Goal: Task Accomplishment & Management: Manage account settings

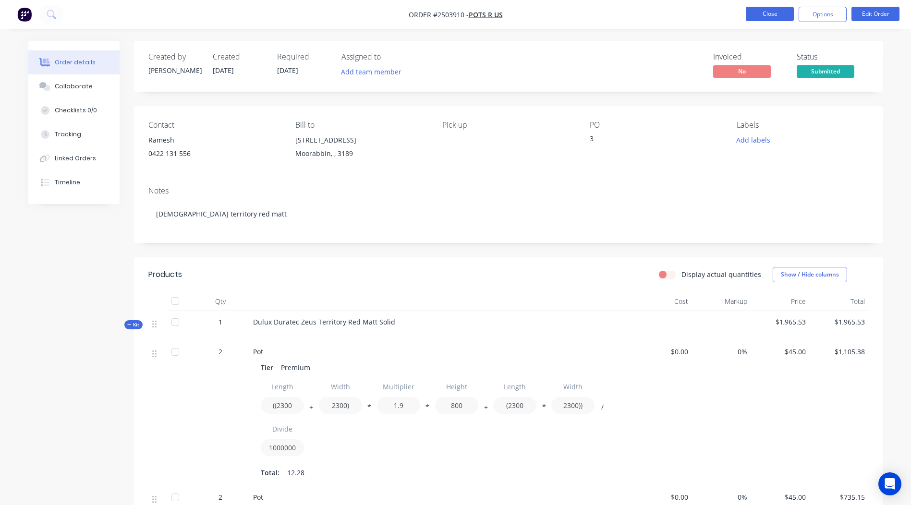
scroll to position [1, 0]
click at [777, 16] on button "Close" at bounding box center [770, 14] width 48 height 14
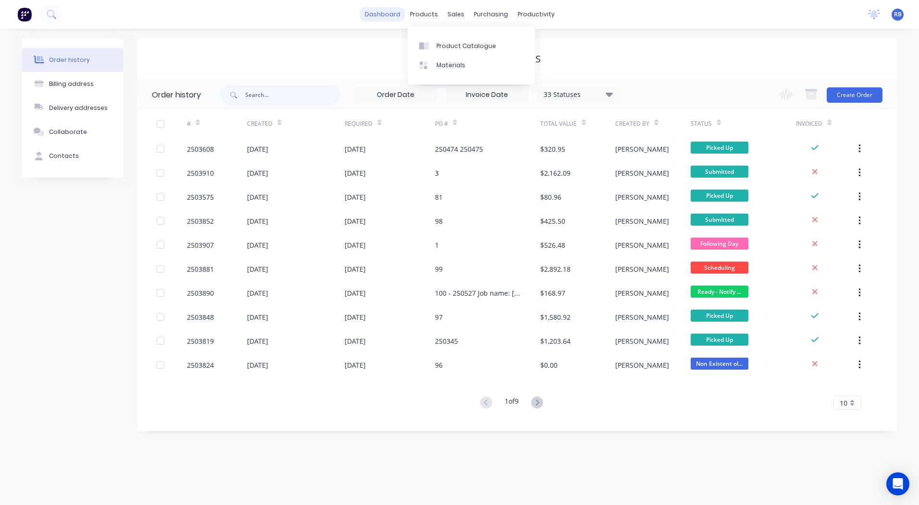
click at [382, 11] on link "dashboard" at bounding box center [382, 14] width 45 height 14
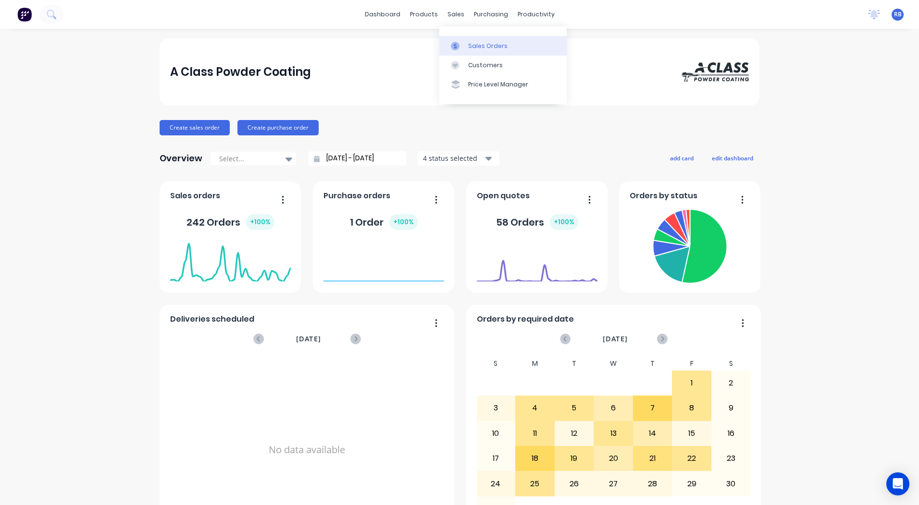
click at [484, 54] on link "Sales Orders" at bounding box center [502, 45] width 127 height 19
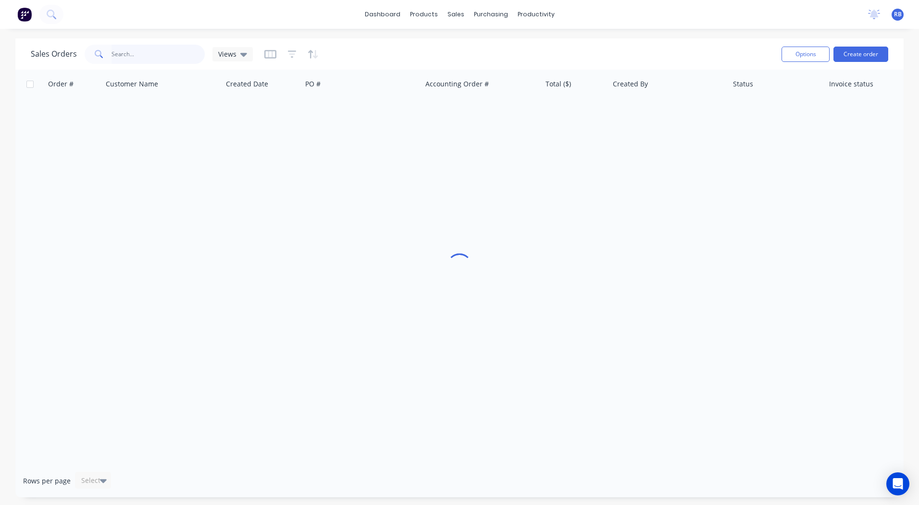
click at [146, 54] on input "text" at bounding box center [158, 54] width 94 height 19
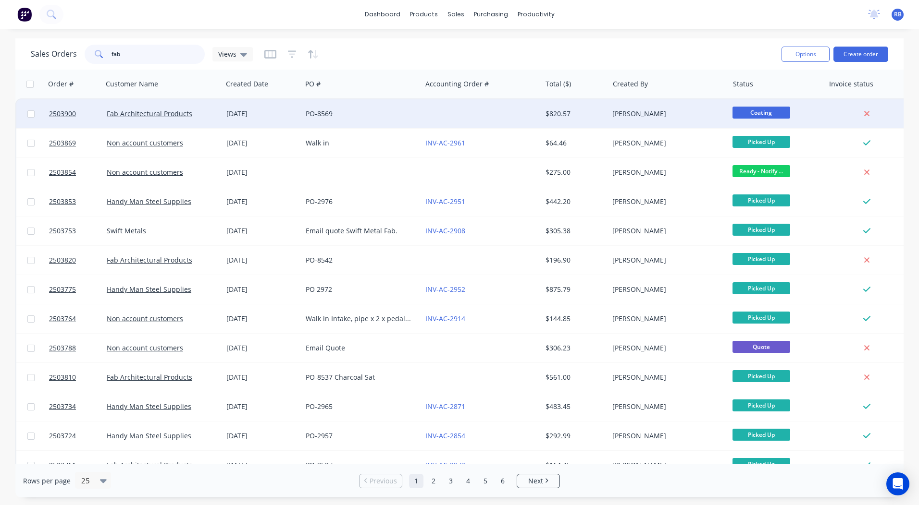
type input "fab"
click at [507, 116] on div at bounding box center [481, 113] width 120 height 29
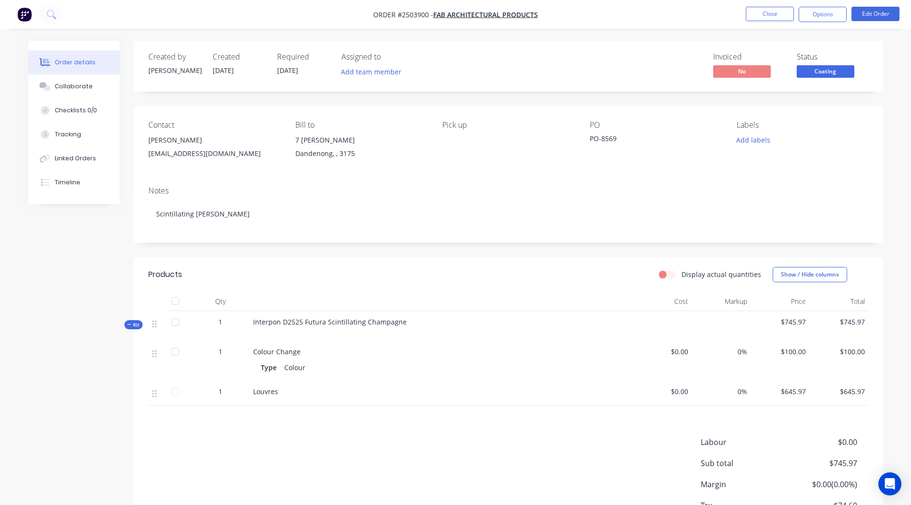
click at [828, 74] on span "Coating" at bounding box center [826, 71] width 58 height 12
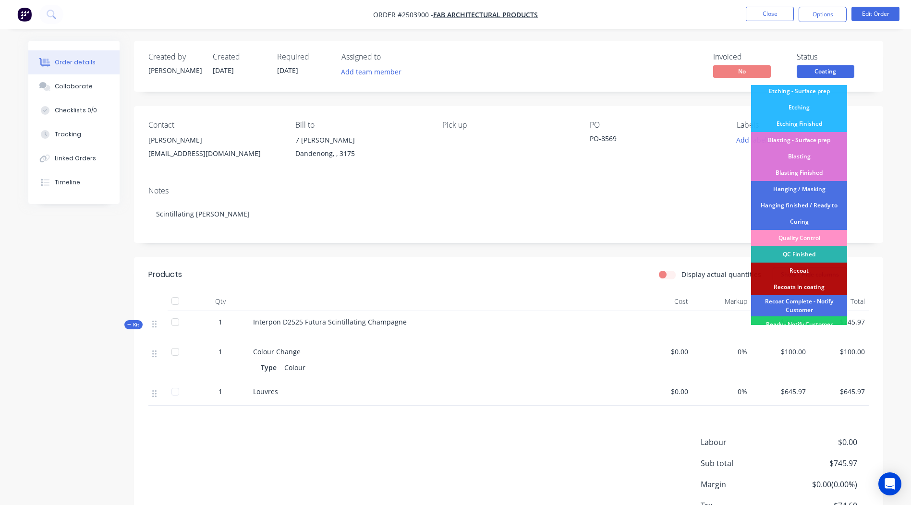
scroll to position [206, 0]
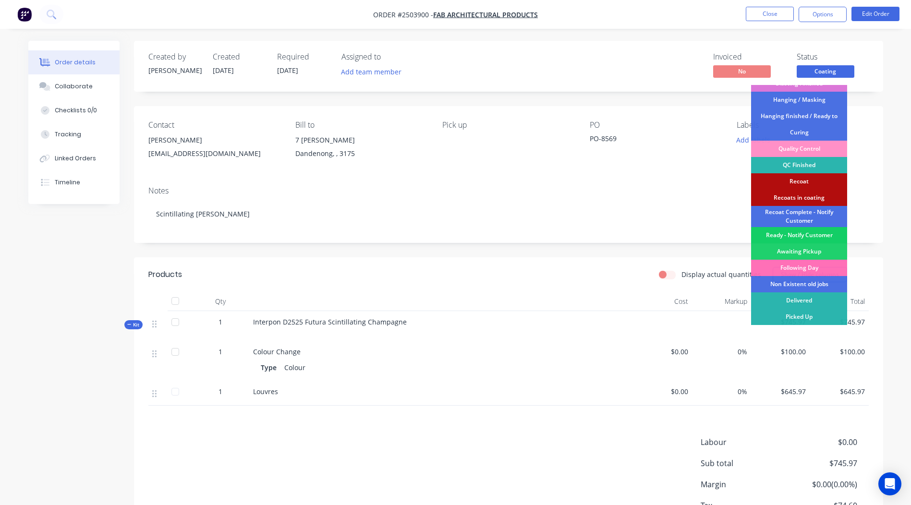
click at [796, 234] on div "Ready - Notify Customer" at bounding box center [799, 235] width 96 height 16
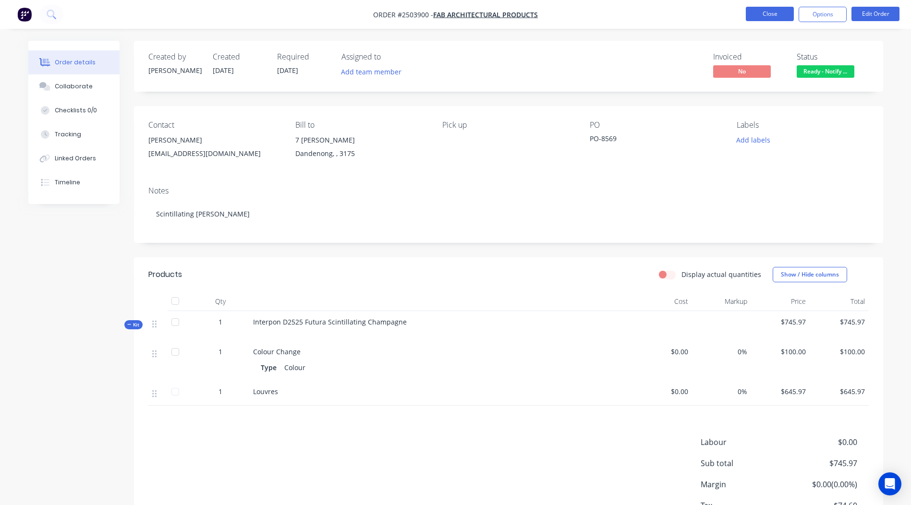
click at [774, 9] on button "Close" at bounding box center [770, 14] width 48 height 14
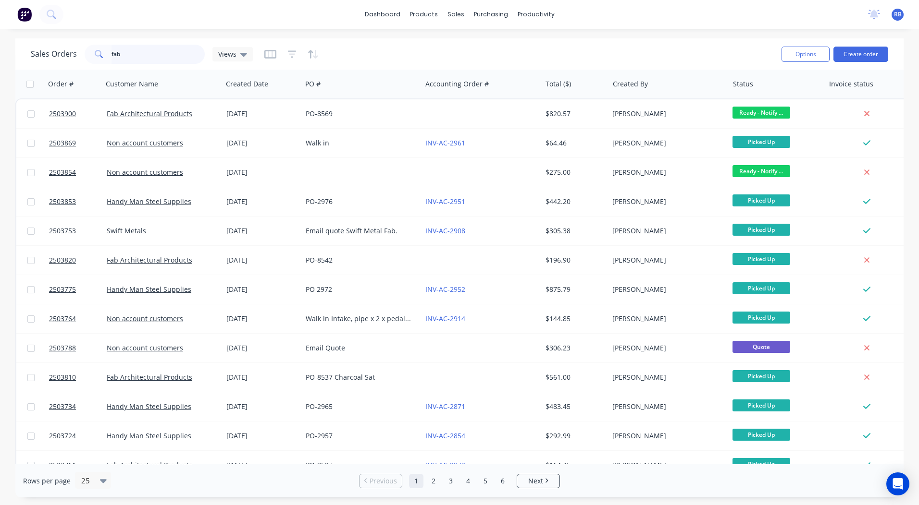
click at [0, 70] on html "dashboard products sales purchasing productivity dashboard products Product Cat…" at bounding box center [459, 252] width 919 height 505
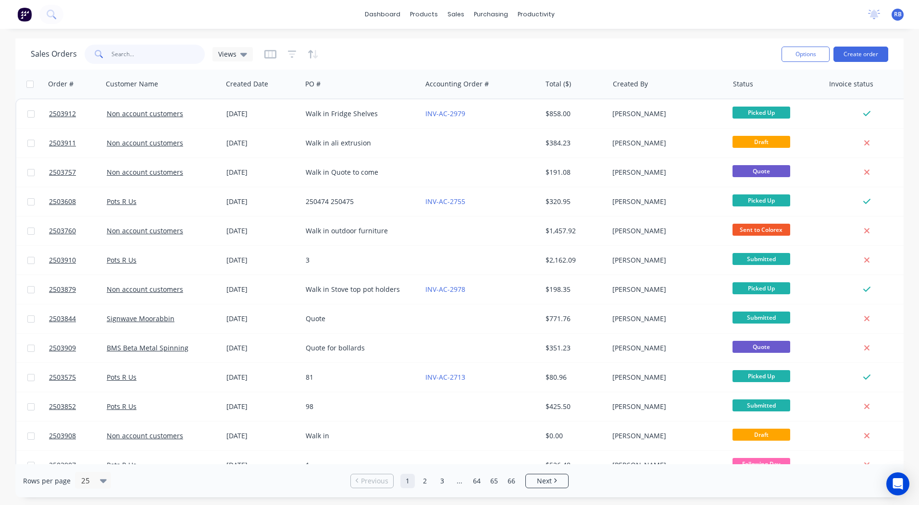
click at [158, 51] on input "text" at bounding box center [158, 54] width 94 height 19
type input "fridg"
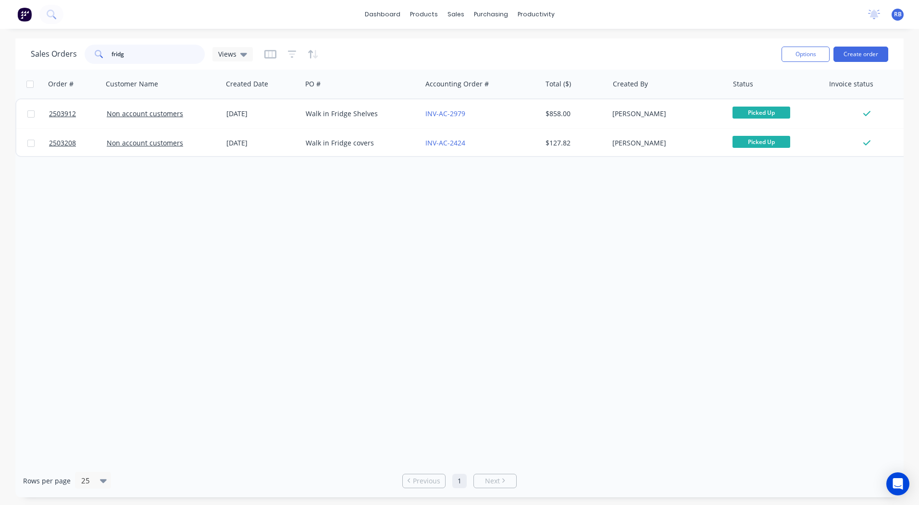
drag, startPoint x: 185, startPoint y: 56, endPoint x: 0, endPoint y: 32, distance: 186.0
click at [0, 45] on html "dashboard products sales purchasing productivity dashboard products Product Cat…" at bounding box center [459, 252] width 919 height 505
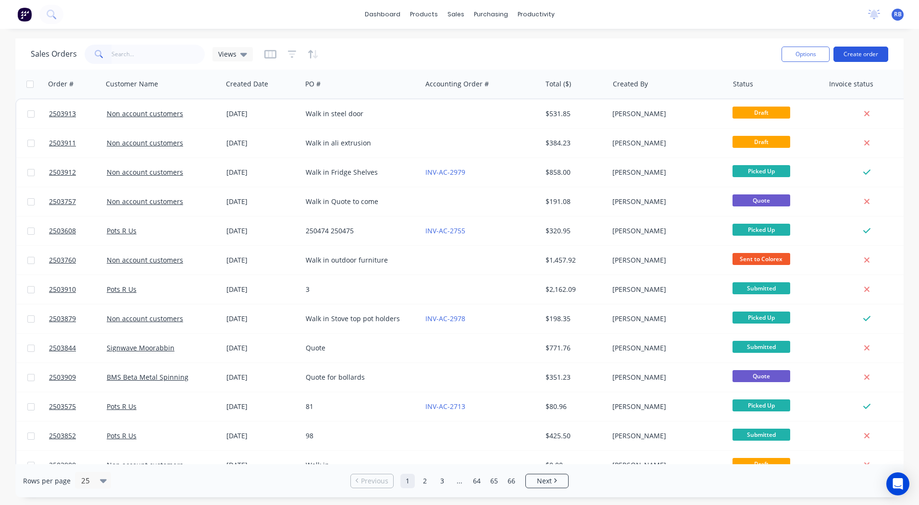
click at [854, 53] on button "Create order" at bounding box center [860, 54] width 55 height 15
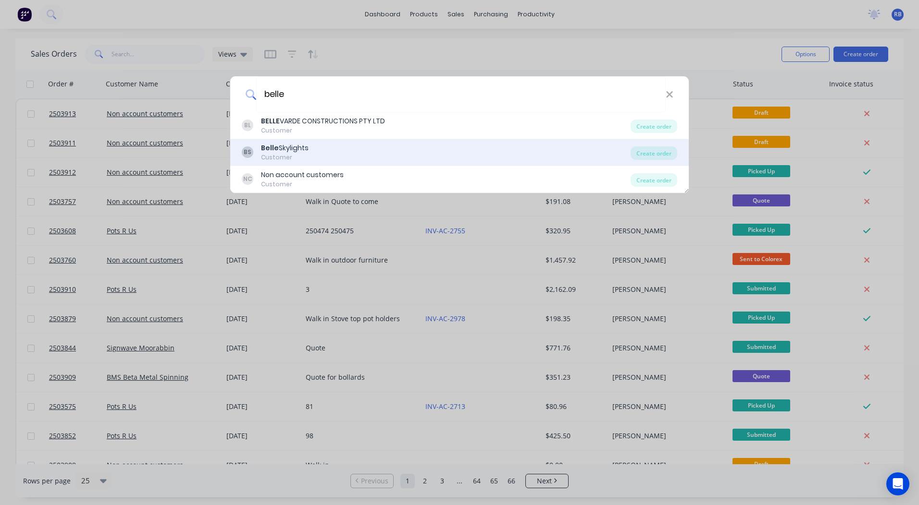
type input "belle"
click at [270, 156] on div "Customer" at bounding box center [285, 157] width 48 height 9
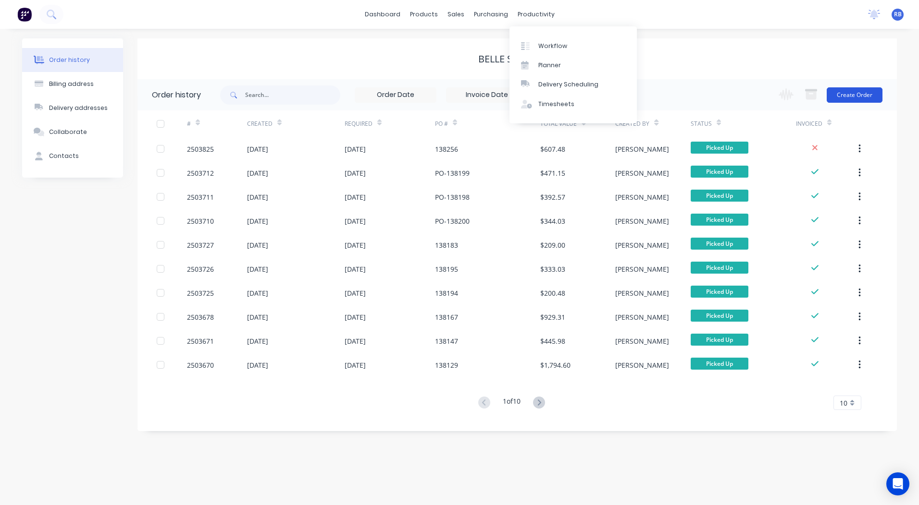
click at [846, 88] on button "Create Order" at bounding box center [854, 94] width 56 height 15
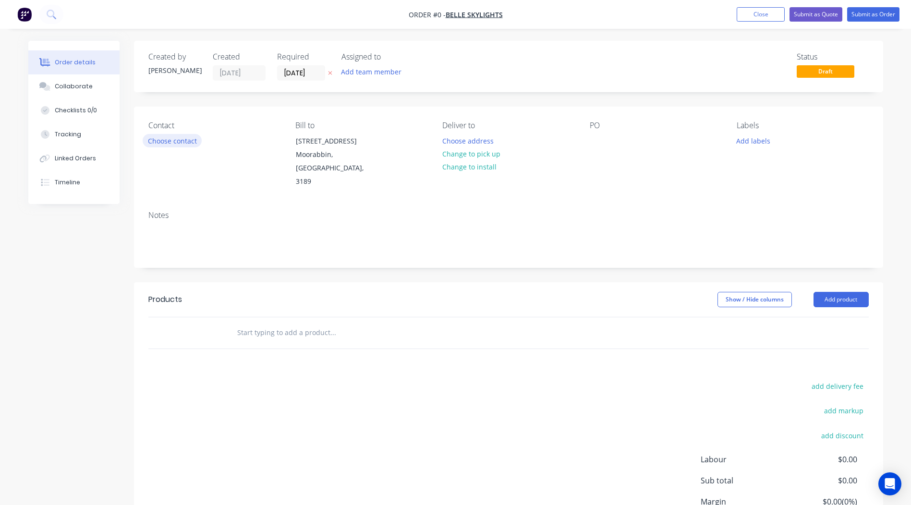
click at [176, 141] on button "Choose contact" at bounding box center [172, 140] width 59 height 13
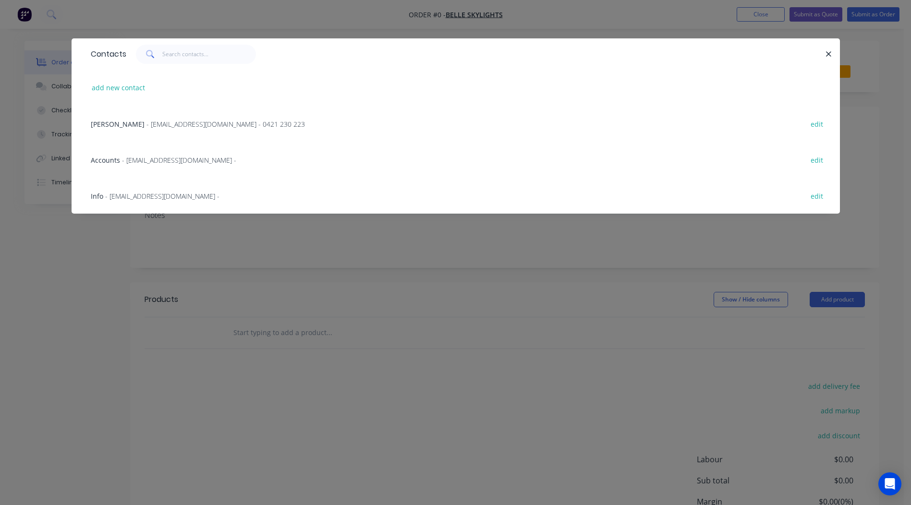
click at [147, 121] on span "- [EMAIL_ADDRESS][DOMAIN_NAME] - 0421 230 223" at bounding box center [226, 124] width 159 height 9
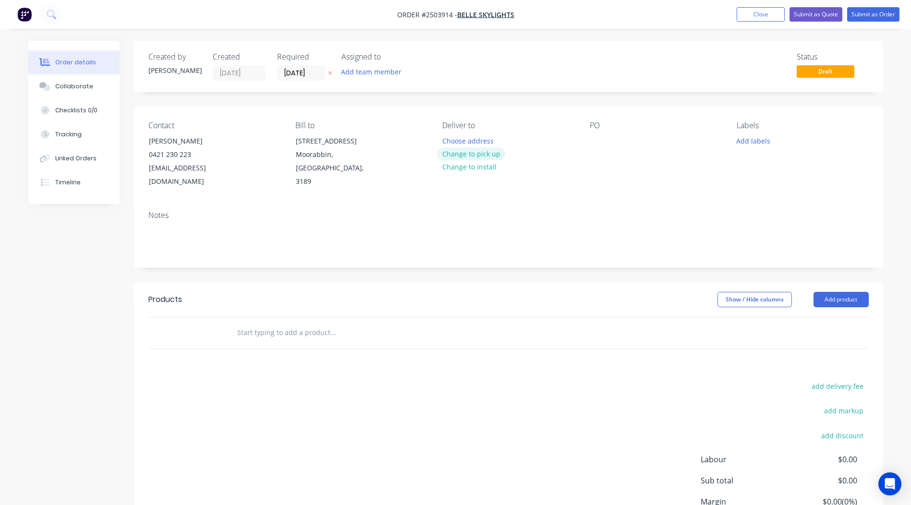
click at [475, 154] on button "Change to pick up" at bounding box center [471, 154] width 68 height 13
click at [600, 135] on div at bounding box center [597, 141] width 15 height 14
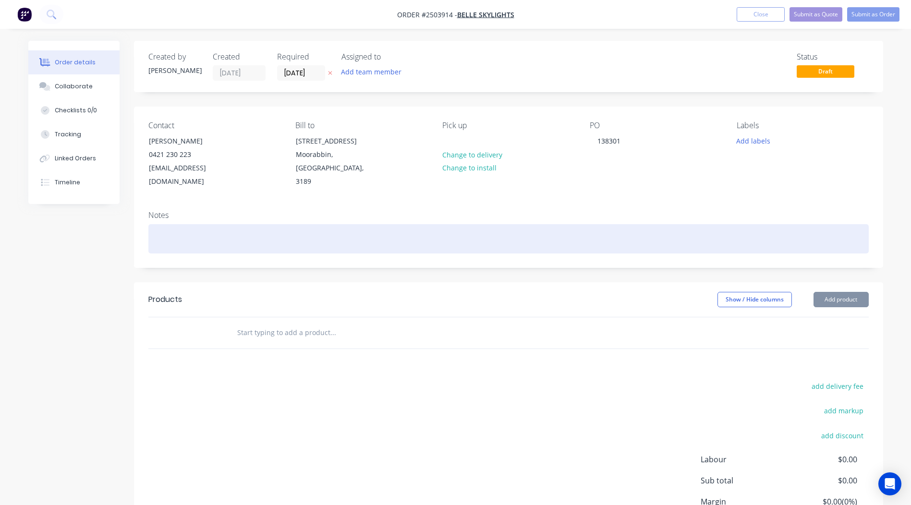
click at [156, 224] on div at bounding box center [508, 238] width 721 height 29
drag, startPoint x: 256, startPoint y: 233, endPoint x: 0, endPoint y: 180, distance: 261.5
click at [62, 194] on div "Order details Collaborate Checklists 0/0 Tracking Linked Orders Timeline Order …" at bounding box center [456, 318] width 874 height 554
copy div "Charisma flat white"
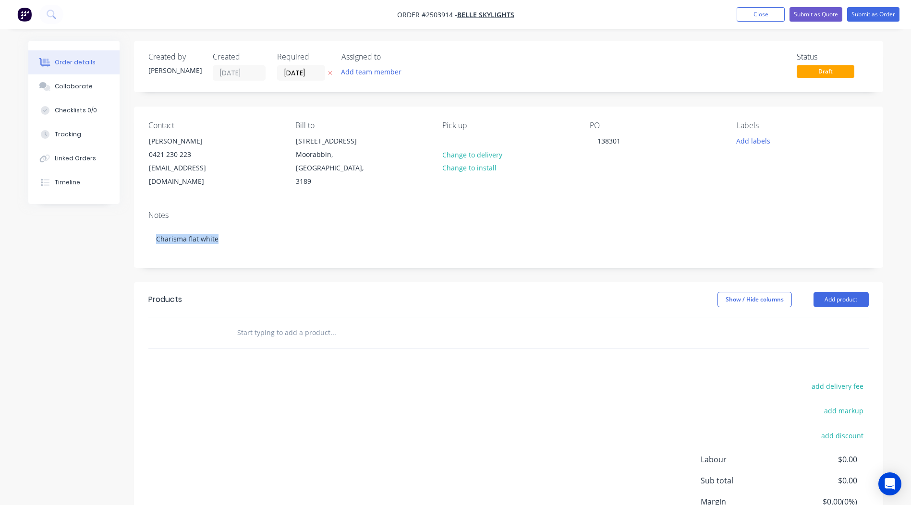
click at [597, 261] on div "Created by [PERSON_NAME] Created [DATE] Required [DATE] Assigned to Add team me…" at bounding box center [509, 310] width 750 height 539
click at [850, 294] on header "Products Show / Hide columns Add product" at bounding box center [509, 300] width 750 height 35
click at [844, 292] on button "Add product" at bounding box center [841, 299] width 55 height 15
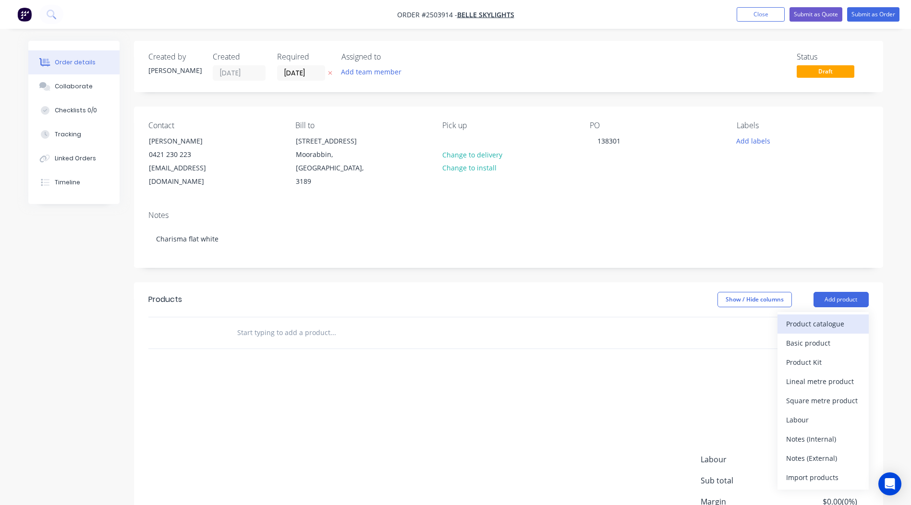
click at [829, 317] on div "Product catalogue" at bounding box center [824, 324] width 74 height 14
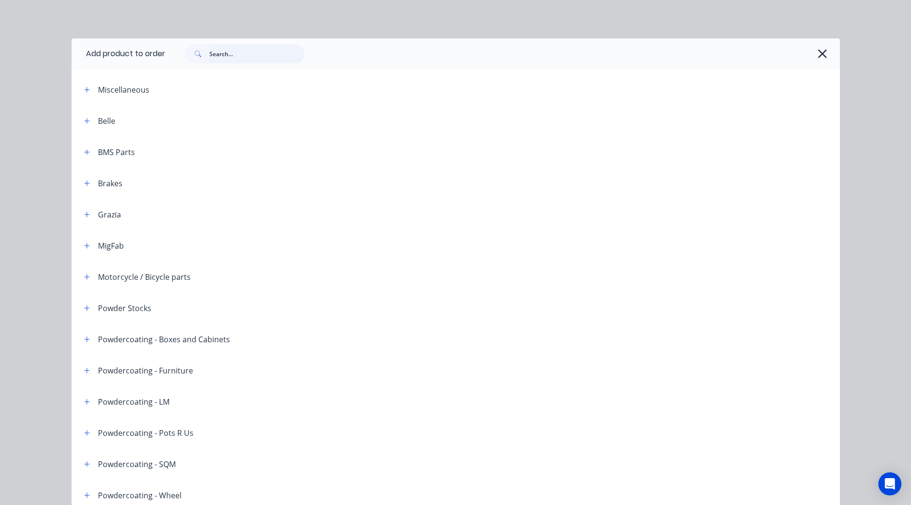
click at [211, 49] on input "text" at bounding box center [256, 53] width 95 height 19
paste input "Charisma flat white"
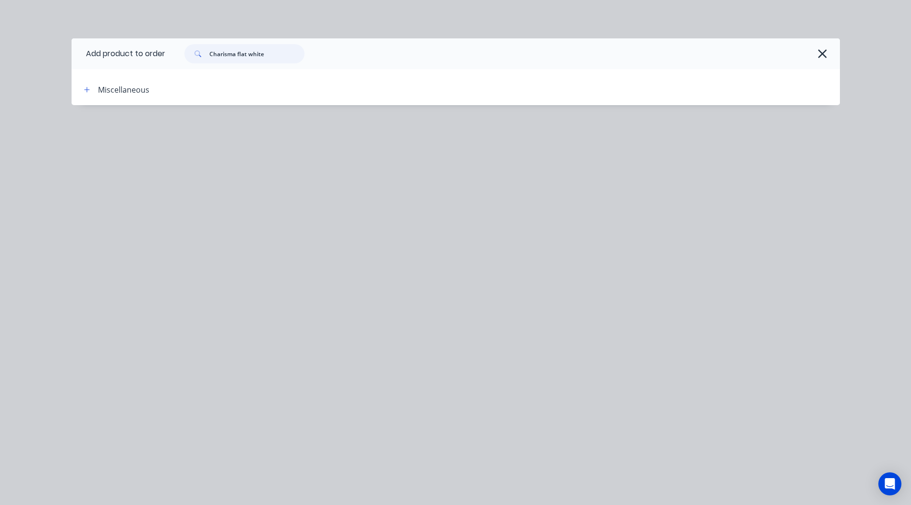
click at [248, 54] on input "Charisma flat white" at bounding box center [256, 53] width 95 height 19
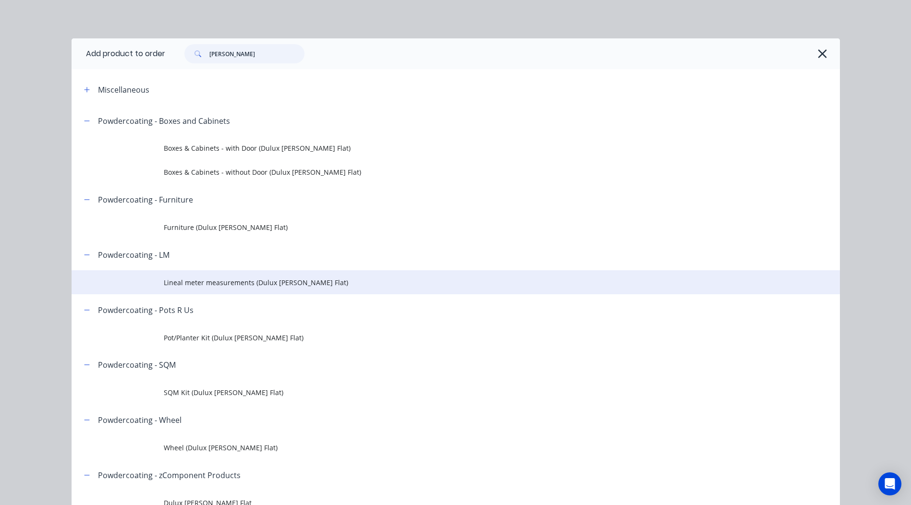
type input "[PERSON_NAME]"
click at [258, 286] on span "Lineal meter measurements (Dulux [PERSON_NAME] Flat)" at bounding box center [434, 283] width 541 height 10
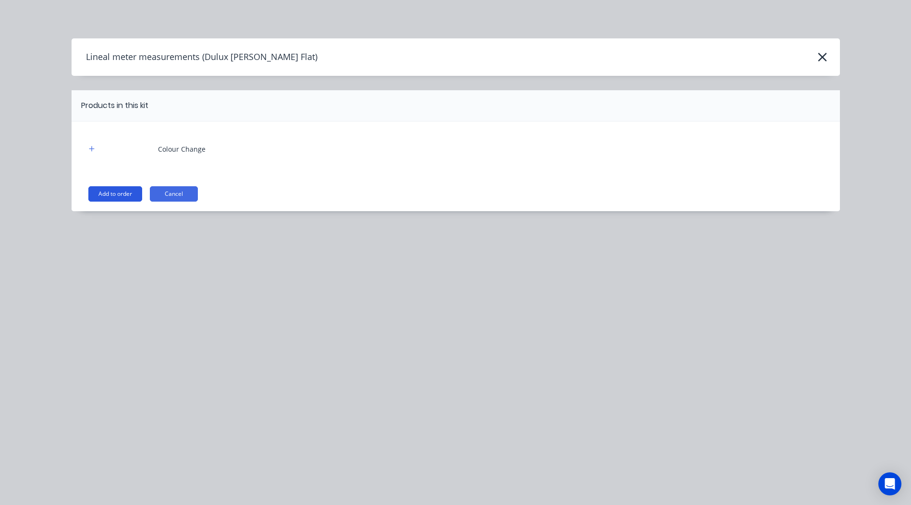
click at [129, 194] on button "Add to order" at bounding box center [115, 193] width 54 height 15
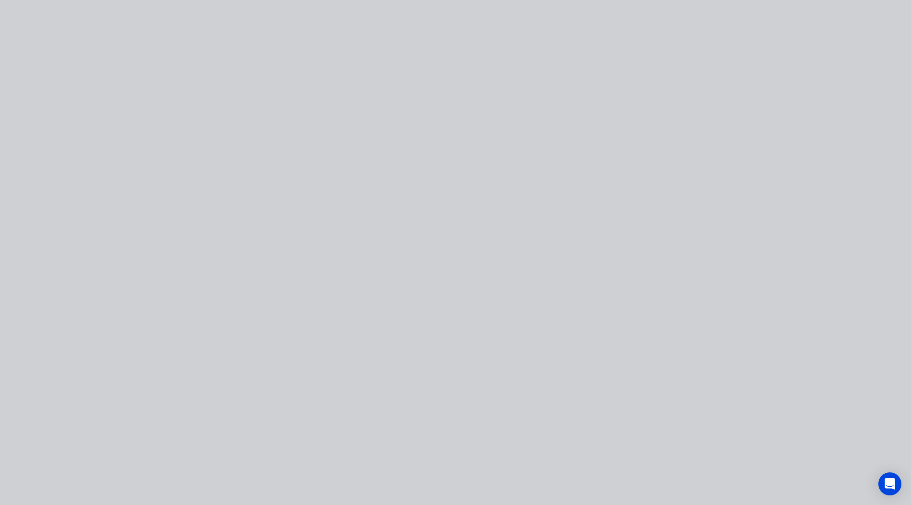
type input "$40.00"
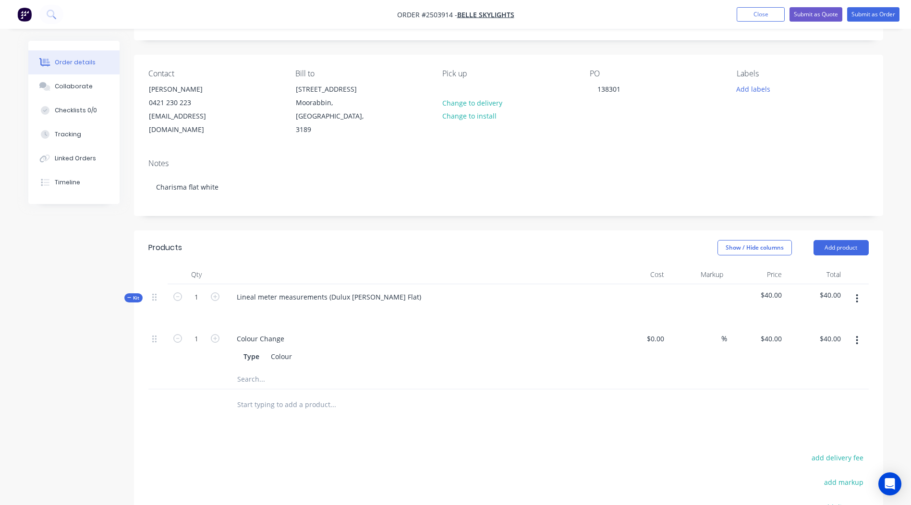
scroll to position [144, 0]
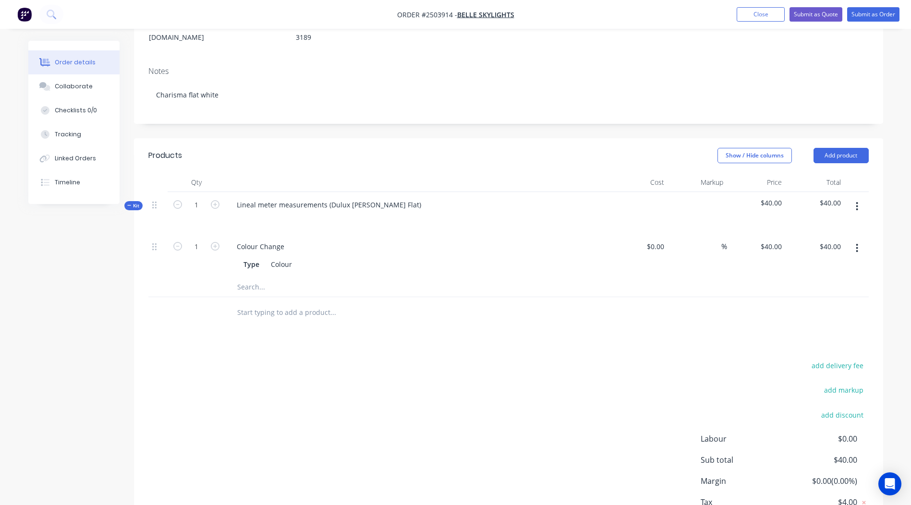
click at [856, 198] on button "button" at bounding box center [857, 206] width 23 height 17
click at [825, 225] on div "Add product to kit" at bounding box center [824, 232] width 74 height 14
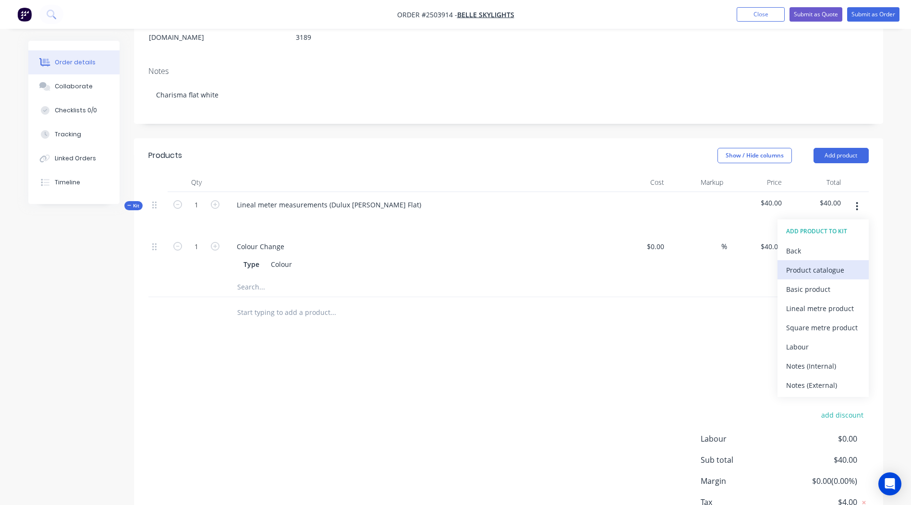
click at [815, 260] on button "Product catalogue" at bounding box center [823, 269] width 91 height 19
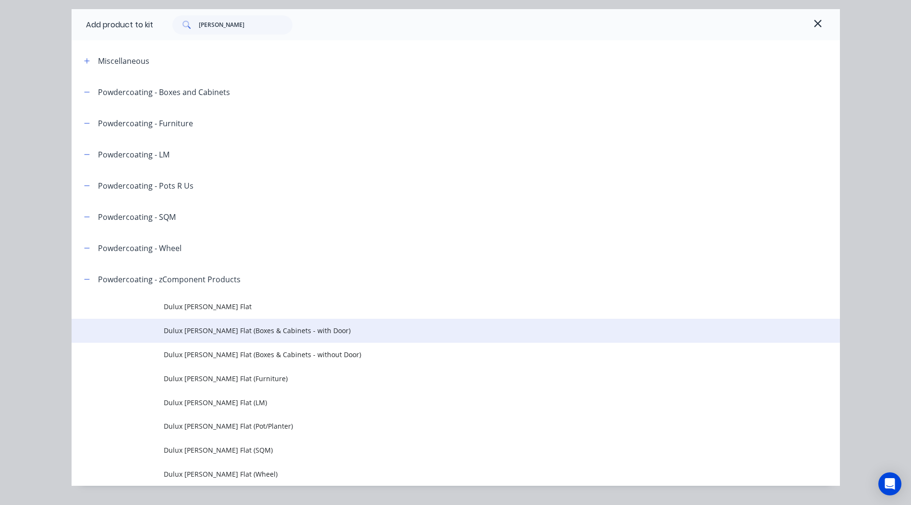
scroll to position [52, 0]
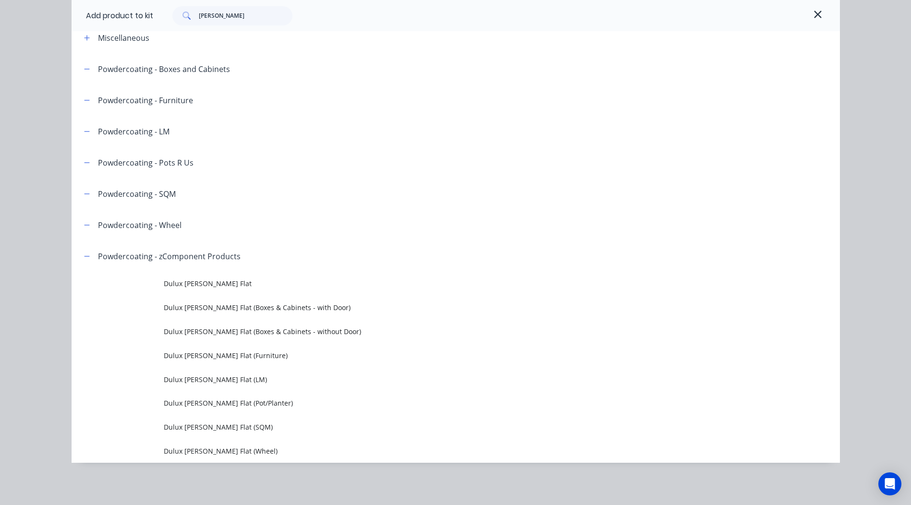
click at [271, 382] on span "Dulux [PERSON_NAME] Flat (LM)" at bounding box center [434, 380] width 541 height 10
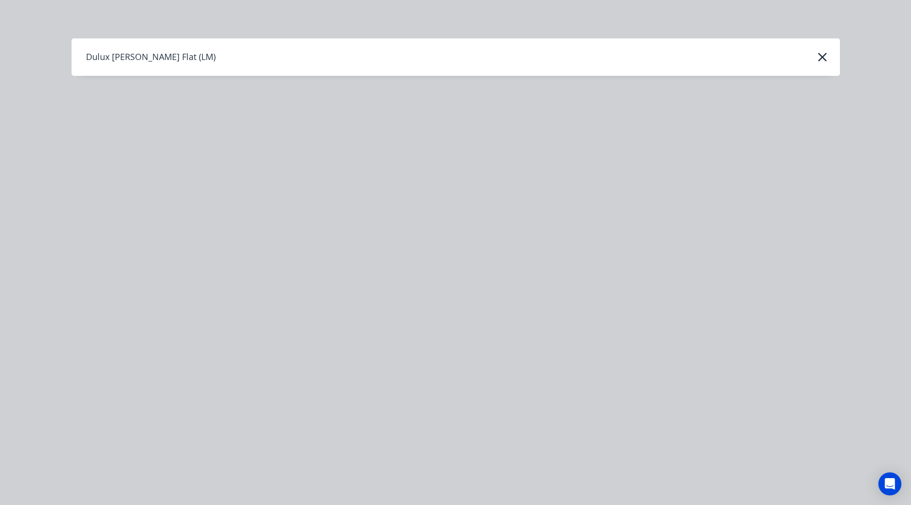
scroll to position [0, 0]
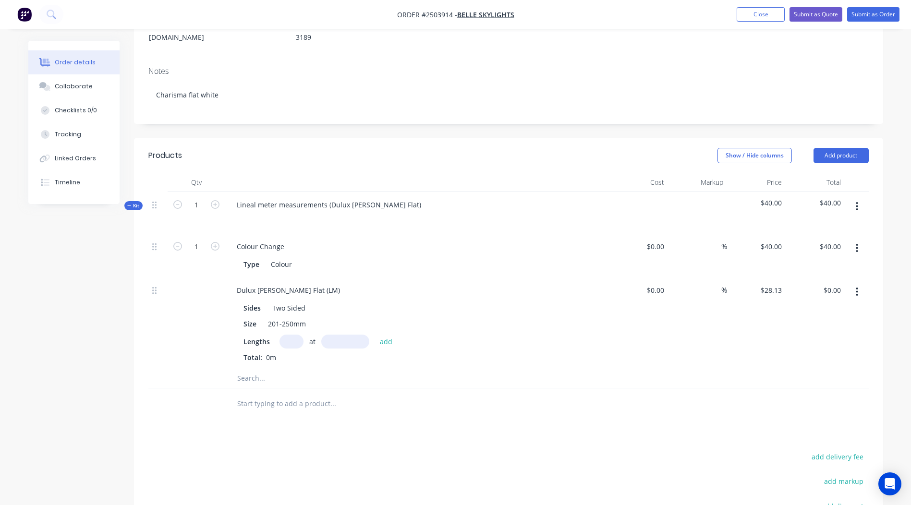
click at [863, 283] on button "button" at bounding box center [857, 291] width 23 height 17
click at [812, 349] on div "Delete" at bounding box center [824, 356] width 74 height 14
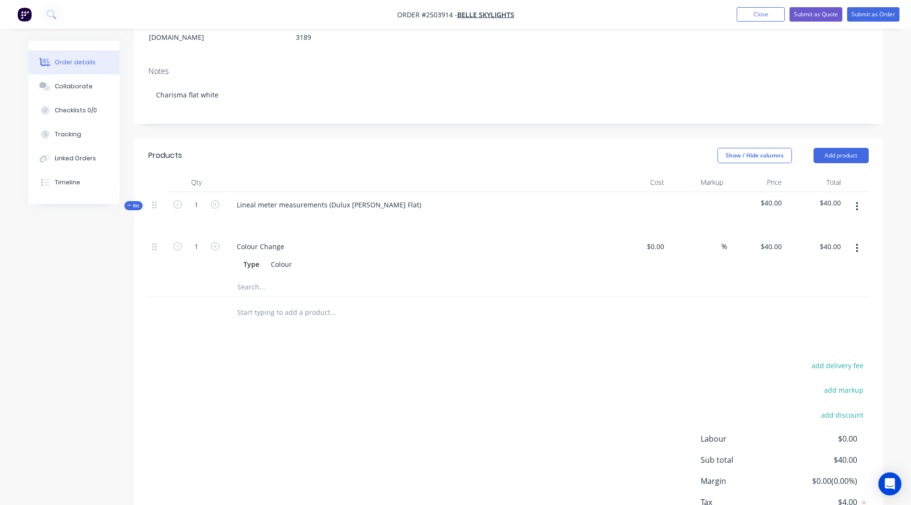
click at [854, 198] on button "button" at bounding box center [857, 206] width 23 height 17
click at [827, 225] on div "Add product to kit" at bounding box center [824, 232] width 74 height 14
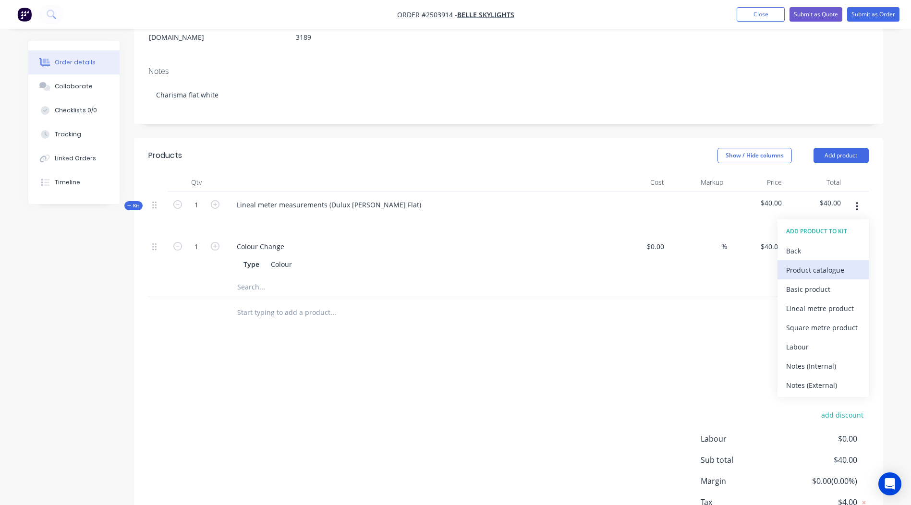
click at [809, 263] on div "Product catalogue" at bounding box center [824, 270] width 74 height 14
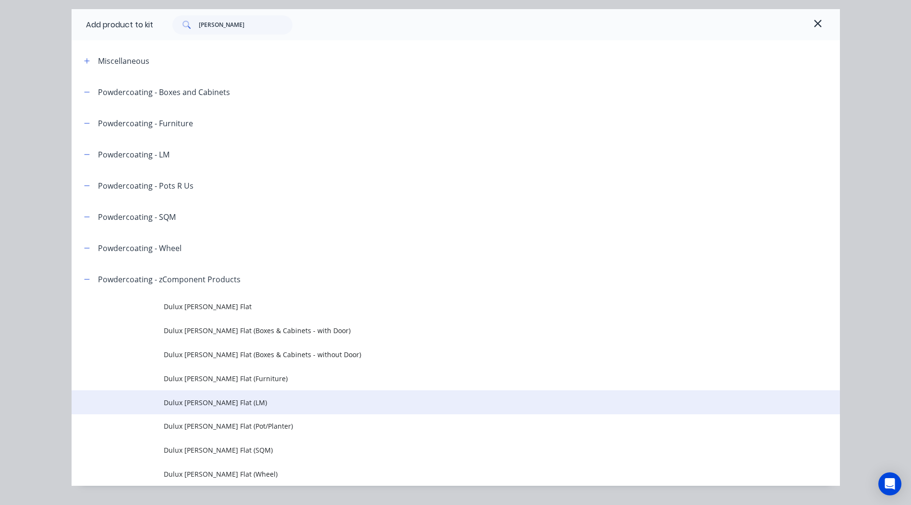
scroll to position [52, 0]
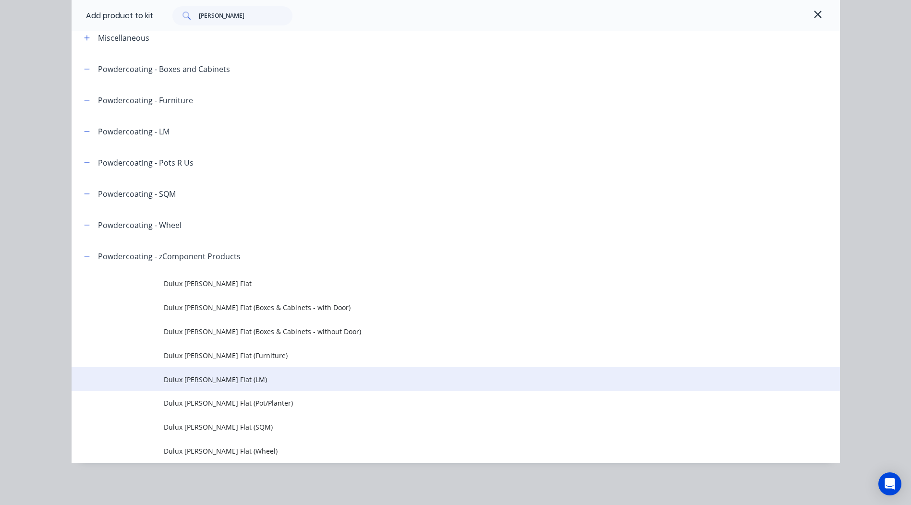
click at [250, 375] on span "Dulux [PERSON_NAME] Flat (LM)" at bounding box center [434, 380] width 541 height 10
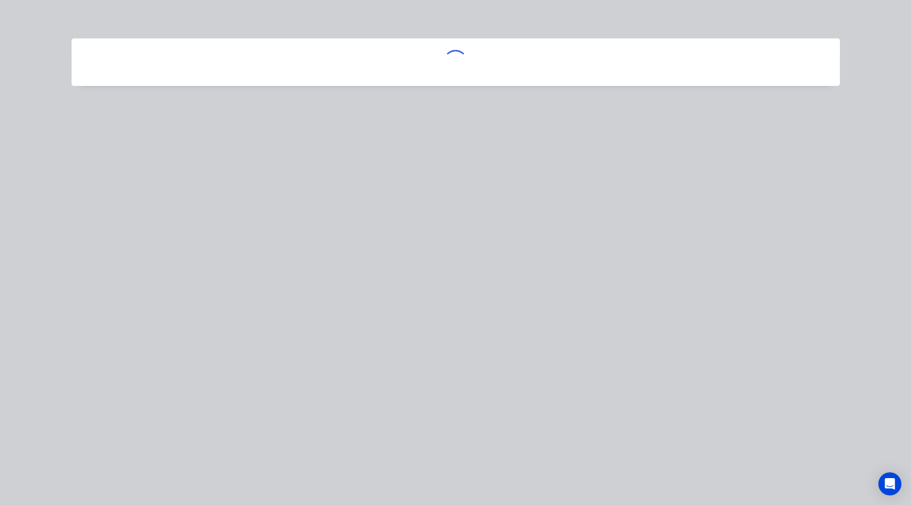
scroll to position [0, 0]
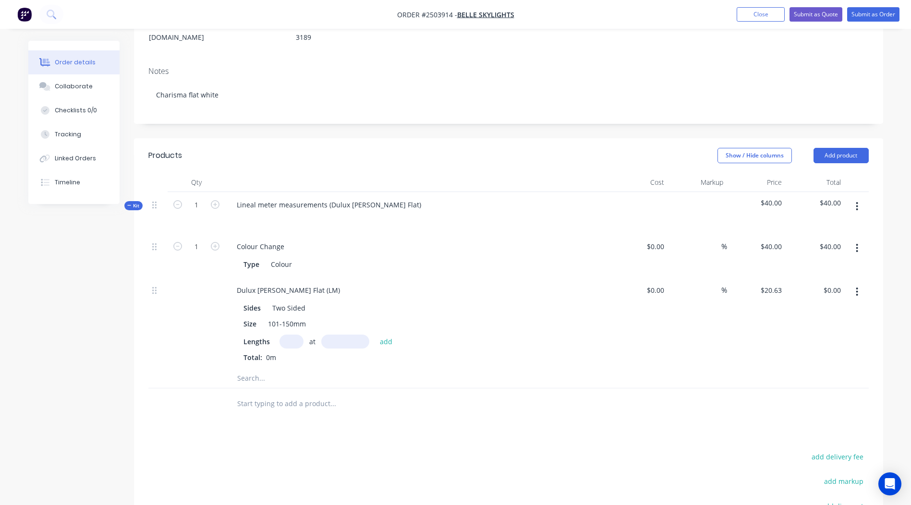
click at [282, 335] on input "text" at bounding box center [292, 342] width 24 height 14
type input "6"
click at [351, 335] on input "text" at bounding box center [345, 342] width 48 height 14
type input "1410"
click at [375, 335] on button "add" at bounding box center [386, 341] width 23 height 13
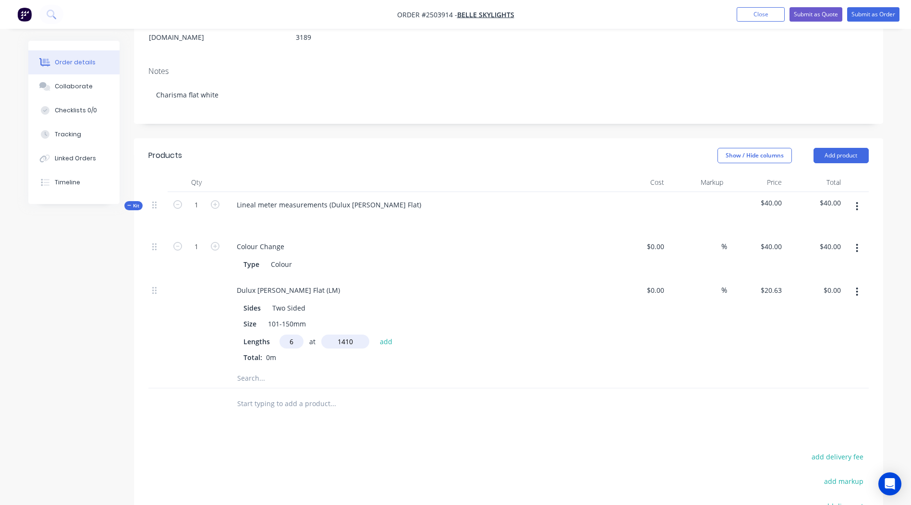
type input "$174.53"
type input "5"
click at [352, 335] on input "text" at bounding box center [345, 342] width 48 height 14
type input "752"
click at [375, 335] on button "add" at bounding box center [386, 341] width 23 height 13
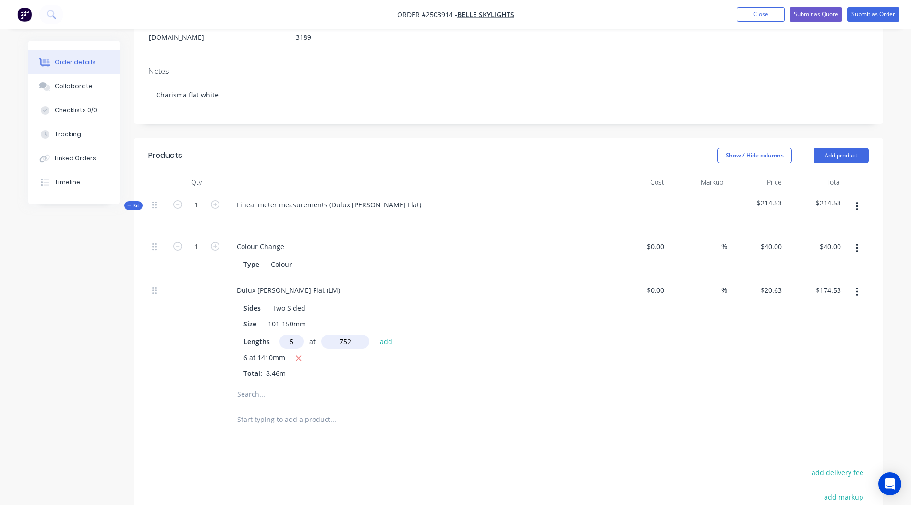
type input "$252.10"
type input "1"
click at [350, 335] on input "text" at bounding box center [345, 342] width 48 height 14
type input "3970"
click at [375, 335] on button "add" at bounding box center [386, 341] width 23 height 13
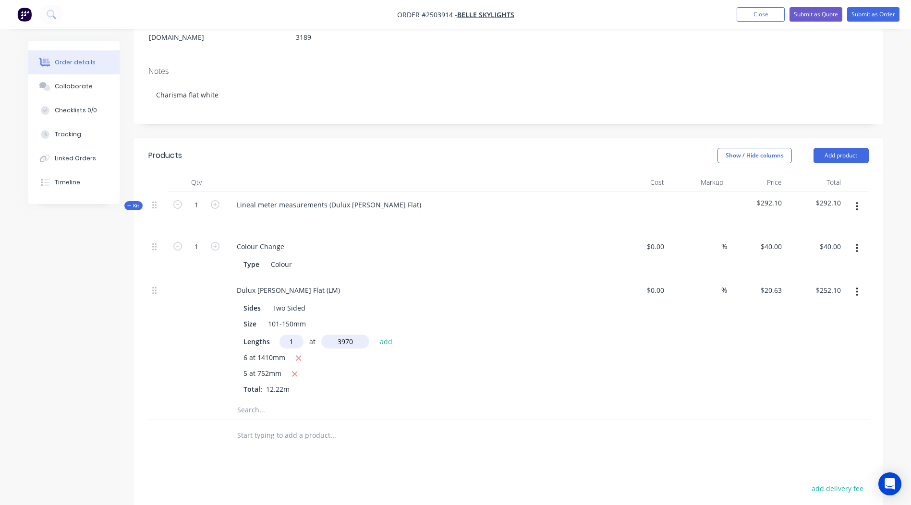
type input "$334.00"
type input "1"
click at [355, 335] on input "text" at bounding box center [345, 342] width 48 height 14
type input "3970"
click at [375, 335] on button "add" at bounding box center [386, 341] width 23 height 13
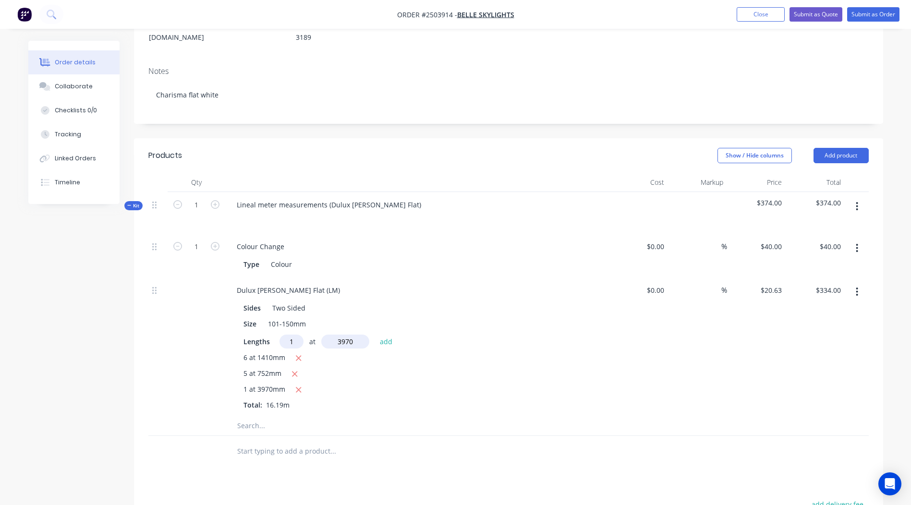
type input "$415.90"
type input "6"
click at [357, 335] on input "text" at bounding box center [345, 342] width 48 height 14
type input "1405"
click at [375, 335] on button "add" at bounding box center [386, 341] width 23 height 13
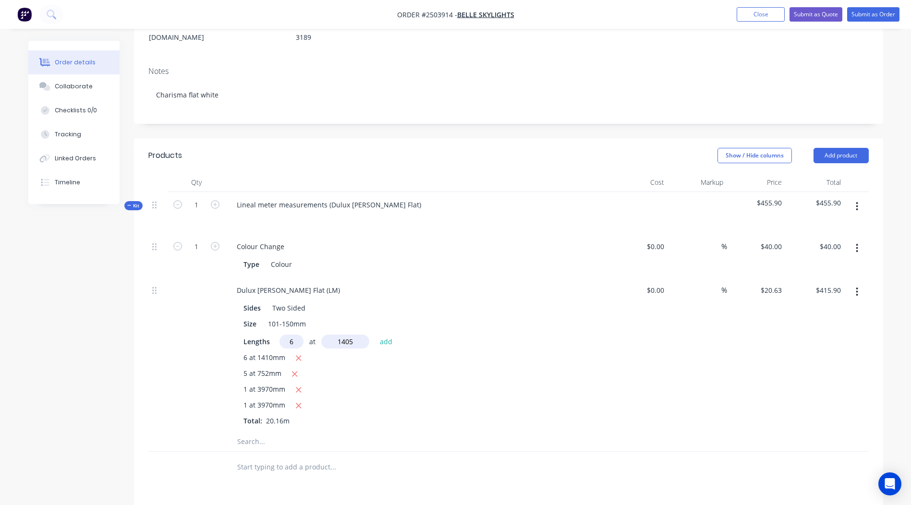
type input "$589.81"
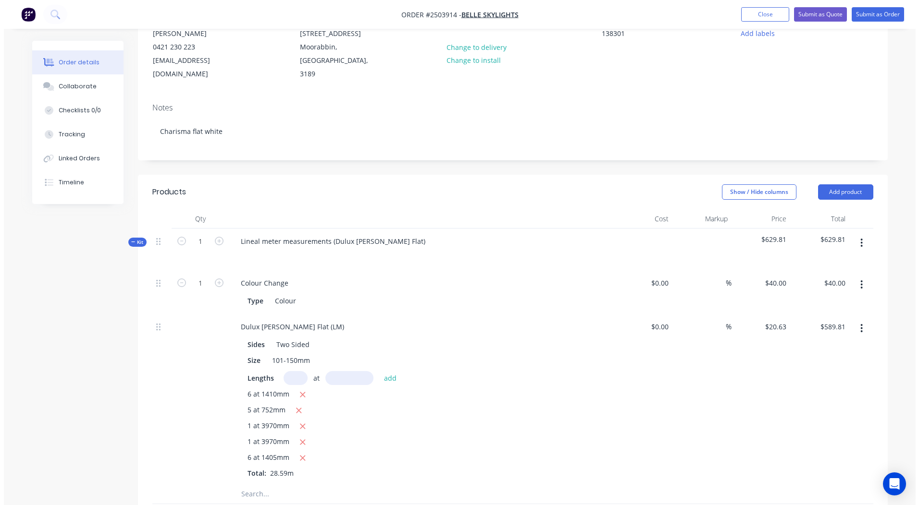
scroll to position [130, 0]
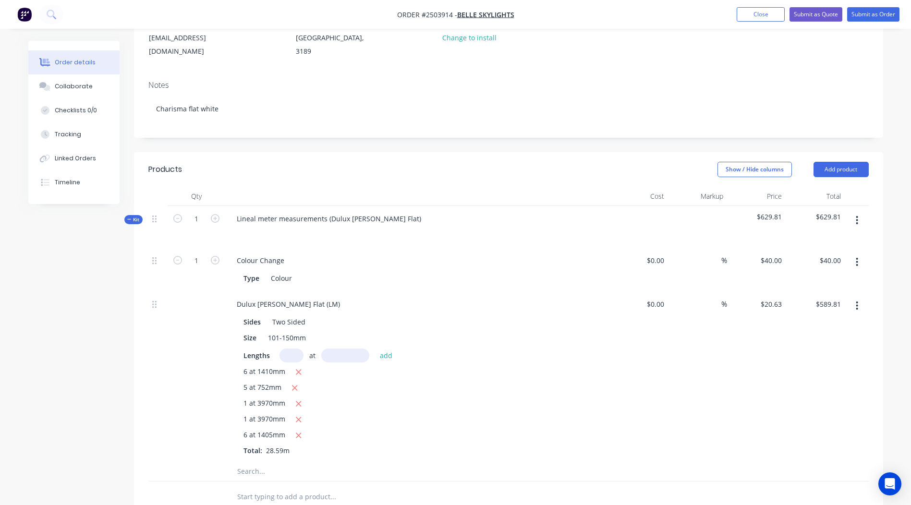
click at [858, 216] on icon "button" at bounding box center [858, 220] width 2 height 9
click at [821, 236] on button "Add product to kit" at bounding box center [823, 245] width 91 height 19
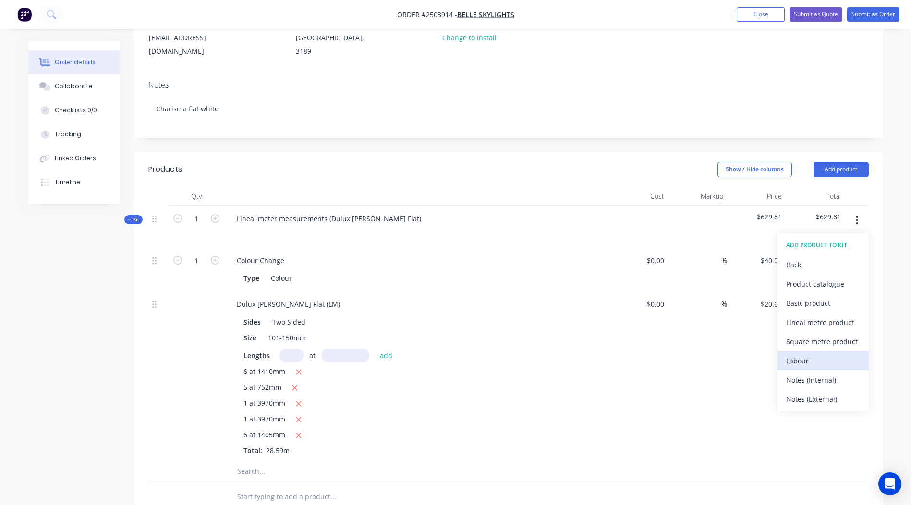
click at [807, 354] on div "Labour" at bounding box center [824, 361] width 74 height 14
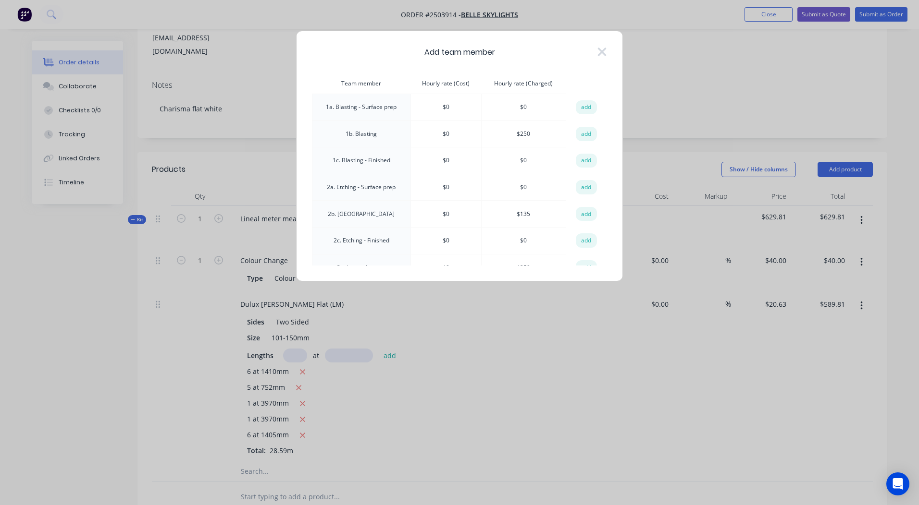
click at [570, 137] on td "add" at bounding box center [586, 134] width 40 height 27
click at [576, 135] on button "add" at bounding box center [586, 134] width 21 height 14
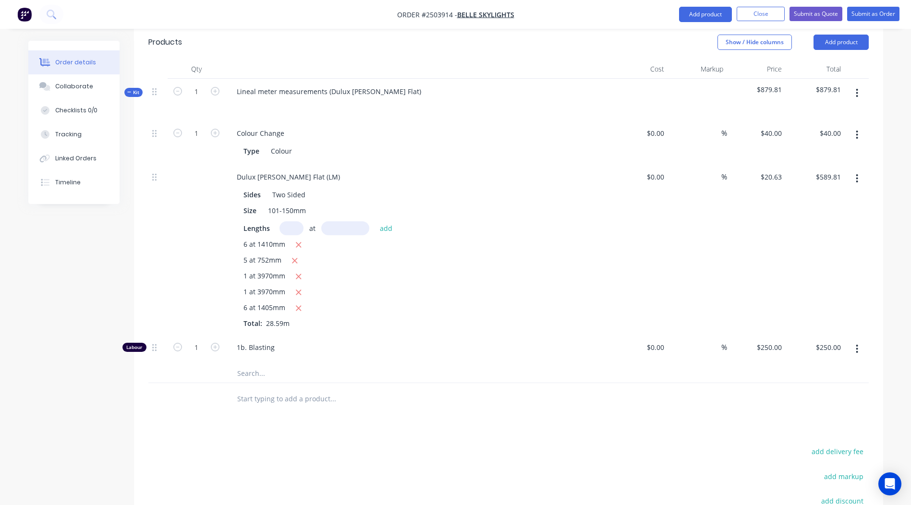
scroll to position [398, 0]
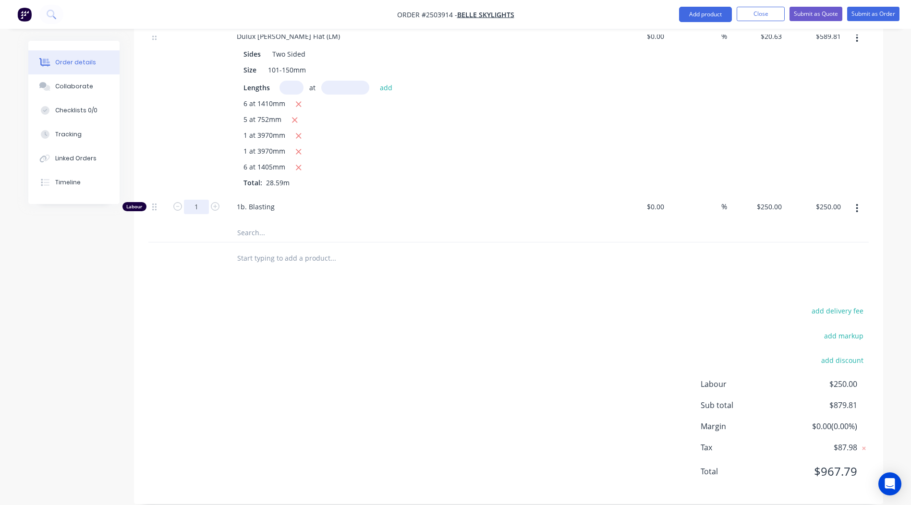
type input "0.333"
type input "$83.25"
click at [280, 379] on div "add delivery fee add markup add discount Labour $250.00 Sub total $879.81 Margi…" at bounding box center [508, 397] width 721 height 185
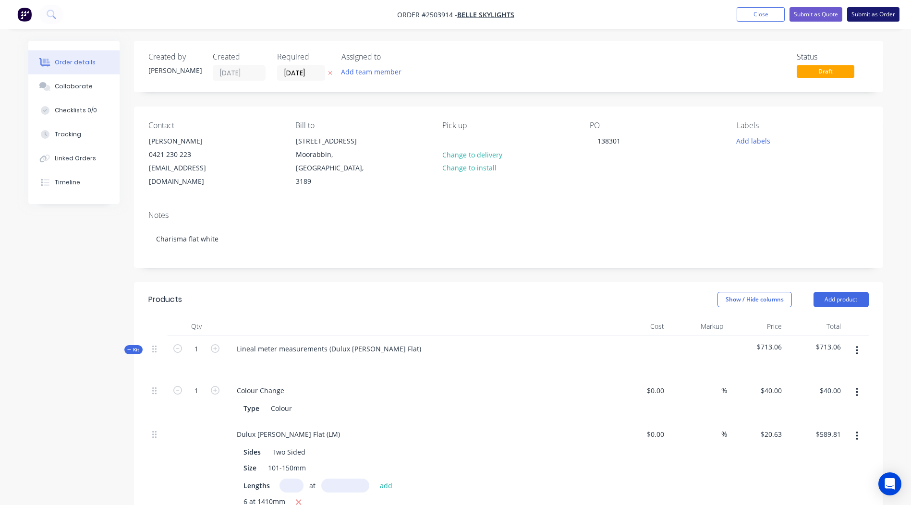
click at [857, 15] on button "Submit as Order" at bounding box center [874, 14] width 52 height 14
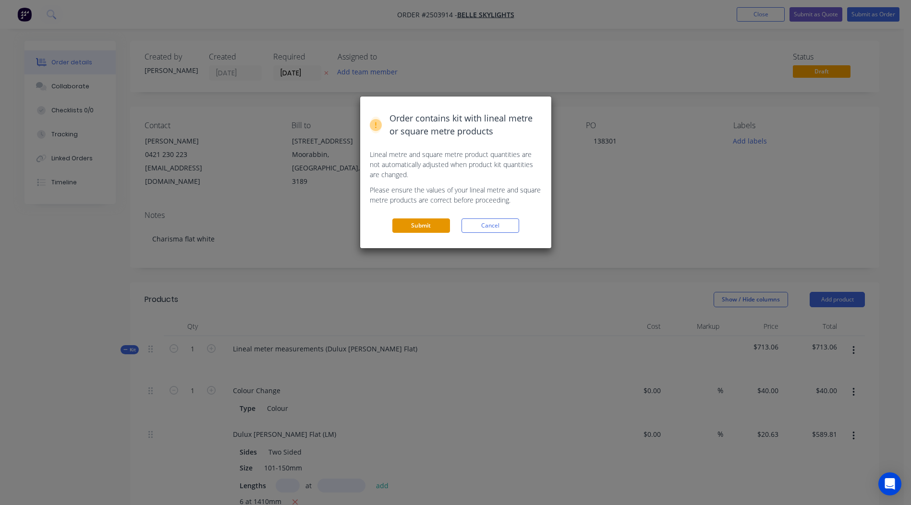
click at [409, 221] on button "Submit" at bounding box center [422, 226] width 58 height 14
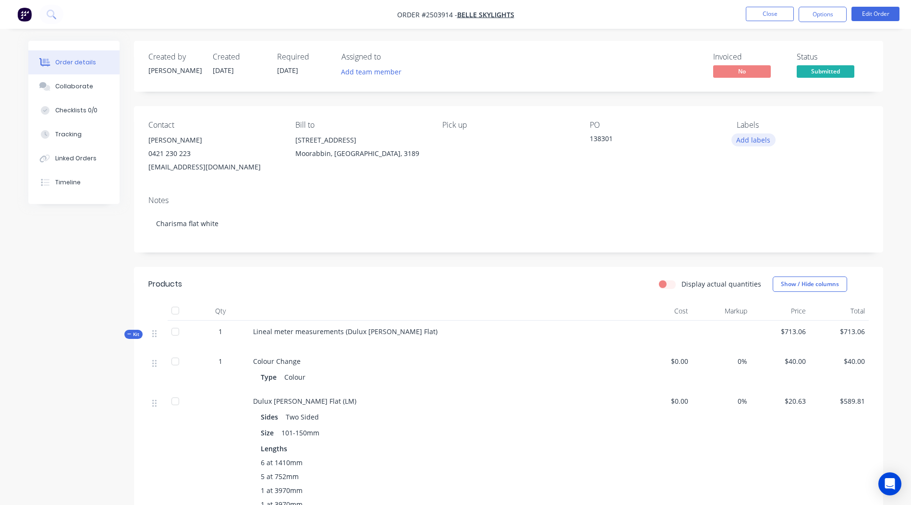
click at [760, 135] on button "Add labels" at bounding box center [754, 140] width 44 height 13
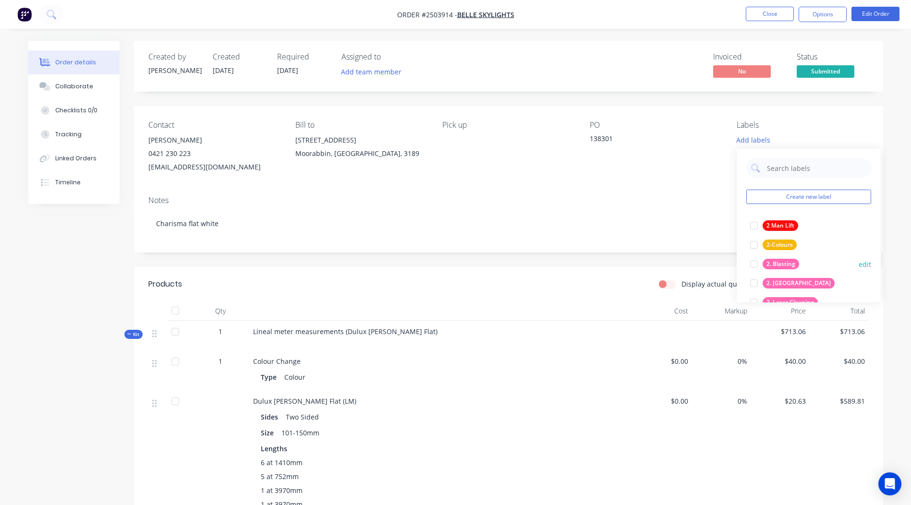
click at [784, 262] on div "2. Blasting" at bounding box center [781, 264] width 37 height 11
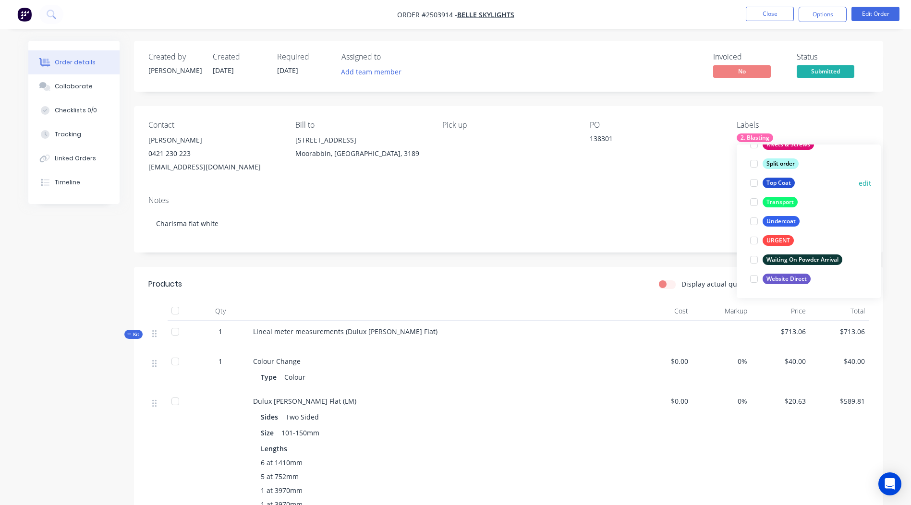
click at [769, 179] on div "Top Coat" at bounding box center [779, 183] width 32 height 11
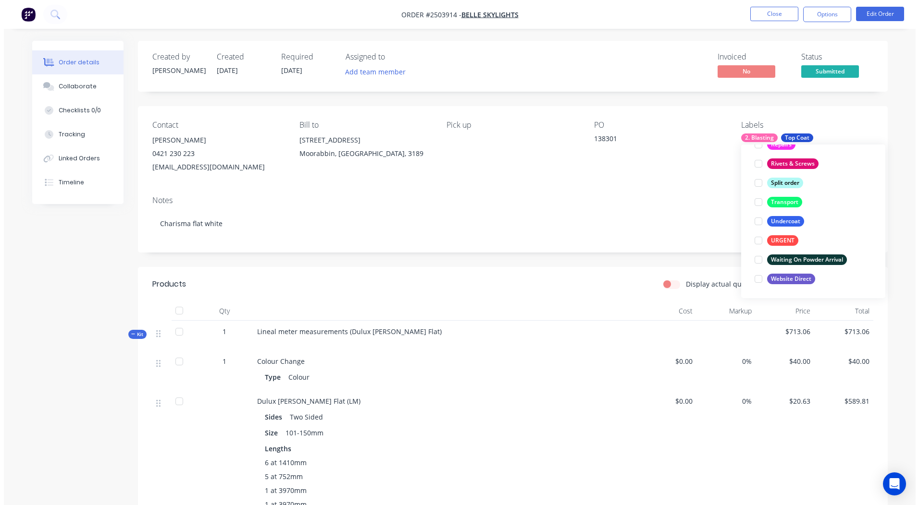
scroll to position [58, 0]
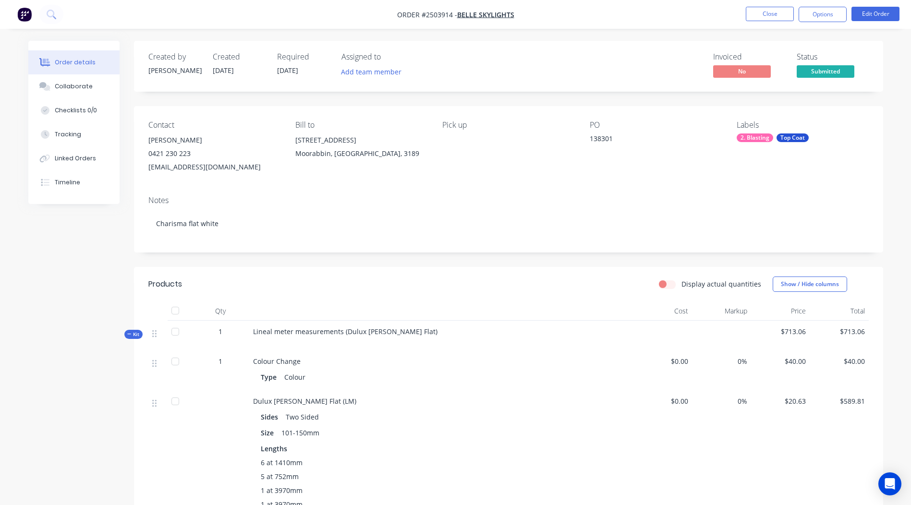
click at [861, 88] on div "Created by [PERSON_NAME] Created [DATE] Required [DATE] Assigned to Add team me…" at bounding box center [509, 66] width 750 height 51
click at [871, 13] on button "Edit Order" at bounding box center [876, 14] width 48 height 14
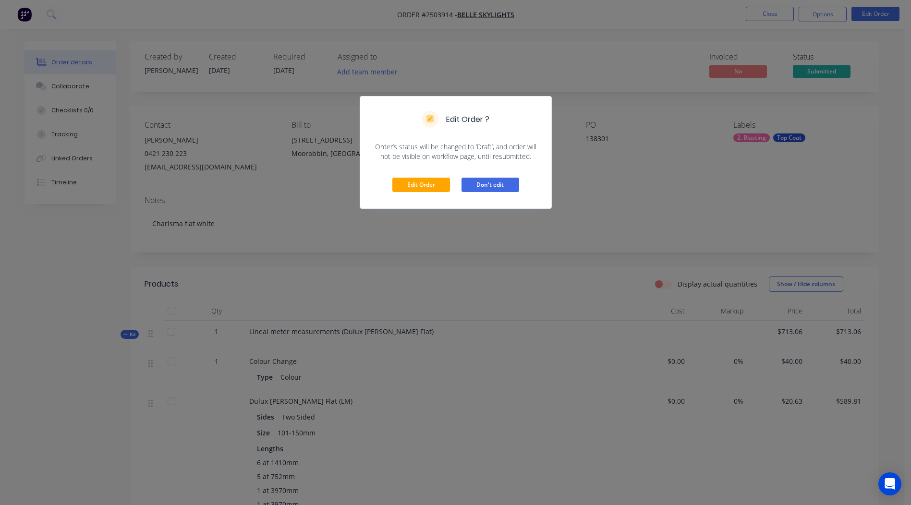
click at [506, 182] on button "Don't edit" at bounding box center [491, 185] width 58 height 14
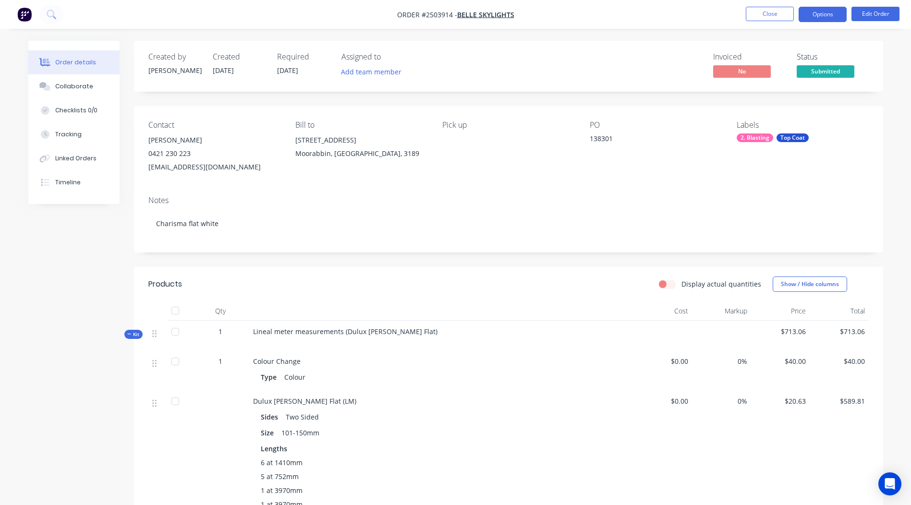
click at [811, 20] on button "Options" at bounding box center [823, 14] width 48 height 15
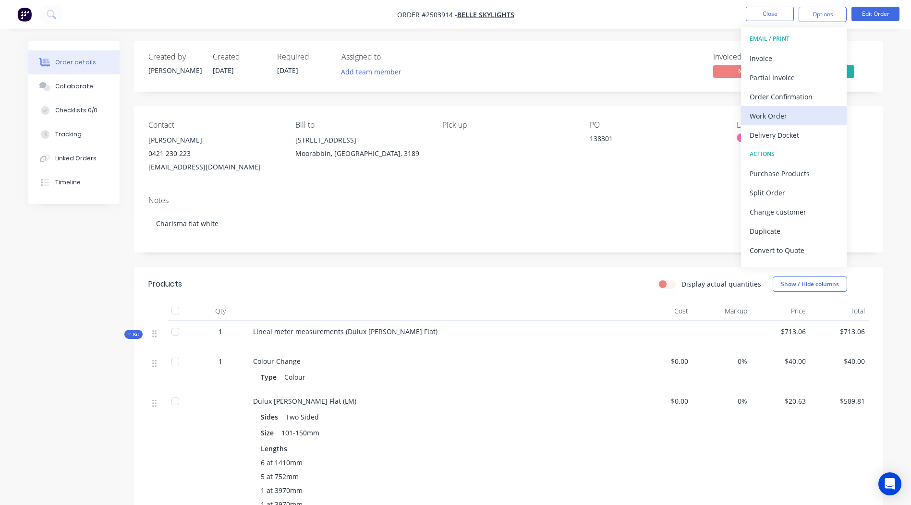
click at [761, 111] on div "Work Order" at bounding box center [794, 116] width 88 height 14
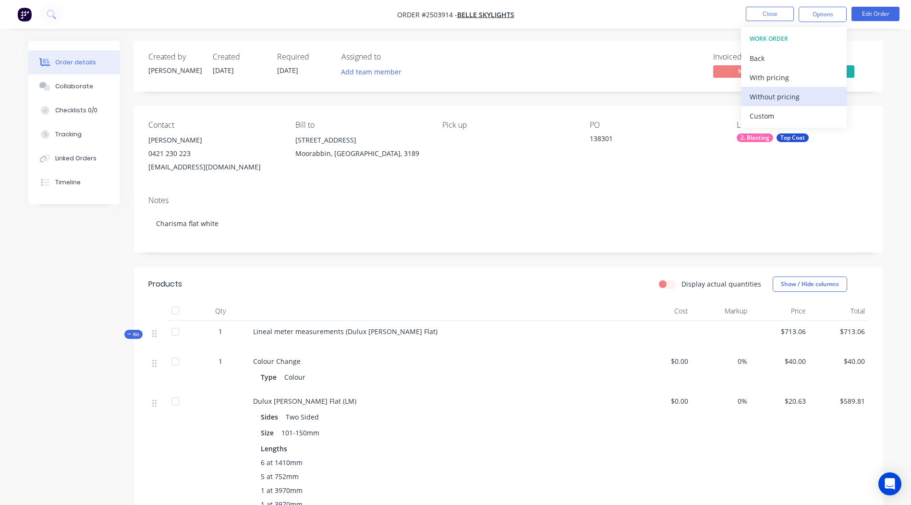
click at [789, 104] on button "Without pricing" at bounding box center [794, 96] width 106 height 19
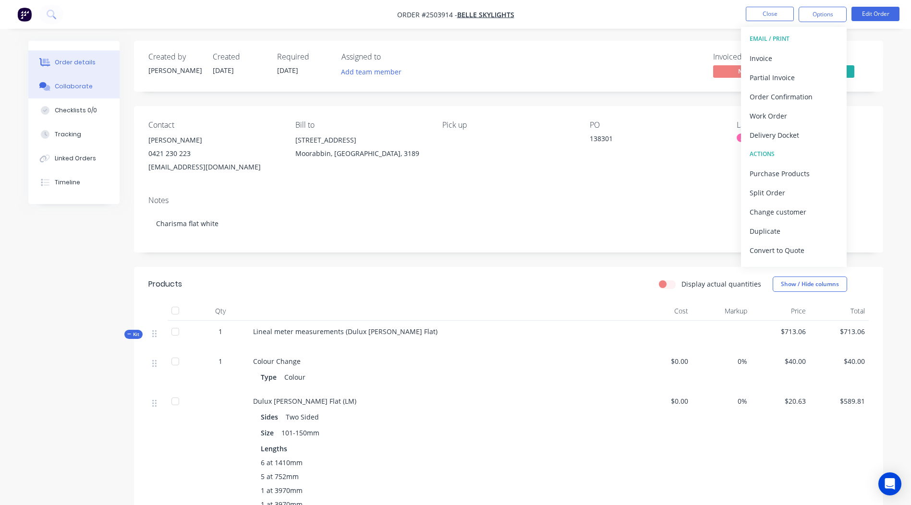
click at [74, 91] on button "Collaborate" at bounding box center [73, 86] width 91 height 24
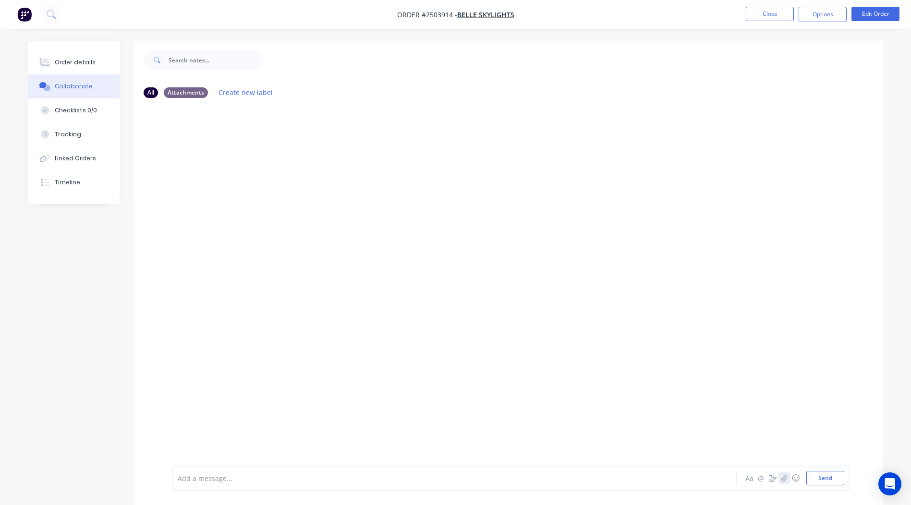
click at [785, 481] on icon "button" at bounding box center [784, 478] width 6 height 7
click at [833, 480] on button "Send" at bounding box center [826, 478] width 38 height 14
click at [774, 17] on button "Close" at bounding box center [770, 14] width 48 height 14
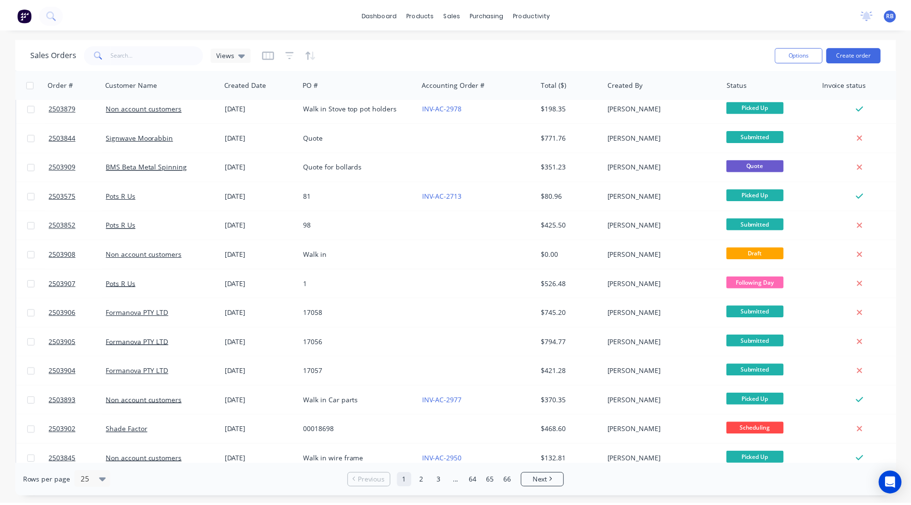
scroll to position [236, 0]
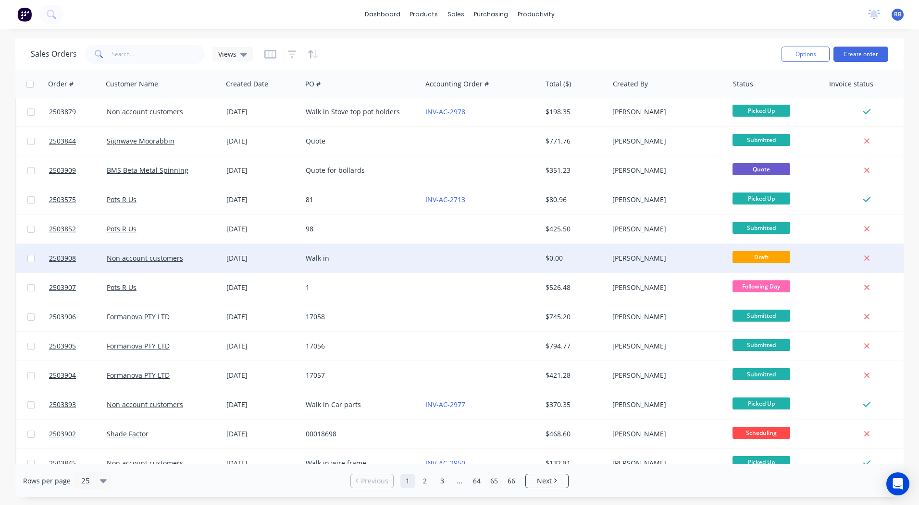
click at [614, 255] on div "[PERSON_NAME]" at bounding box center [665, 259] width 107 height 10
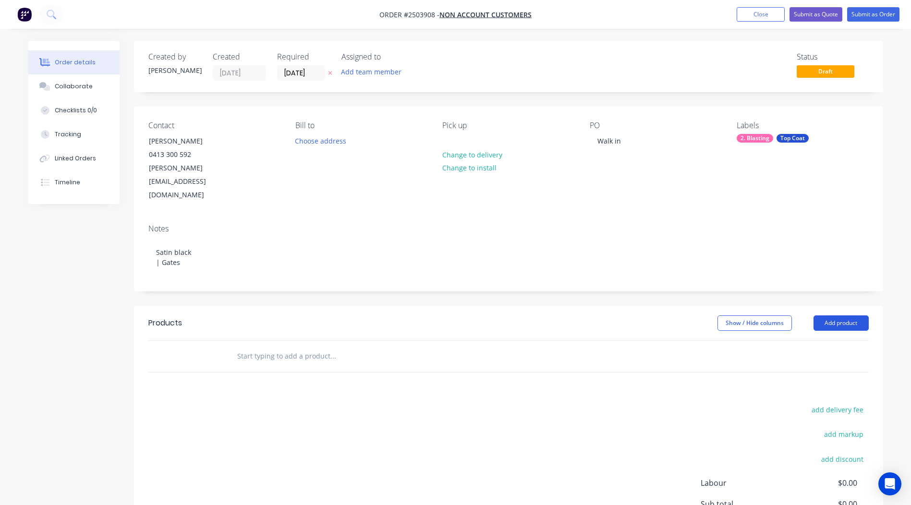
click at [833, 316] on button "Add product" at bounding box center [841, 323] width 55 height 15
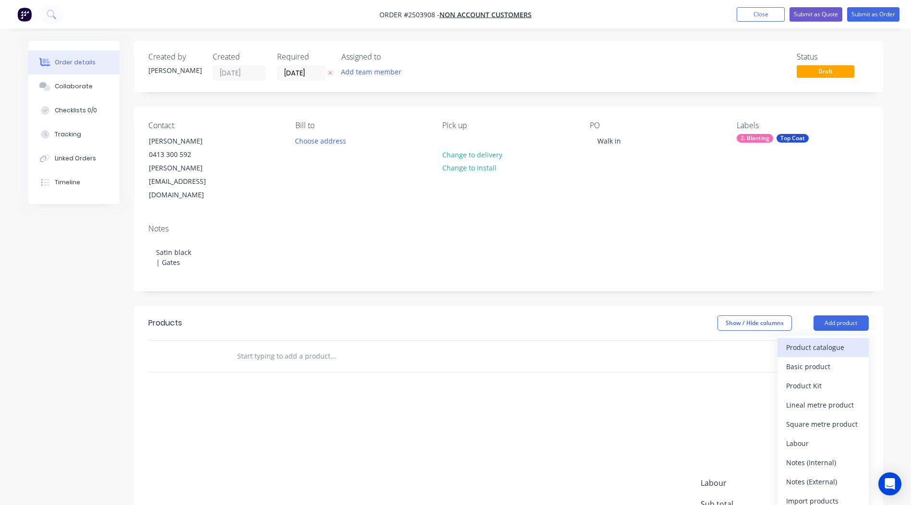
click at [825, 338] on button "Product catalogue" at bounding box center [823, 347] width 91 height 19
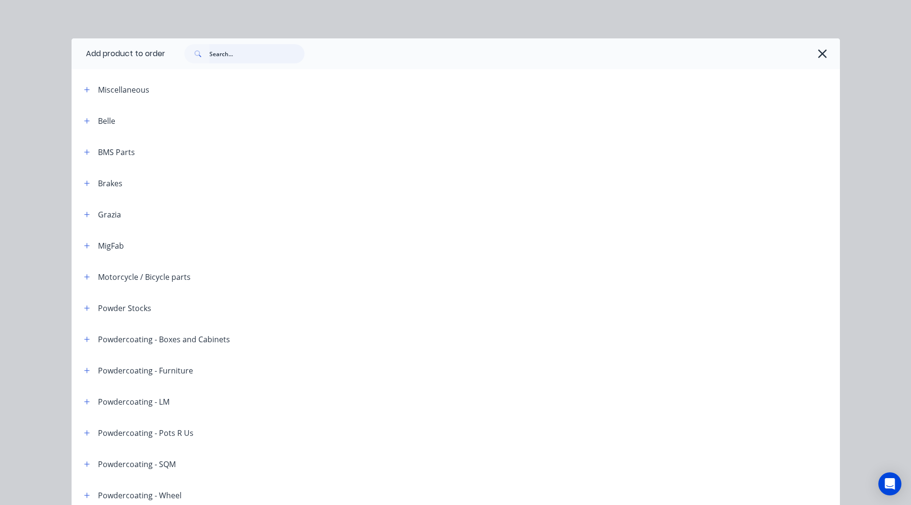
click at [250, 53] on input "text" at bounding box center [256, 53] width 95 height 19
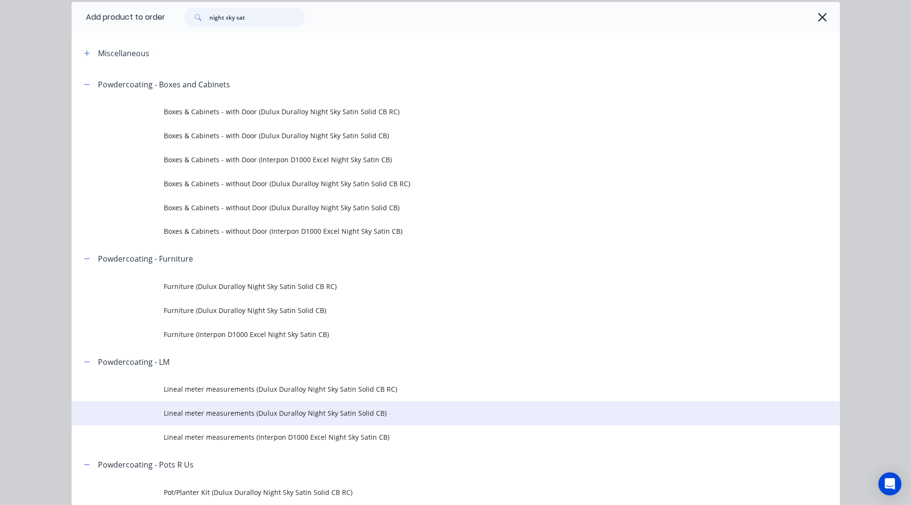
scroll to position [144, 0]
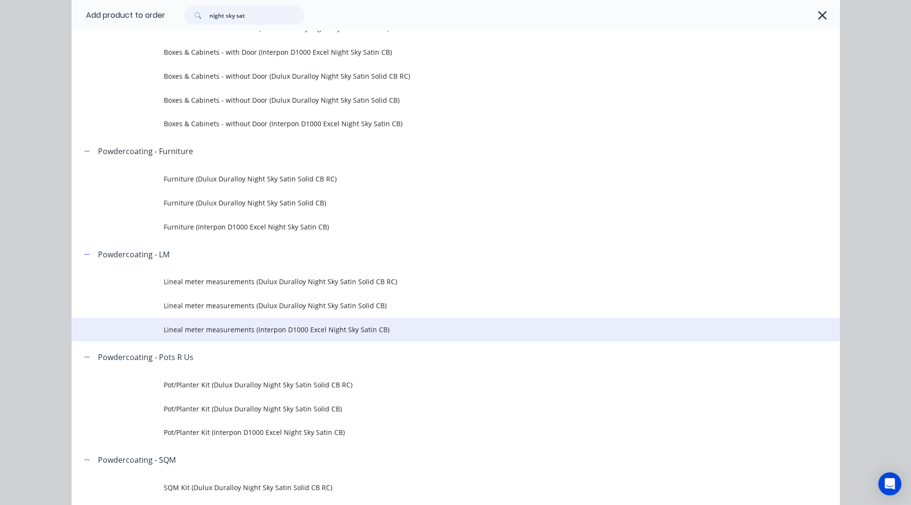
type input "night sky sat"
click at [342, 323] on td "Lineal meter measurements (Interpon D1000 Excel Night Sky Satin CB)" at bounding box center [502, 330] width 677 height 24
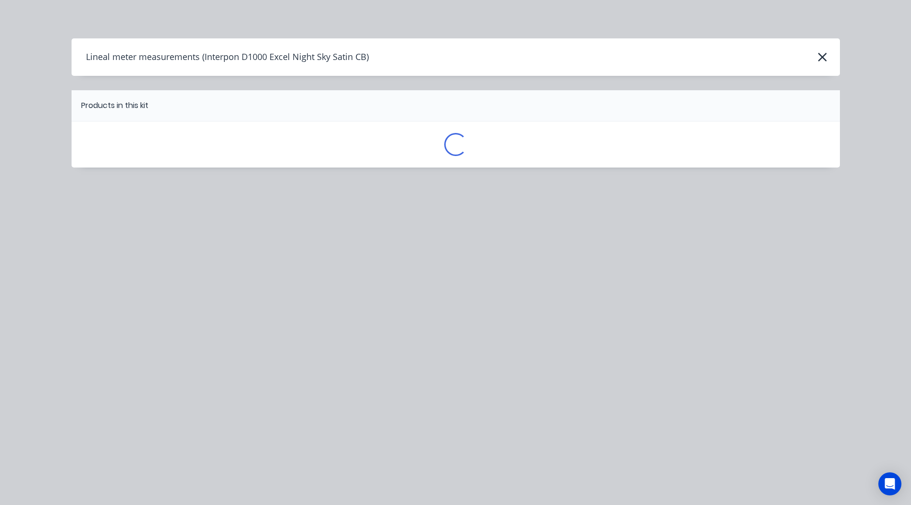
scroll to position [0, 0]
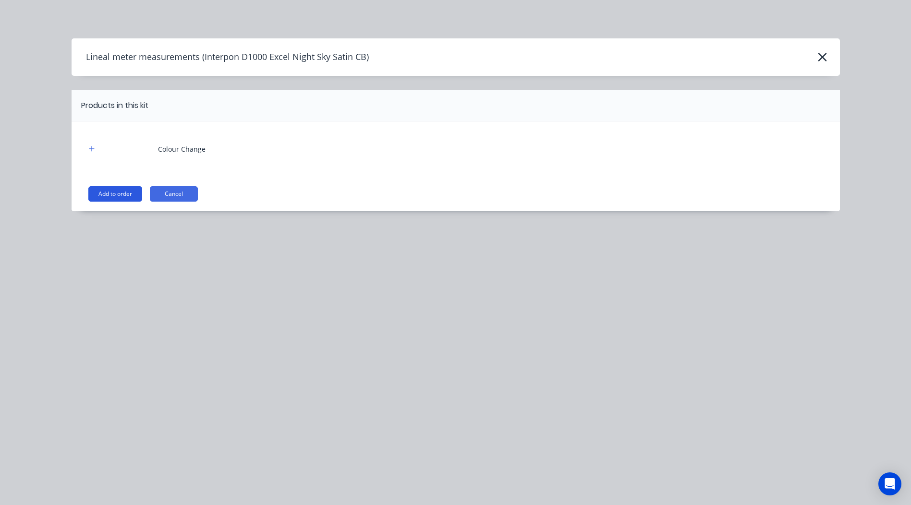
click at [139, 197] on button "Add to order" at bounding box center [115, 193] width 54 height 15
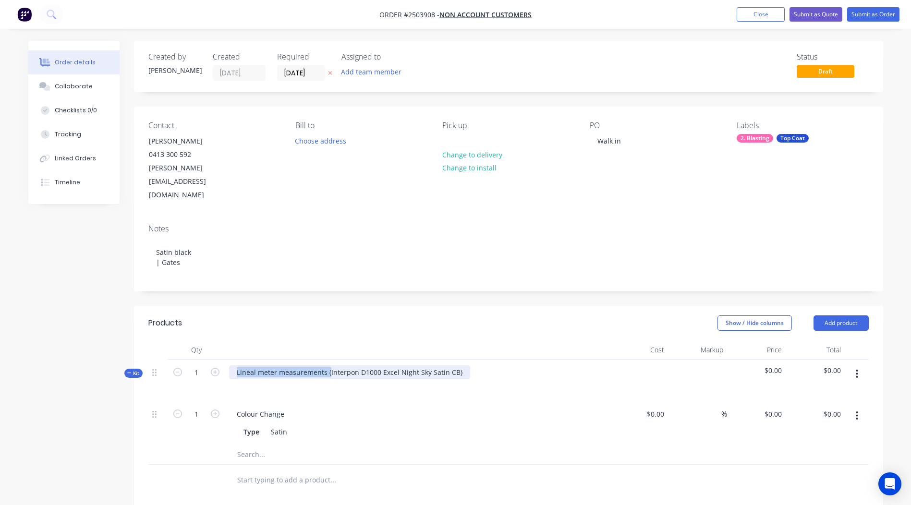
drag, startPoint x: 329, startPoint y: 344, endPoint x: 0, endPoint y: 378, distance: 330.5
click at [0, 378] on html "Order #2503908 - Non account customers Add product Close Submit as Quote Submit…" at bounding box center [455, 370] width 911 height 741
click at [366, 366] on div "Interpon D1000 Excel Night Sky Satin CB)" at bounding box center [302, 373] width 147 height 14
click at [458, 316] on div "Show / Hide columns Add product" at bounding box center [584, 323] width 567 height 15
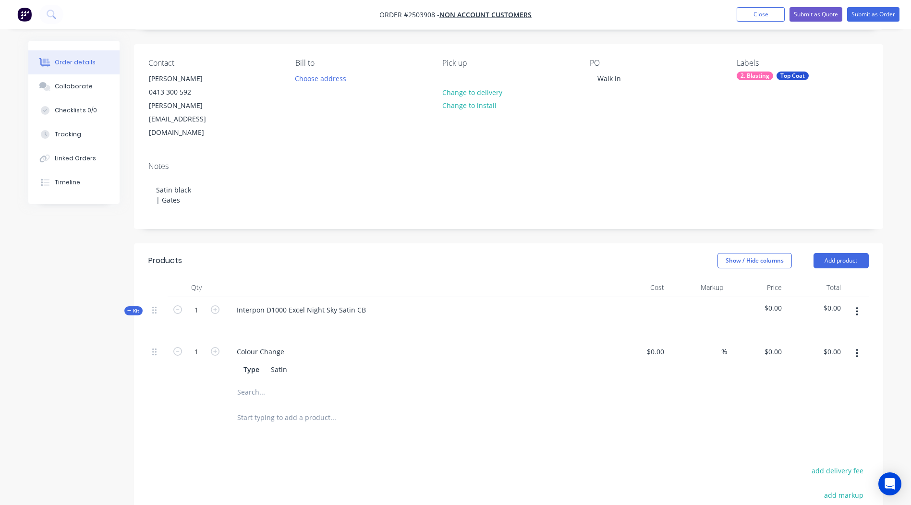
click at [859, 303] on button "button" at bounding box center [857, 311] width 23 height 17
click at [826, 330] on div "Add product to kit" at bounding box center [824, 337] width 74 height 14
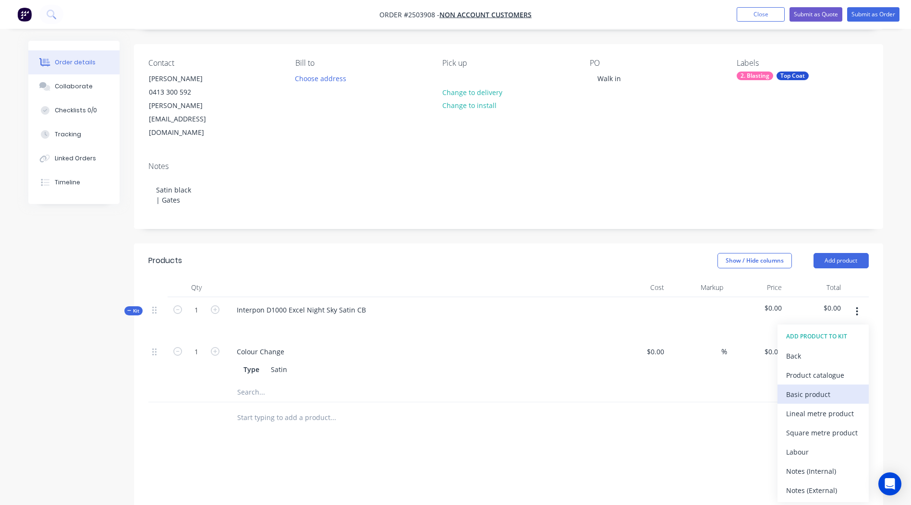
click at [816, 388] on div "Basic product" at bounding box center [824, 395] width 74 height 14
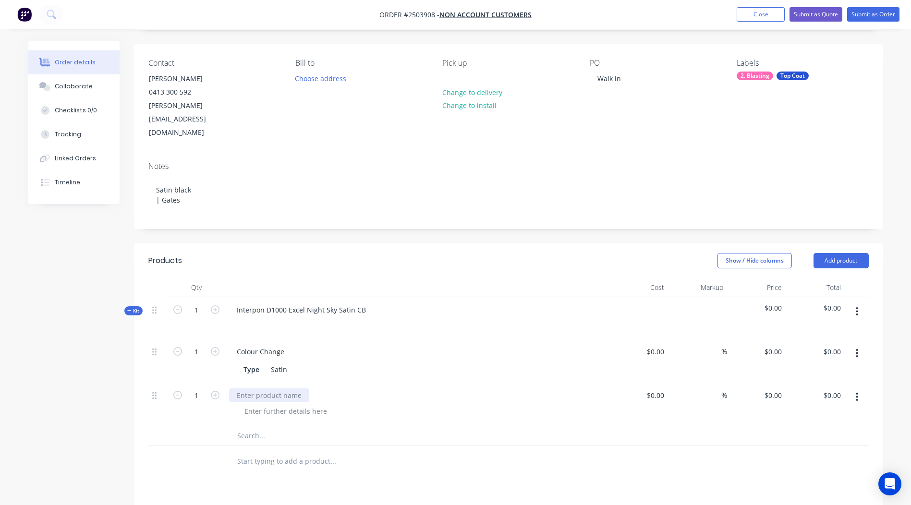
click at [253, 389] on div at bounding box center [269, 396] width 80 height 14
click at [390, 447] on div at bounding box center [398, 461] width 346 height 31
click at [285, 389] on div "Security door" at bounding box center [258, 396] width 58 height 14
click at [774, 389] on div "0 0" at bounding box center [778, 396] width 15 height 14
type input "$95.00"
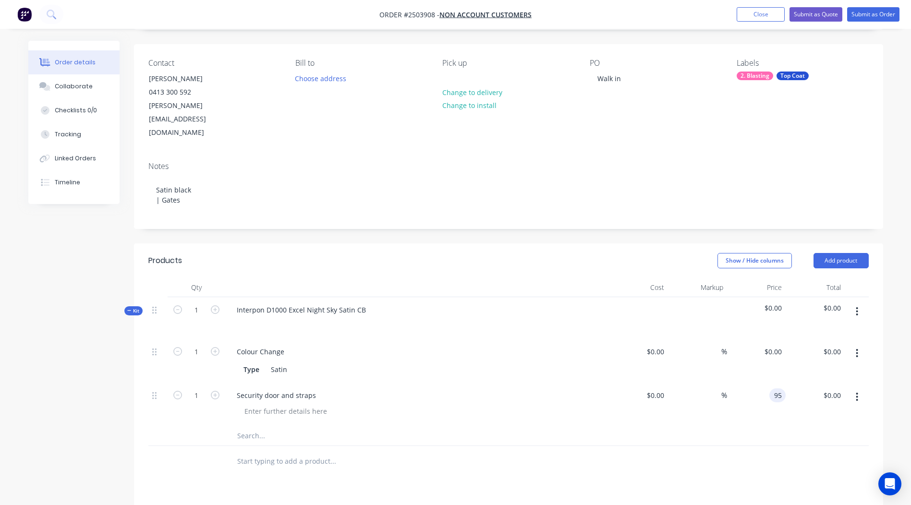
type input "$95.00"
click at [695, 446] on div at bounding box center [508, 461] width 721 height 31
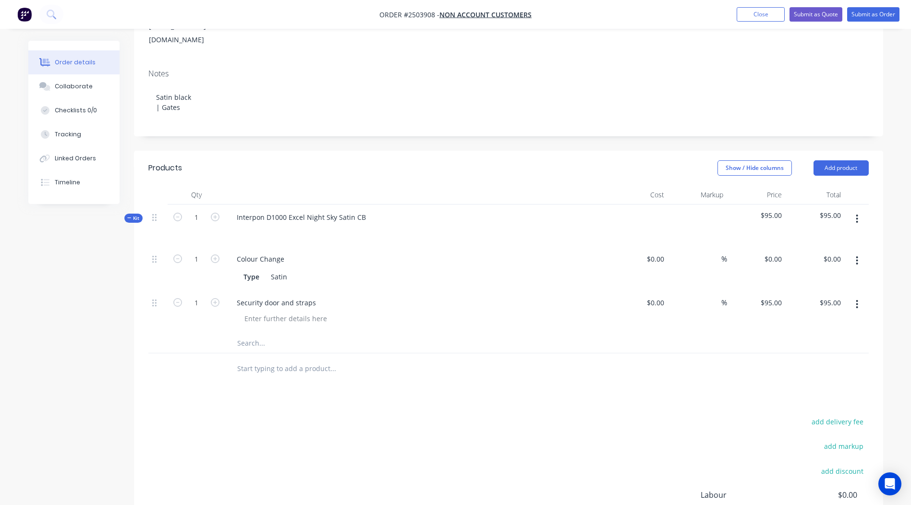
click at [856, 299] on icon "button" at bounding box center [857, 304] width 2 height 11
click at [818, 323] on div "Duplicate" at bounding box center [824, 330] width 74 height 14
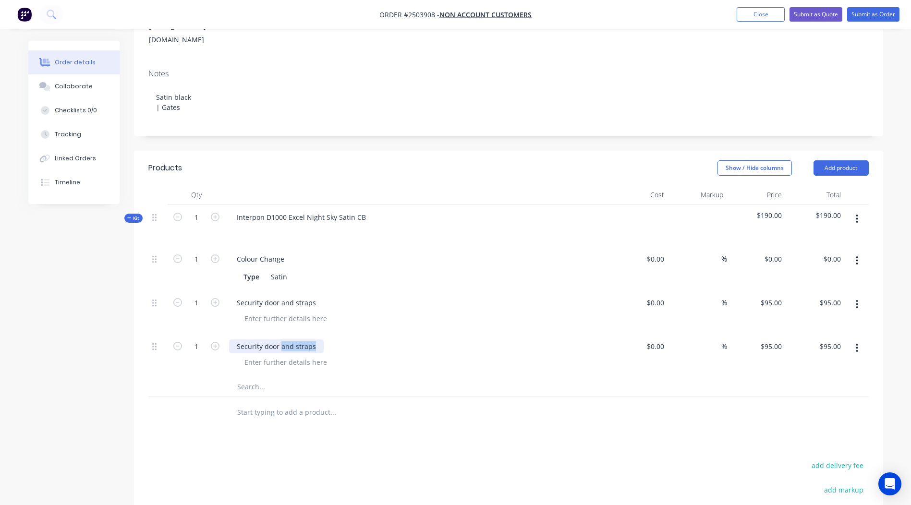
drag, startPoint x: 320, startPoint y: 320, endPoint x: 282, endPoint y: 326, distance: 38.5
click at [282, 340] on div "Security door and straps" at bounding box center [276, 347] width 95 height 14
click at [857, 343] on icon "button" at bounding box center [857, 348] width 2 height 11
click at [807, 405] on div "Delete" at bounding box center [824, 412] width 74 height 14
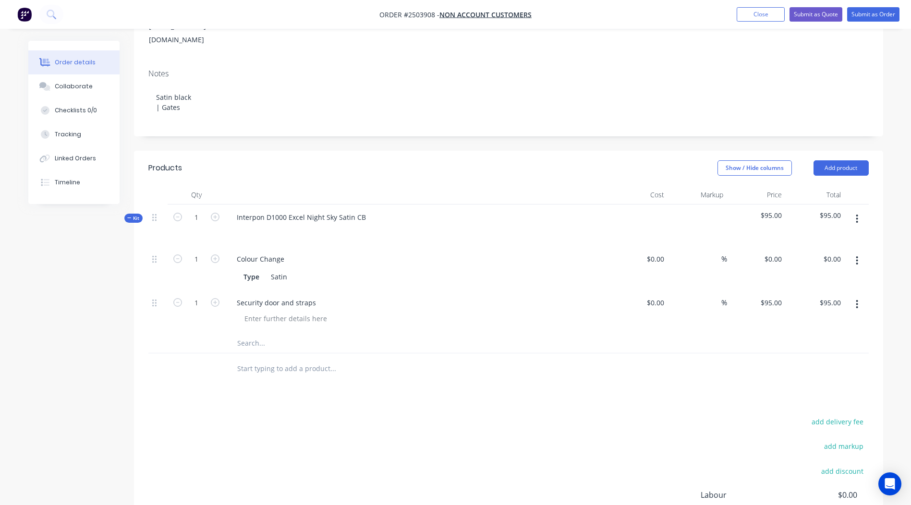
click at [864, 210] on button "button" at bounding box center [857, 218] width 23 height 17
click at [827, 237] on div "Add product to kit" at bounding box center [824, 244] width 74 height 14
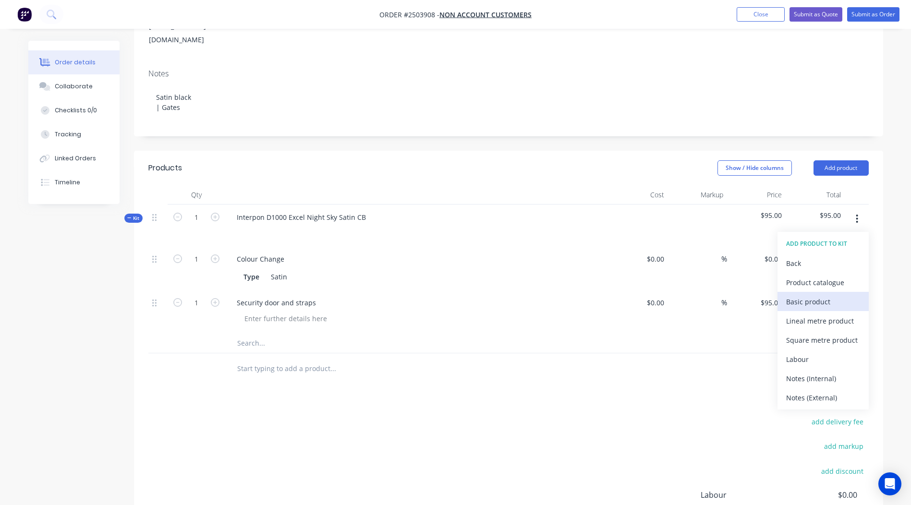
click at [810, 295] on div "Basic product" at bounding box center [824, 302] width 74 height 14
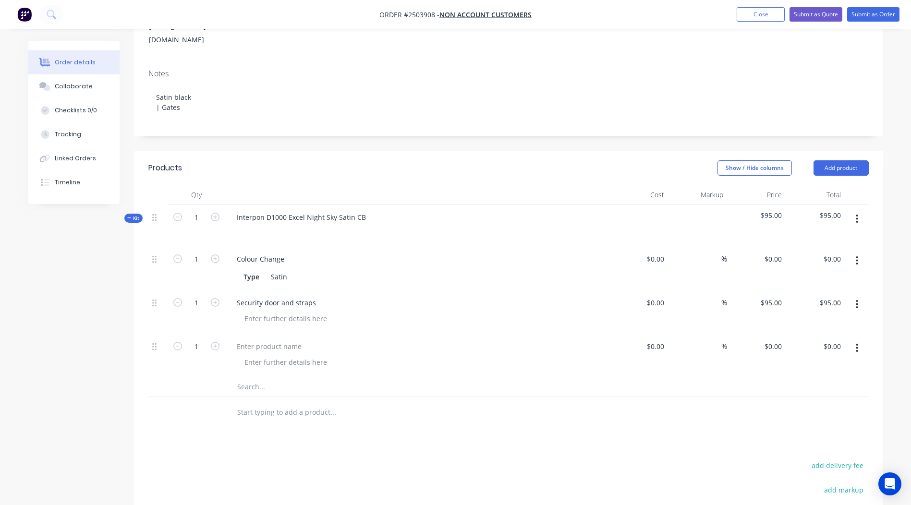
click at [858, 344] on icon "button" at bounding box center [858, 348] width 2 height 9
click at [826, 405] on div "Delete" at bounding box center [824, 412] width 74 height 14
click at [854, 205] on div at bounding box center [857, 226] width 24 height 42
click at [859, 210] on button "button" at bounding box center [857, 218] width 23 height 17
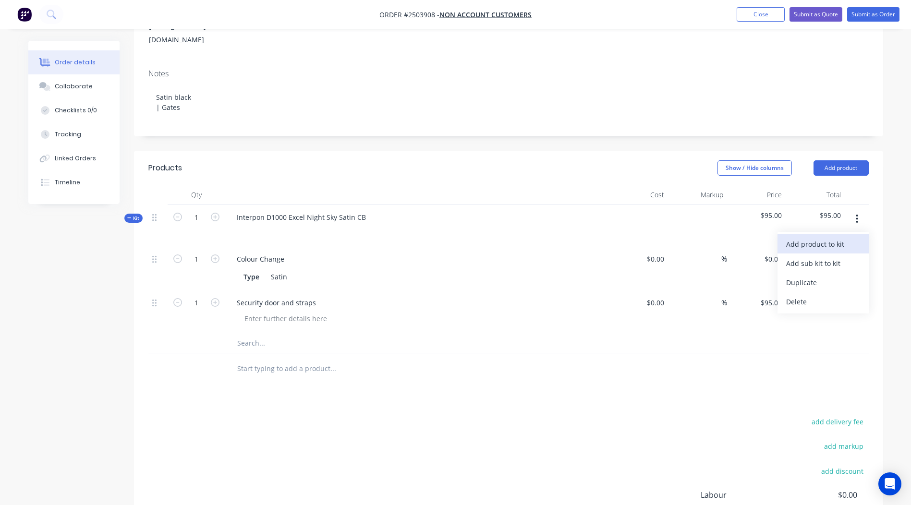
click at [824, 237] on div "Add product to kit" at bounding box center [824, 244] width 74 height 14
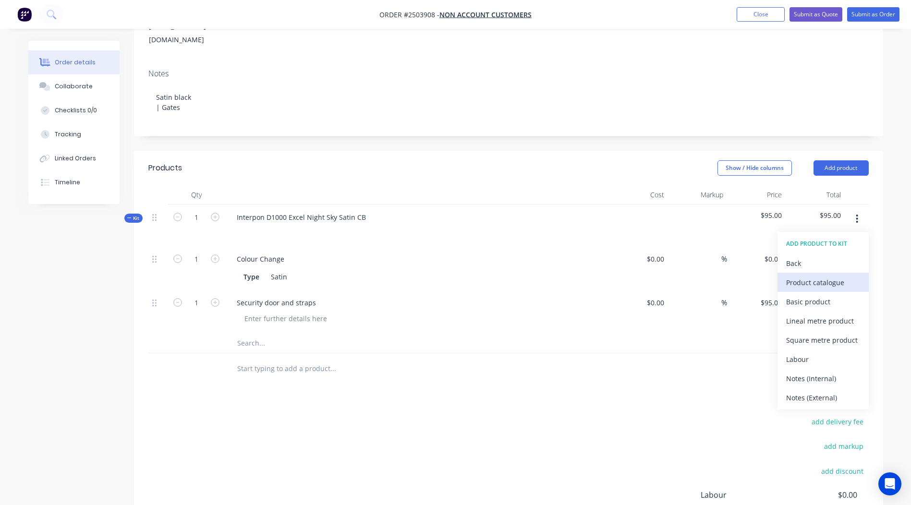
click at [819, 276] on div "Product catalogue" at bounding box center [824, 283] width 74 height 14
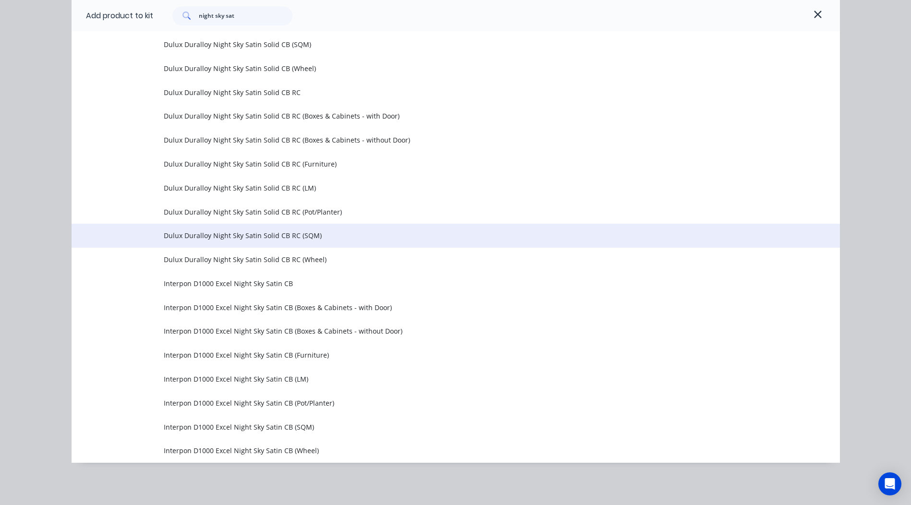
scroll to position [266, 0]
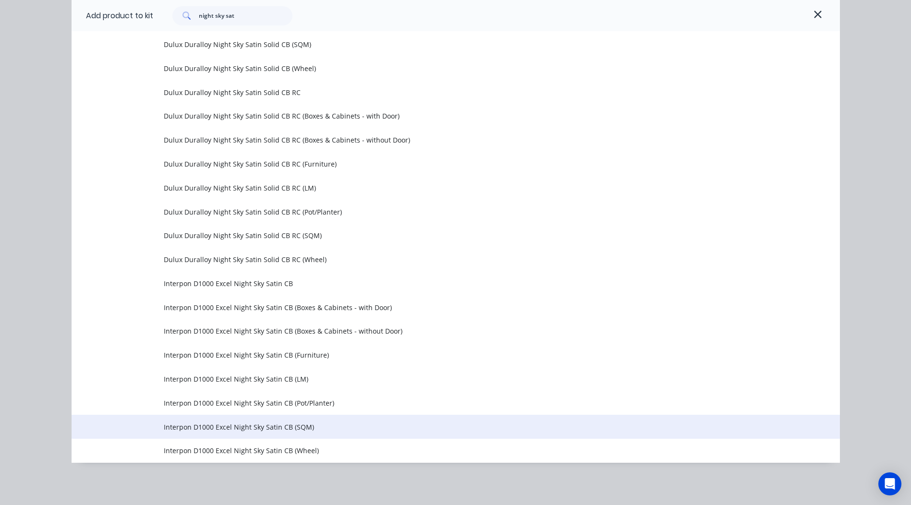
click at [314, 425] on span "Interpon D1000 Excel Night Sky Satin CB (SQM)" at bounding box center [434, 427] width 541 height 10
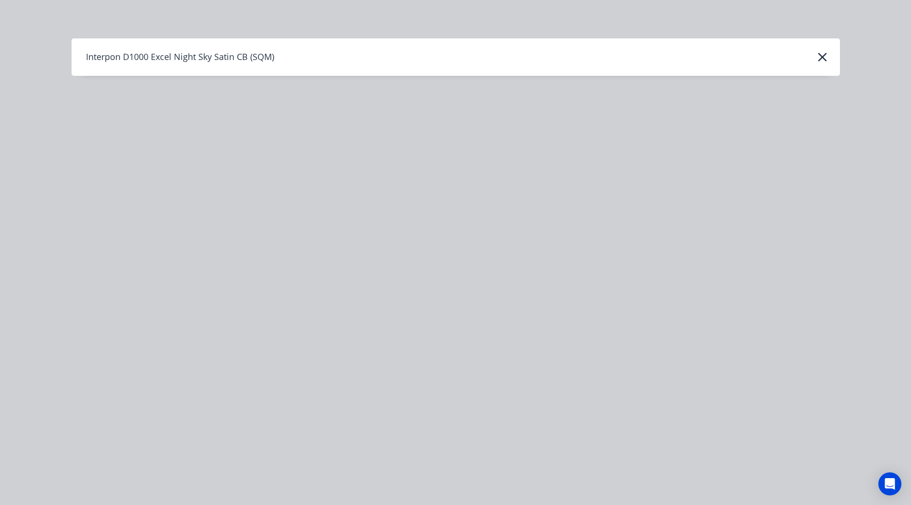
scroll to position [0, 0]
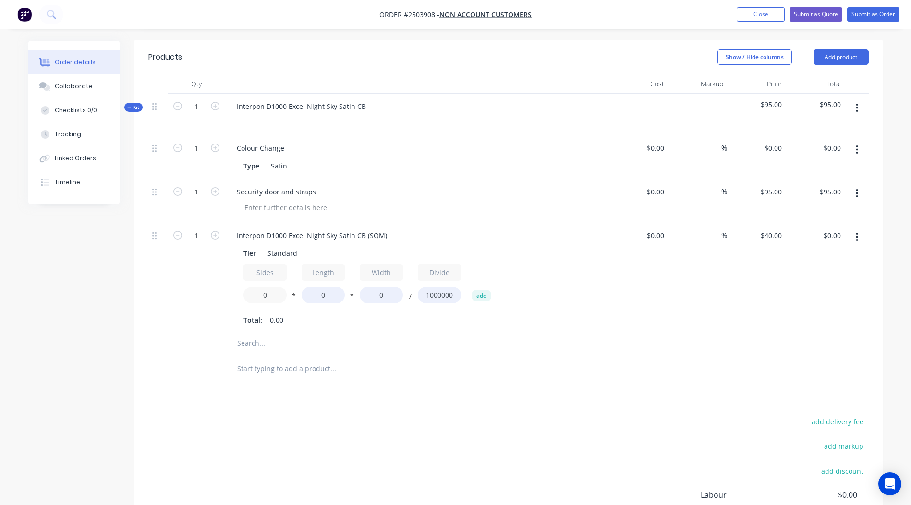
drag, startPoint x: 283, startPoint y: 267, endPoint x: 84, endPoint y: 284, distance: 200.6
click at [118, 282] on div "Created by [PERSON_NAME] Created [DATE] Required [DATE] Assigned to Add team me…" at bounding box center [455, 202] width 855 height 855
type input "1.4"
click at [328, 287] on input "0" at bounding box center [323, 295] width 43 height 17
type input "1400"
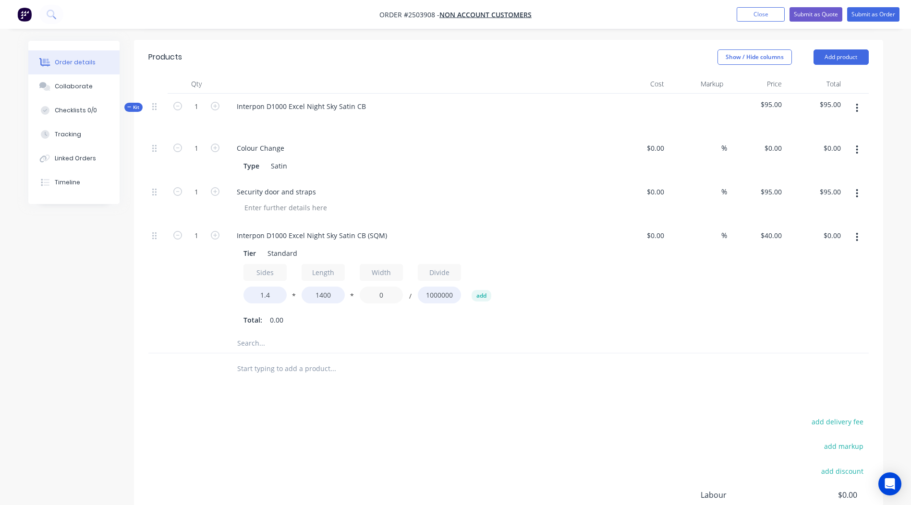
drag, startPoint x: 365, startPoint y: 276, endPoint x: 323, endPoint y: 277, distance: 41.3
click at [323, 277] on div "Sides 1.4 * Length 1400 * Width 0 / Divide 1000000 add" at bounding box center [418, 285] width 348 height 43
type input "2100"
click at [721, 357] on div at bounding box center [508, 369] width 721 height 31
type input "$164.64"
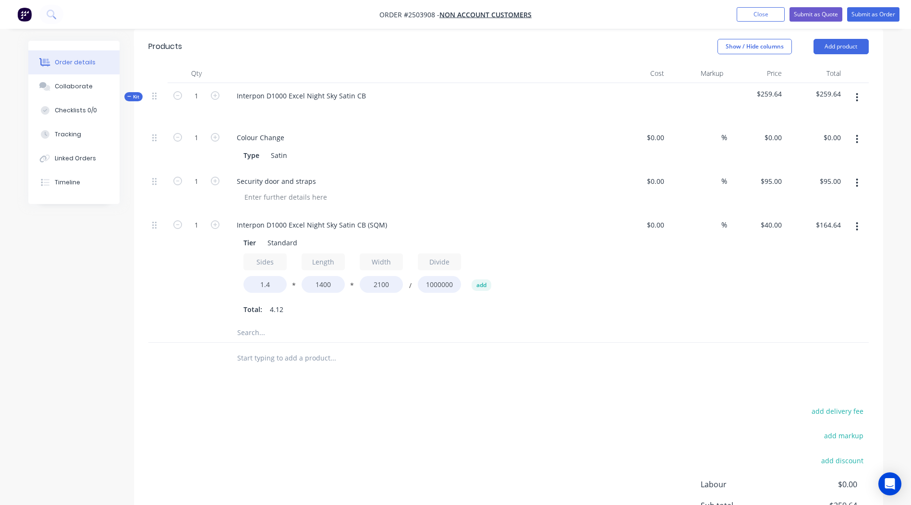
scroll to position [266, 0]
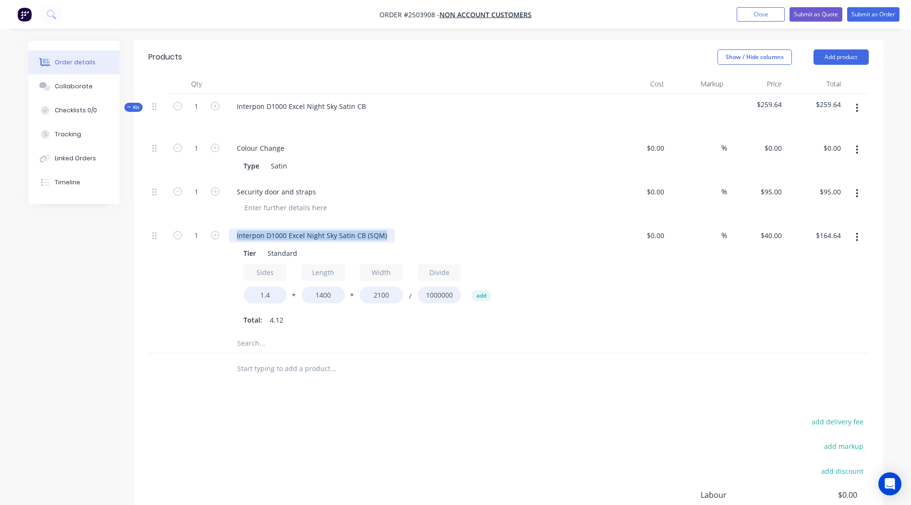
drag, startPoint x: 390, startPoint y: 207, endPoint x: 0, endPoint y: 228, distance: 390.7
click at [0, 227] on html "Order #2503908 - Non account customers Add product Close Submit as Quote Submit…" at bounding box center [455, 182] width 911 height 896
click at [397, 385] on div "Products Show / Hide columns Add product Qty Cost Markup Price Total Kit 1 Inte…" at bounding box center [509, 328] width 750 height 576
drag, startPoint x: 270, startPoint y: 207, endPoint x: 5, endPoint y: 218, distance: 265.0
click at [25, 219] on div "Order details Collaborate Checklists 0/0 Tracking Linked Orders Timeline Order …" at bounding box center [456, 202] width 874 height 855
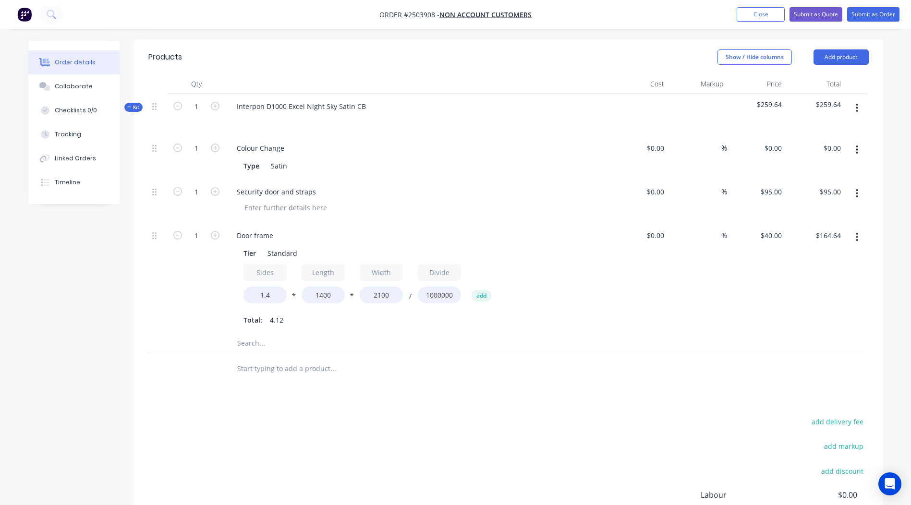
click at [508, 416] on div "add delivery fee add markup add discount Labour $0.00 Sub total $259.64 Margin …" at bounding box center [508, 508] width 721 height 185
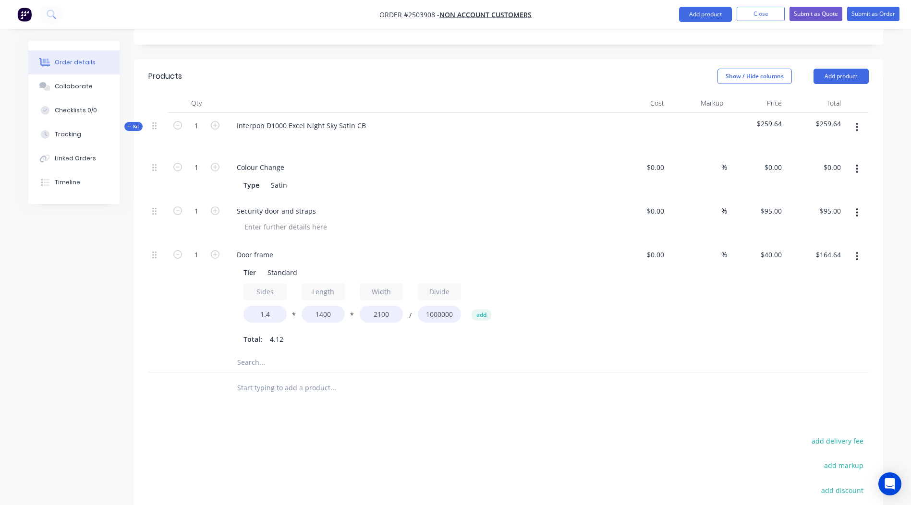
scroll to position [209, 0]
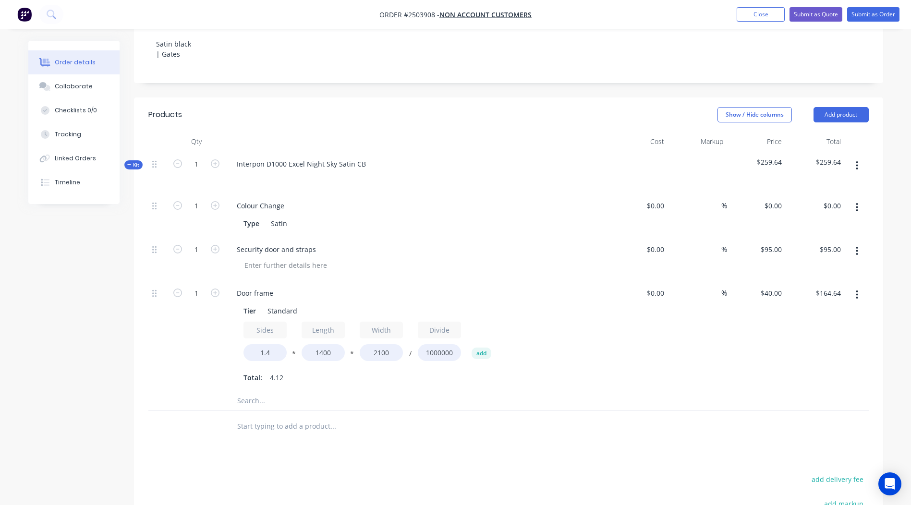
click at [865, 157] on button "button" at bounding box center [857, 165] width 23 height 17
click at [811, 181] on button "Add product to kit" at bounding box center [823, 190] width 91 height 19
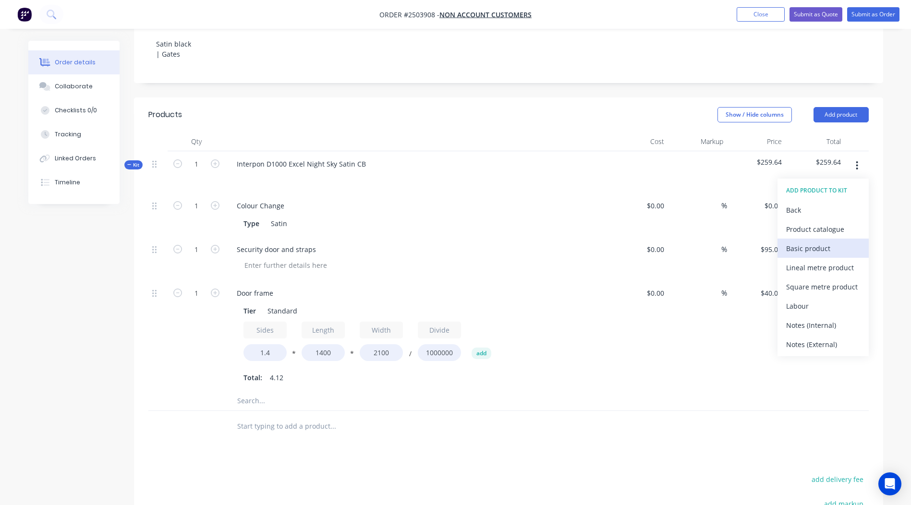
click at [824, 239] on button "Basic product" at bounding box center [823, 248] width 91 height 19
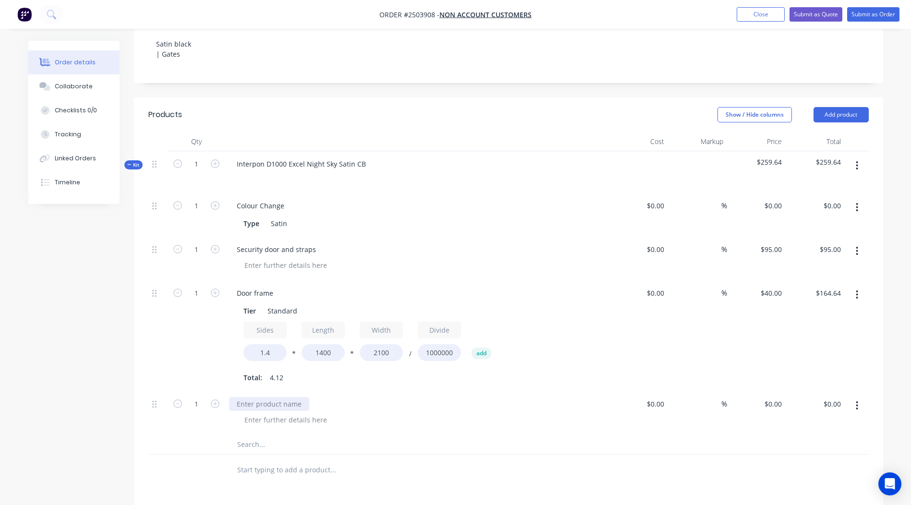
click at [249, 397] on div at bounding box center [269, 404] width 80 height 14
click at [785, 397] on input "0" at bounding box center [775, 404] width 22 height 14
type input "$15.00"
click at [673, 455] on div at bounding box center [508, 470] width 721 height 31
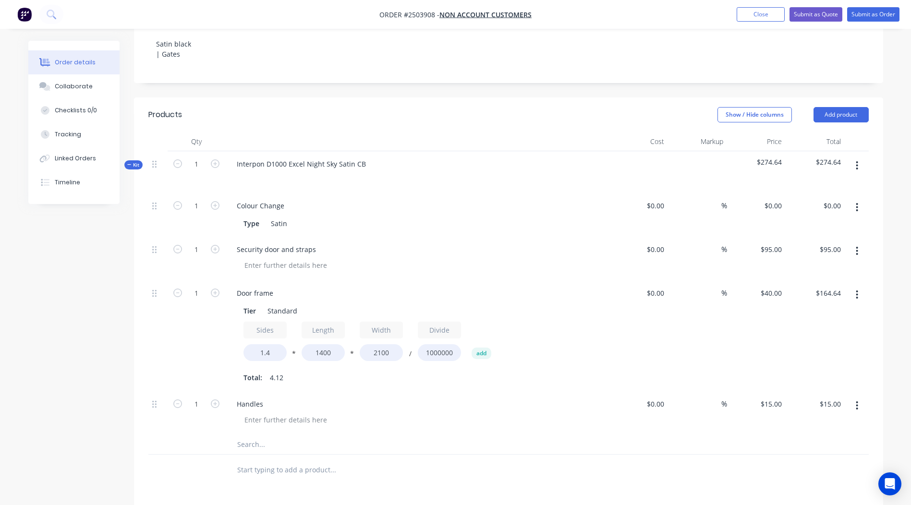
scroll to position [241, 0]
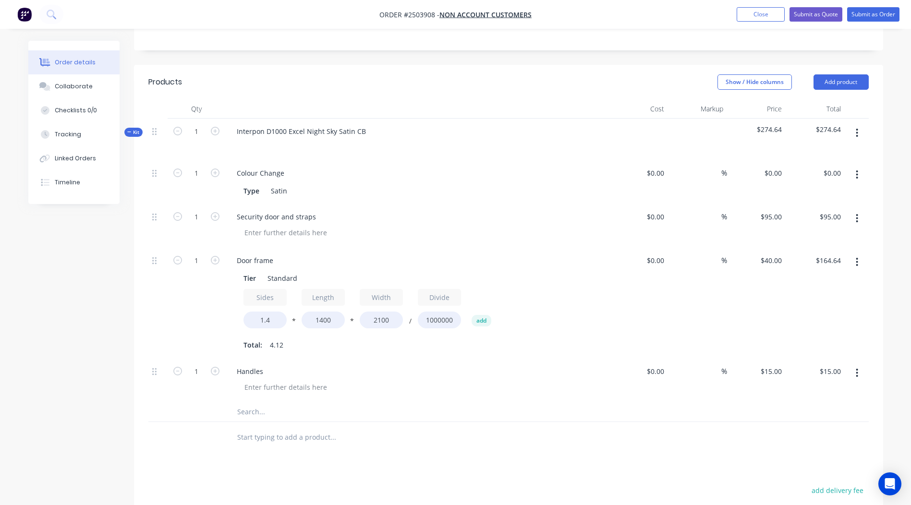
click at [853, 254] on button "button" at bounding box center [857, 262] width 23 height 17
click at [824, 281] on div "Duplicate" at bounding box center [824, 288] width 74 height 14
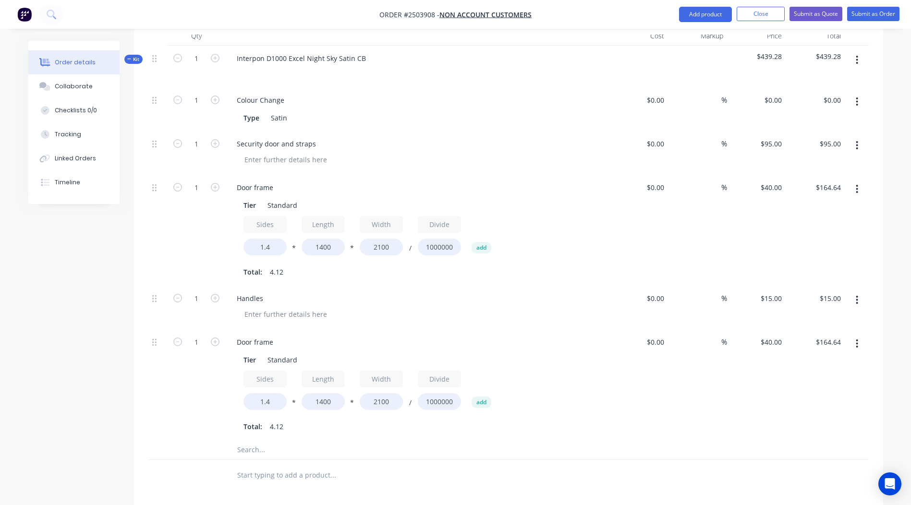
scroll to position [337, 0]
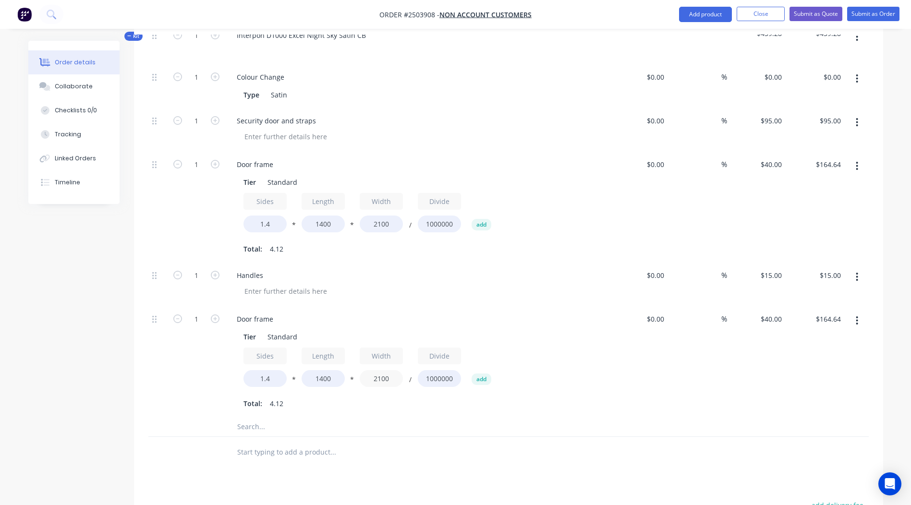
drag, startPoint x: 395, startPoint y: 350, endPoint x: 185, endPoint y: 360, distance: 210.7
click at [224, 360] on div "1 Door frame Tier Standard Sides 1.4 * Length 1400 * Width 2100 / Divide 100000…" at bounding box center [508, 362] width 721 height 111
type input "850"
type input "$66.64"
click at [640, 462] on div "Products Show / Hide columns Add product Qty Cost Markup Price Total Kit 1 Inte…" at bounding box center [509, 334] width 750 height 730
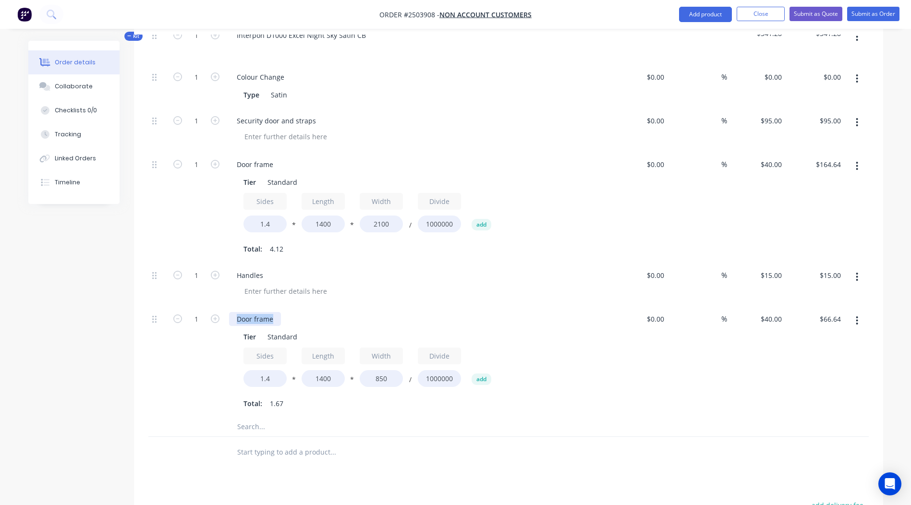
drag, startPoint x: 277, startPoint y: 290, endPoint x: 0, endPoint y: 309, distance: 277.4
click at [0, 302] on html "Order #2503908 - Non account customers Add product Close Submit as Quote Submit…" at bounding box center [455, 188] width 911 height 1051
click at [591, 418] on div at bounding box center [508, 428] width 721 height 20
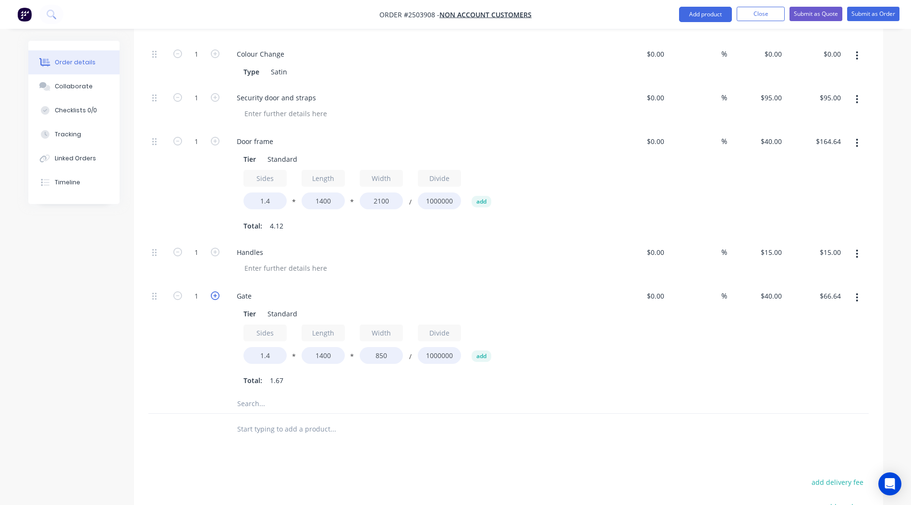
click at [215, 292] on icon "button" at bounding box center [215, 296] width 9 height 9
type input "2"
type input "$133.28"
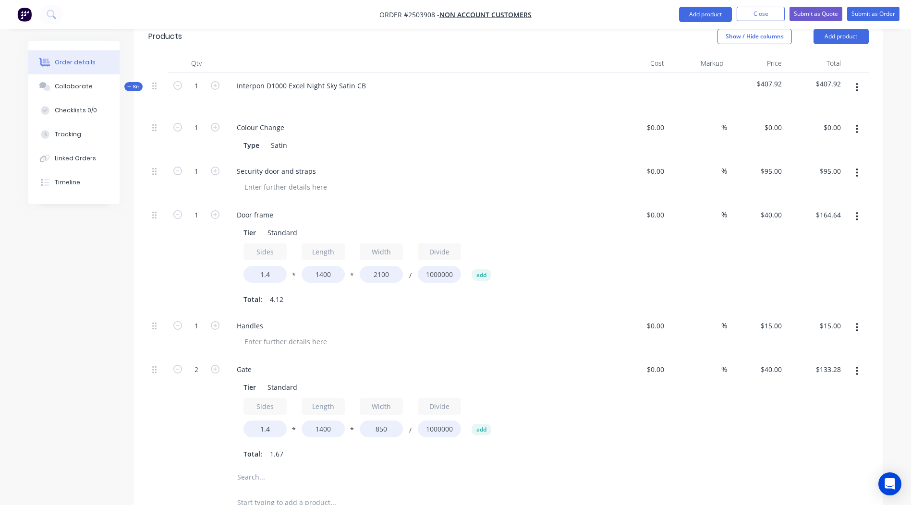
scroll to position [309, 0]
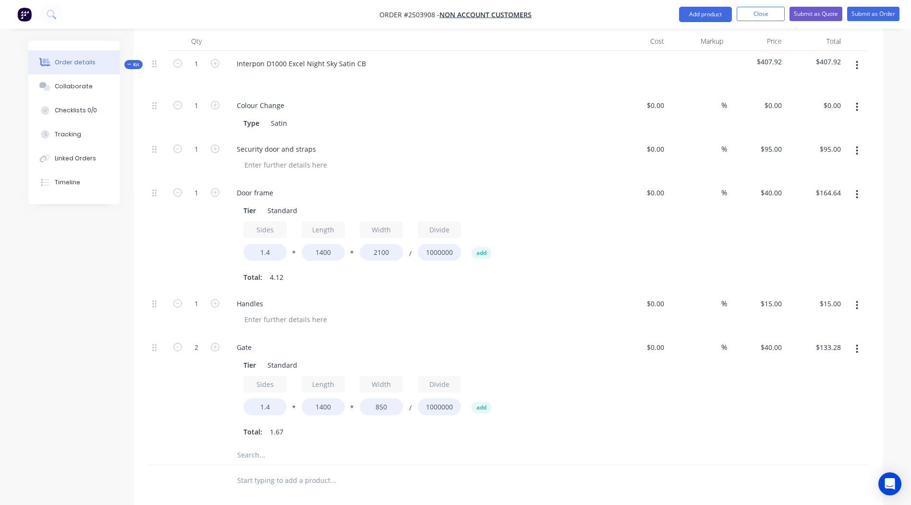
click at [860, 341] on button "button" at bounding box center [857, 349] width 23 height 17
click at [817, 368] on div "Duplicate" at bounding box center [824, 375] width 74 height 14
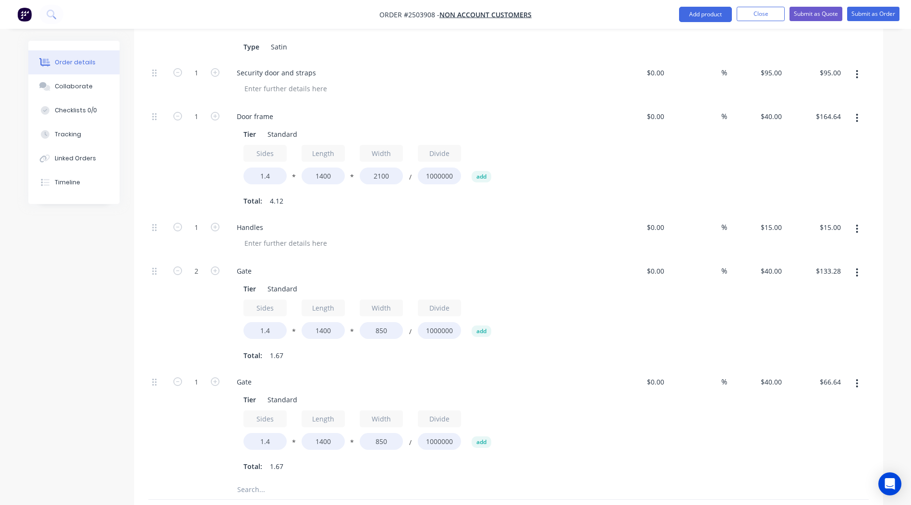
scroll to position [453, 0]
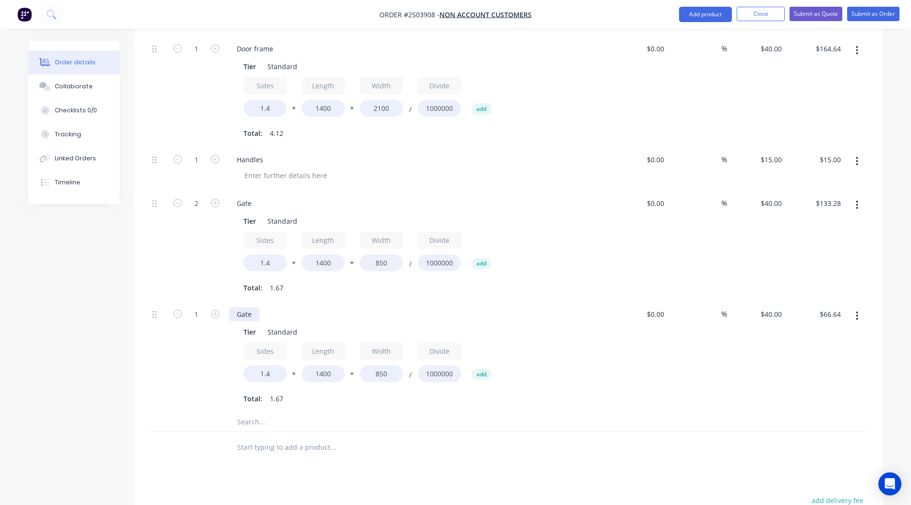
drag, startPoint x: 258, startPoint y: 289, endPoint x: 96, endPoint y: 280, distance: 161.7
click at [179, 302] on div "1 Gate Tier Standard Sides 1.4 * Length 1400 * Width 850 / Divide 1000000 add T…" at bounding box center [508, 357] width 721 height 111
click at [322, 366] on input "1400" at bounding box center [323, 374] width 43 height 17
type input "1800"
type input "$85.68"
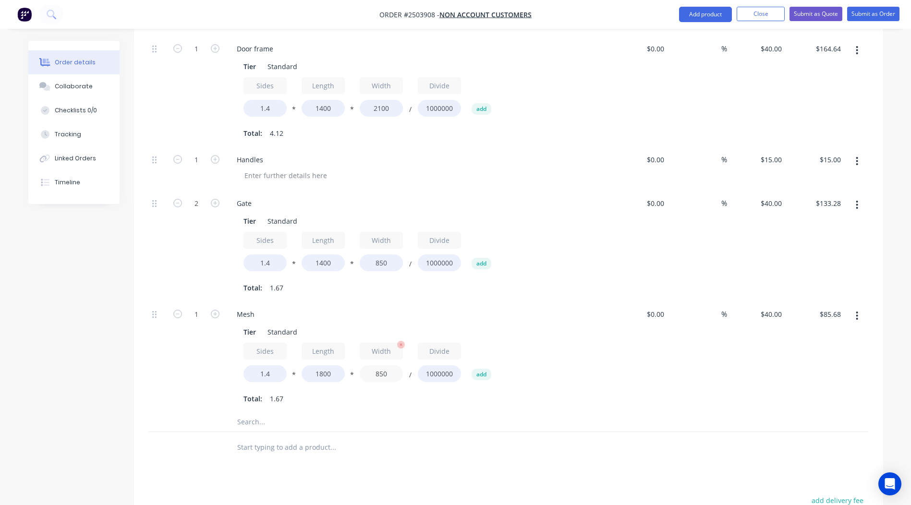
click at [383, 366] on input "850" at bounding box center [381, 374] width 43 height 17
type input "800"
click at [706, 381] on div "%" at bounding box center [697, 357] width 59 height 111
type input "$80.64"
drag, startPoint x: 274, startPoint y: 353, endPoint x: 133, endPoint y: 347, distance: 141.4
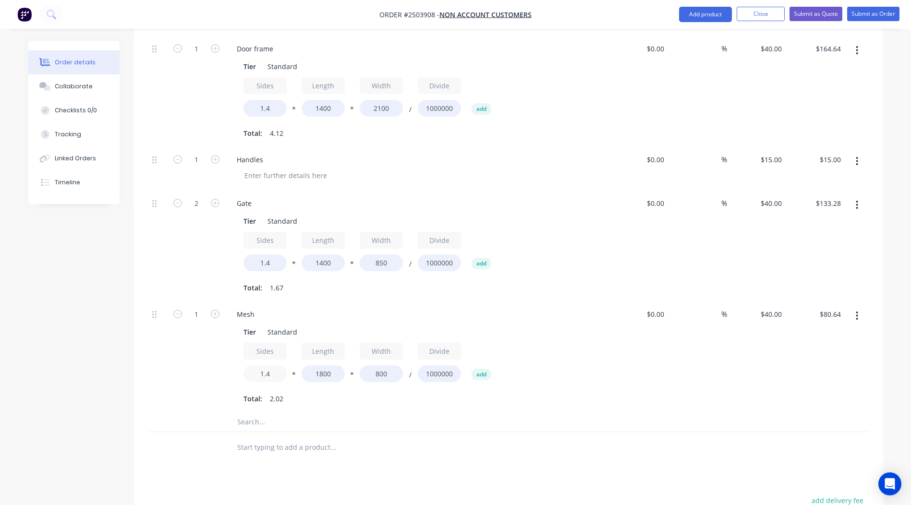
click at [189, 349] on div "1 Mesh Tier Standard Sides 1.4 * Length 1800 * Width 800 / Divide 1000000 add T…" at bounding box center [508, 357] width 721 height 111
type input "2"
type input "$115.20"
click at [907, 402] on div "Order details Collaborate Checklists 0/0 Tracking Linked Orders Timeline Order …" at bounding box center [455, 128] width 911 height 1162
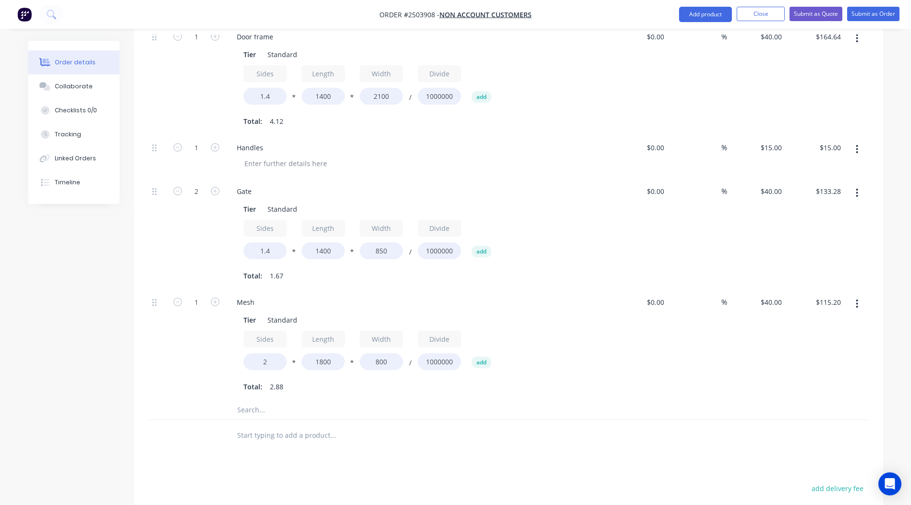
scroll to position [460, 0]
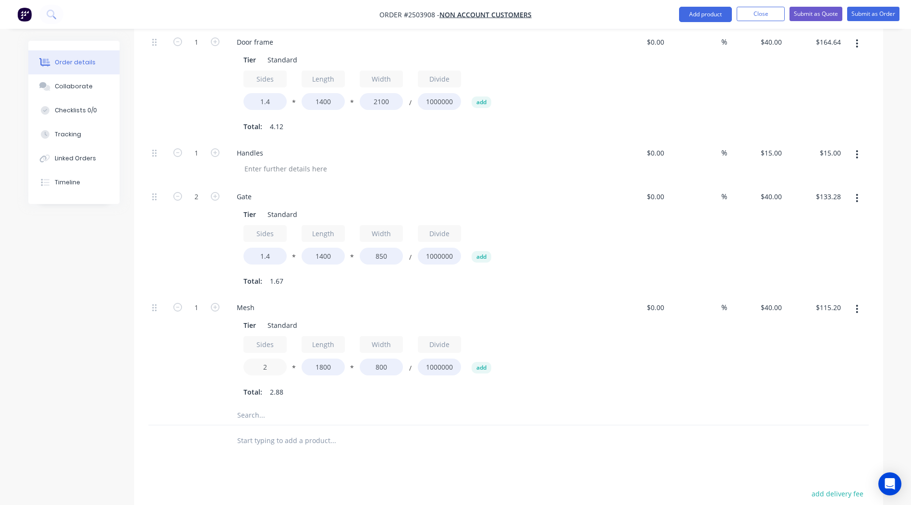
drag, startPoint x: 271, startPoint y: 333, endPoint x: 227, endPoint y: 333, distance: 43.7
click at [227, 333] on div "Mesh Tier Standard Sides 2 * Length 1800 * Width 800 / Divide 1000000 add Total…" at bounding box center [417, 350] width 384 height 111
type input "1.4"
type input "$80.64"
click at [741, 432] on div "Products Show / Hide columns Add product Qty Cost Markup Price Total Kit 1 Inte…" at bounding box center [509, 266] width 750 height 841
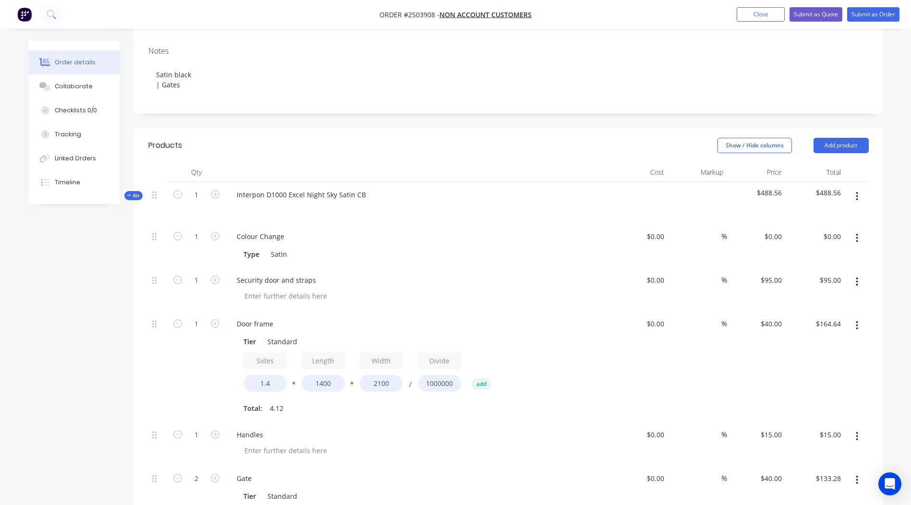
scroll to position [172, 0]
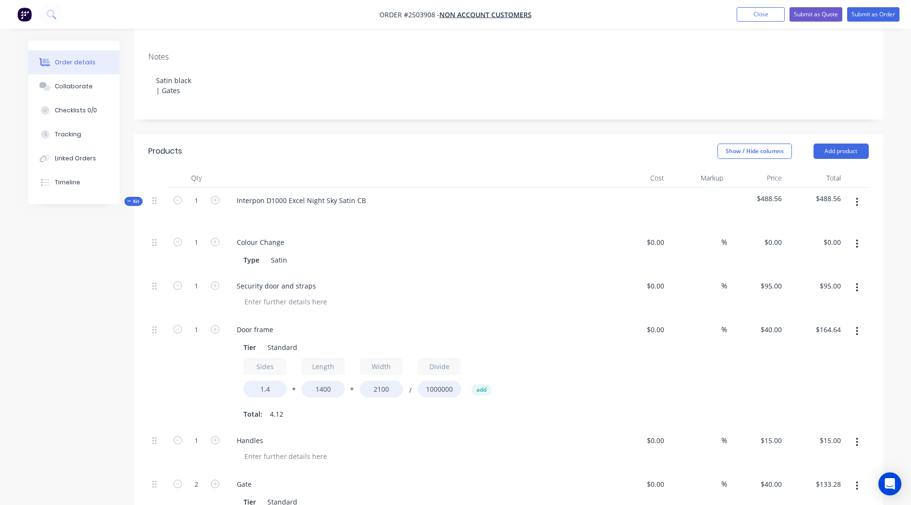
drag, startPoint x: 516, startPoint y: 364, endPoint x: 532, endPoint y: 340, distance: 29.1
drag, startPoint x: 532, startPoint y: 340, endPoint x: 527, endPoint y: 422, distance: 81.9
click at [527, 428] on div "Handles" at bounding box center [417, 450] width 384 height 44
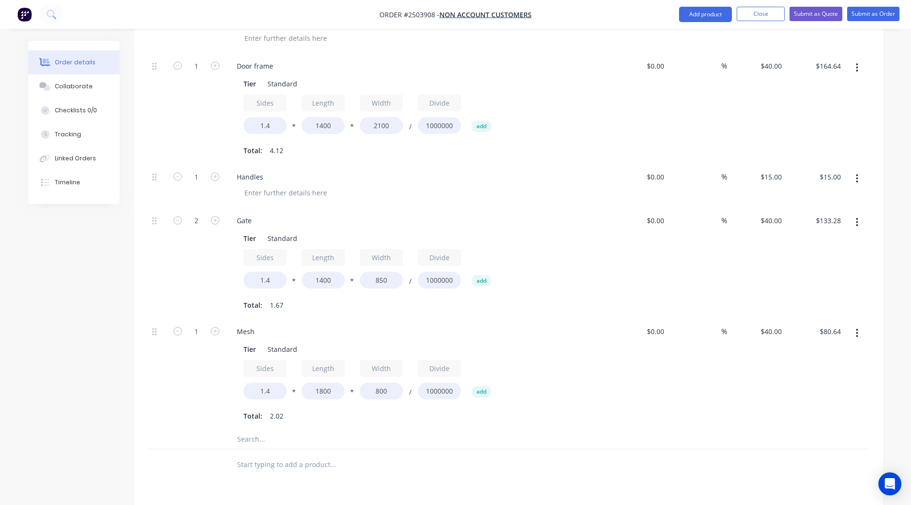
scroll to position [423, 0]
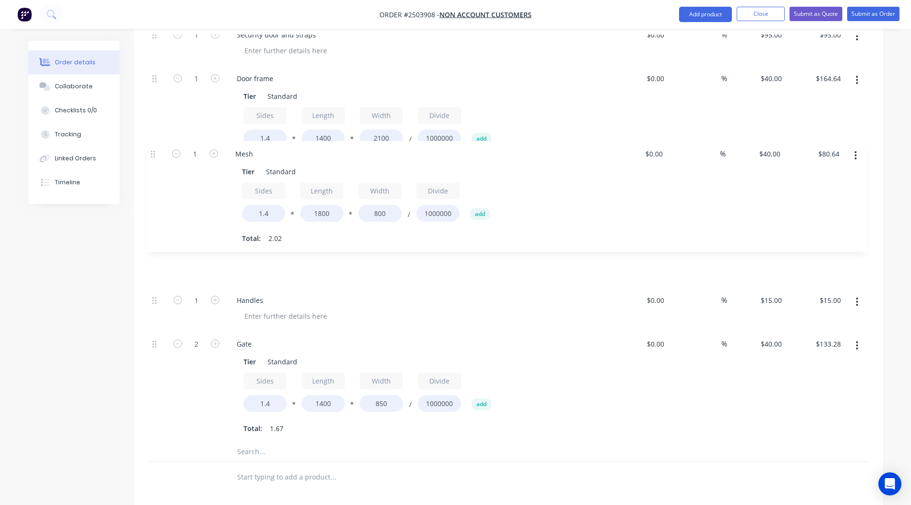
drag, startPoint x: 154, startPoint y: 318, endPoint x: 152, endPoint y: 152, distance: 165.8
click at [152, 152] on div "1 Colour Change Type Satin $0.00 $0.00 % $0.00 $0.00 $0.00 $0.00 1 Security doo…" at bounding box center [508, 210] width 721 height 464
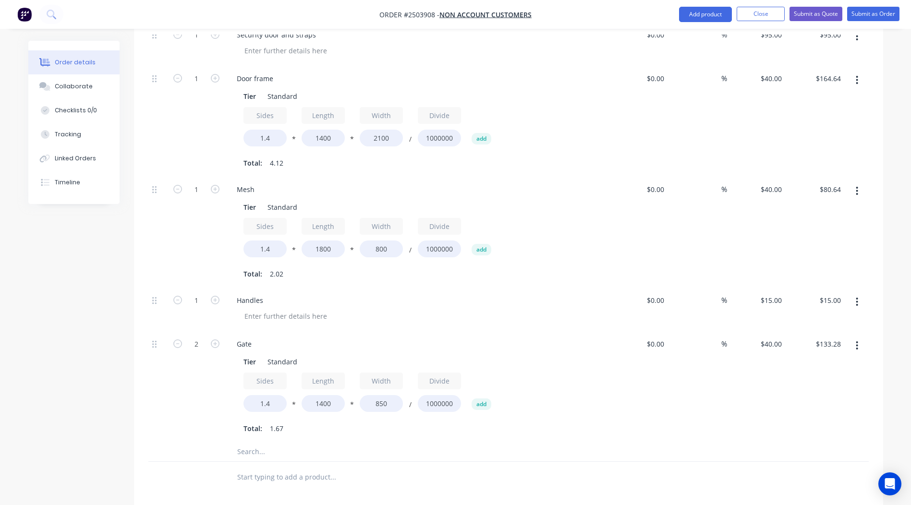
click at [859, 341] on icon "button" at bounding box center [857, 346] width 2 height 11
click at [831, 364] on div "Duplicate" at bounding box center [824, 371] width 74 height 14
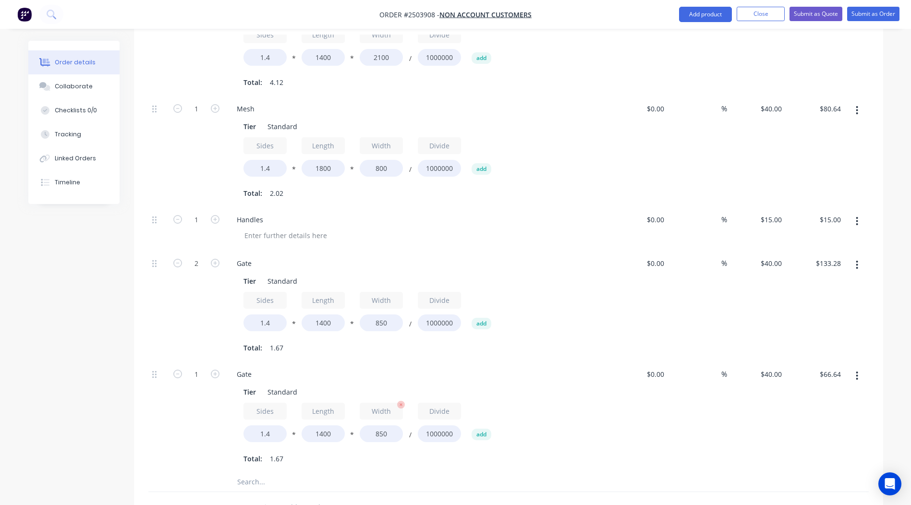
scroll to position [567, 0]
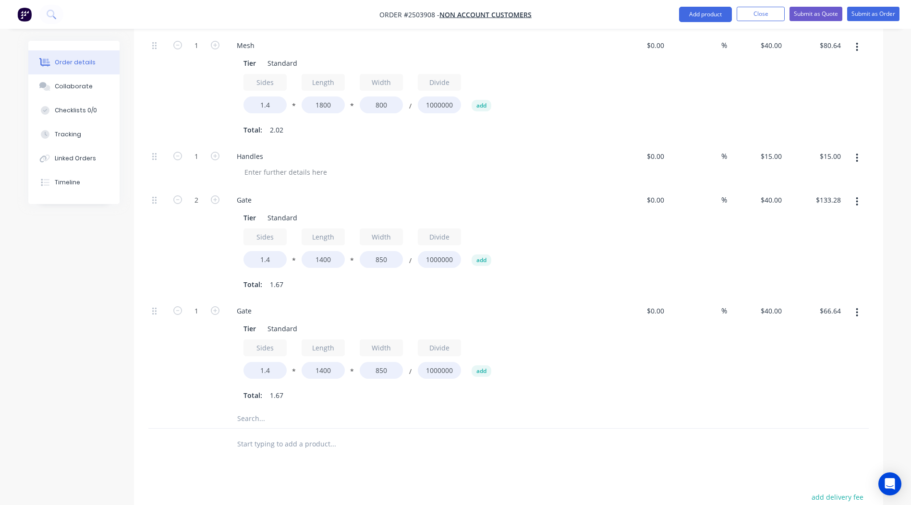
click at [859, 304] on button "button" at bounding box center [857, 312] width 23 height 17
click at [818, 331] on div "Duplicate" at bounding box center [824, 338] width 74 height 14
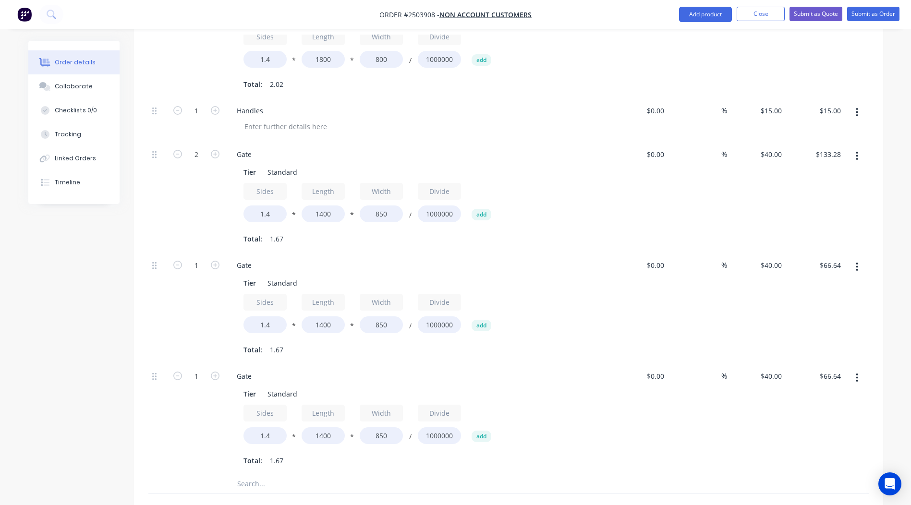
scroll to position [615, 0]
drag, startPoint x: 259, startPoint y: 347, endPoint x: 94, endPoint y: 335, distance: 165.7
click at [94, 335] on div "Created by [PERSON_NAME] Created [DATE] Required [DATE] Assigned to Add team me…" at bounding box center [455, 96] width 855 height 1343
click at [324, 425] on input "1400" at bounding box center [323, 433] width 43 height 17
type input "1500"
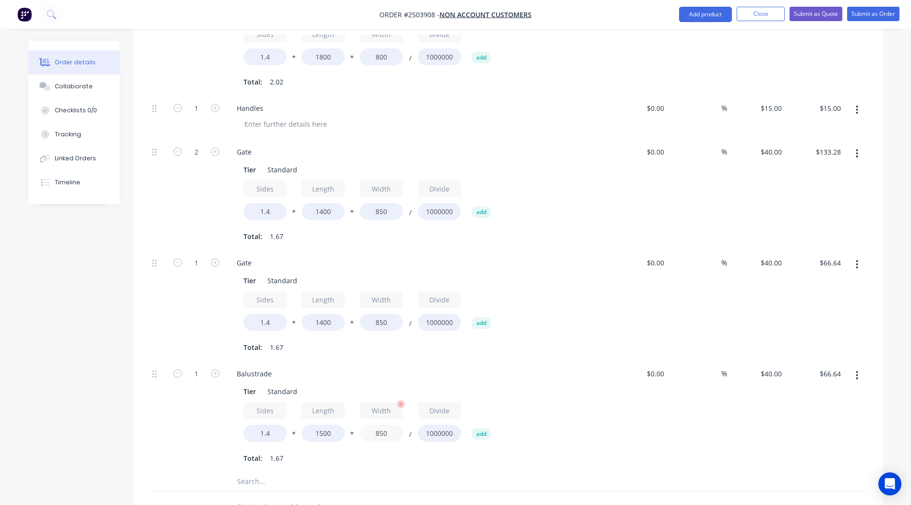
type input "$71.40"
drag, startPoint x: 382, startPoint y: 404, endPoint x: 312, endPoint y: 411, distance: 71.0
click at [312, 411] on div "Sides 1.4 * Length 1500 * Width 850 / Divide 1000000 add" at bounding box center [418, 424] width 348 height 43
type input "60"
click at [696, 428] on div "%" at bounding box center [697, 416] width 59 height 111
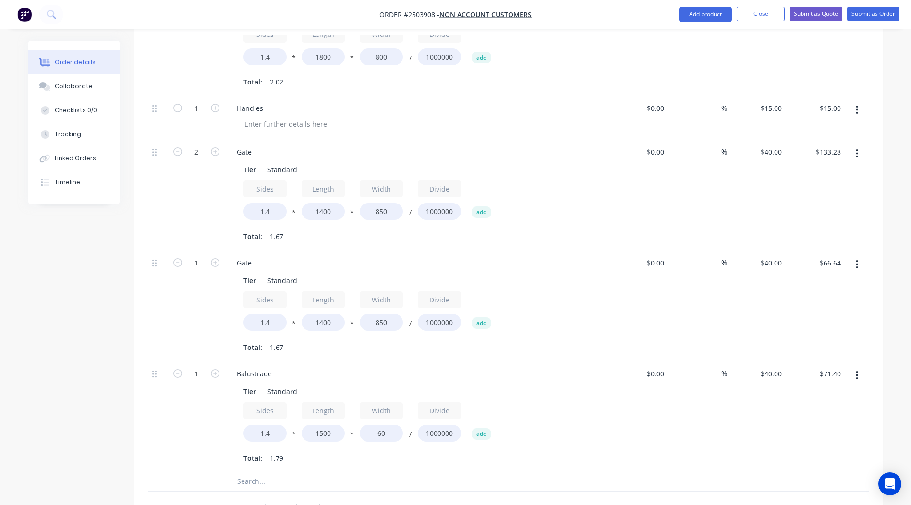
type input "$5.04"
click at [390, 425] on input "60" at bounding box center [381, 433] width 43 height 17
type input "600"
type input "$50.40"
click at [574, 403] on div "Sides 1.4 * Length 1500 * Width 600 / Divide 1000000 add" at bounding box center [418, 424] width 348 height 43
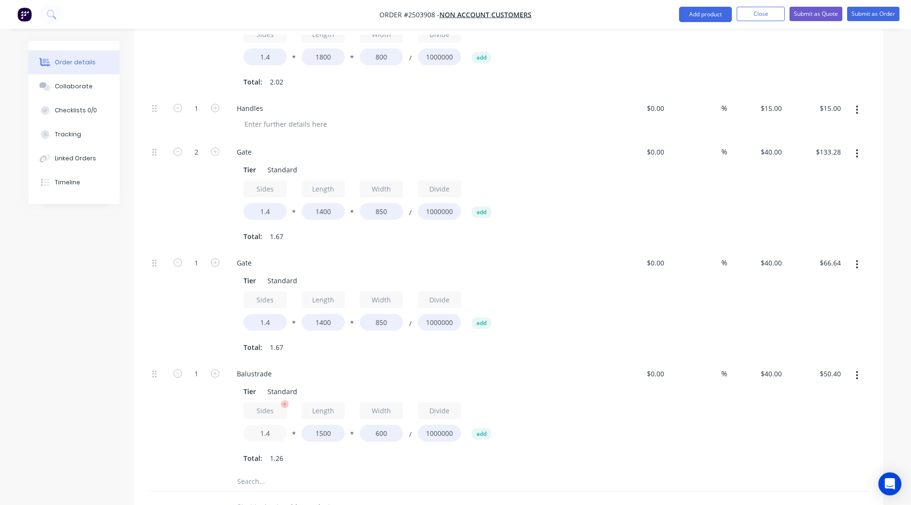
click at [272, 425] on input "1.4" at bounding box center [265, 433] width 43 height 17
type input "1.2"
click at [662, 401] on div "$0.00 $0.00" at bounding box center [639, 416] width 59 height 111
type input "$43.20"
click at [853, 367] on button "button" at bounding box center [857, 375] width 23 height 17
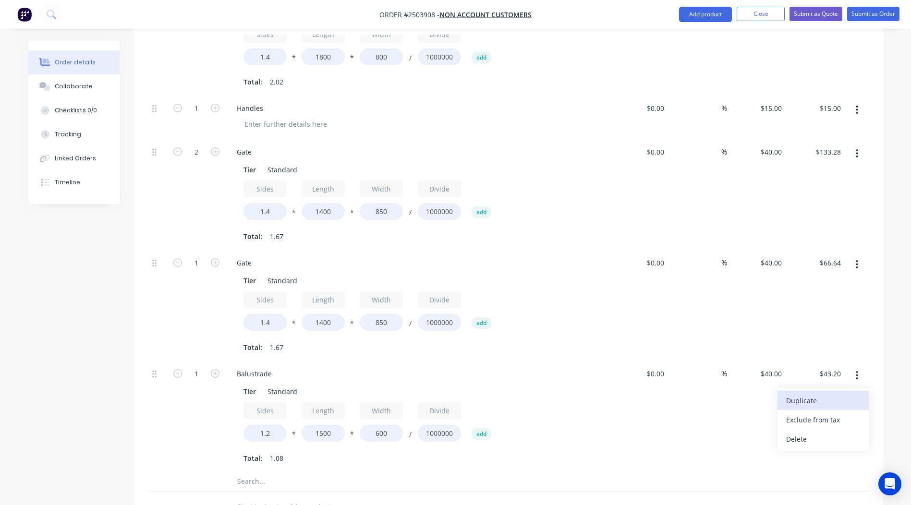
click at [825, 394] on div "Duplicate" at bounding box center [824, 401] width 74 height 14
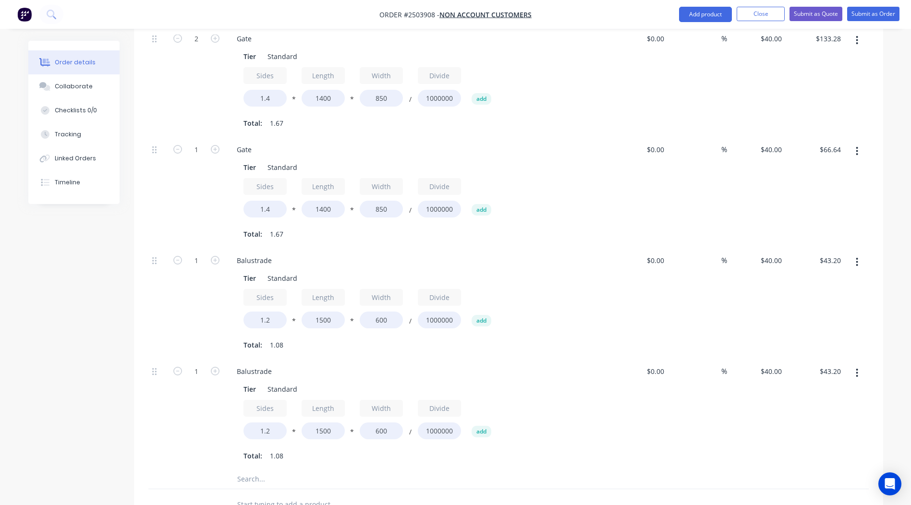
scroll to position [712, 0]
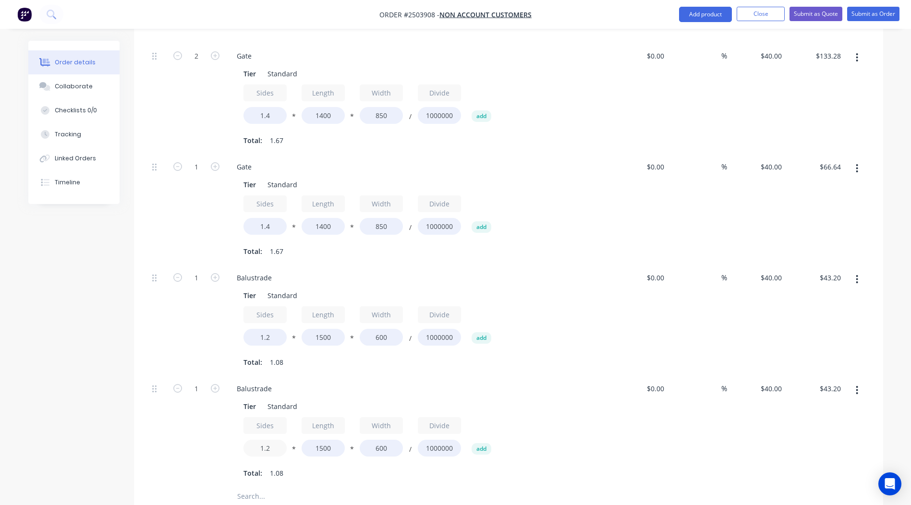
drag, startPoint x: 273, startPoint y: 423, endPoint x: 208, endPoint y: 426, distance: 65.0
click at [218, 427] on div "1 Balustrade Tier Standard Sides 1.2 * Length 1500 * Width 600 / Divide 1000000…" at bounding box center [508, 431] width 721 height 111
type input "2"
click at [335, 440] on input "1500" at bounding box center [323, 448] width 43 height 17
type input "$72.00"
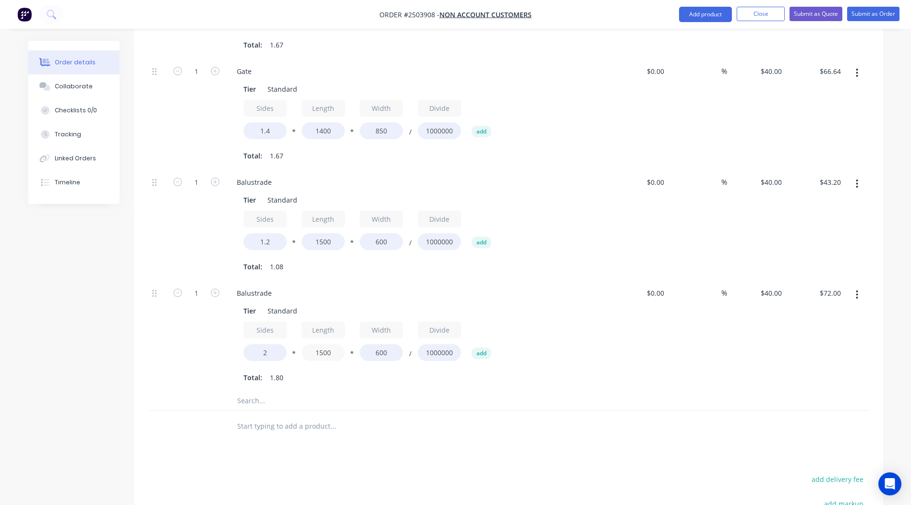
scroll to position [808, 0]
click at [324, 344] on input "1500" at bounding box center [323, 352] width 43 height 17
type input "1000"
type input "$48.00"
drag, startPoint x: 389, startPoint y: 323, endPoint x: 253, endPoint y: 322, distance: 136.5
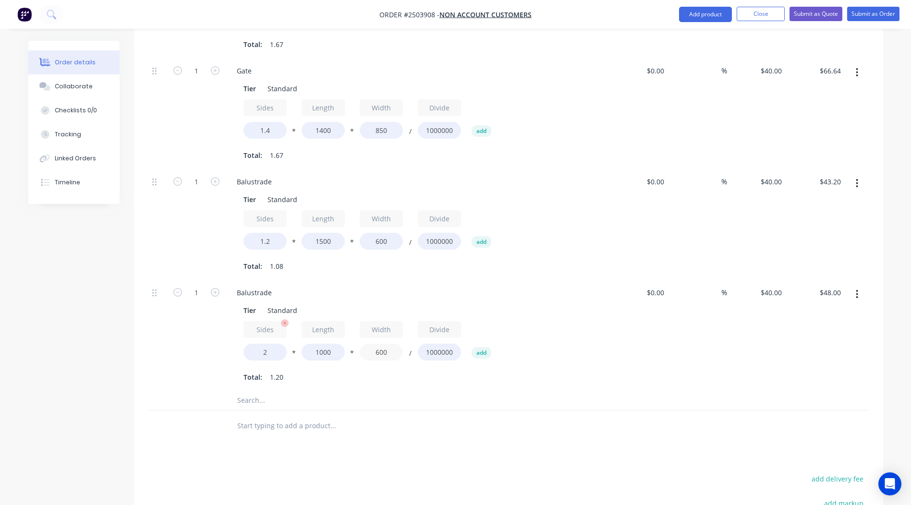
click at [266, 322] on div "Sides 2 * Length 1000 * Width 600 / Divide 1000000 add" at bounding box center [418, 342] width 348 height 43
type input "200"
type input "$16.00"
click at [626, 332] on div "$0.00 $0.00" at bounding box center [639, 335] width 59 height 111
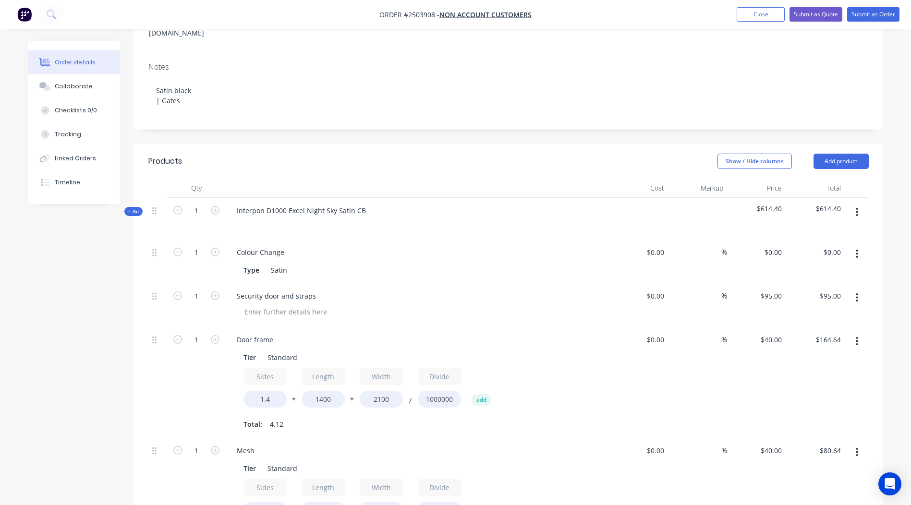
scroll to position [143, 0]
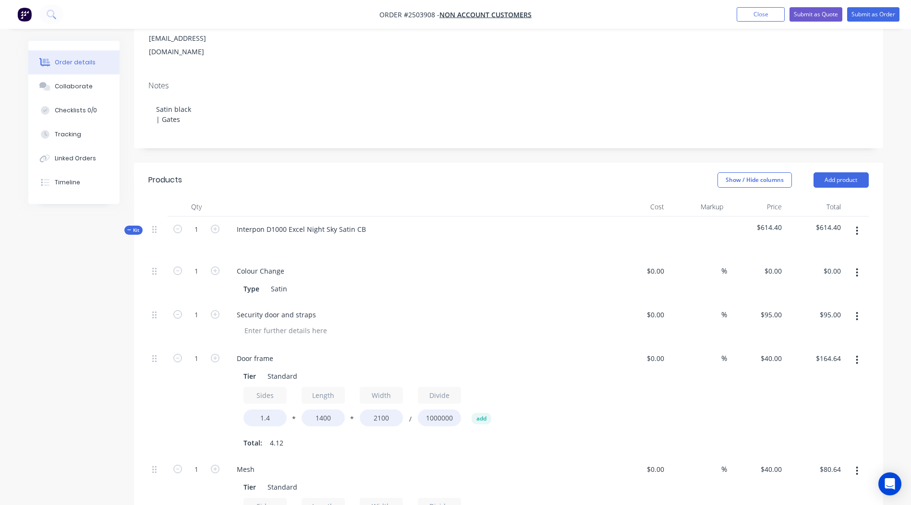
click at [853, 222] on button "button" at bounding box center [857, 230] width 23 height 17
click at [823, 249] on div "Add product to kit" at bounding box center [824, 256] width 74 height 14
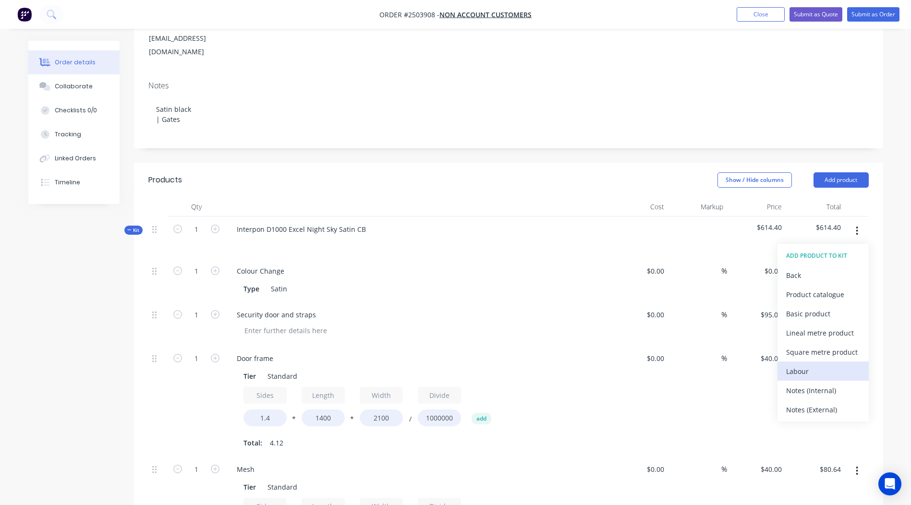
click at [808, 365] on div "Labour" at bounding box center [824, 372] width 74 height 14
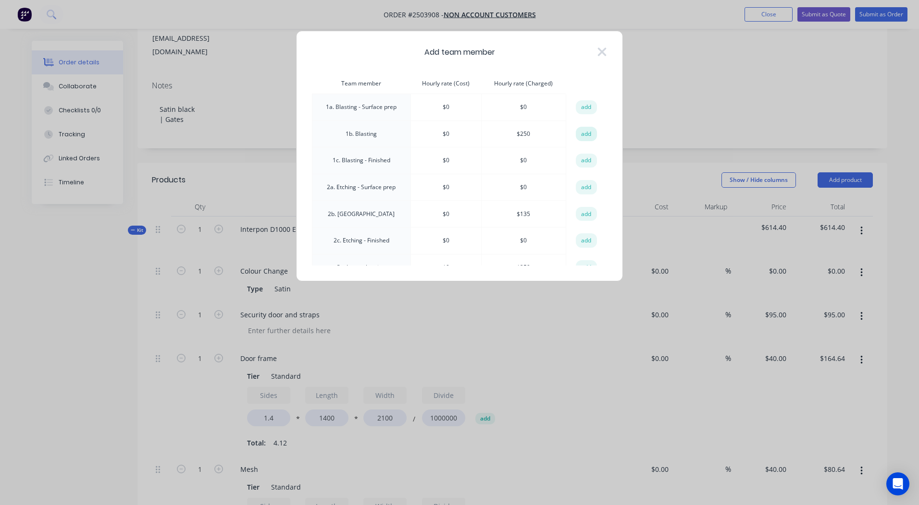
click at [581, 134] on button "add" at bounding box center [586, 134] width 21 height 14
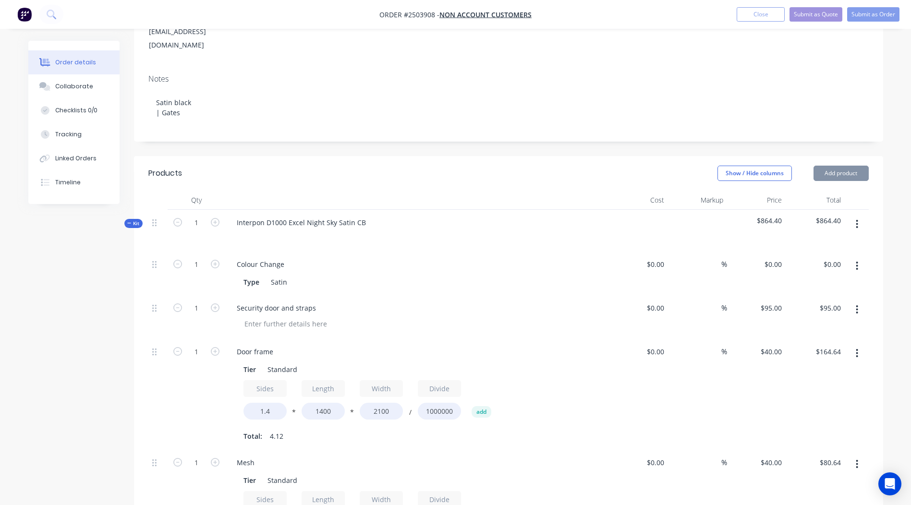
type input "$250.00"
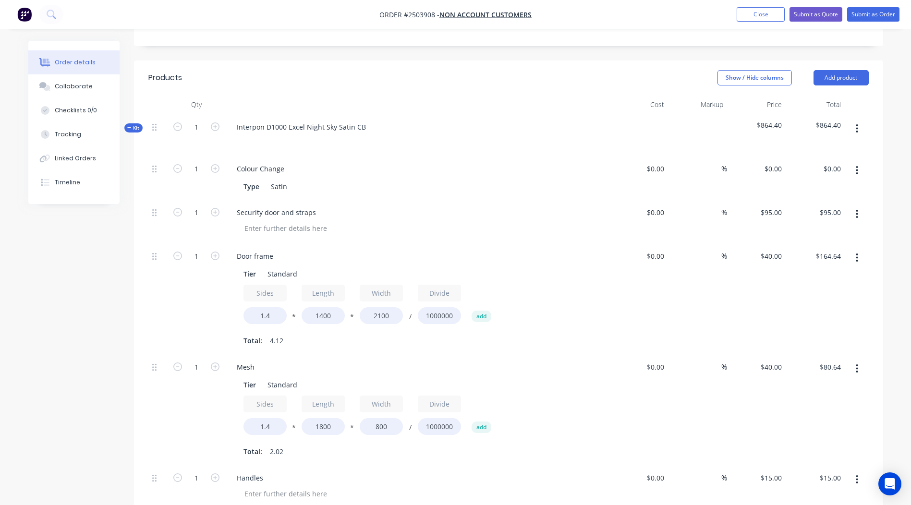
scroll to position [224, 0]
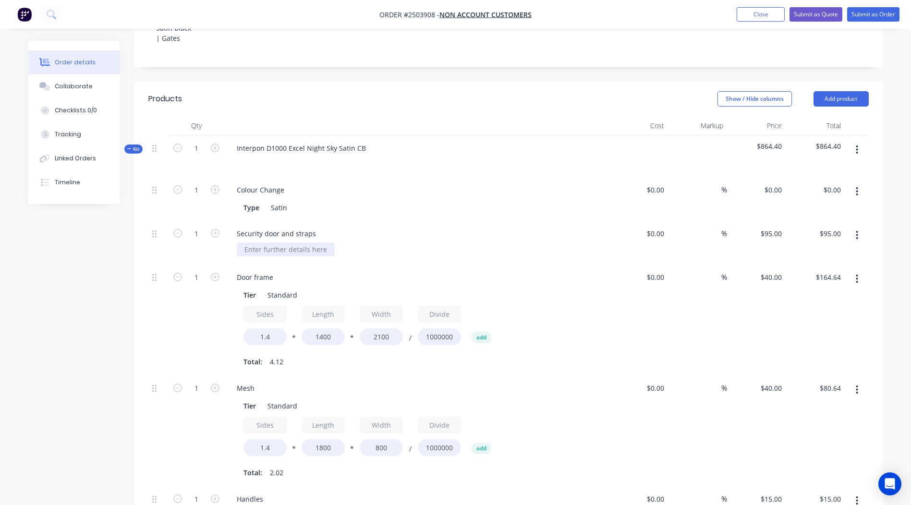
click at [259, 243] on div at bounding box center [286, 250] width 98 height 14
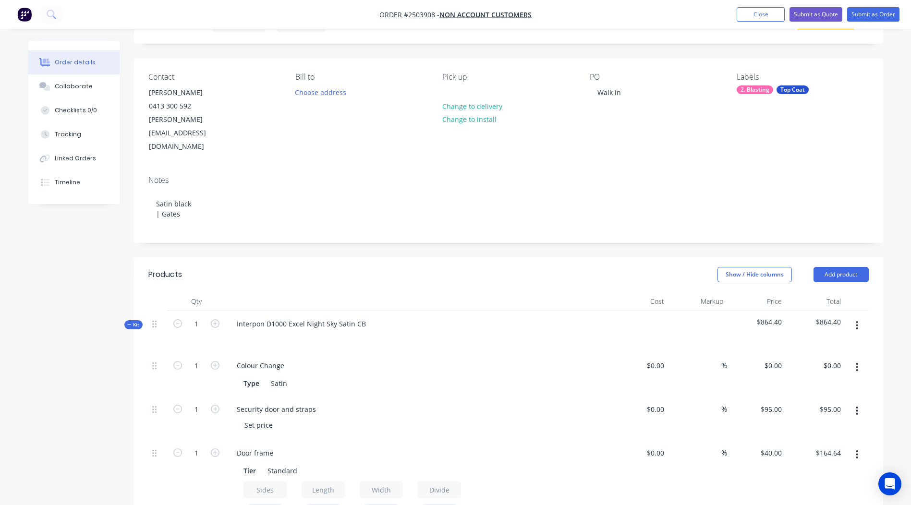
scroll to position [0, 0]
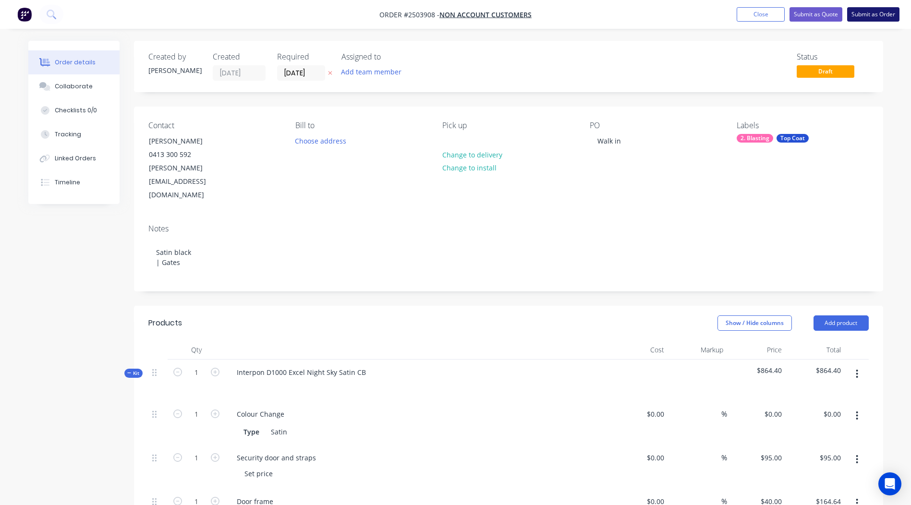
click at [870, 15] on button "Submit as Order" at bounding box center [874, 14] width 52 height 14
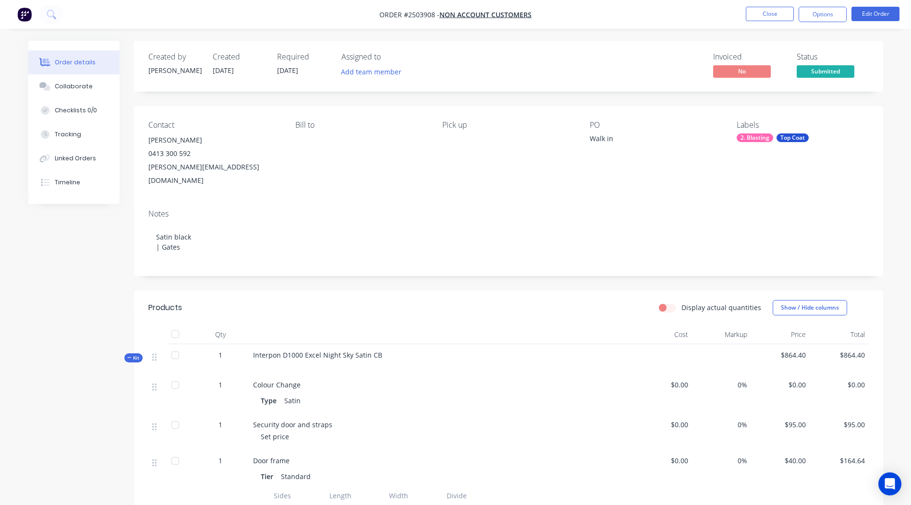
click at [818, 22] on nav "Order #2503908 - Non account customers Close Options Edit Order" at bounding box center [455, 14] width 911 height 29
click at [818, 19] on button "Options" at bounding box center [823, 14] width 48 height 15
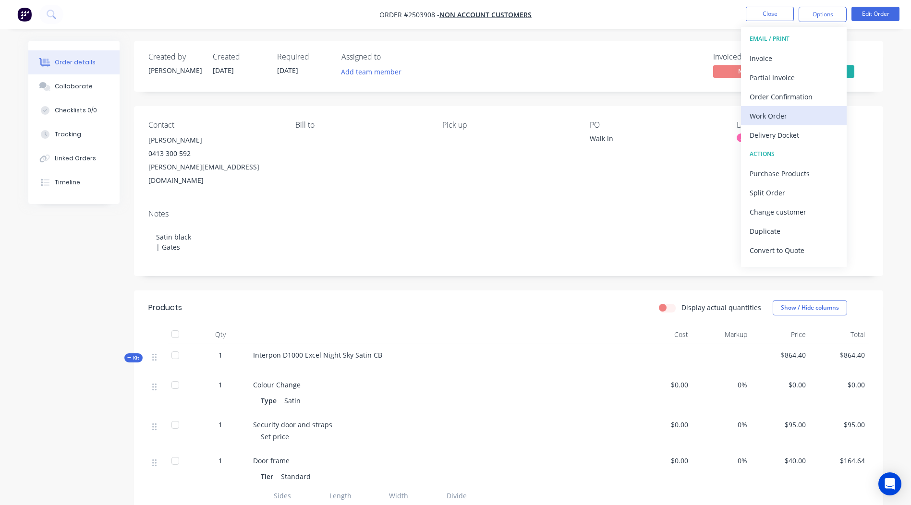
click at [768, 114] on div "Work Order" at bounding box center [794, 116] width 88 height 14
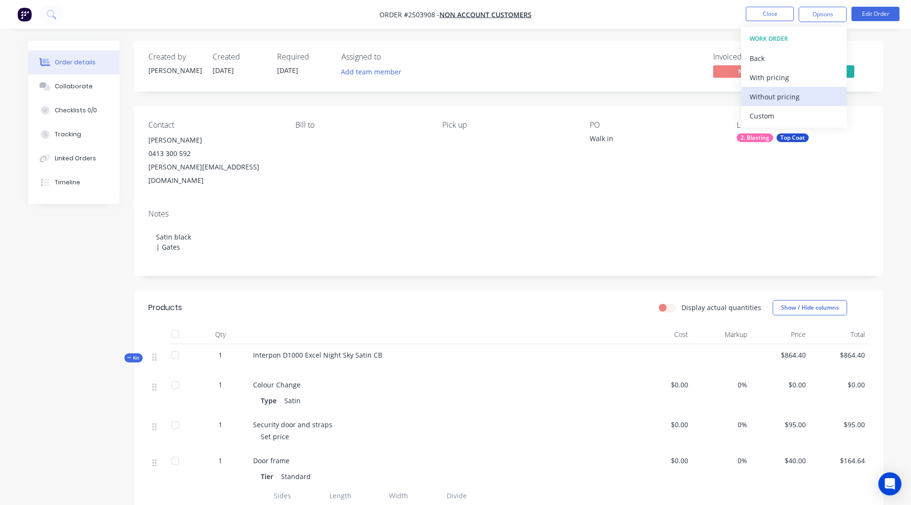
click at [789, 94] on div "Without pricing" at bounding box center [794, 97] width 88 height 14
click at [679, 91] on div "Created by [PERSON_NAME] Created [DATE] Required [DATE] Assigned to Add team me…" at bounding box center [509, 66] width 750 height 51
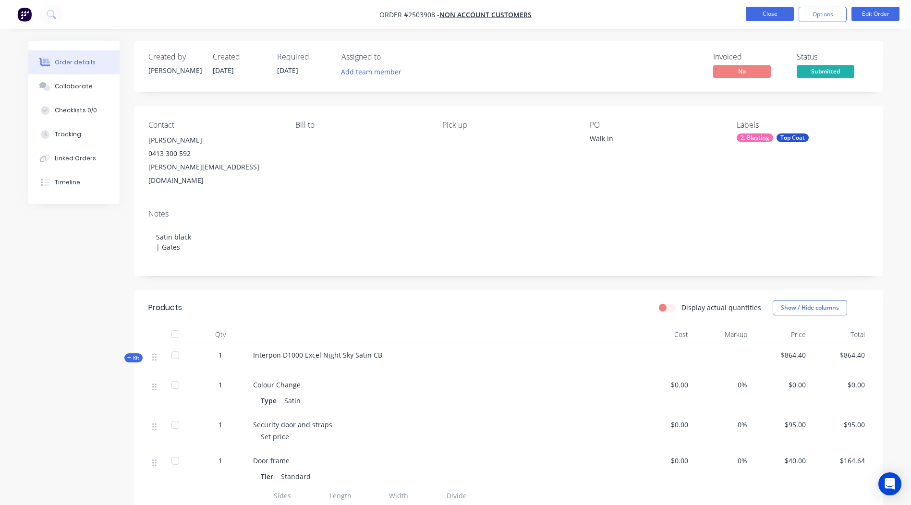
click at [759, 16] on button "Close" at bounding box center [770, 14] width 48 height 14
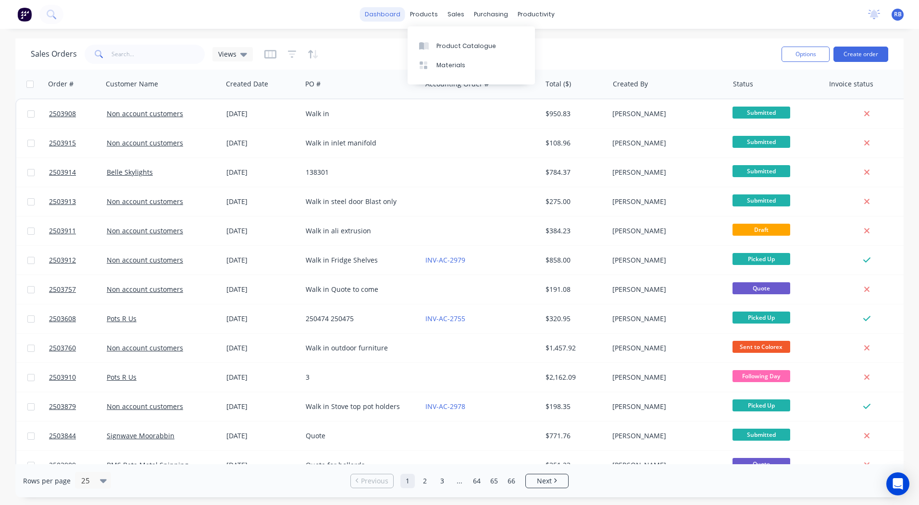
click at [386, 15] on link "dashboard" at bounding box center [382, 14] width 45 height 14
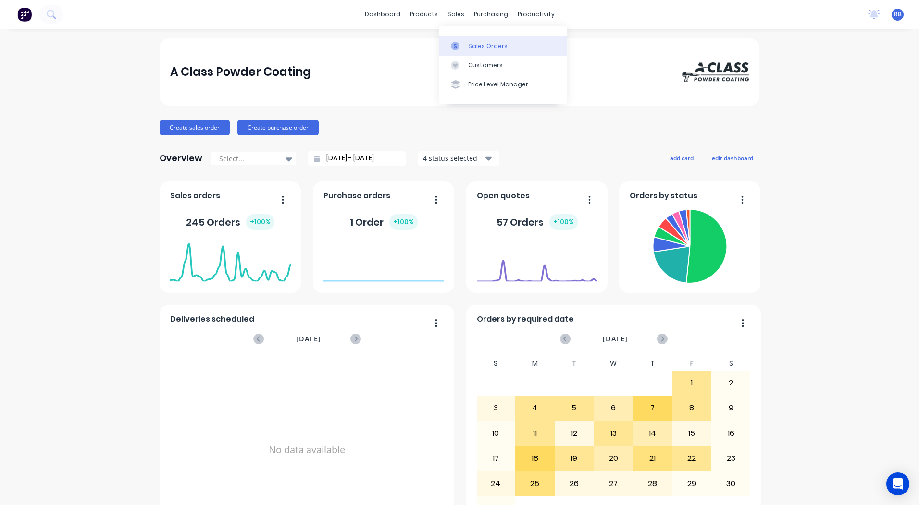
click at [464, 48] on div at bounding box center [458, 46] width 14 height 9
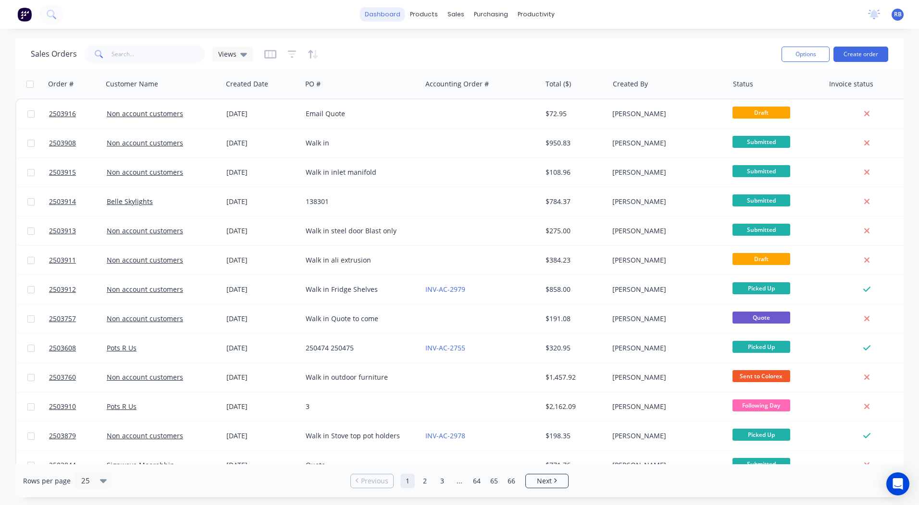
click at [382, 14] on link "dashboard" at bounding box center [382, 14] width 45 height 14
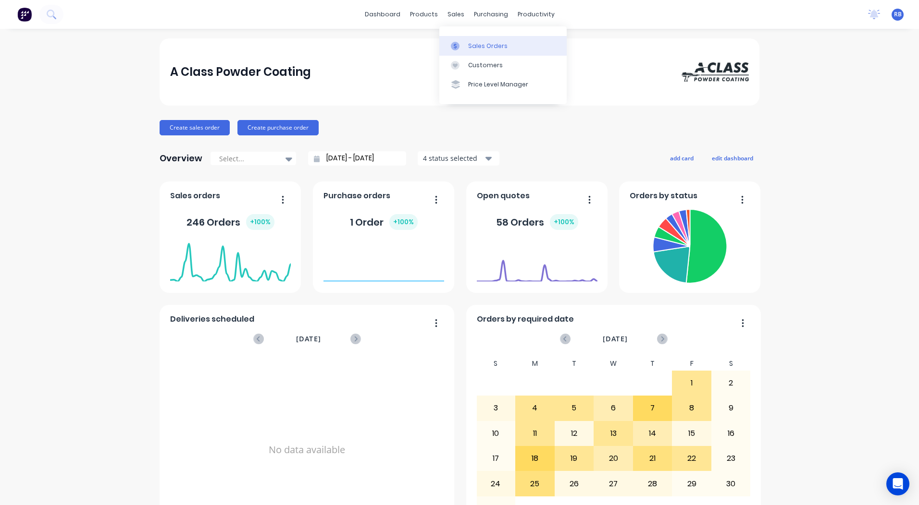
click at [487, 47] on div "Sales Orders" at bounding box center [487, 46] width 39 height 9
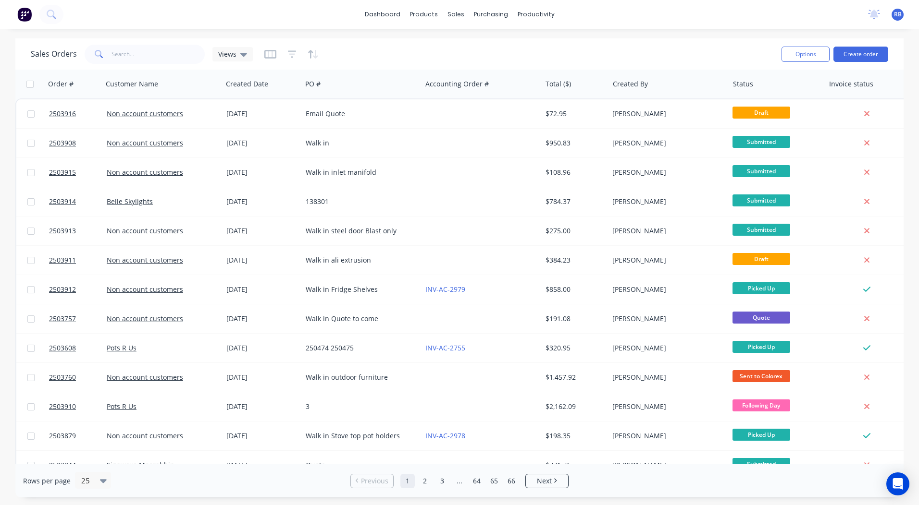
drag, startPoint x: 346, startPoint y: 41, endPoint x: 408, endPoint y: 53, distance: 62.6
click at [347, 41] on div "Sales Orders Views Options Create order" at bounding box center [459, 53] width 888 height 31
click at [865, 47] on button "Create order" at bounding box center [860, 54] width 55 height 15
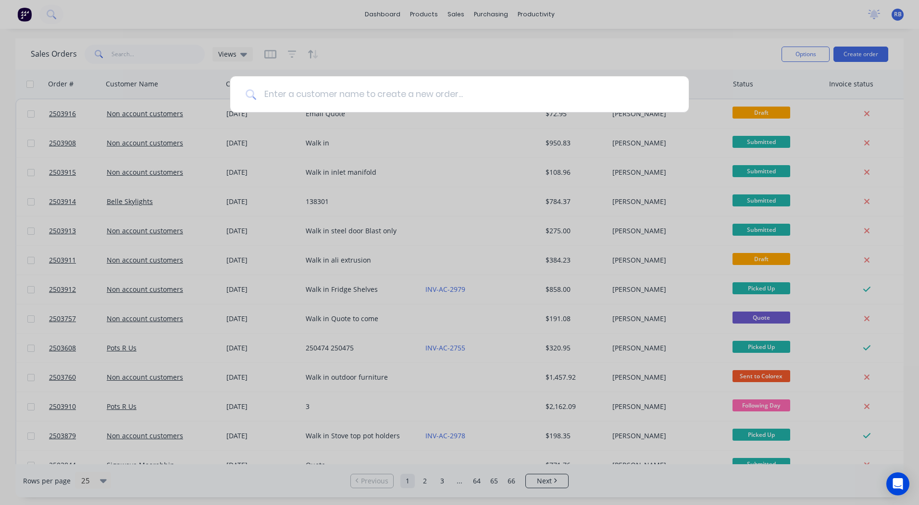
click at [326, 91] on input at bounding box center [464, 94] width 417 height 36
type input "j"
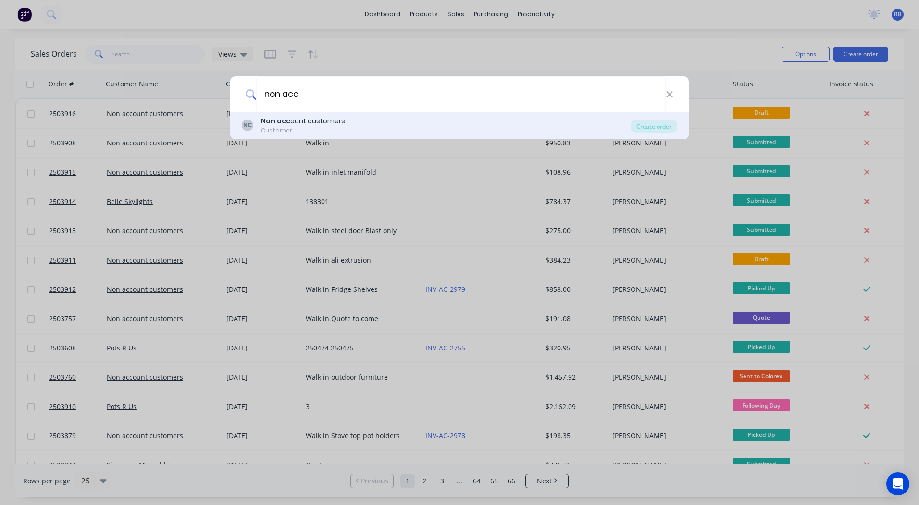
type input "non acc"
click at [291, 122] on div "Non acc ount customers" at bounding box center [303, 121] width 84 height 10
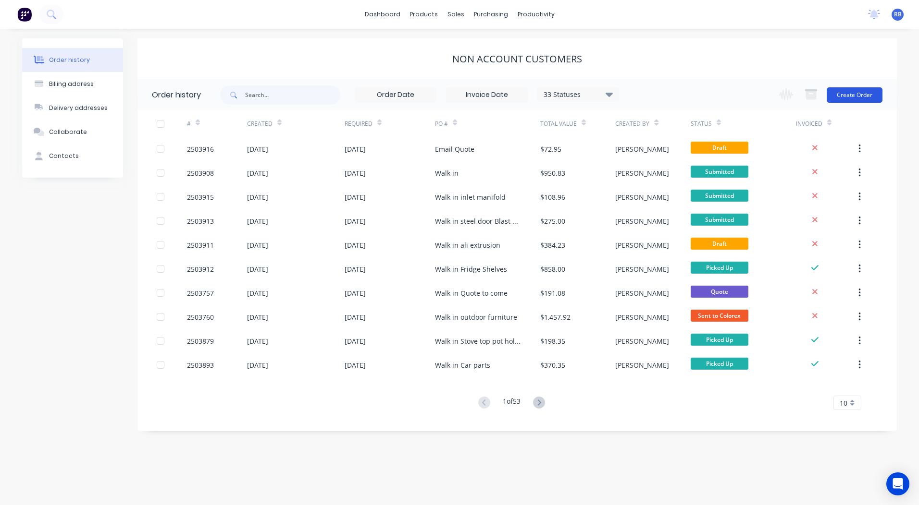
click at [859, 95] on button "Create Order" at bounding box center [854, 94] width 56 height 15
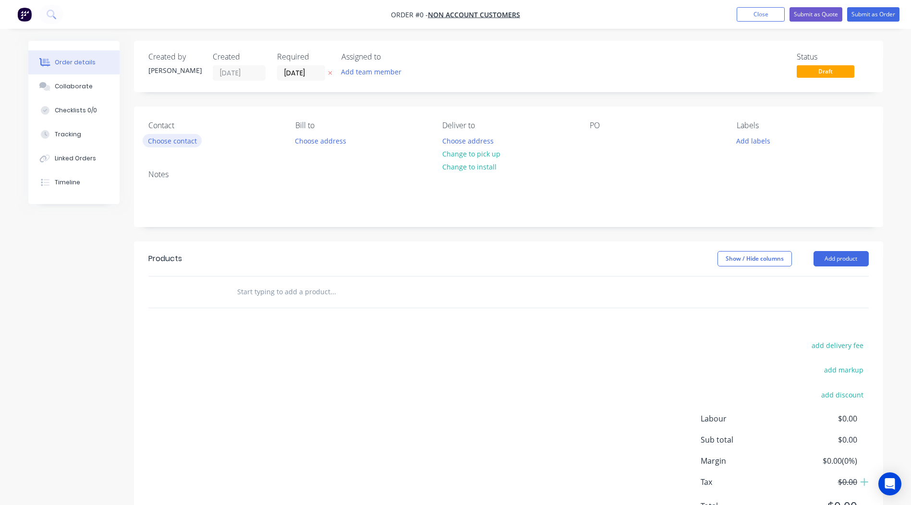
click at [160, 142] on button "Choose contact" at bounding box center [172, 140] width 59 height 13
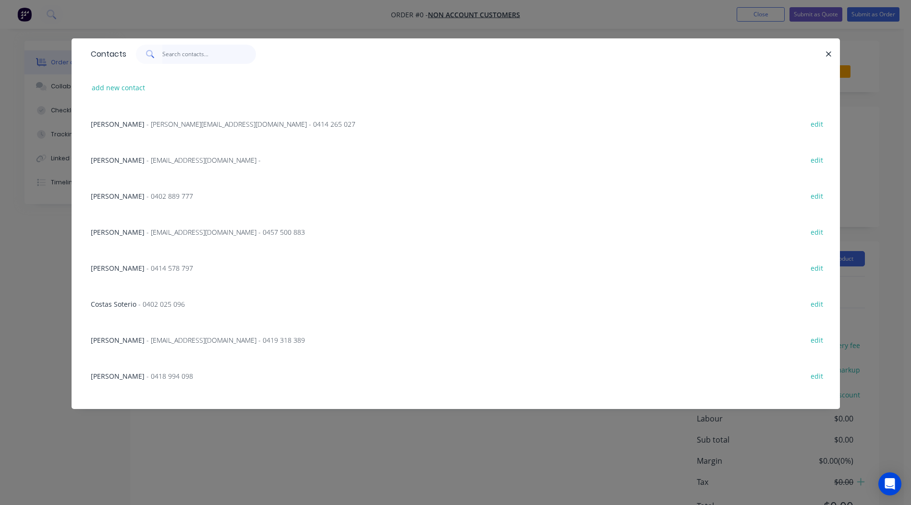
click at [175, 57] on input "text" at bounding box center [209, 54] width 94 height 19
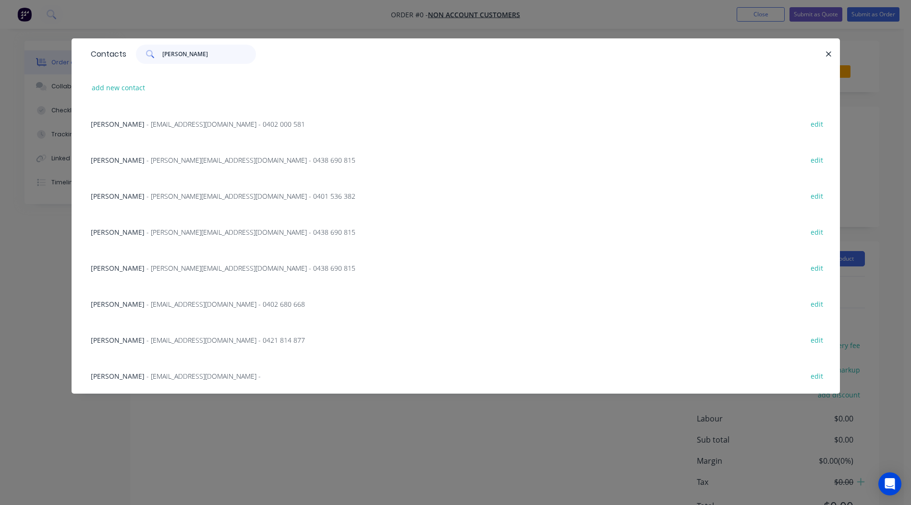
type input "[PERSON_NAME]"
click at [125, 196] on span "[PERSON_NAME]" at bounding box center [118, 196] width 54 height 9
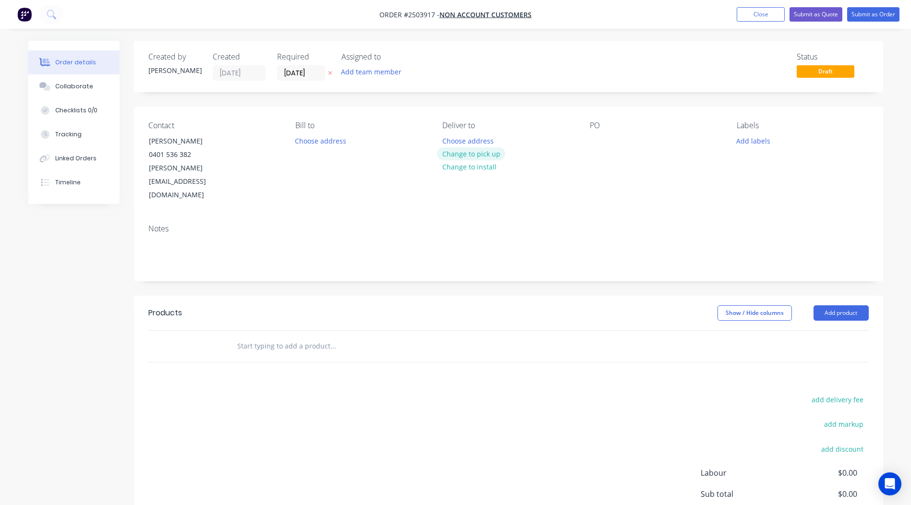
click at [470, 156] on button "Change to pick up" at bounding box center [471, 154] width 68 height 13
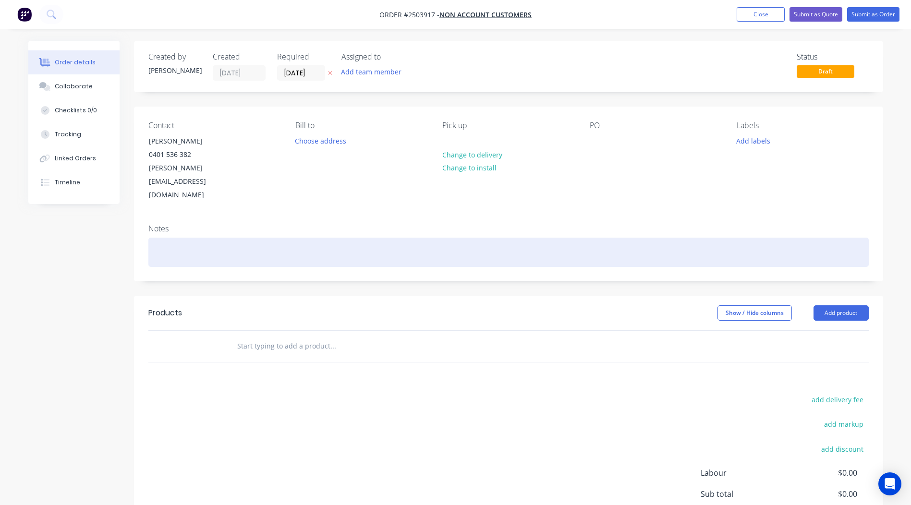
click at [178, 238] on div at bounding box center [508, 252] width 721 height 29
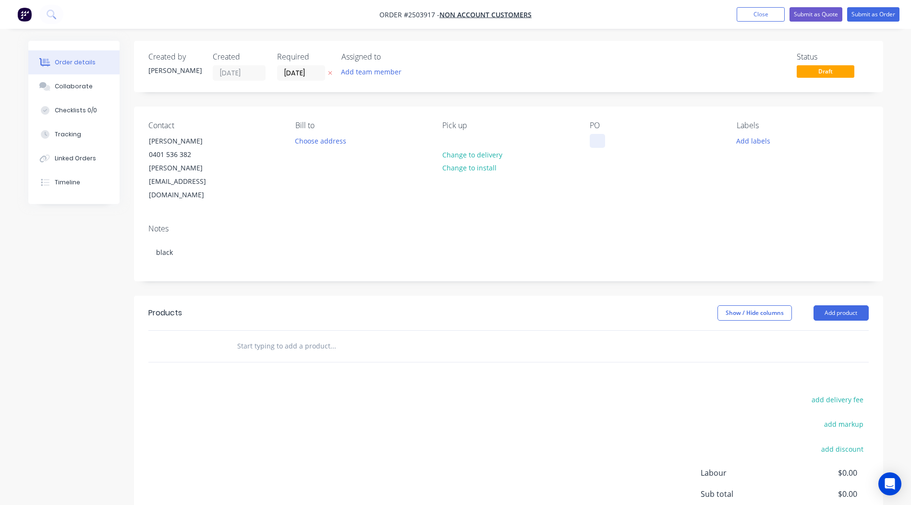
click at [600, 140] on div at bounding box center [597, 141] width 15 height 14
click at [648, 127] on div "PO" at bounding box center [656, 125] width 132 height 9
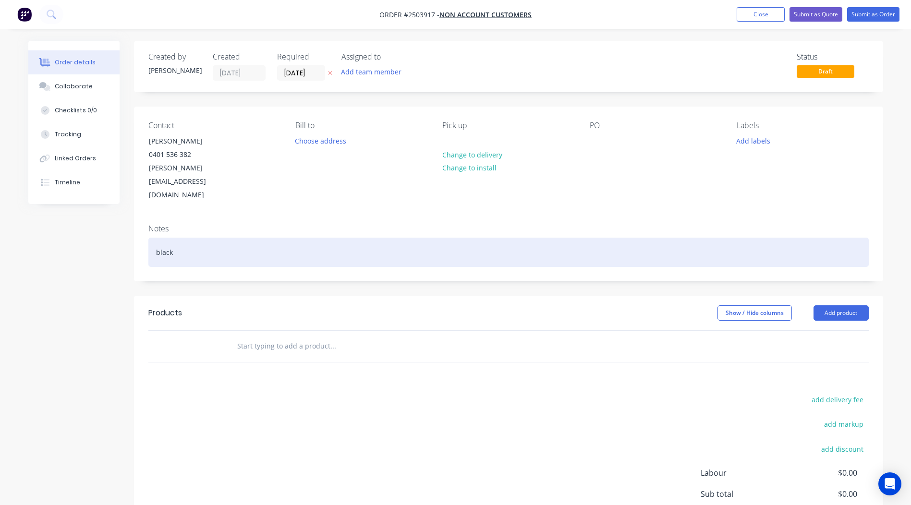
click at [184, 238] on div "black" at bounding box center [508, 252] width 721 height 29
click at [159, 238] on div "black K frame" at bounding box center [508, 252] width 721 height 29
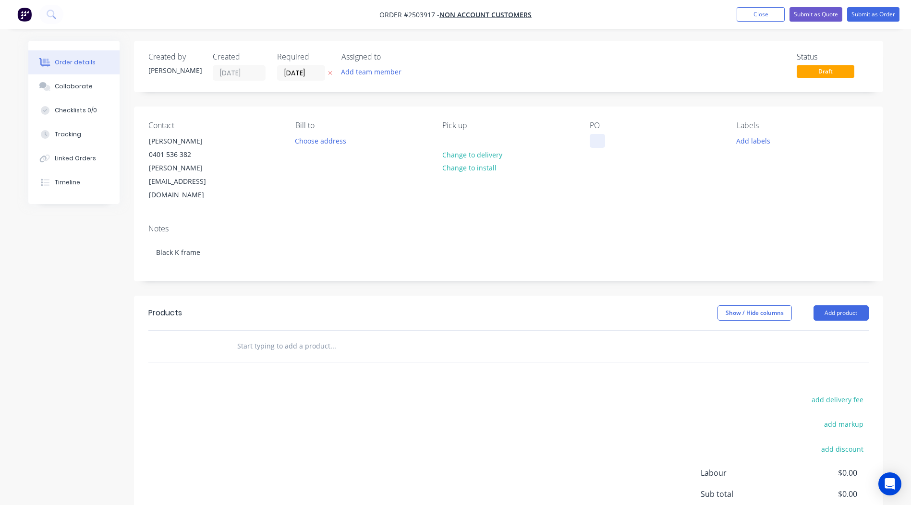
click at [602, 137] on div at bounding box center [597, 141] width 15 height 14
click at [755, 138] on button "Add labels" at bounding box center [754, 140] width 44 height 13
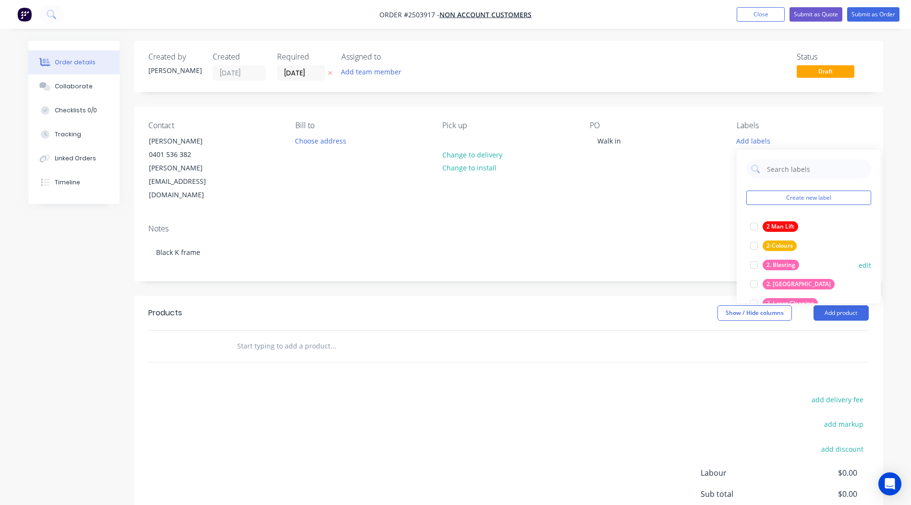
click at [786, 261] on div "2. Blasting" at bounding box center [781, 265] width 37 height 11
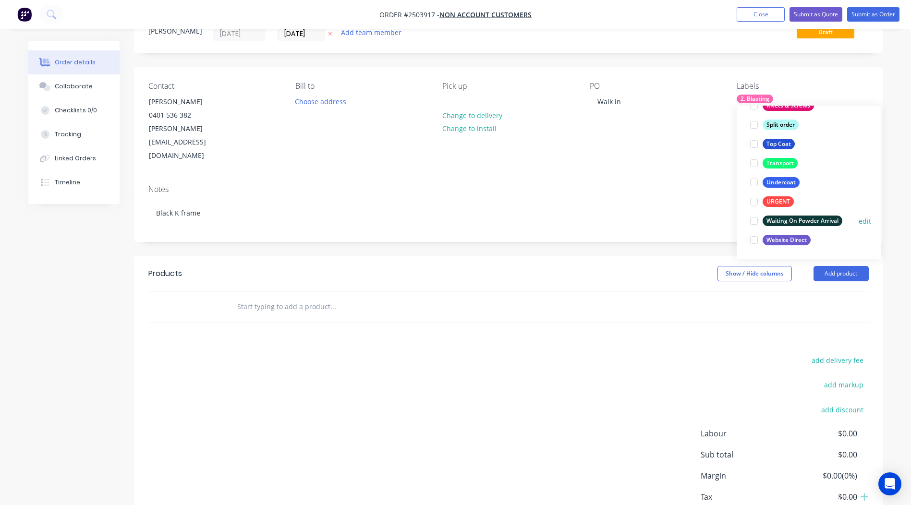
scroll to position [75, 0]
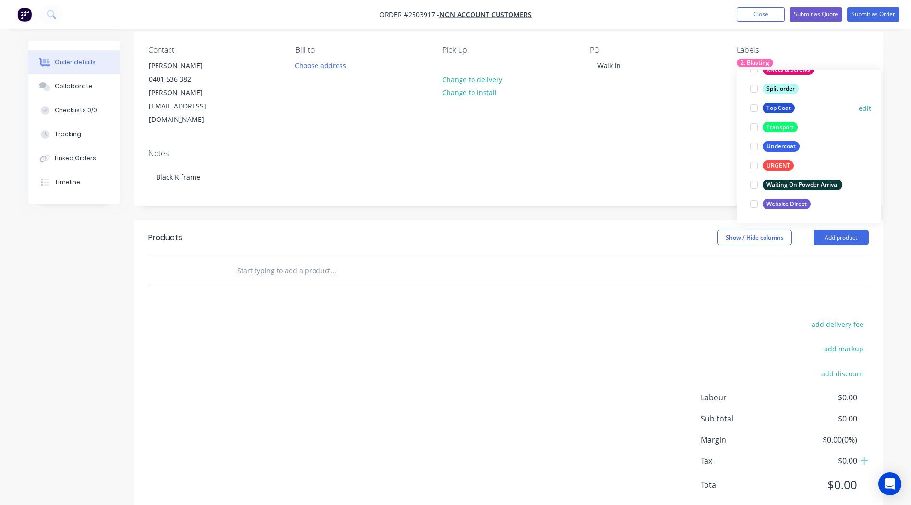
click at [784, 103] on div "Top Coat" at bounding box center [779, 108] width 32 height 11
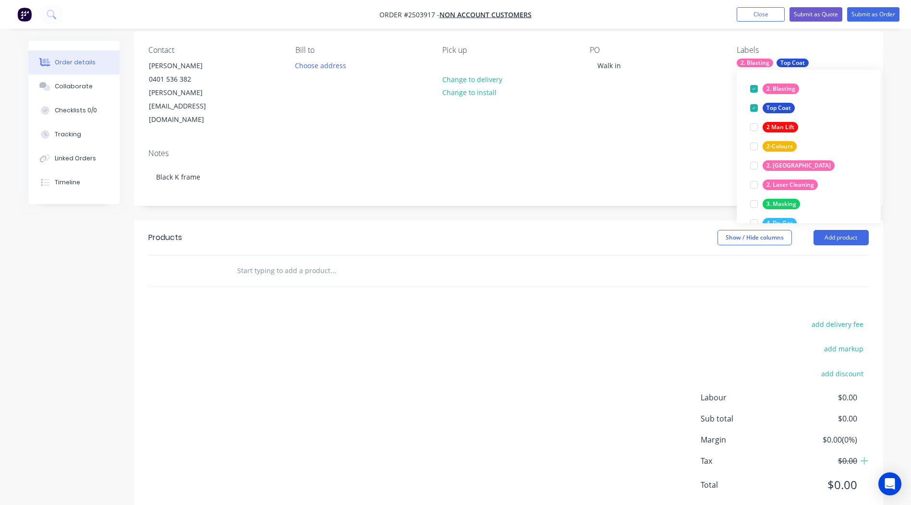
click at [616, 149] on div "Notes" at bounding box center [508, 153] width 721 height 9
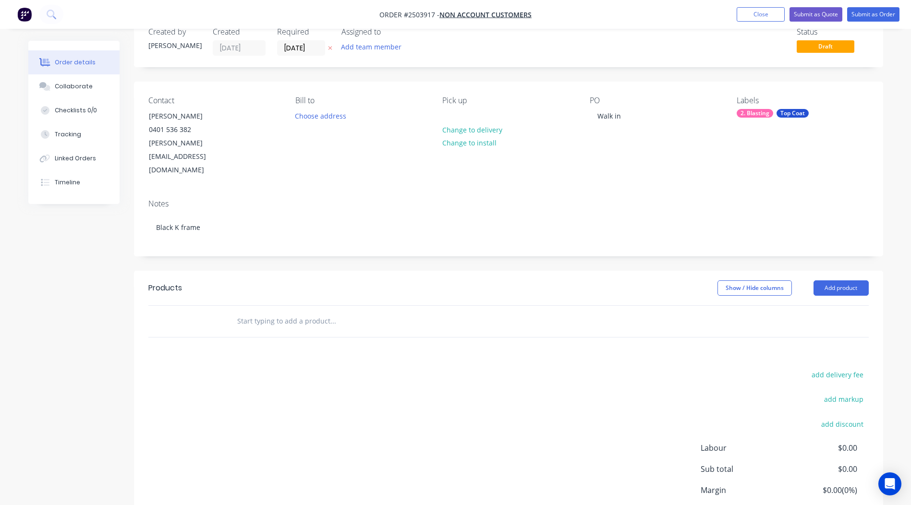
scroll to position [0, 0]
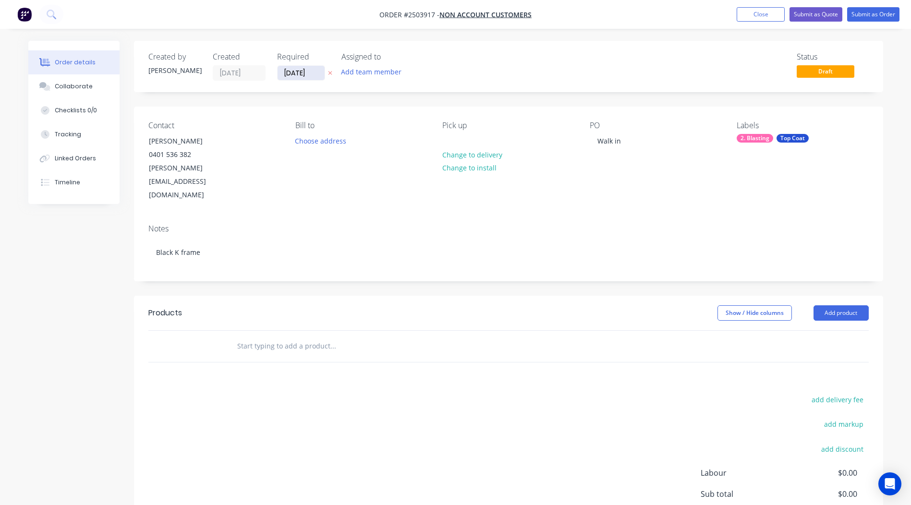
click at [294, 72] on input "[DATE]" at bounding box center [301, 73] width 47 height 14
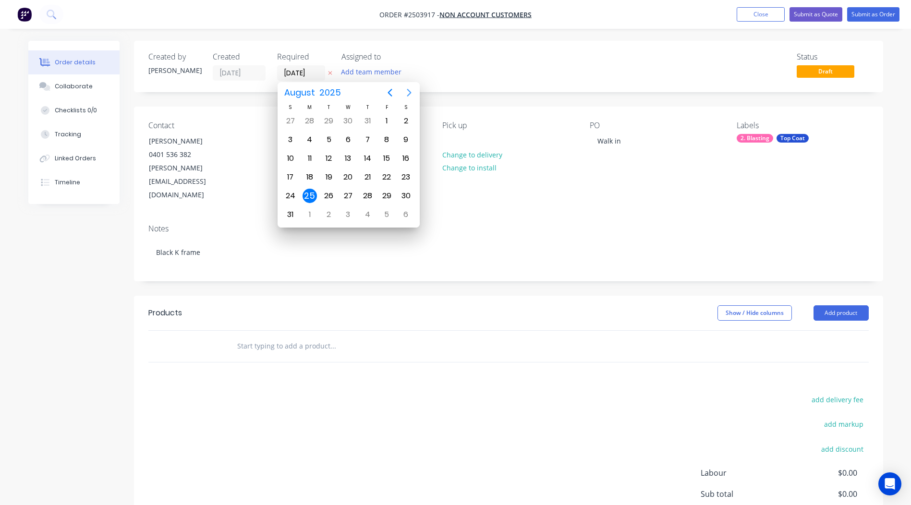
click at [404, 94] on icon "Next page" at bounding box center [410, 93] width 12 height 12
click at [305, 123] on div "1" at bounding box center [310, 121] width 14 height 14
type input "[DATE]"
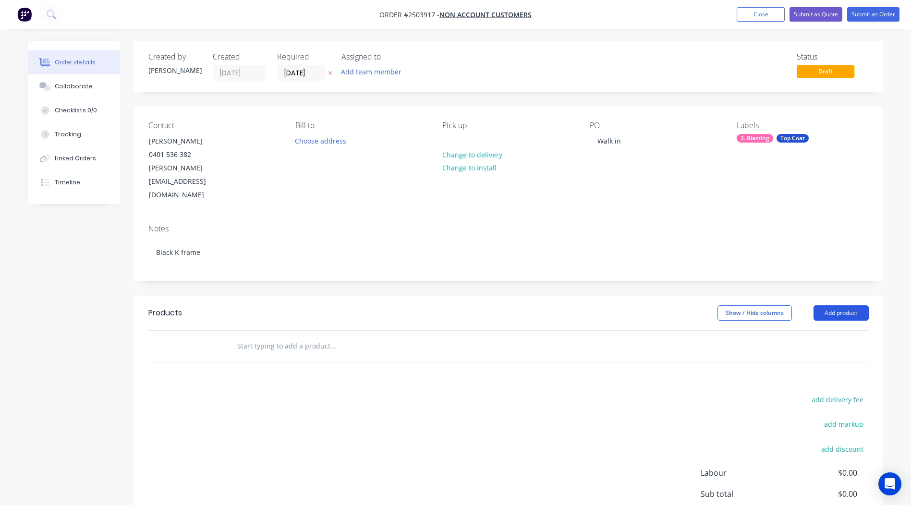
click at [827, 306] on button "Add product" at bounding box center [841, 313] width 55 height 15
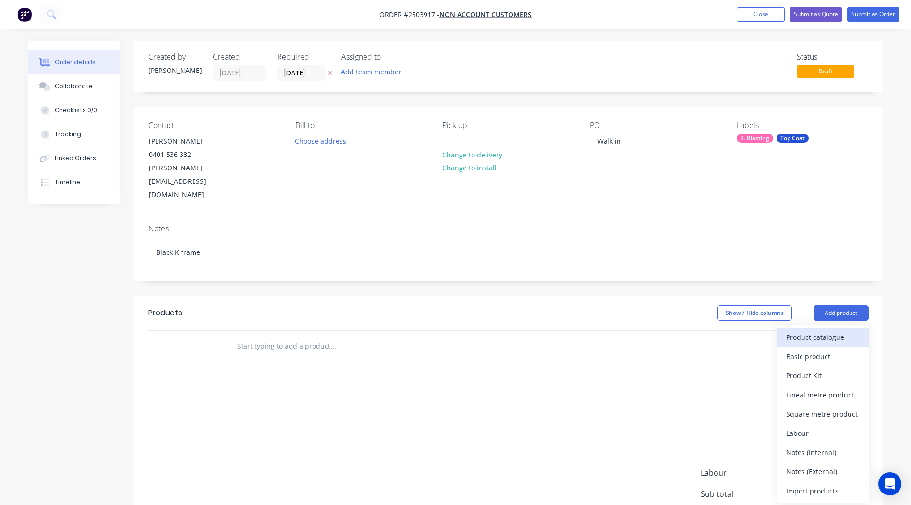
click at [811, 331] on div "Product catalogue" at bounding box center [824, 338] width 74 height 14
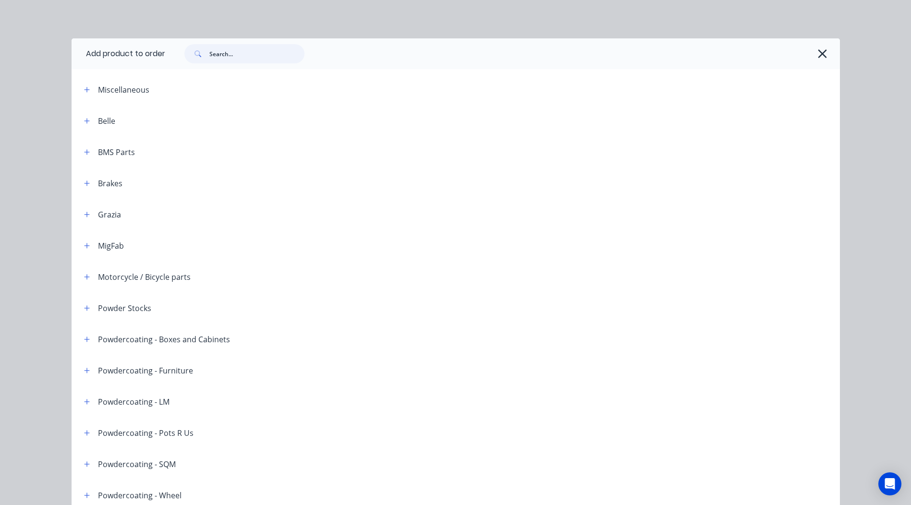
click at [242, 45] on input "text" at bounding box center [256, 53] width 95 height 19
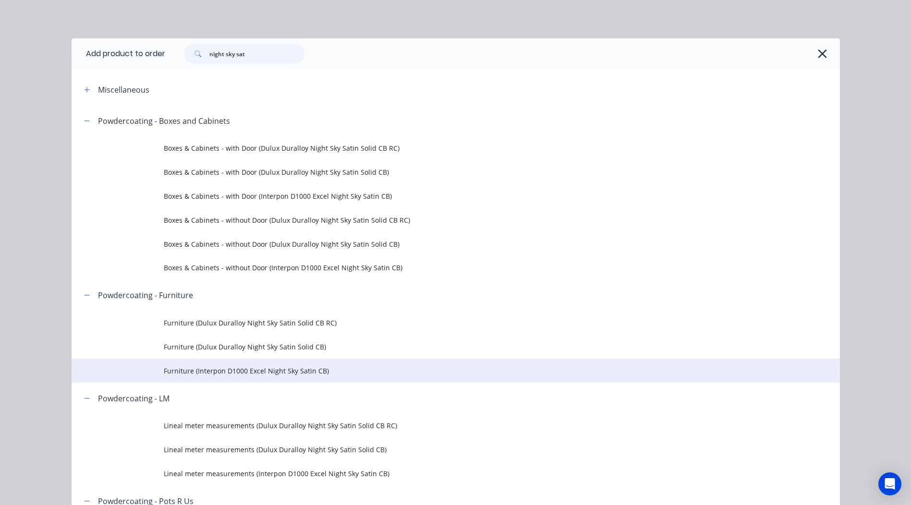
type input "night sky sat"
click at [277, 369] on span "Furniture (Interpon D1000 Excel Night Sky Satin CB)" at bounding box center [434, 371] width 541 height 10
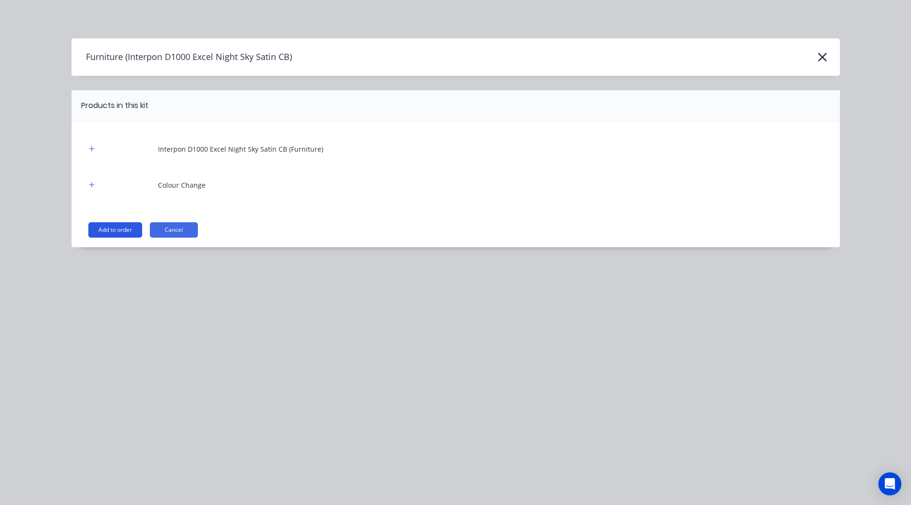
click at [109, 231] on button "Add to order" at bounding box center [115, 229] width 54 height 15
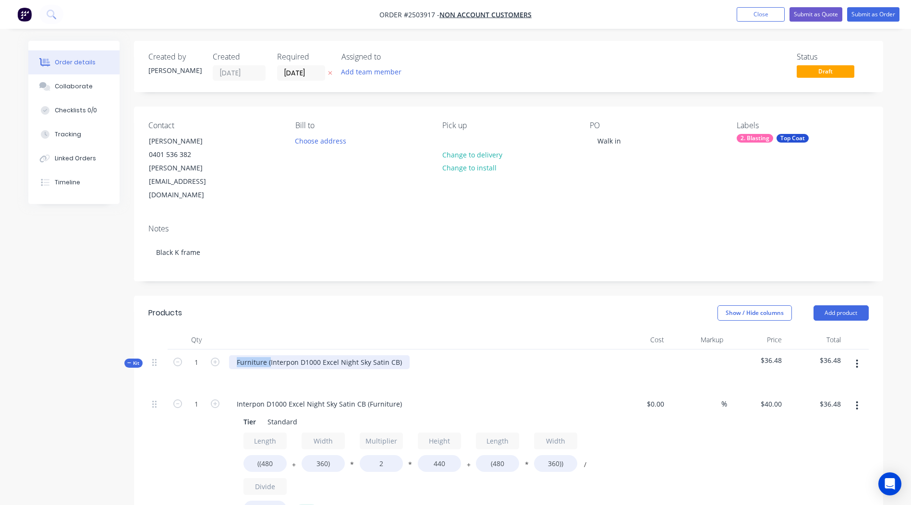
drag, startPoint x: 269, startPoint y: 337, endPoint x: 0, endPoint y: 348, distance: 268.8
click at [0, 349] on html "Order #2503917 - Non account customers Add product Close Submit as Quote Submit…" at bounding box center [455, 444] width 911 height 888
click at [368, 356] on div "Interpon D1000 Excel Night Sky Satin CB)" at bounding box center [302, 363] width 147 height 14
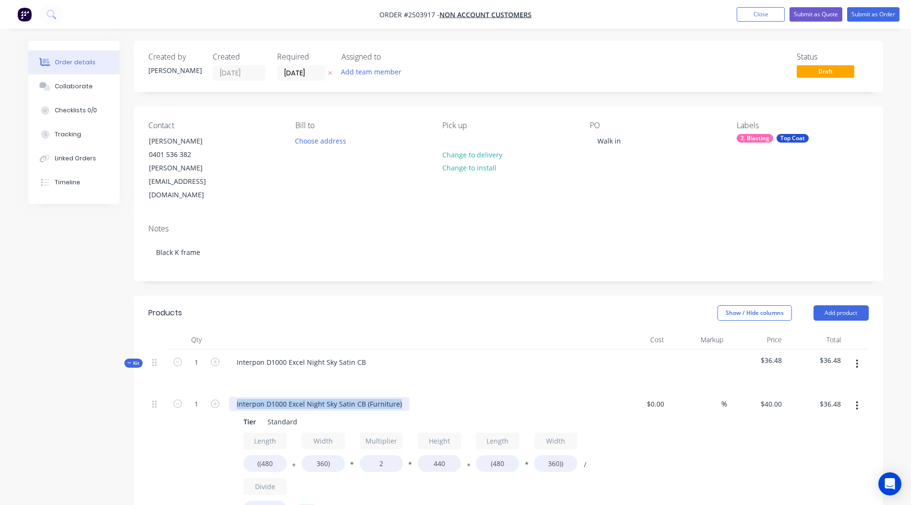
drag, startPoint x: 399, startPoint y: 379, endPoint x: 0, endPoint y: 369, distance: 399.4
click at [51, 375] on div "Created by [PERSON_NAME] Created [DATE] Required [DATE] Assigned to Add team me…" at bounding box center [455, 464] width 855 height 847
click at [424, 296] on header "Products Show / Hide columns Add product" at bounding box center [509, 313] width 750 height 35
click at [274, 455] on input "((480" at bounding box center [265, 463] width 43 height 17
type input "((900"
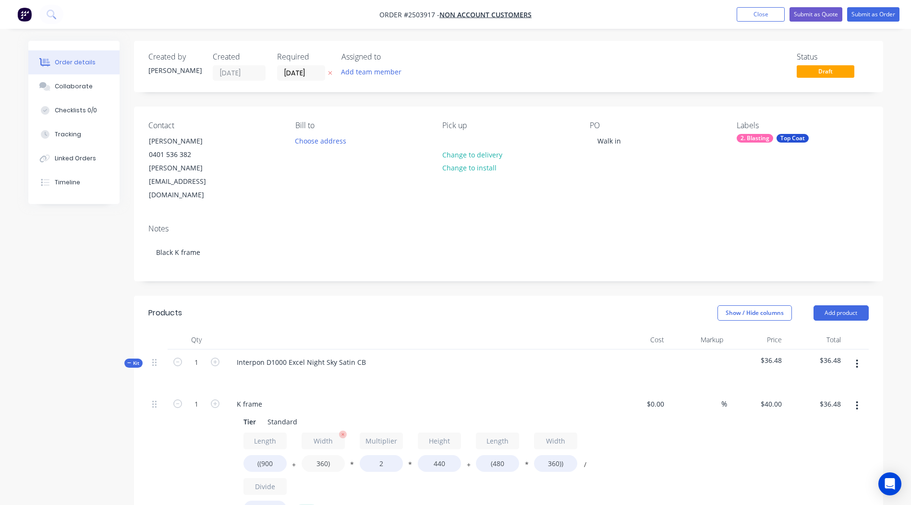
type input "$51.26"
click at [324, 455] on input "360)" at bounding box center [323, 463] width 43 height 17
type input "400)"
type input "$52.67"
click at [510, 455] on input "(480" at bounding box center [497, 463] width 43 height 17
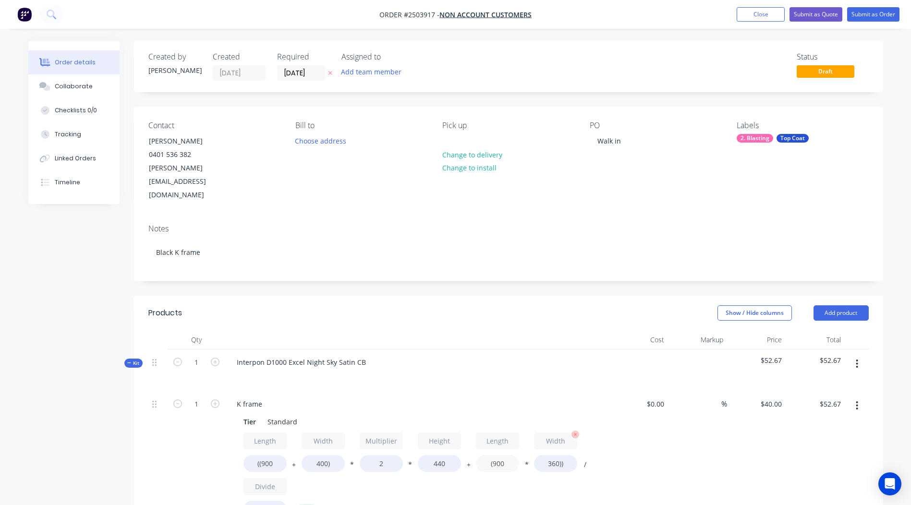
type input "(900"
type input "$58.72"
click at [556, 455] on input "360))" at bounding box center [555, 463] width 43 height 17
type input "400))"
type input "$60.16"
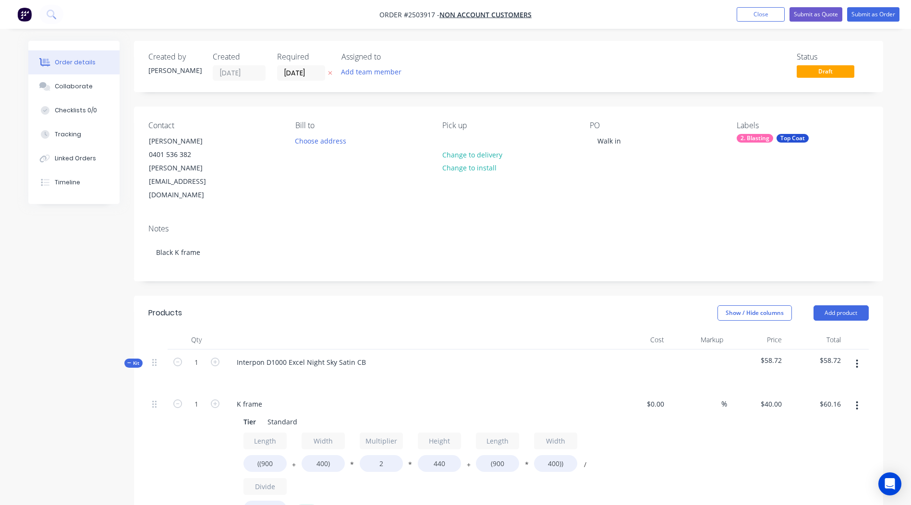
click at [687, 444] on div "%" at bounding box center [697, 470] width 59 height 157
drag, startPoint x: 447, startPoint y: 433, endPoint x: 209, endPoint y: 456, distance: 238.9
click at [219, 456] on div "1 K frame Tier Standard Length ((900 + Width 400) * Multiplier 2 * Height 440 +…" at bounding box center [508, 470] width 721 height 157
type input "200"
click at [805, 406] on div "$60.16 $60.16" at bounding box center [815, 470] width 59 height 157
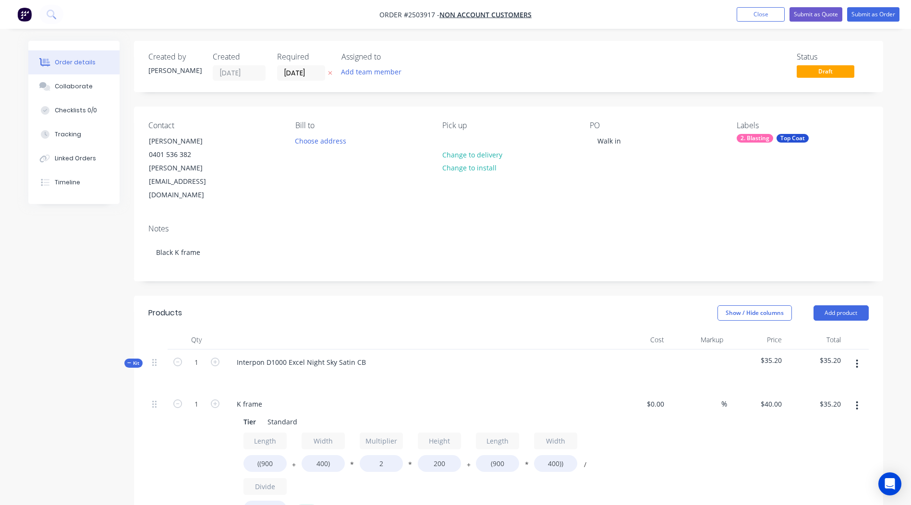
scroll to position [25, 0]
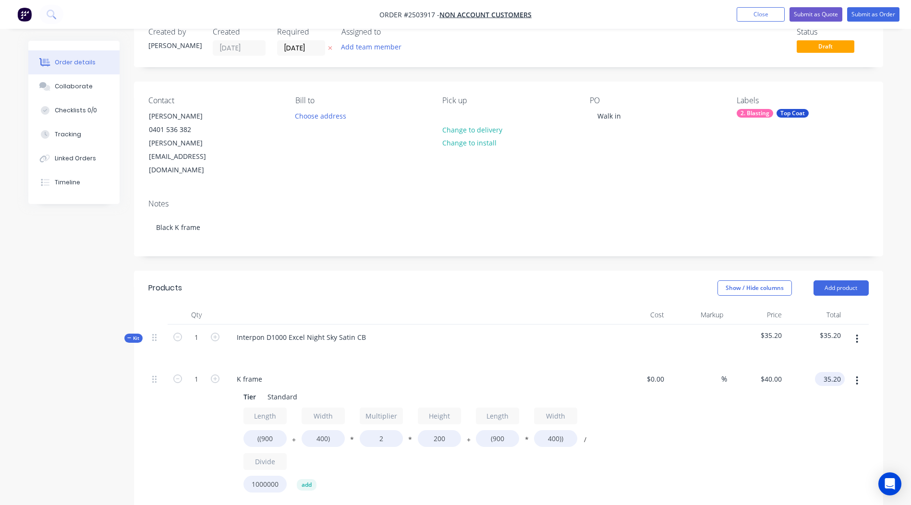
click at [837, 372] on input "35.20" at bounding box center [832, 379] width 26 height 14
type input "50"
type input "$56.8182"
type input "$50.00"
click at [863, 375] on div at bounding box center [857, 445] width 24 height 157
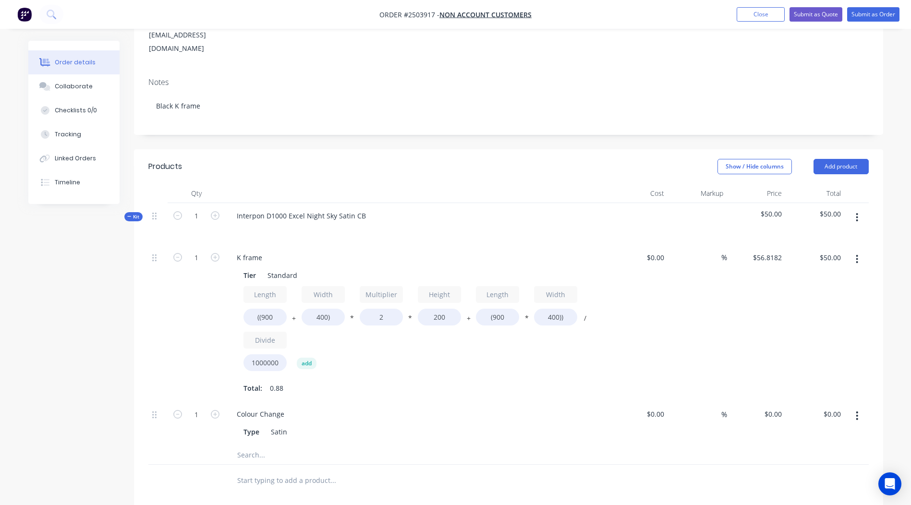
scroll to position [156, 0]
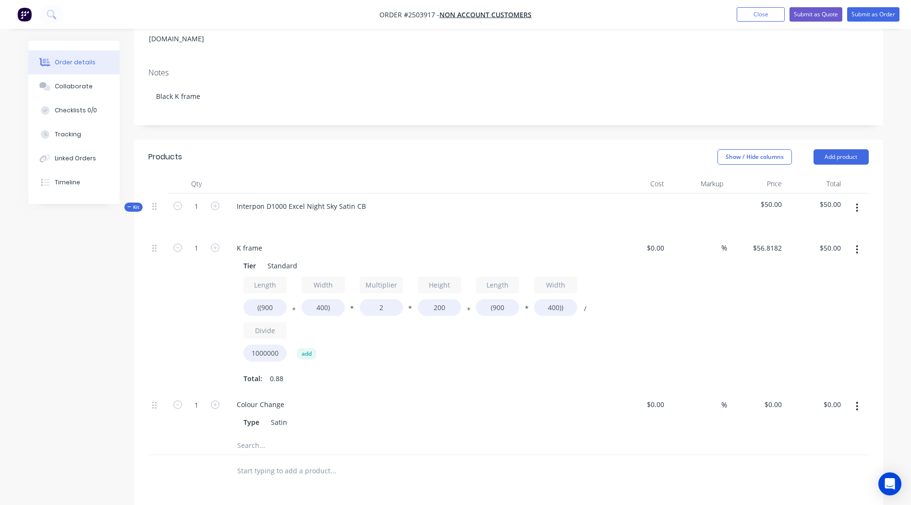
click at [849, 199] on button "button" at bounding box center [857, 207] width 23 height 17
click at [817, 223] on button "Add product to kit" at bounding box center [823, 232] width 91 height 19
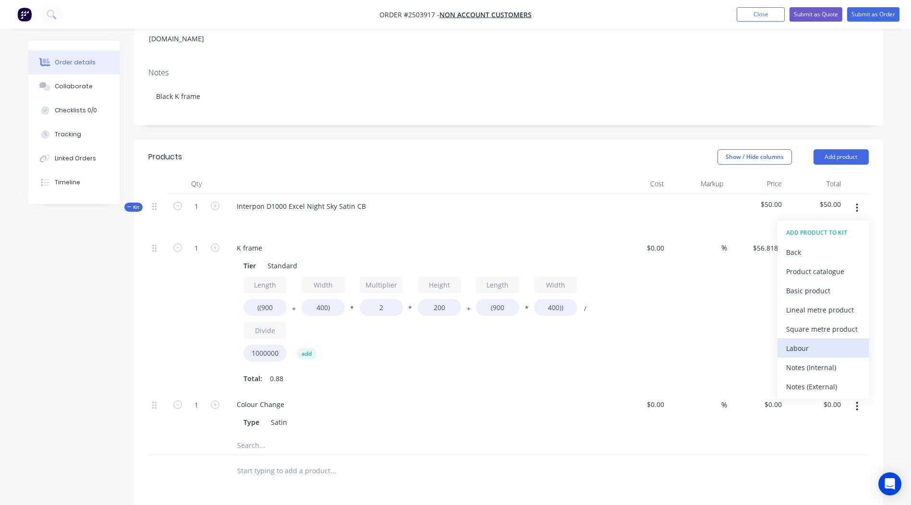
click at [809, 342] on div "Labour" at bounding box center [824, 349] width 74 height 14
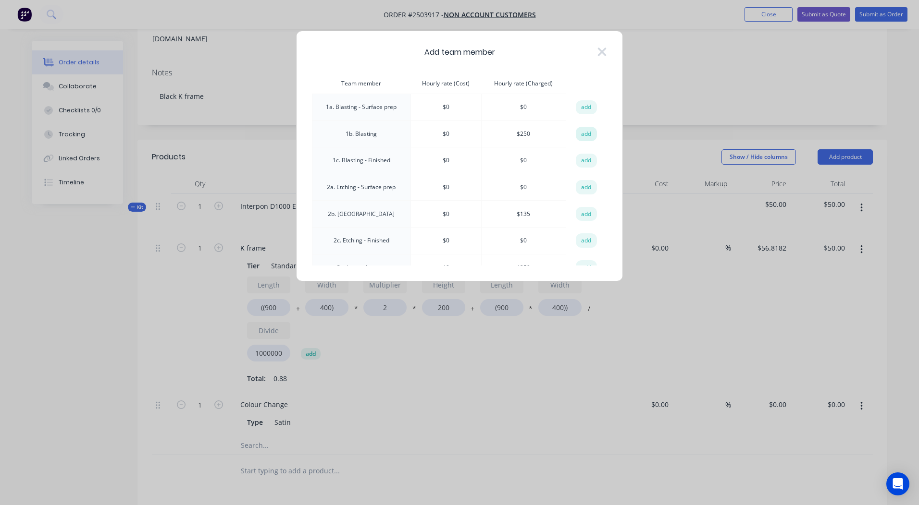
click at [585, 130] on button "add" at bounding box center [586, 134] width 21 height 14
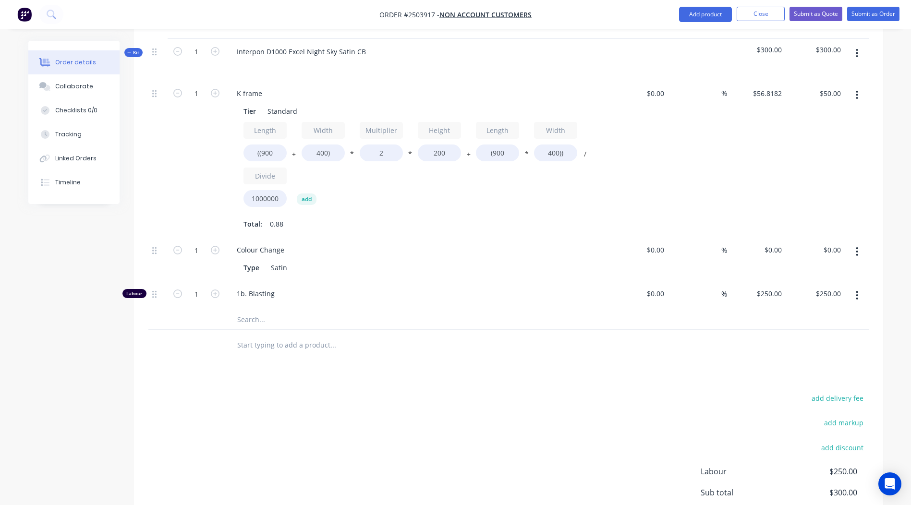
scroll to position [348, 0]
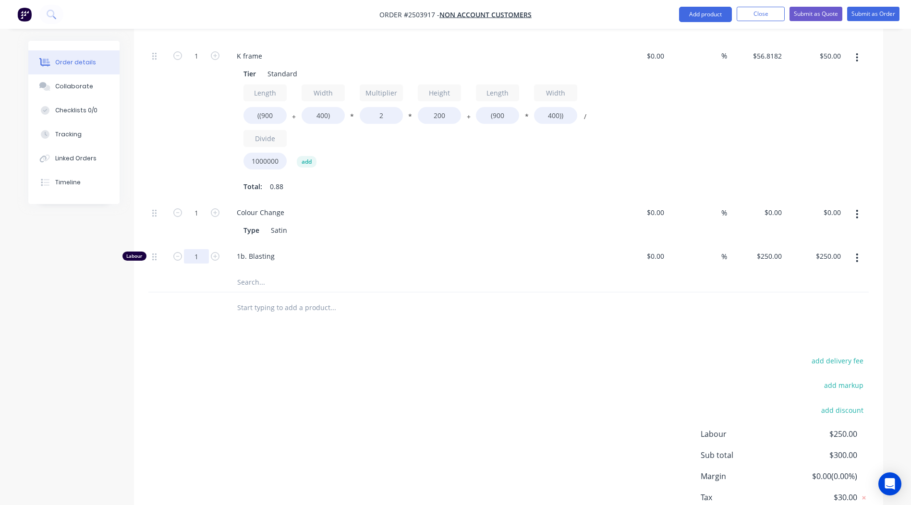
click at [193, 63] on input "1" at bounding box center [196, 56] width 25 height 14
type input "0.333"
type input "$83.25"
click at [343, 361] on div "add delivery fee add markup add discount Labour $250.00 Sub total $300.00 Margi…" at bounding box center [508, 447] width 721 height 185
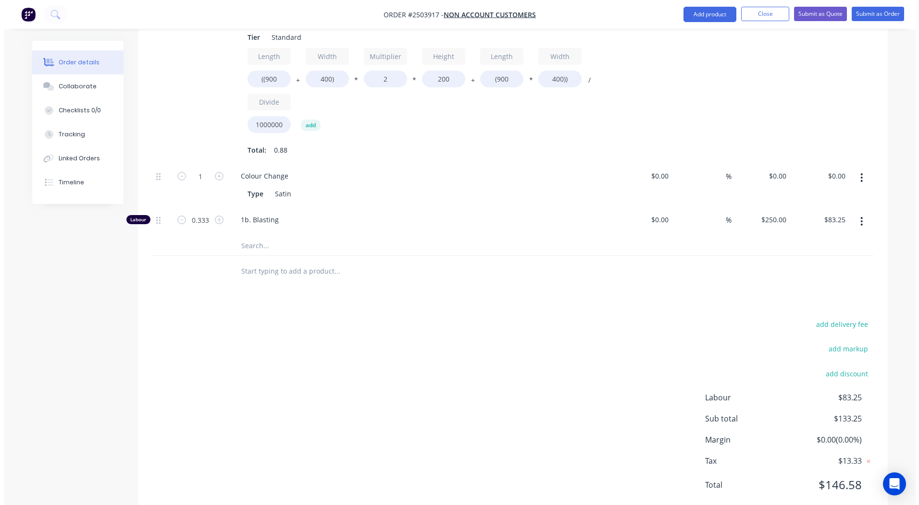
scroll to position [0, 0]
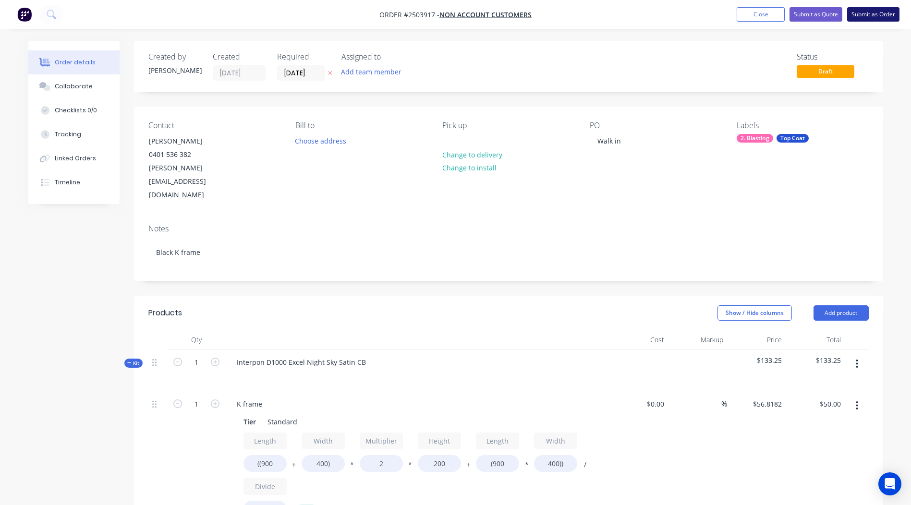
click at [867, 13] on button "Submit as Order" at bounding box center [874, 14] width 52 height 14
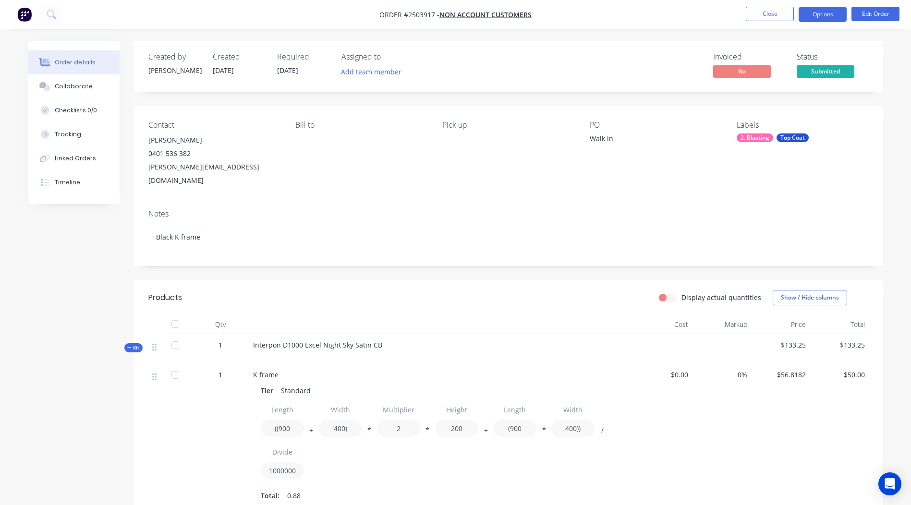
click at [819, 17] on button "Options" at bounding box center [823, 14] width 48 height 15
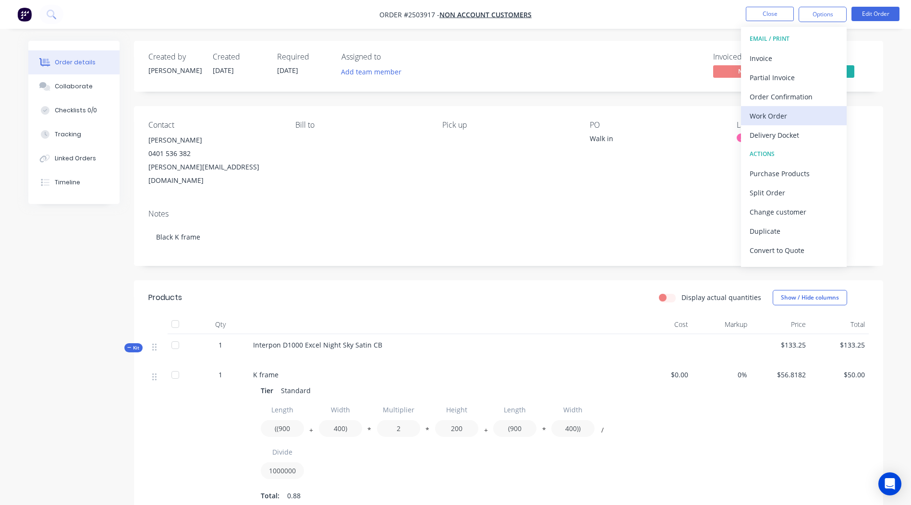
click at [774, 122] on div "Work Order" at bounding box center [794, 116] width 88 height 14
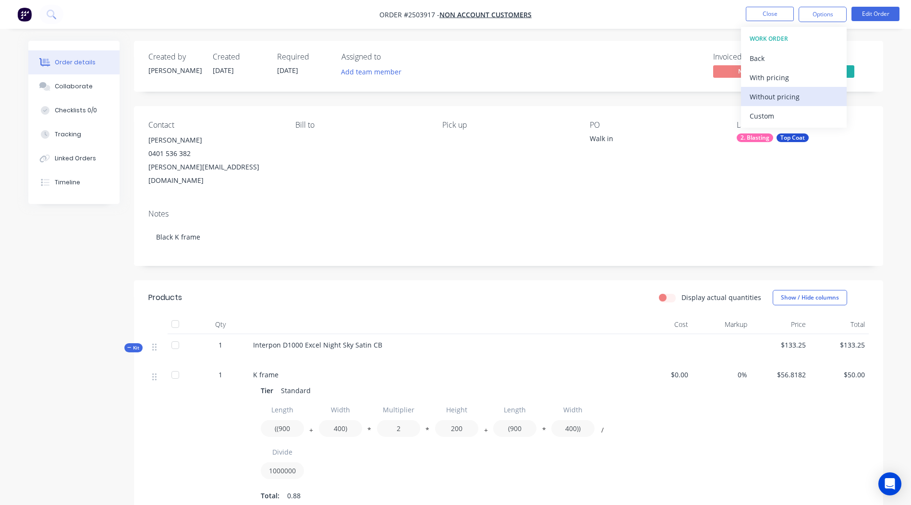
click at [781, 101] on div "Without pricing" at bounding box center [794, 97] width 88 height 14
click at [643, 39] on div "Order details Collaborate Checklists 0/0 Tracking Linked Orders Timeline Order …" at bounding box center [455, 373] width 911 height 746
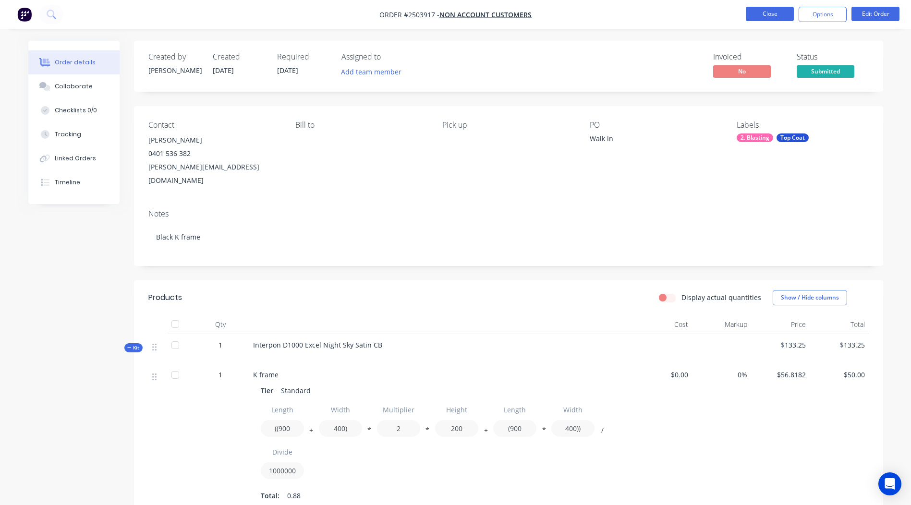
click at [772, 20] on button "Close" at bounding box center [770, 14] width 48 height 14
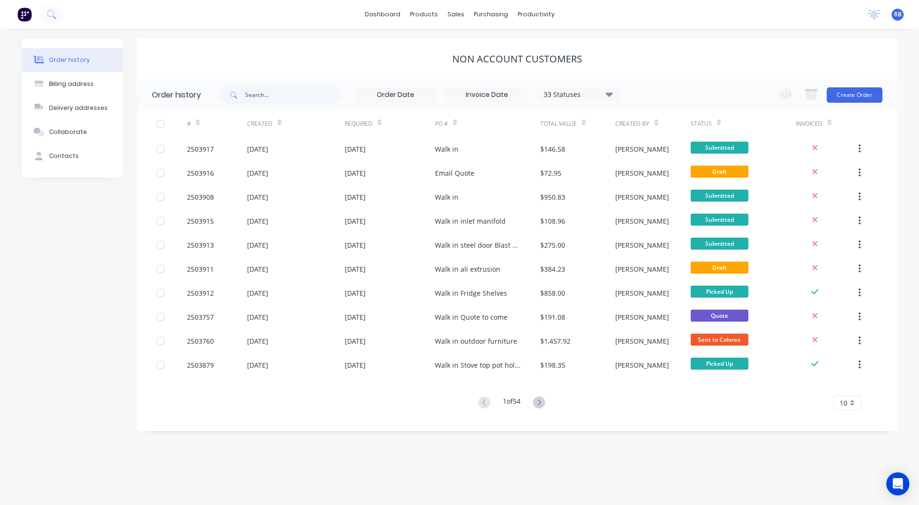
click at [372, 35] on div "Order history Billing address Delivery addresses Collaborate Contacts Non accou…" at bounding box center [459, 267] width 919 height 477
drag, startPoint x: 421, startPoint y: 32, endPoint x: 594, endPoint y: 88, distance: 181.4
click at [594, 88] on div "Order history Billing address Delivery addresses Collaborate Contacts Non accou…" at bounding box center [459, 267] width 919 height 477
drag, startPoint x: 594, startPoint y: 88, endPoint x: 640, endPoint y: 45, distance: 63.6
click at [640, 45] on div "Non account customers" at bounding box center [516, 58] width 759 height 41
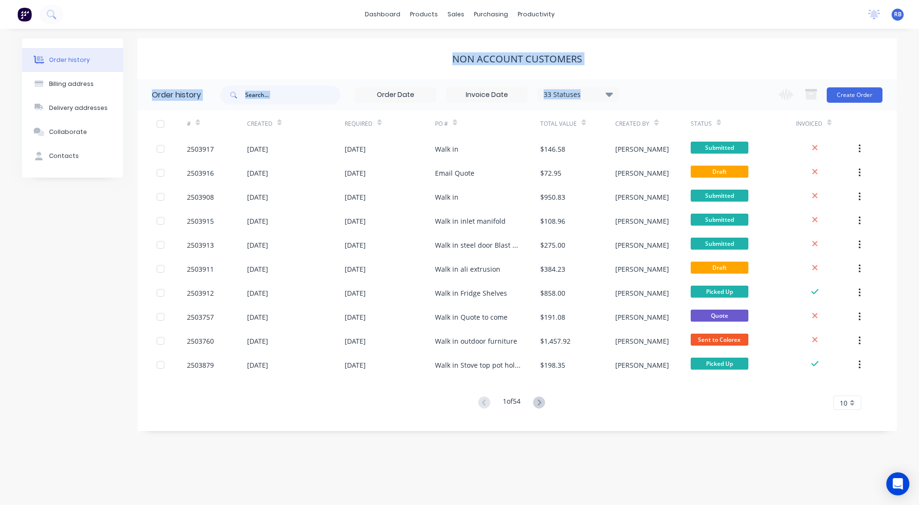
click at [642, 41] on div "Non account customers" at bounding box center [516, 58] width 759 height 41
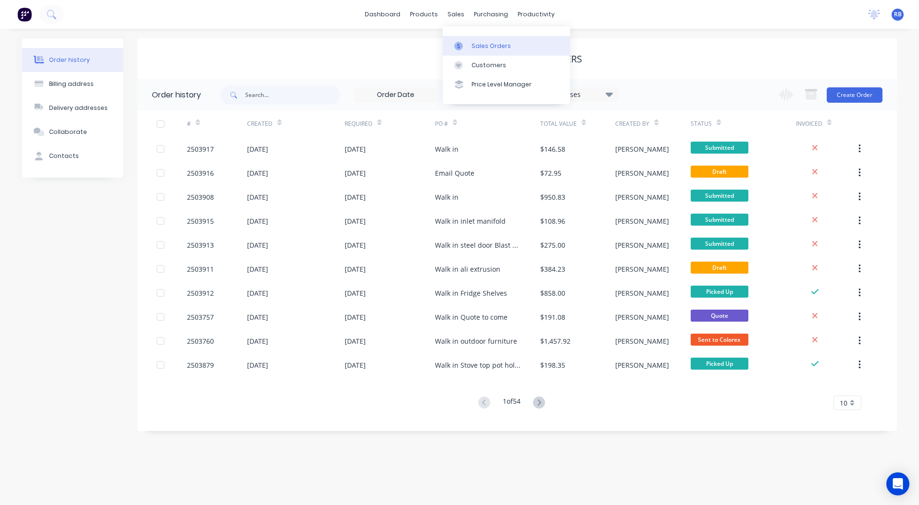
click at [470, 49] on link "Sales Orders" at bounding box center [506, 45] width 127 height 19
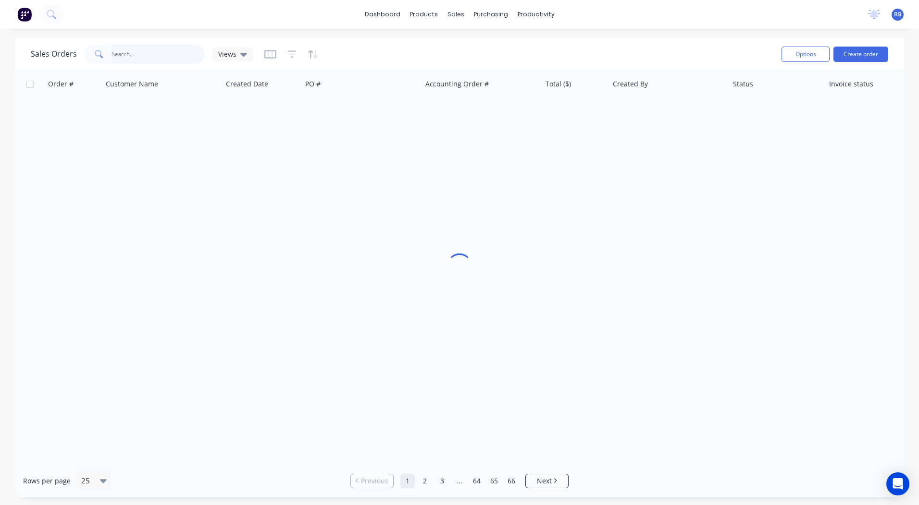
click at [157, 52] on input "text" at bounding box center [158, 54] width 94 height 19
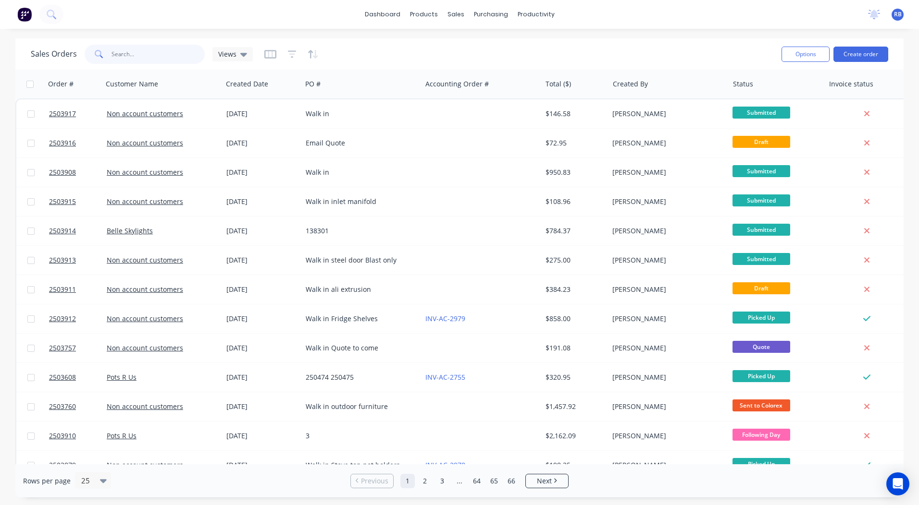
type input "3"
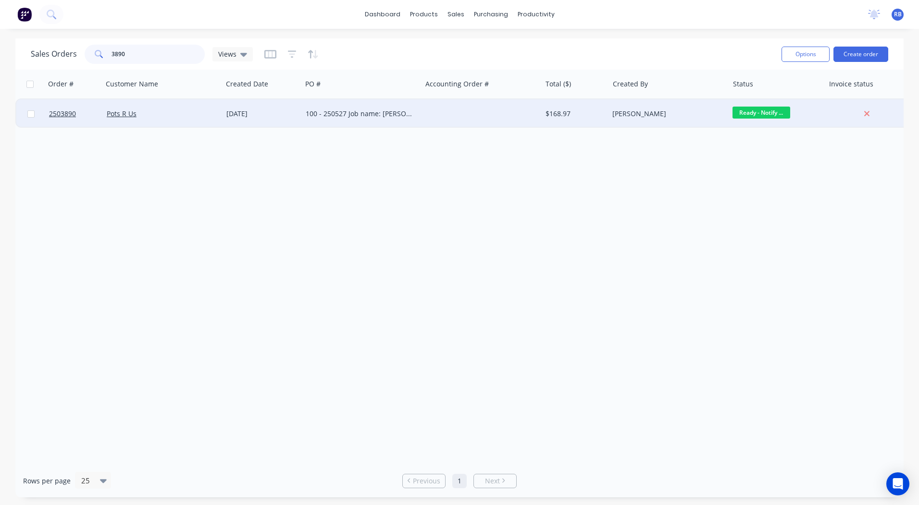
type input "3890"
click at [750, 114] on span "Ready - Notify ..." at bounding box center [761, 113] width 58 height 12
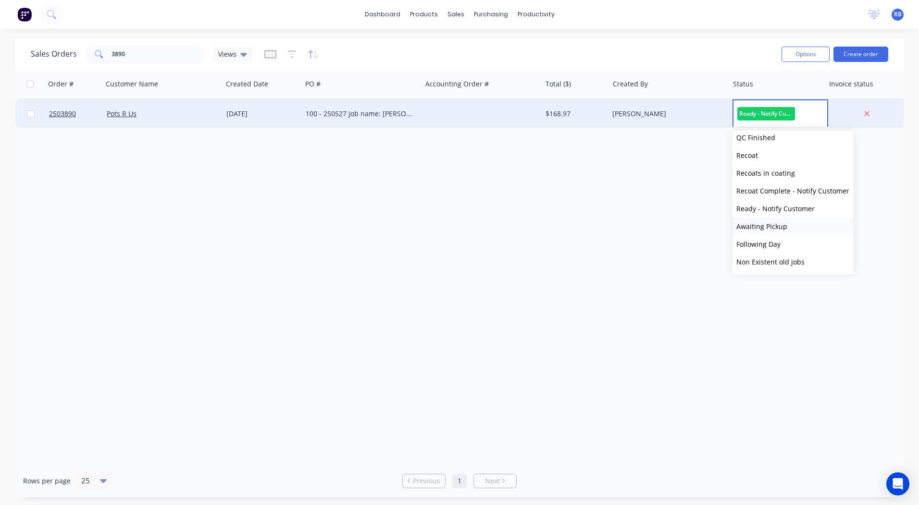
scroll to position [361, 0]
click at [768, 260] on button "Picked Up" at bounding box center [792, 262] width 121 height 18
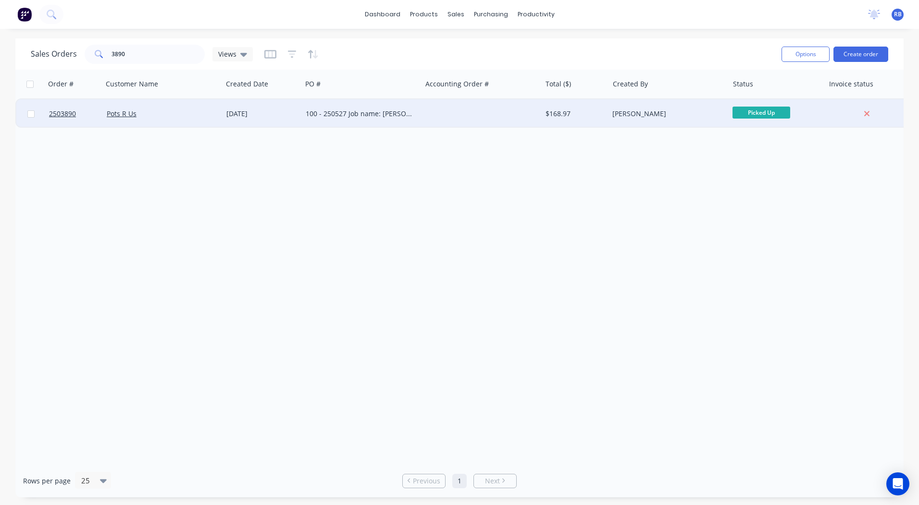
click at [706, 170] on div "Order # Customer Name Created Date PO # Accounting Order # Total ($) Created By…" at bounding box center [459, 267] width 888 height 395
drag, startPoint x: 142, startPoint y: 55, endPoint x: 14, endPoint y: 48, distance: 128.0
click at [55, 54] on div "Sales Orders 3890 Views" at bounding box center [142, 54] width 222 height 19
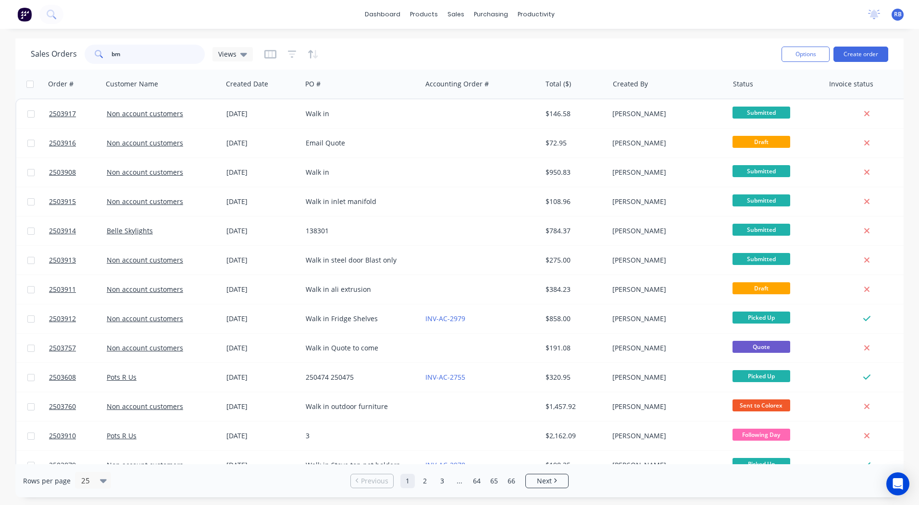
type input "bms"
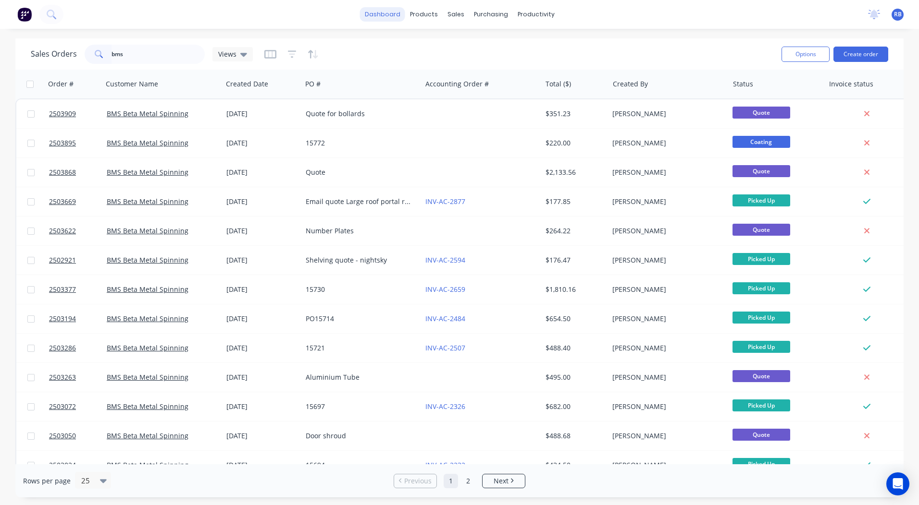
click at [383, 10] on link "dashboard" at bounding box center [382, 14] width 45 height 14
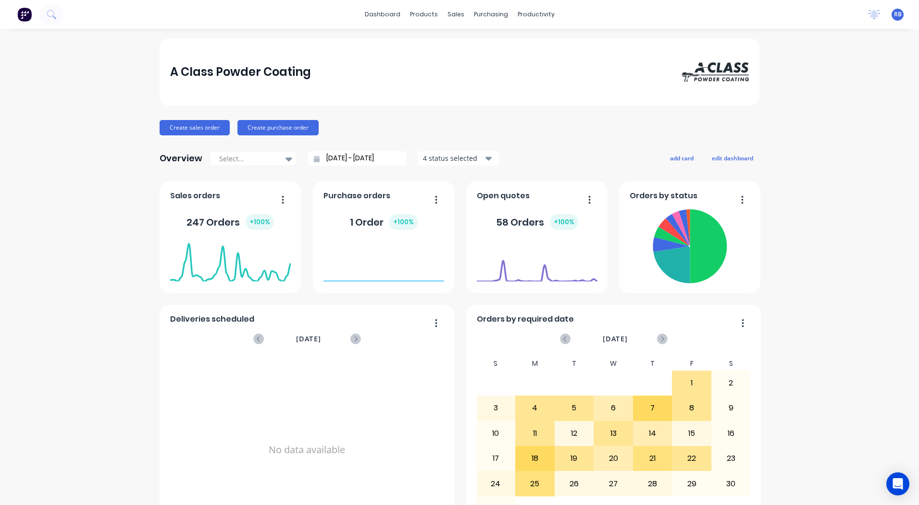
scroll to position [415, 0]
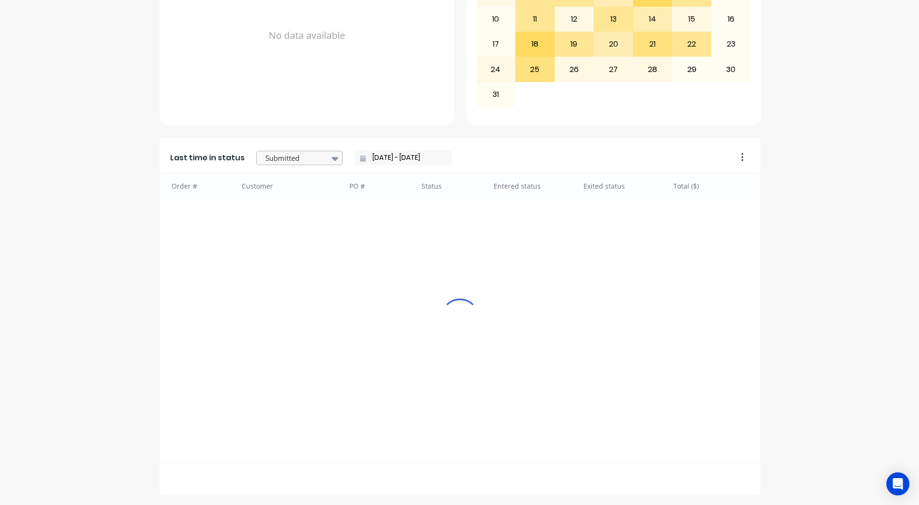
click at [278, 156] on div at bounding box center [294, 158] width 61 height 12
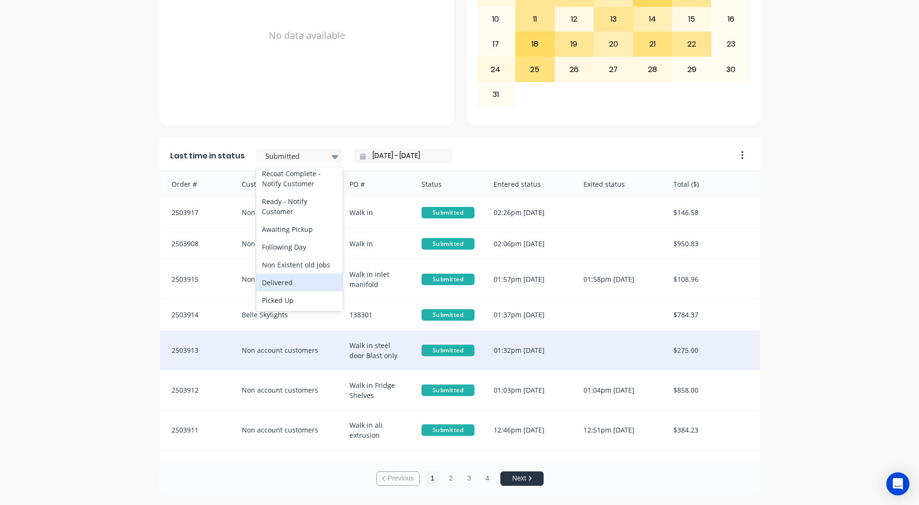
scroll to position [18, 0]
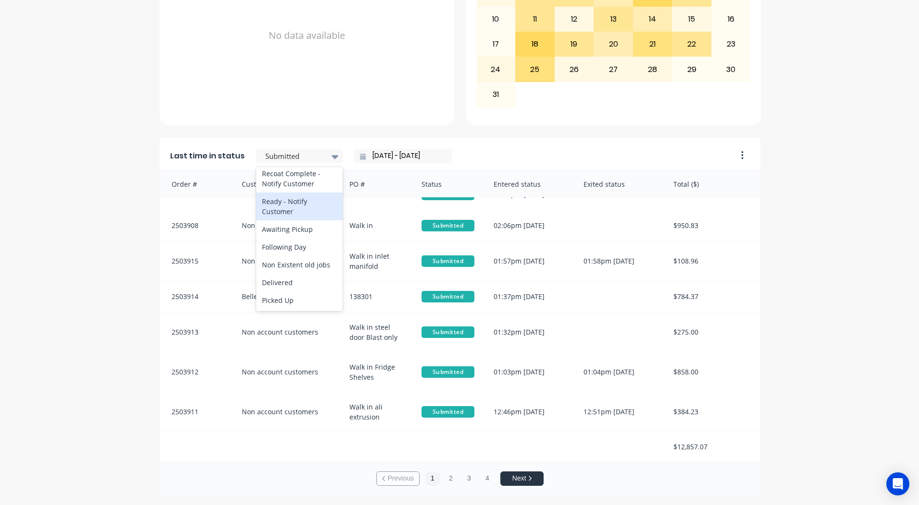
click at [274, 201] on div "Ready - Notify Customer" at bounding box center [299, 207] width 86 height 28
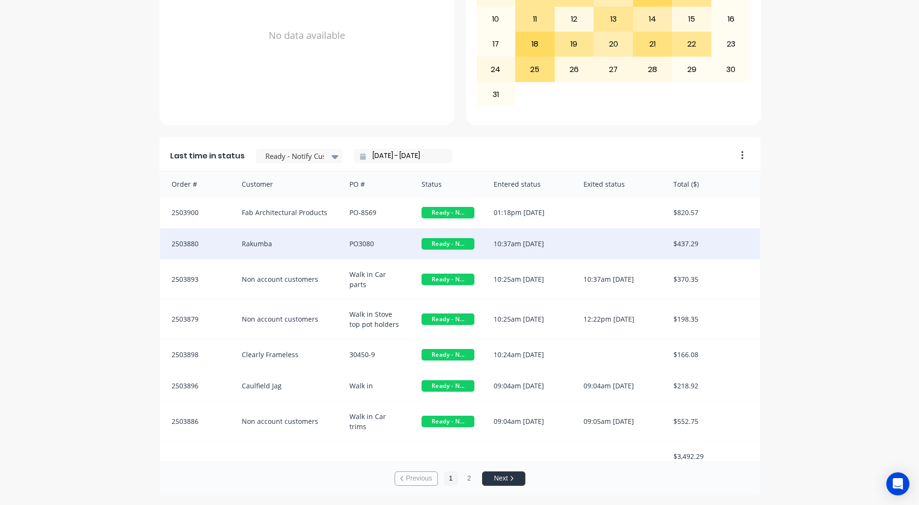
scroll to position [0, 0]
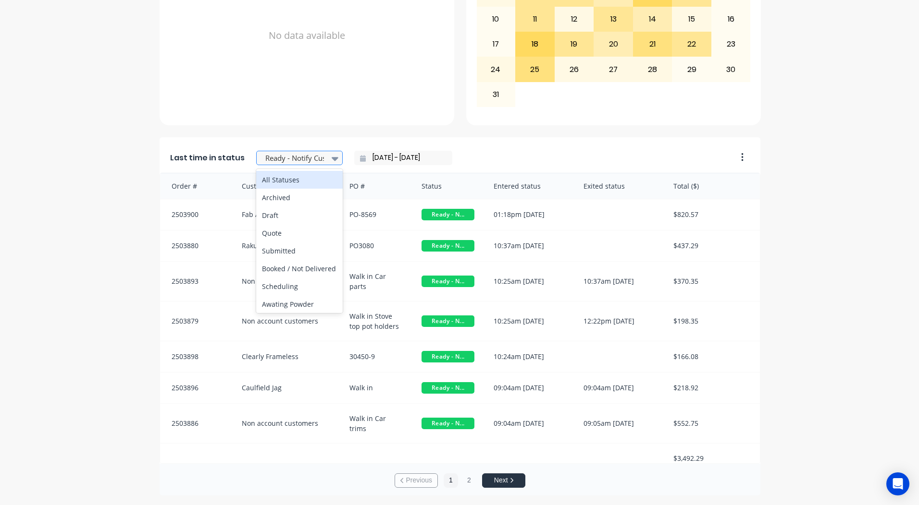
click at [314, 161] on div at bounding box center [294, 158] width 61 height 12
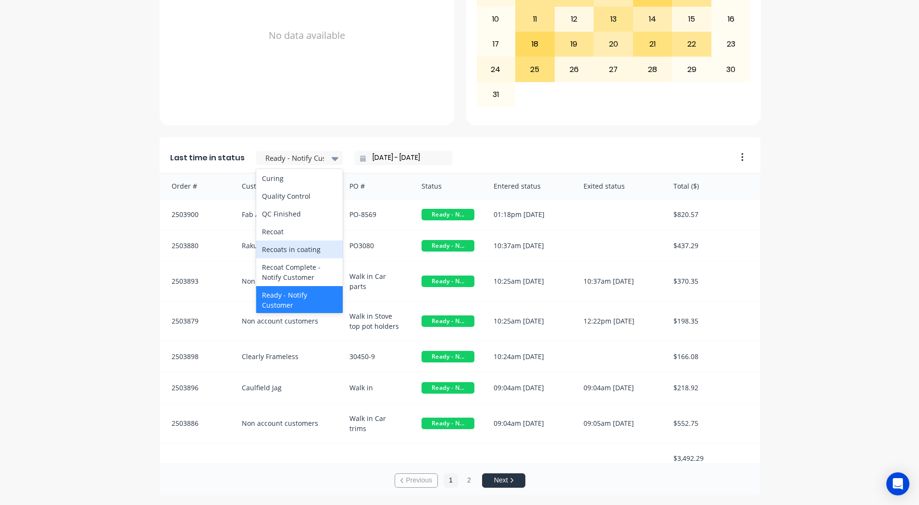
scroll to position [355, 0]
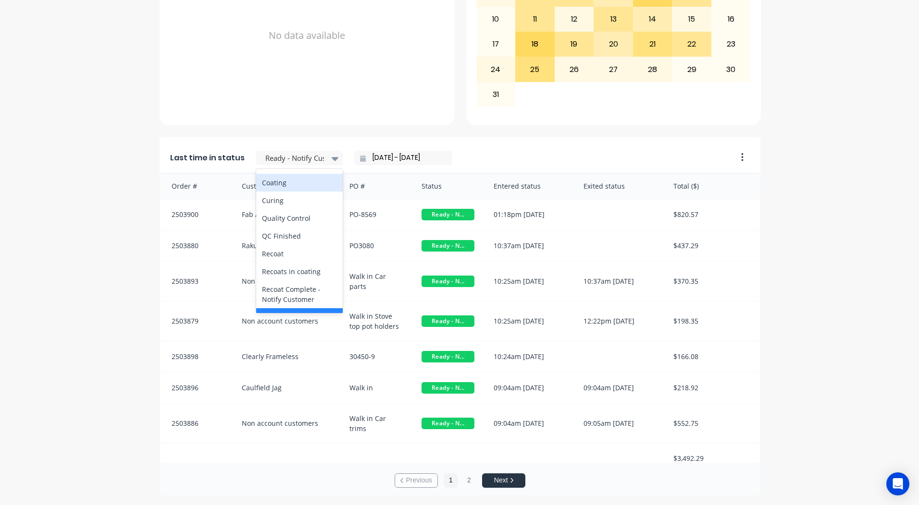
click at [271, 192] on div "Coating" at bounding box center [299, 183] width 86 height 18
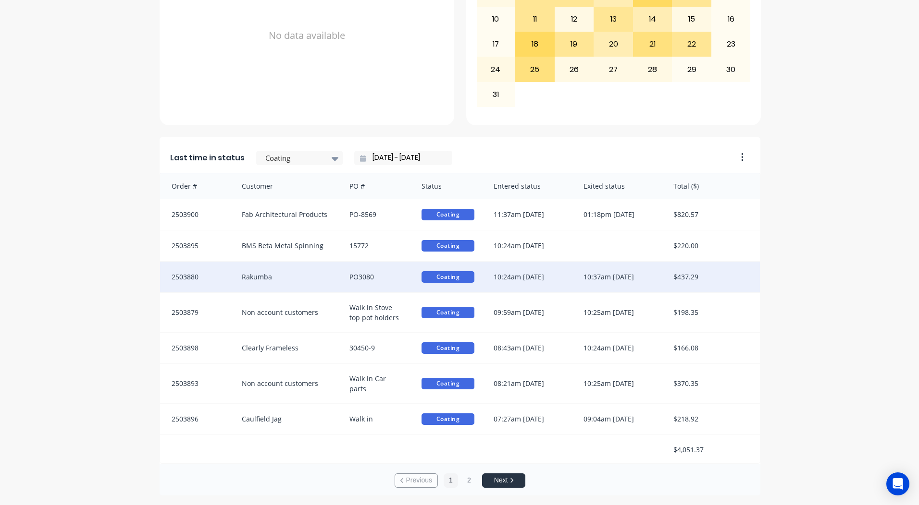
scroll to position [1, 0]
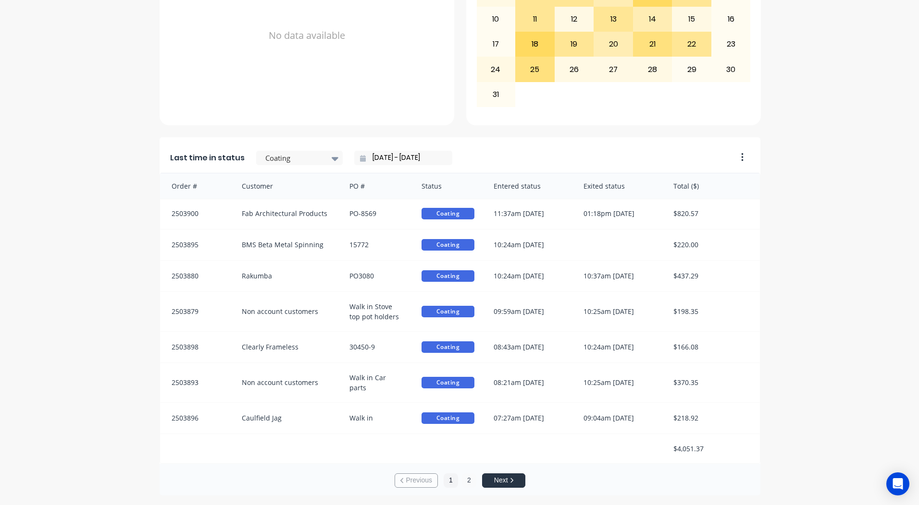
click at [465, 482] on button "2" at bounding box center [469, 481] width 14 height 14
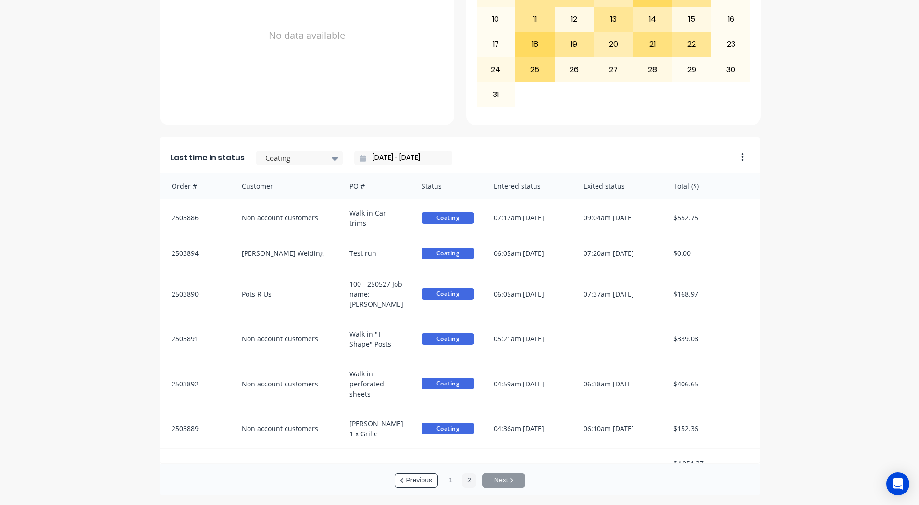
scroll to position [5, 0]
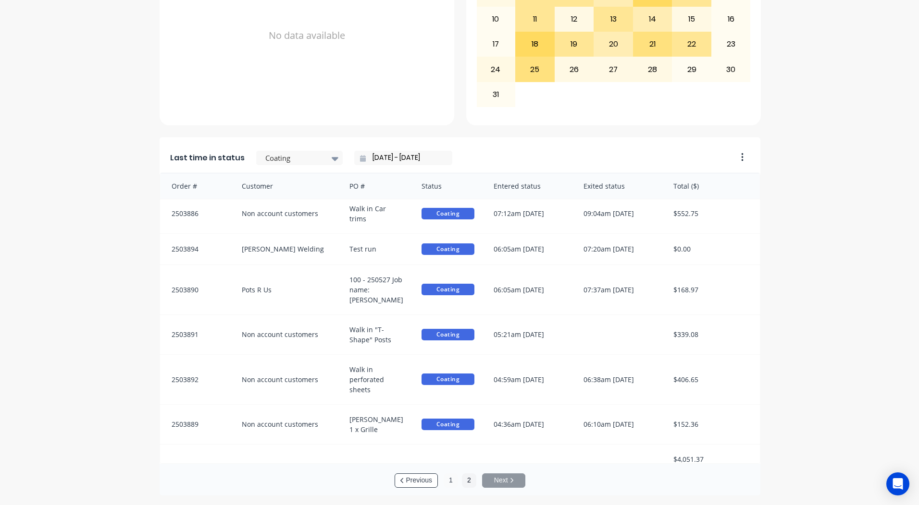
click at [446, 482] on button "1" at bounding box center [450, 481] width 14 height 14
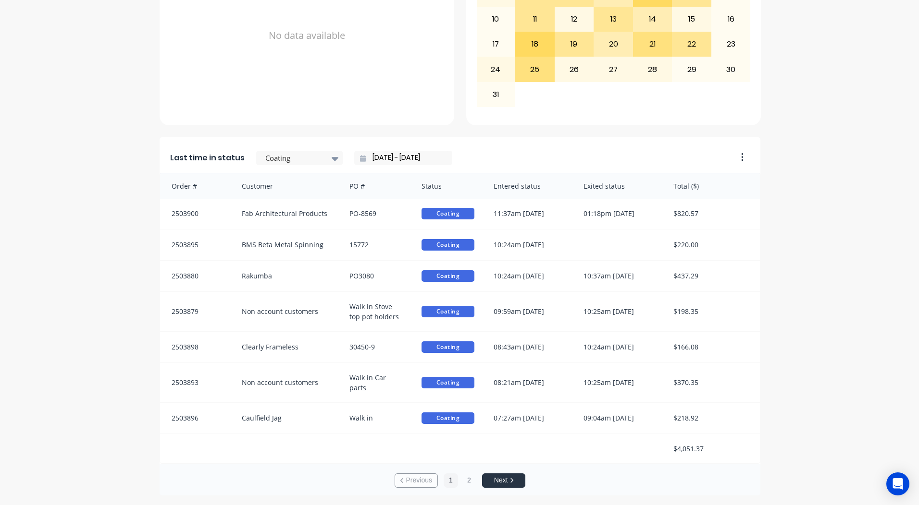
scroll to position [0, 0]
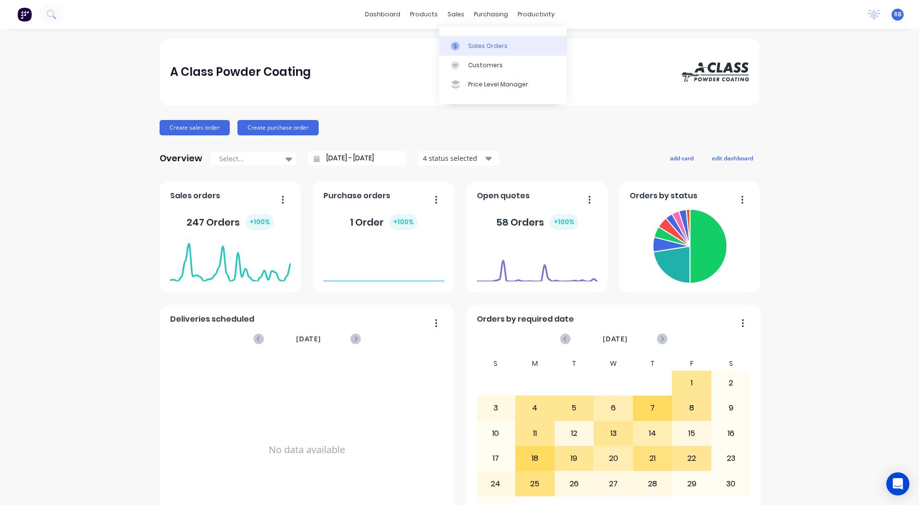
click at [463, 42] on div at bounding box center [458, 46] width 14 height 9
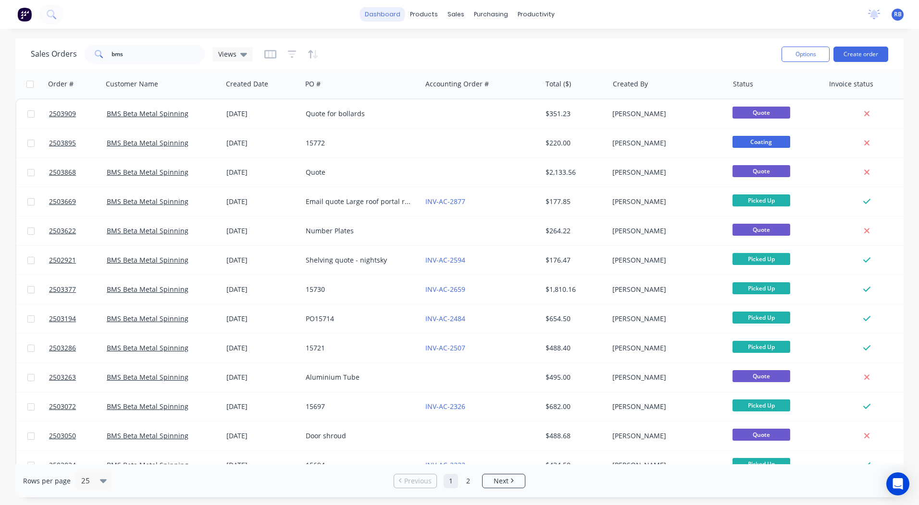
click at [392, 11] on link "dashboard" at bounding box center [382, 14] width 45 height 14
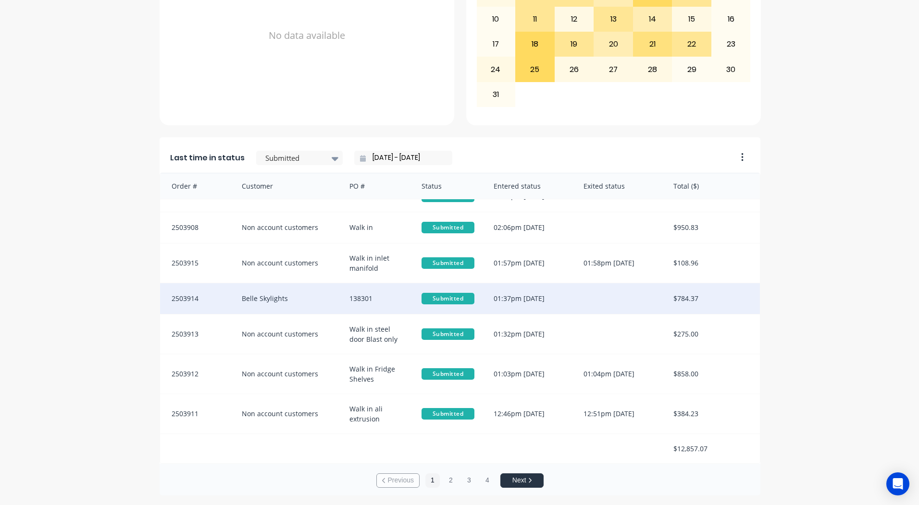
scroll to position [2, 0]
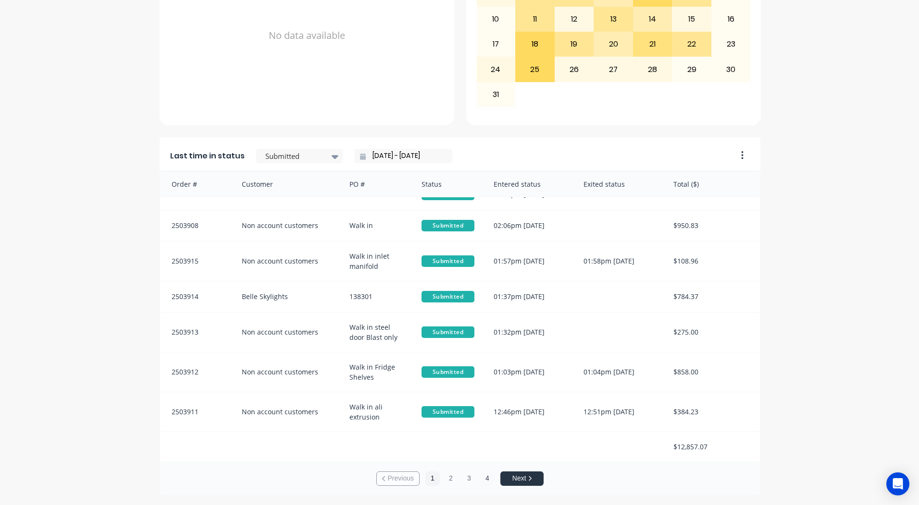
click at [480, 479] on button "4" at bounding box center [487, 479] width 14 height 14
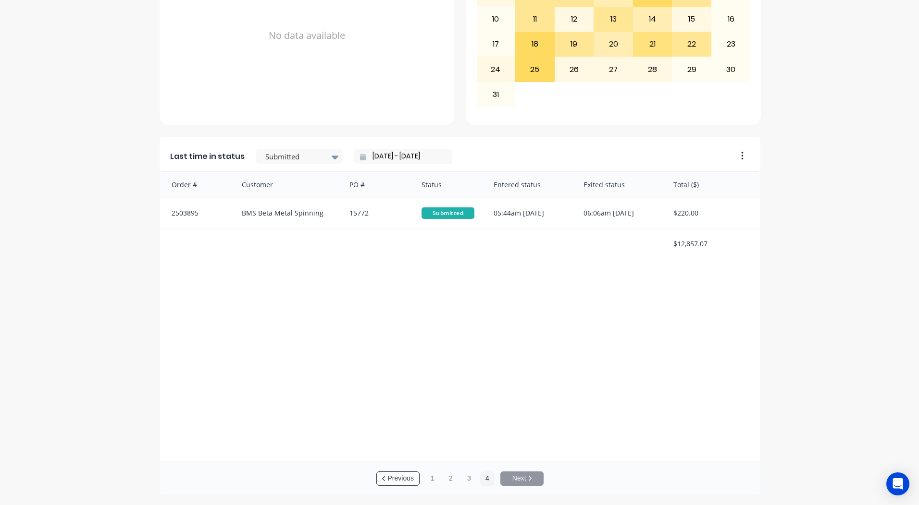
scroll to position [1, 0]
click at [467, 481] on button "3" at bounding box center [469, 479] width 14 height 14
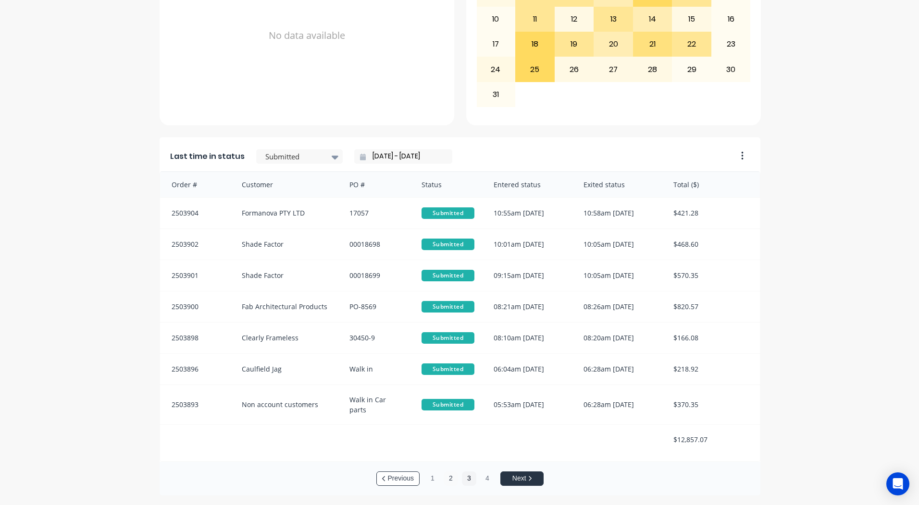
click at [448, 478] on button "2" at bounding box center [450, 479] width 14 height 14
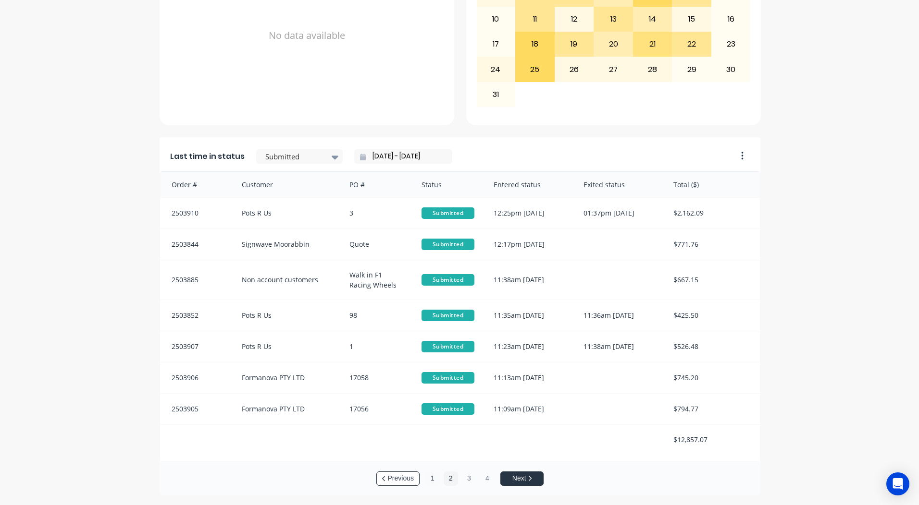
click at [425, 477] on button "1" at bounding box center [432, 479] width 14 height 14
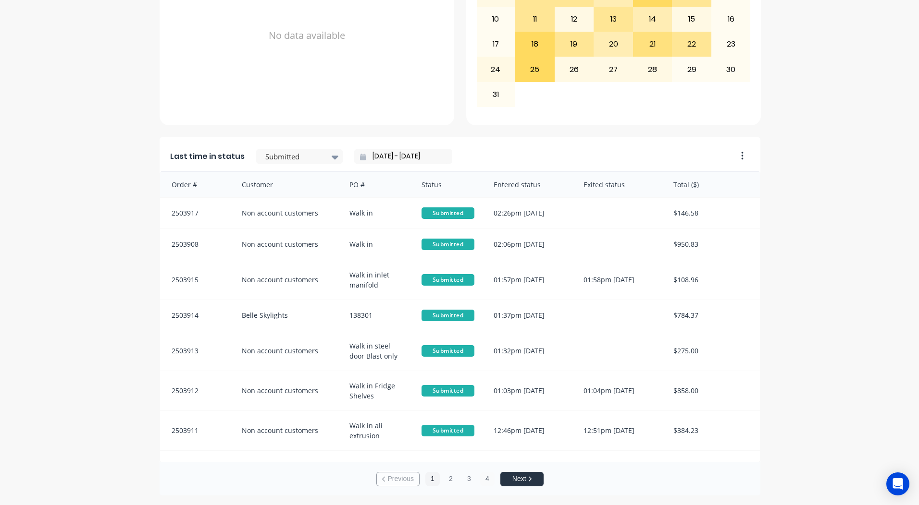
click at [480, 477] on button "4" at bounding box center [487, 479] width 14 height 14
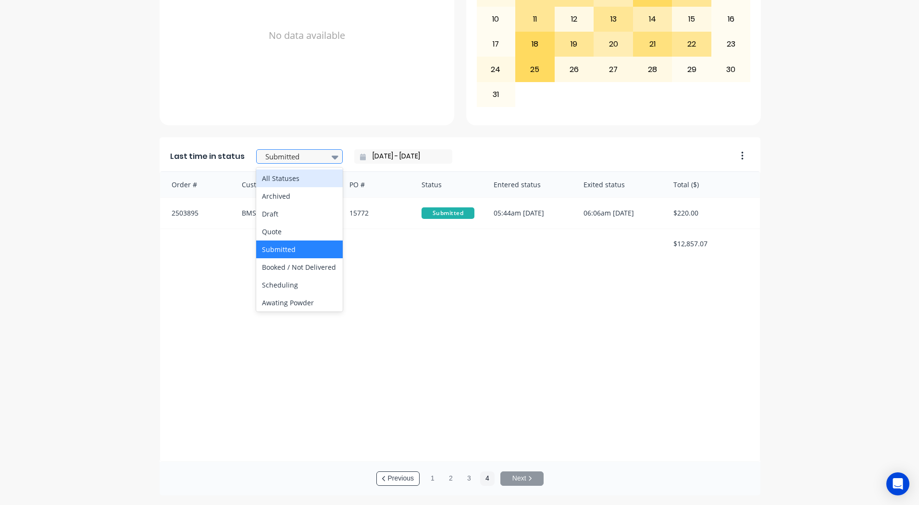
click at [328, 156] on div at bounding box center [335, 157] width 14 height 16
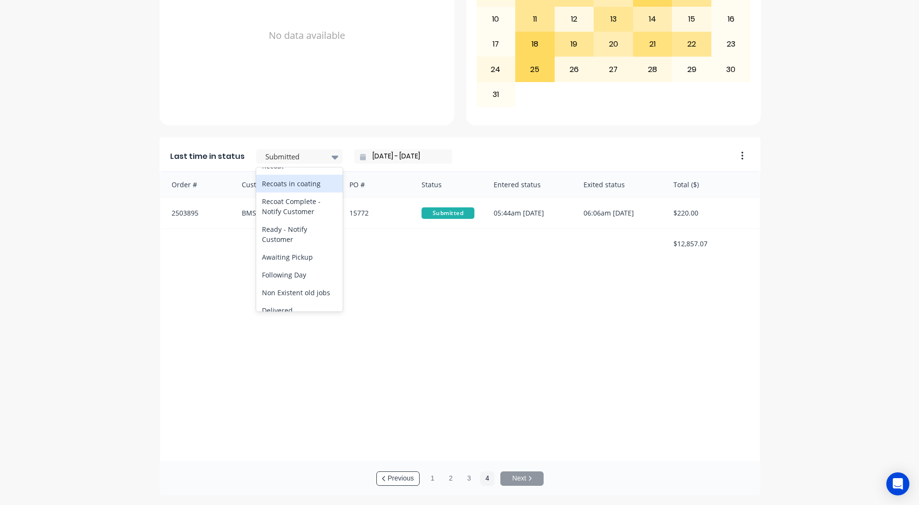
scroll to position [499, 0]
click at [268, 207] on div "Ready - Notify Customer" at bounding box center [299, 207] width 86 height 28
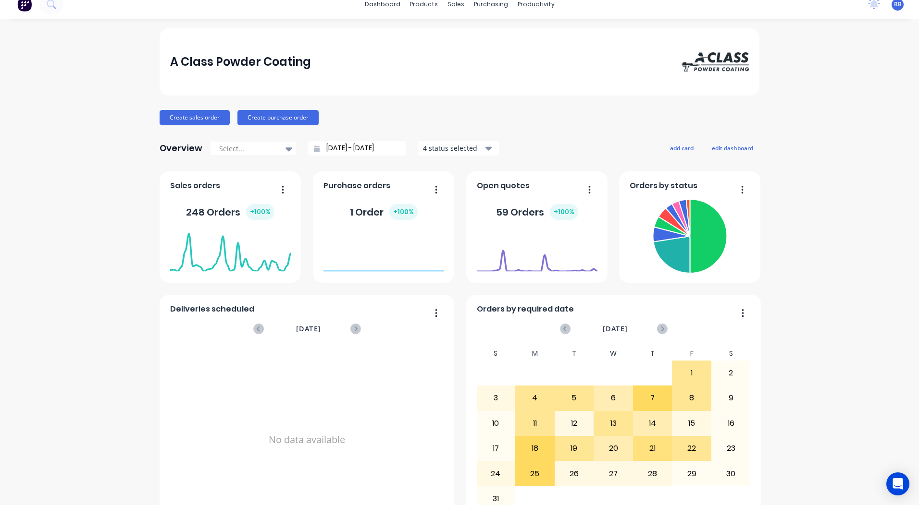
scroll to position [0, 0]
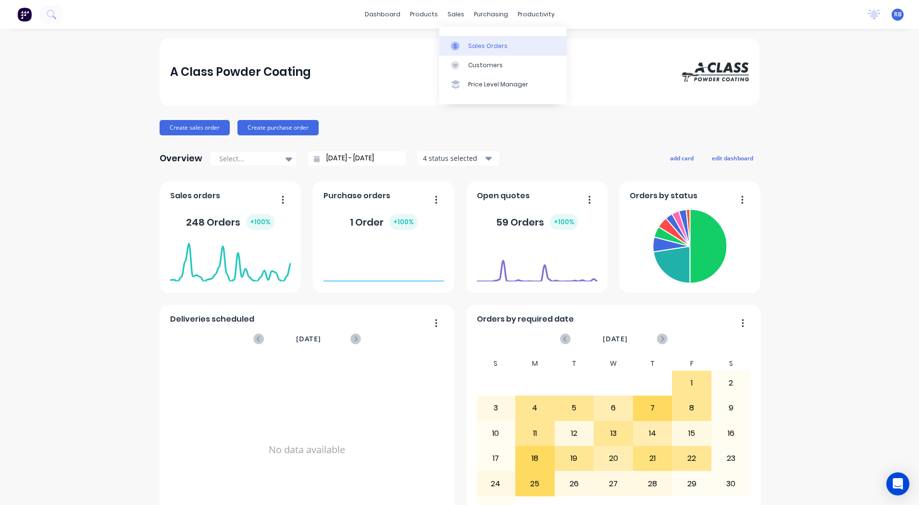
click at [480, 50] on link "Sales Orders" at bounding box center [502, 45] width 127 height 19
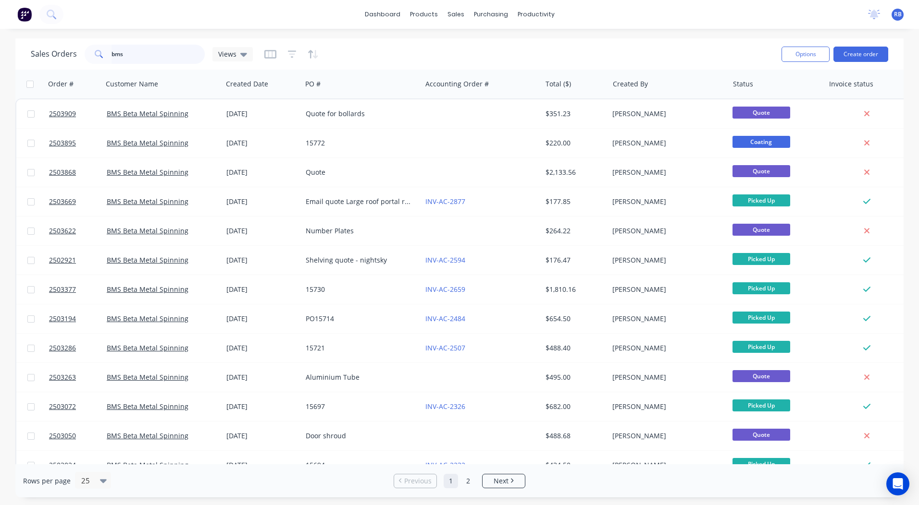
drag, startPoint x: 143, startPoint y: 49, endPoint x: 0, endPoint y: 58, distance: 143.5
click at [0, 58] on html "dashboard products sales purchasing productivity dashboard products Product Cat…" at bounding box center [459, 252] width 919 height 505
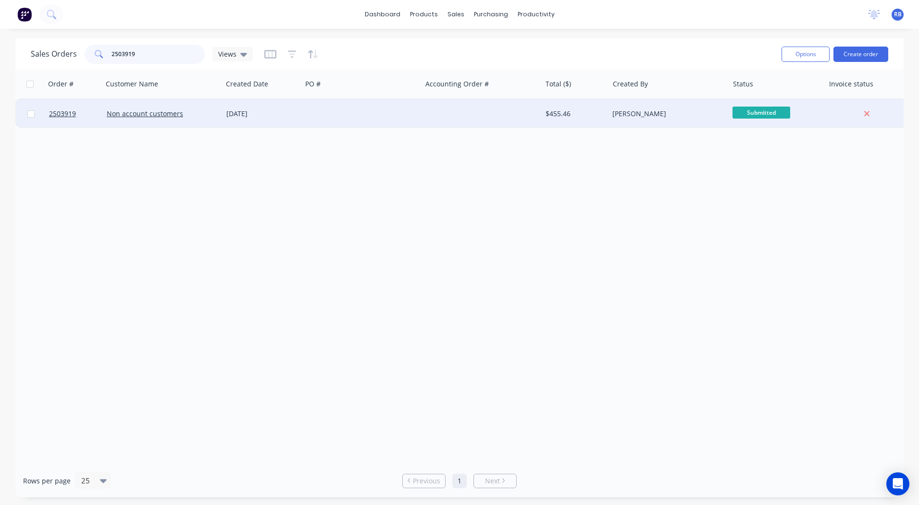
type input "2503919"
click at [426, 111] on div at bounding box center [481, 113] width 120 height 29
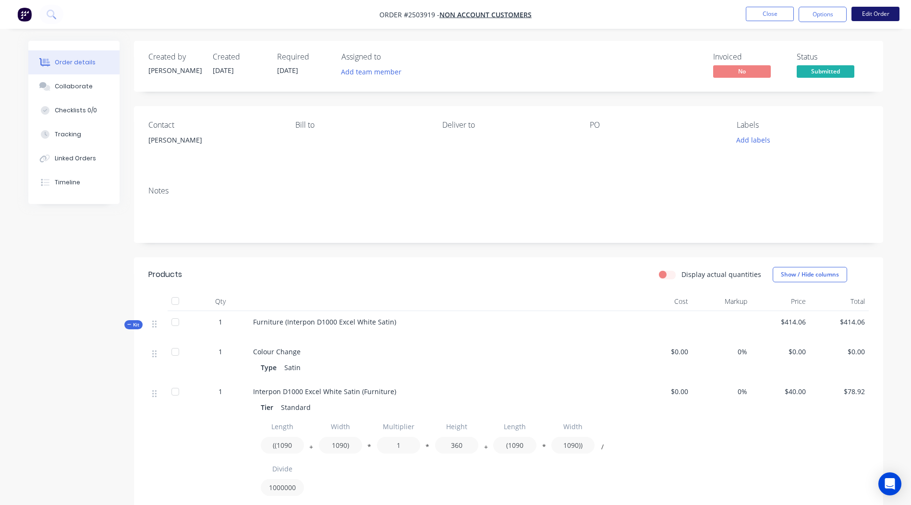
click at [868, 13] on button "Edit Order" at bounding box center [876, 14] width 48 height 14
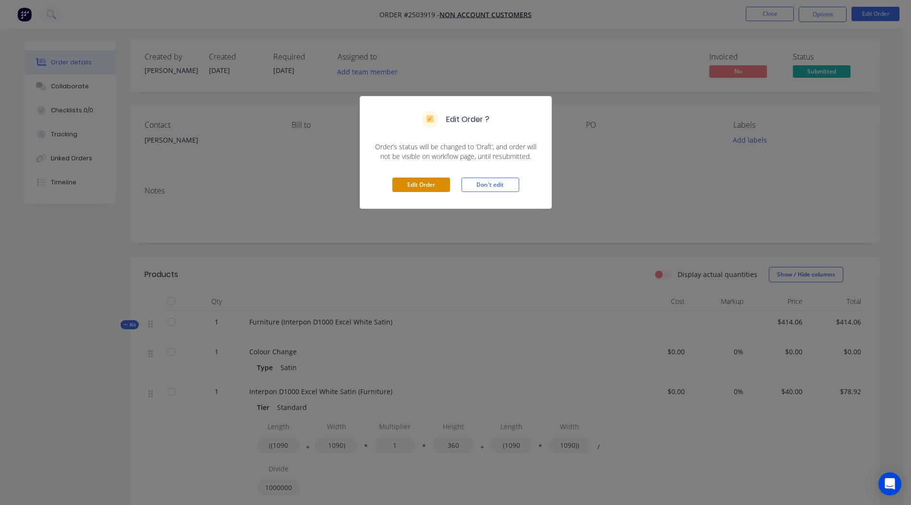
click at [408, 178] on button "Edit Order" at bounding box center [422, 185] width 58 height 14
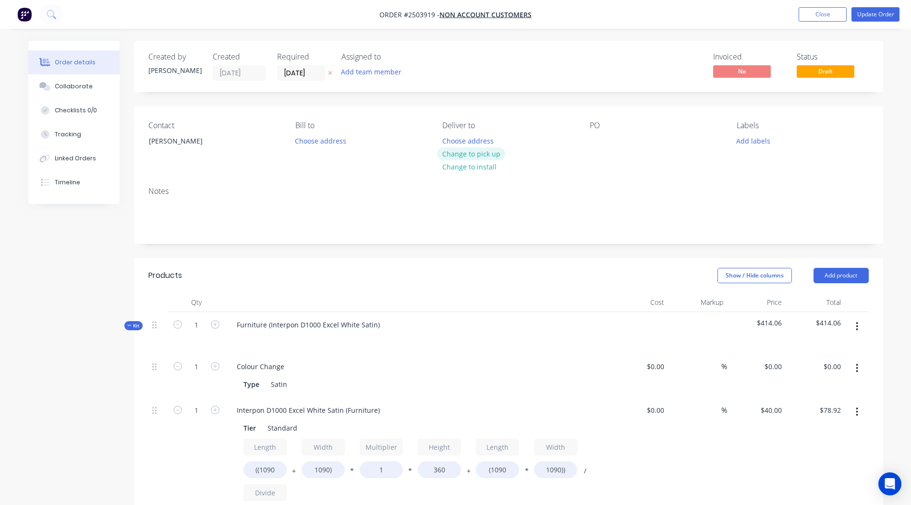
click at [471, 150] on button "Change to pick up" at bounding box center [471, 154] width 68 height 13
click at [595, 138] on div at bounding box center [597, 141] width 15 height 14
click at [171, 147] on div "[PERSON_NAME]" at bounding box center [189, 141] width 80 height 13
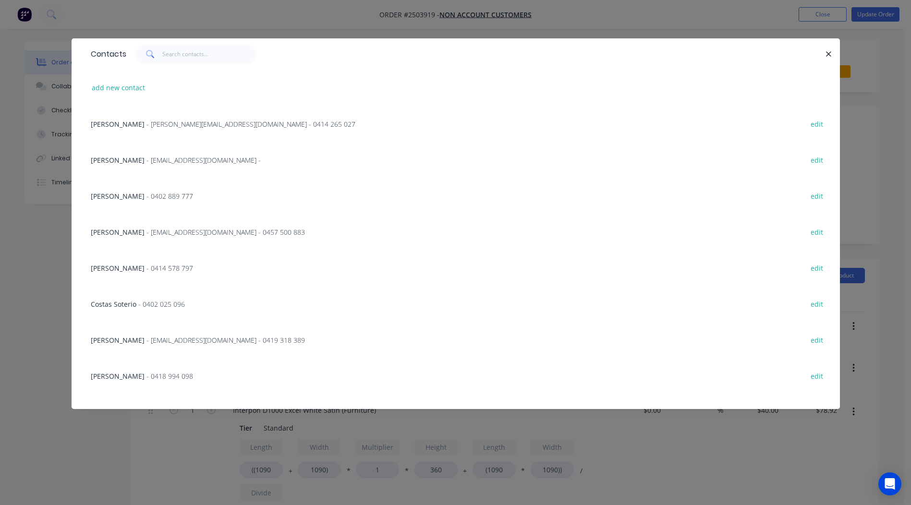
click at [113, 80] on div "add new contact" at bounding box center [456, 88] width 740 height 36
click at [188, 49] on input "text" at bounding box center [209, 54] width 94 height 19
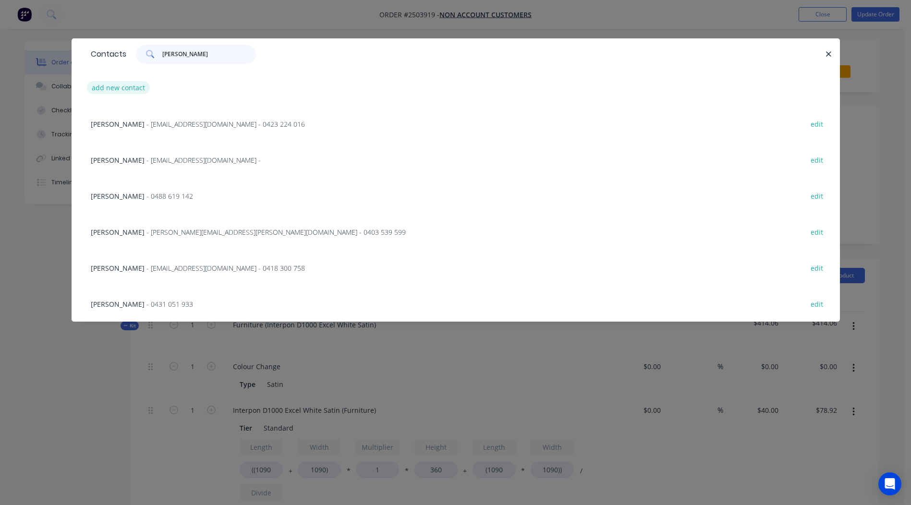
type input "[PERSON_NAME]"
click at [118, 86] on button "add new contact" at bounding box center [118, 87] width 63 height 13
select select "AU"
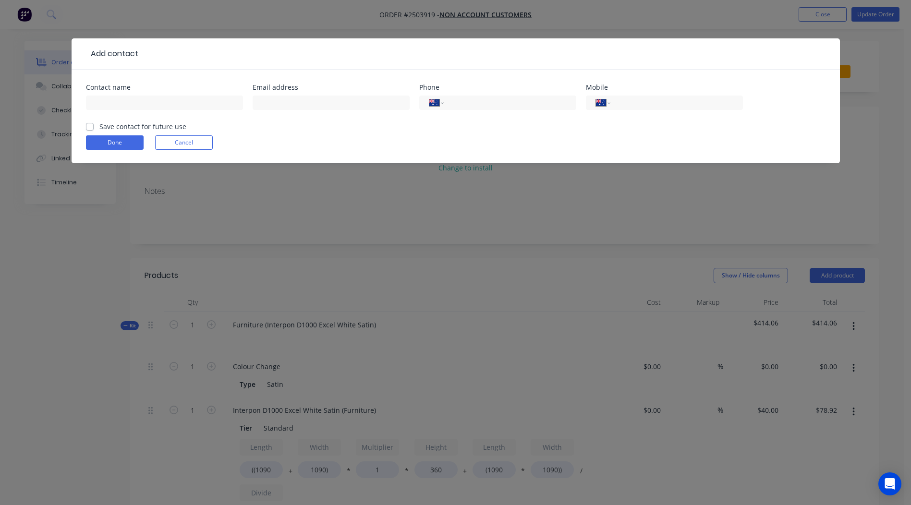
click at [120, 111] on div at bounding box center [164, 107] width 157 height 28
click at [117, 106] on input "text" at bounding box center [164, 103] width 157 height 14
type input "[PERSON_NAME] - House and Garden"
click at [289, 98] on input "text" at bounding box center [331, 103] width 157 height 14
type input "[PERSON_NAME][EMAIL_ADDRESS][DOMAIN_NAME]"
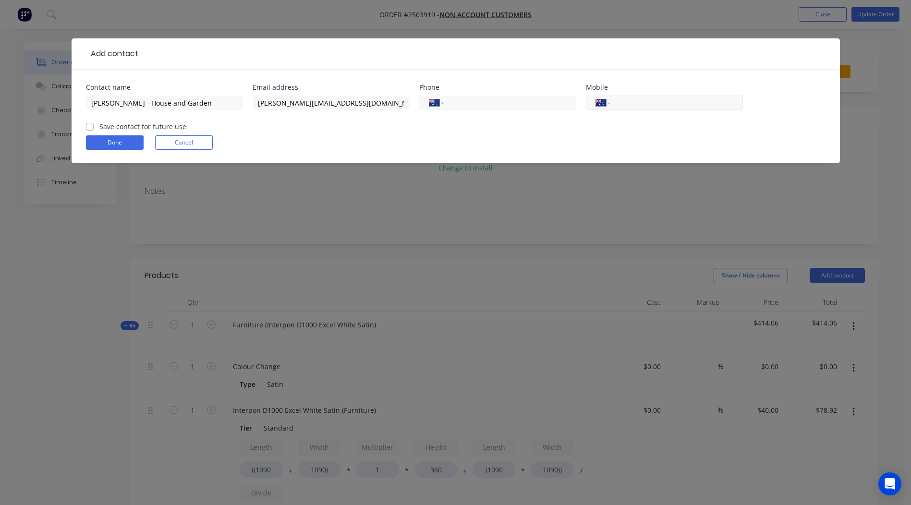
click at [664, 103] on input "tel" at bounding box center [674, 103] width 115 height 11
type input "0431 051 933"
click at [99, 127] on label "Save contact for future use" at bounding box center [142, 127] width 87 height 10
click at [92, 127] on input "Save contact for future use" at bounding box center [90, 126] width 8 height 9
checkbox input "true"
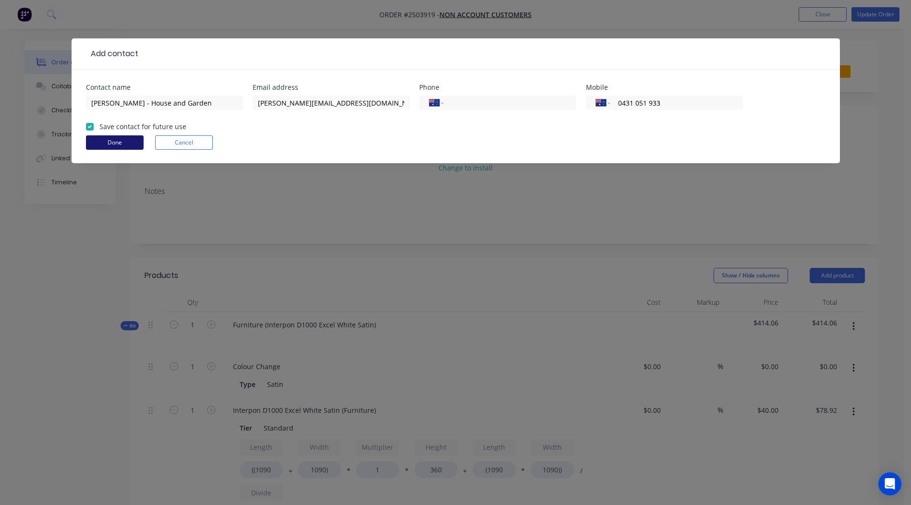
click at [98, 145] on button "Done" at bounding box center [115, 142] width 58 height 14
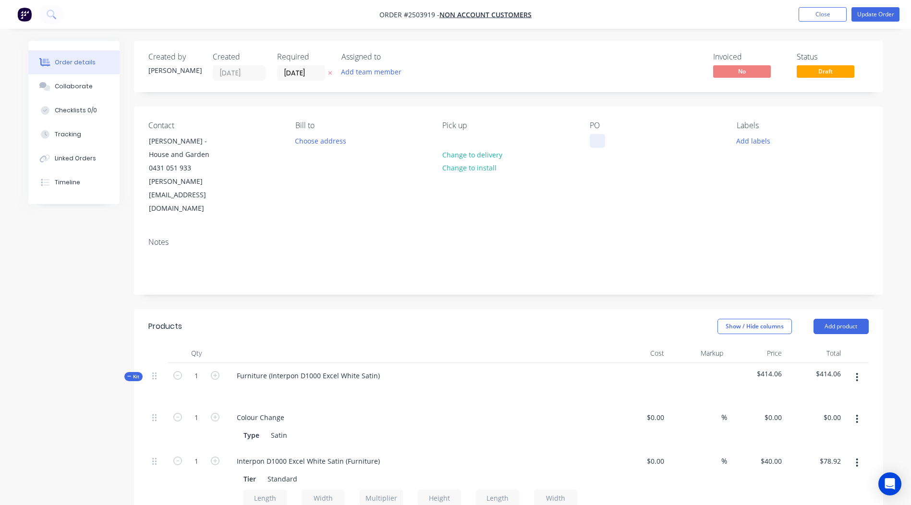
click at [597, 143] on div at bounding box center [597, 141] width 15 height 14
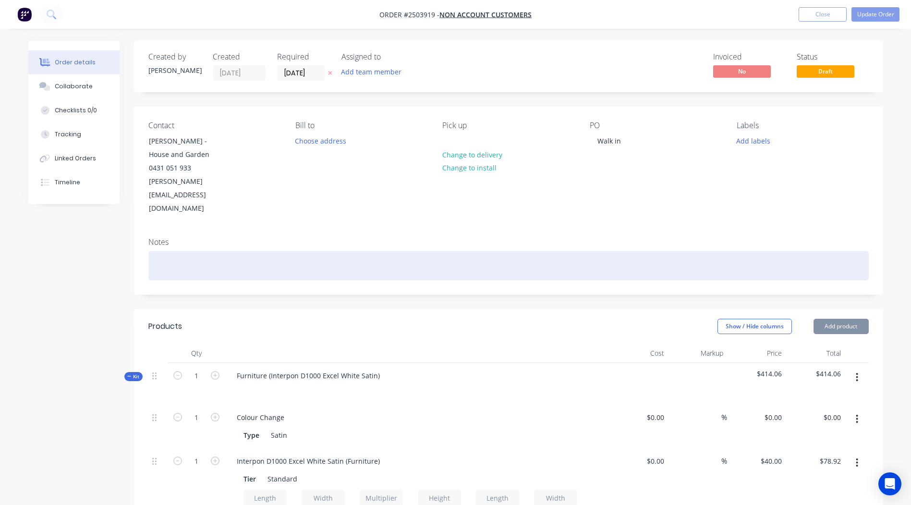
click at [189, 251] on div at bounding box center [508, 265] width 721 height 29
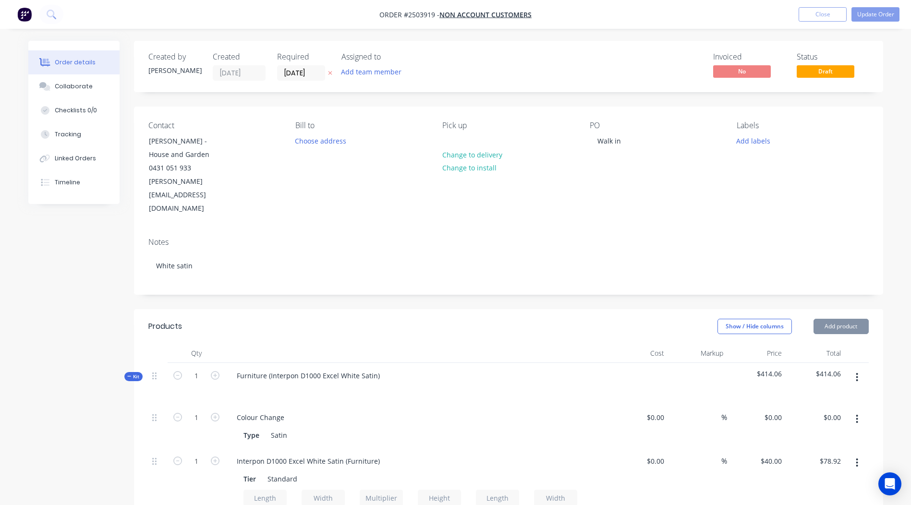
click at [873, 11] on button "Update Order" at bounding box center [876, 14] width 48 height 14
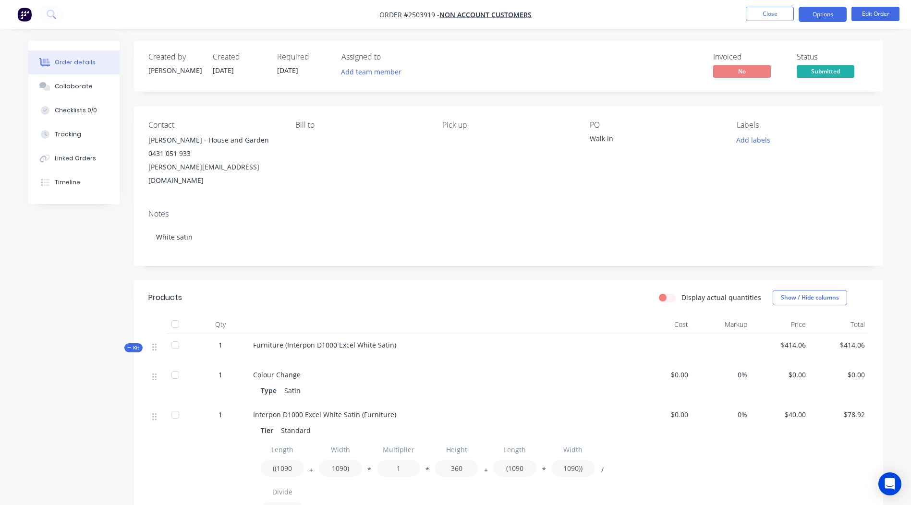
click at [811, 9] on button "Options" at bounding box center [823, 14] width 48 height 15
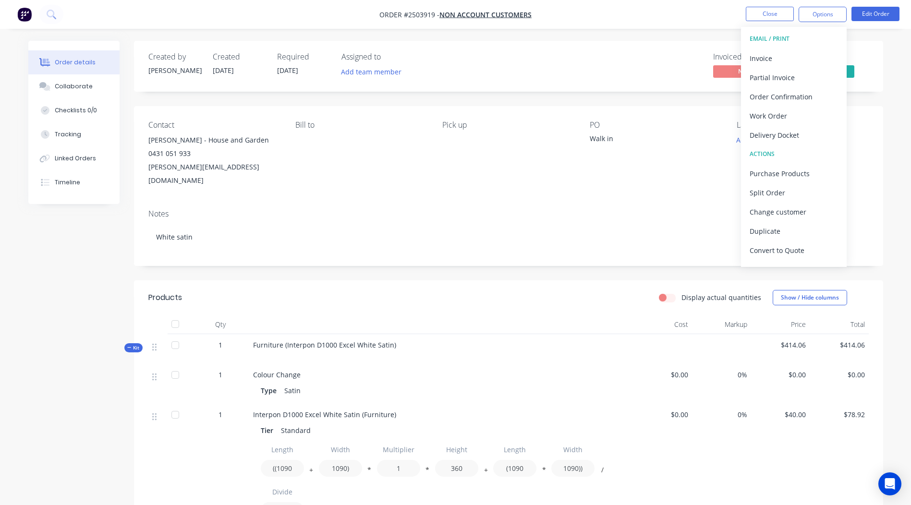
click at [883, 67] on div "Created by [PERSON_NAME] Created [DATE] Required [DATE] Assigned to Add team me…" at bounding box center [509, 66] width 750 height 51
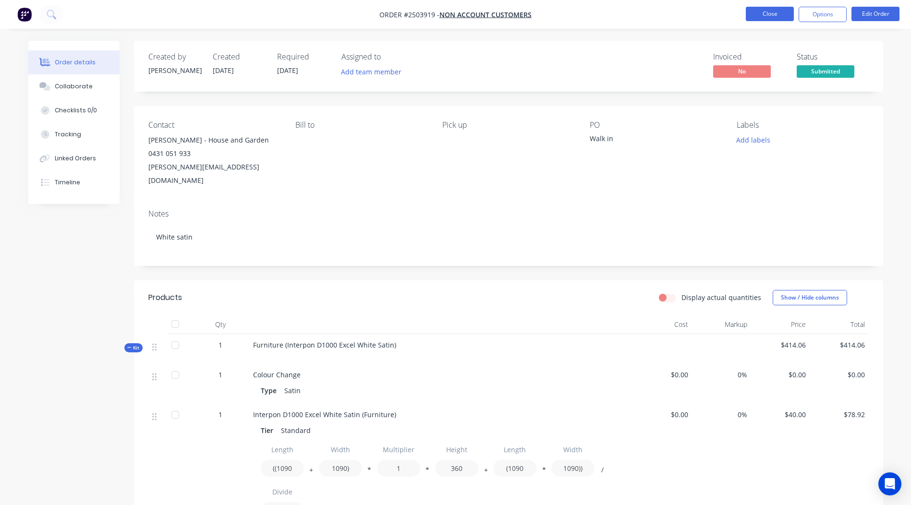
click at [752, 12] on button "Close" at bounding box center [770, 14] width 48 height 14
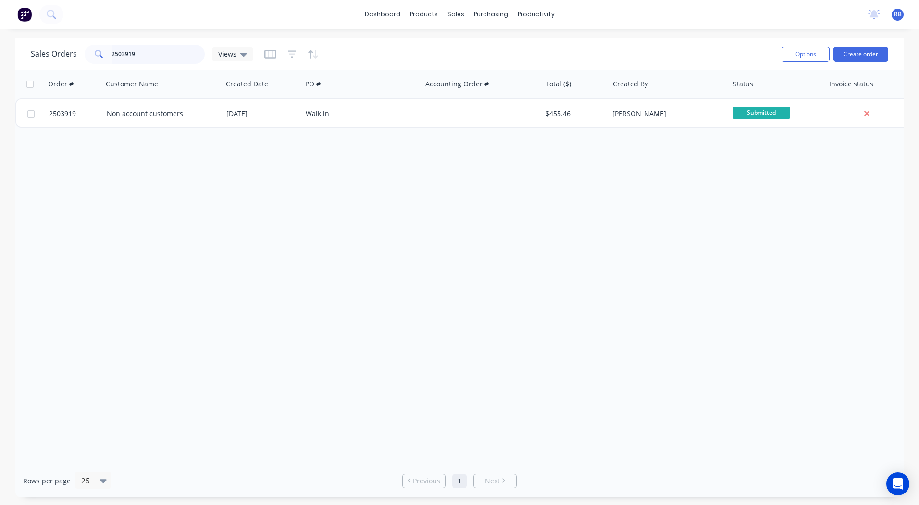
drag, startPoint x: 159, startPoint y: 52, endPoint x: 0, endPoint y: 19, distance: 162.1
click at [11, 58] on div "Sales Orders 2503919 Views Options Create order Order # Customer Name Created D…" at bounding box center [459, 267] width 919 height 459
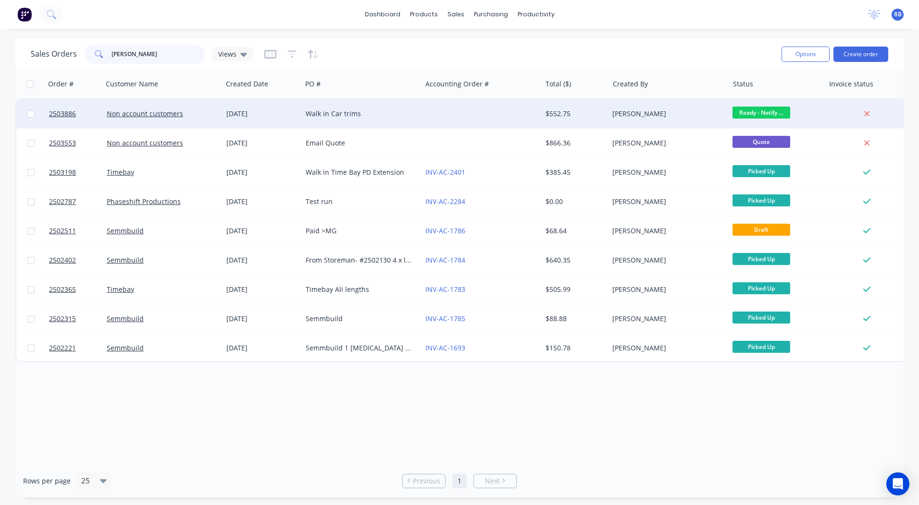
type input "[PERSON_NAME]"
click at [416, 117] on div "Walk in Car trims" at bounding box center [362, 114] width 112 height 10
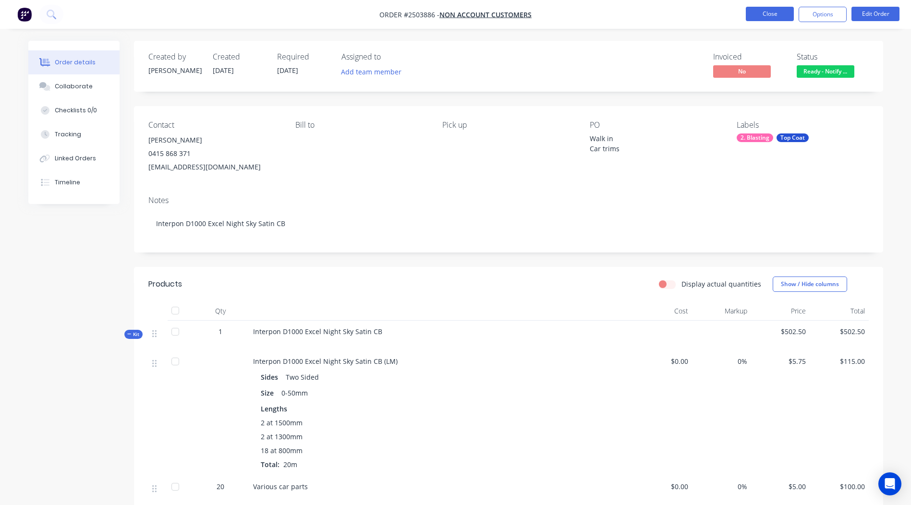
click at [769, 18] on button "Close" at bounding box center [770, 14] width 48 height 14
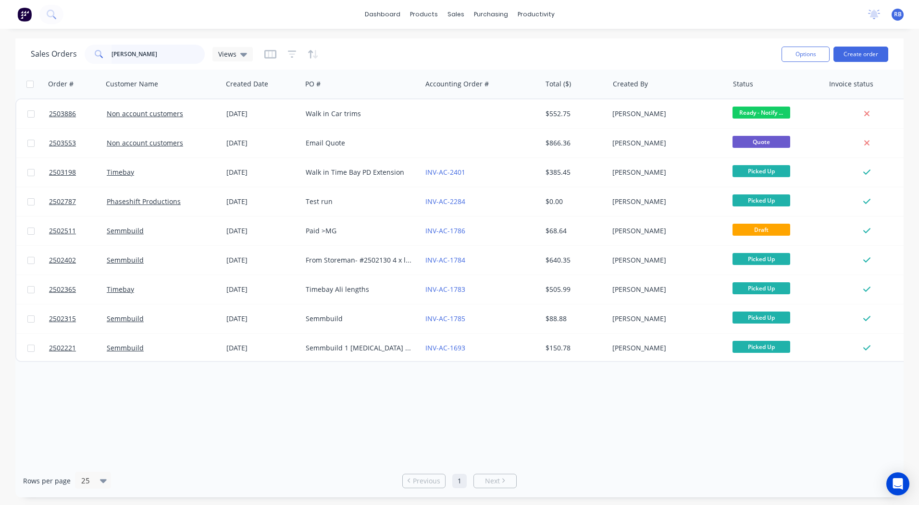
click at [39, 59] on div "Sales Orders [PERSON_NAME] Views" at bounding box center [142, 54] width 222 height 19
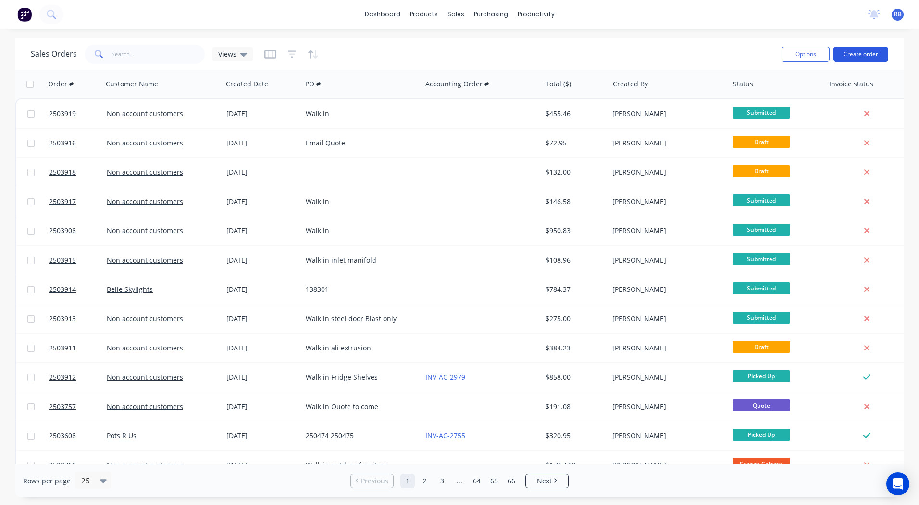
click at [865, 53] on button "Create order" at bounding box center [860, 54] width 55 height 15
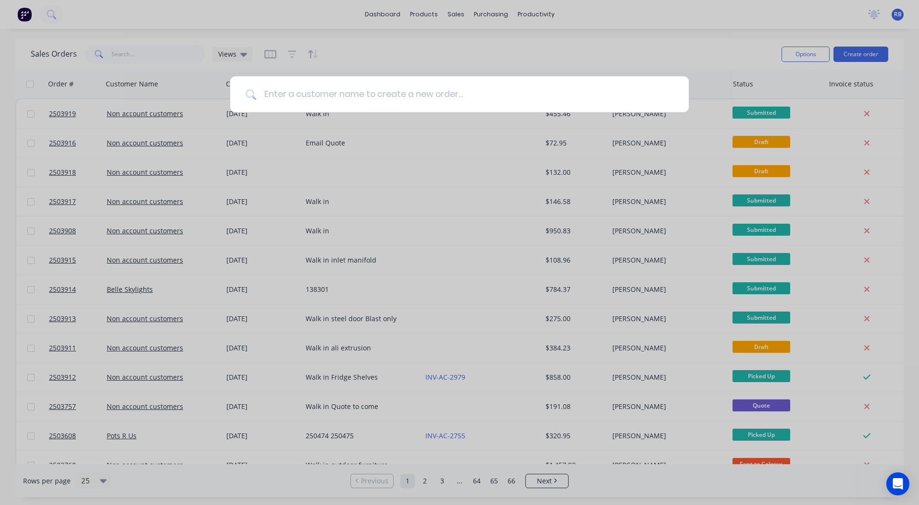
click at [455, 98] on input at bounding box center [464, 94] width 417 height 36
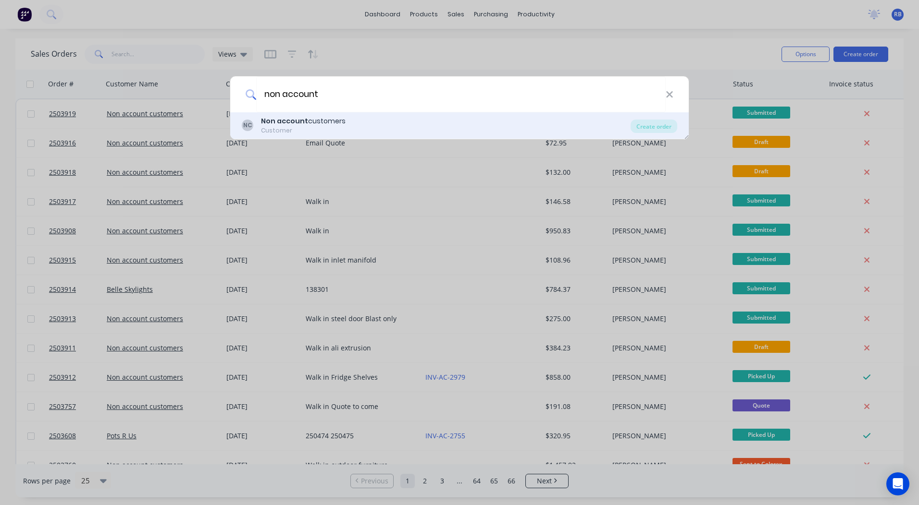
type input "non account"
click at [297, 116] on b "Non account" at bounding box center [284, 121] width 47 height 10
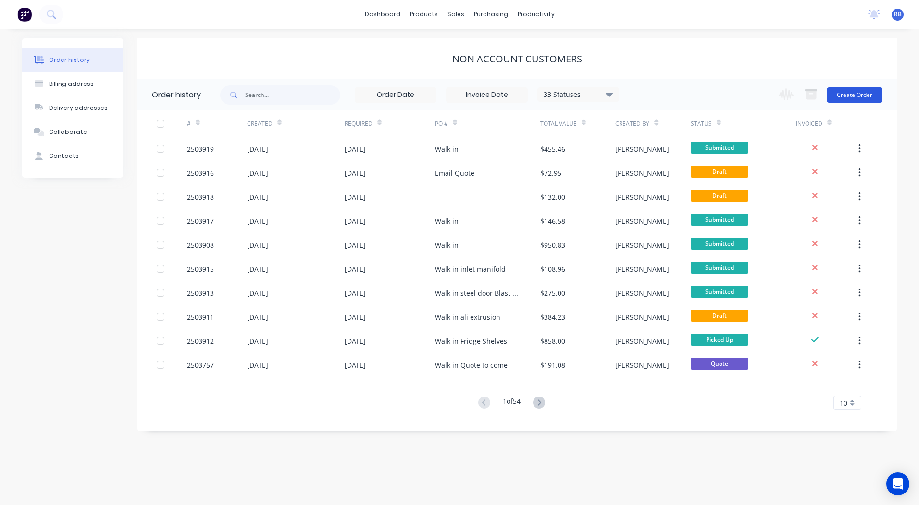
click at [860, 96] on button "Create Order" at bounding box center [854, 94] width 56 height 15
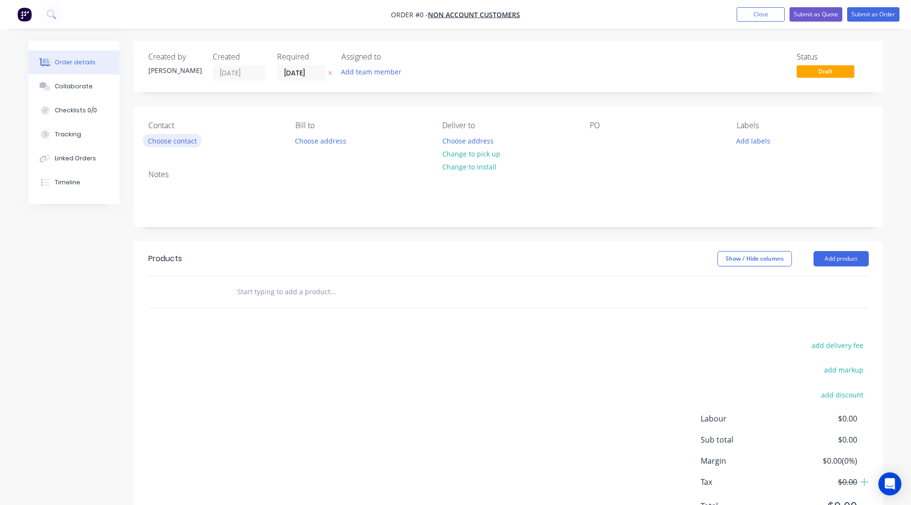
click at [171, 141] on button "Choose contact" at bounding box center [172, 140] width 59 height 13
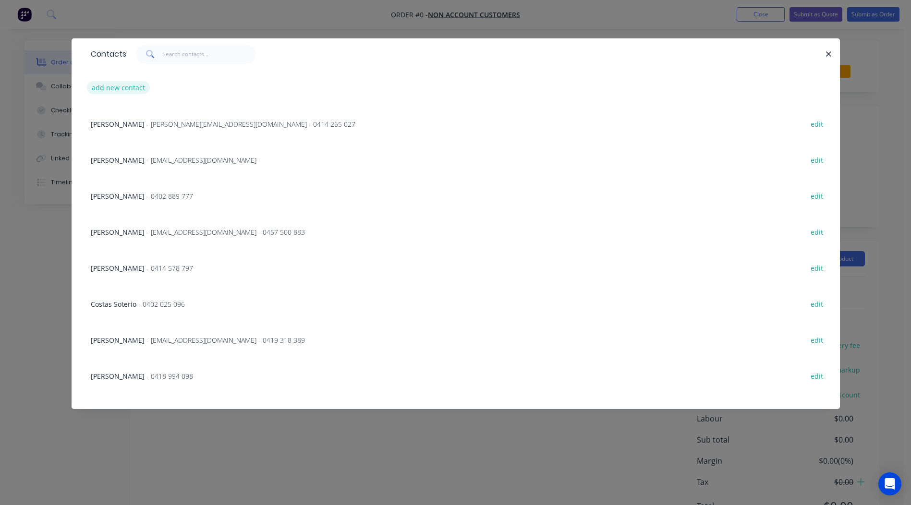
click at [120, 88] on button "add new contact" at bounding box center [118, 87] width 63 height 13
select select "AU"
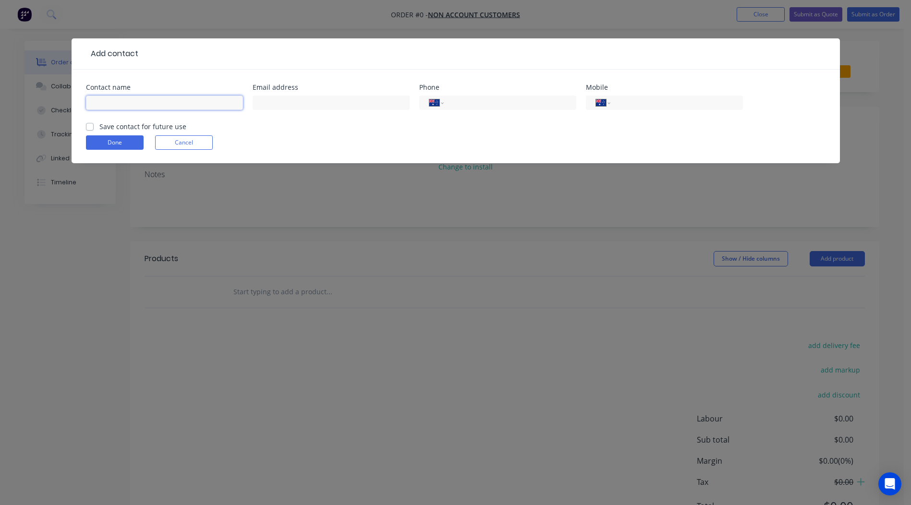
click at [120, 99] on input "text" at bounding box center [164, 103] width 157 height 14
type input "[PERSON_NAME]"
click at [286, 100] on input "text" at bounding box center [331, 103] width 157 height 14
type input "[EMAIL_ADDRESS][DOMAIN_NAME]"
click at [634, 103] on input "tel" at bounding box center [674, 103] width 115 height 11
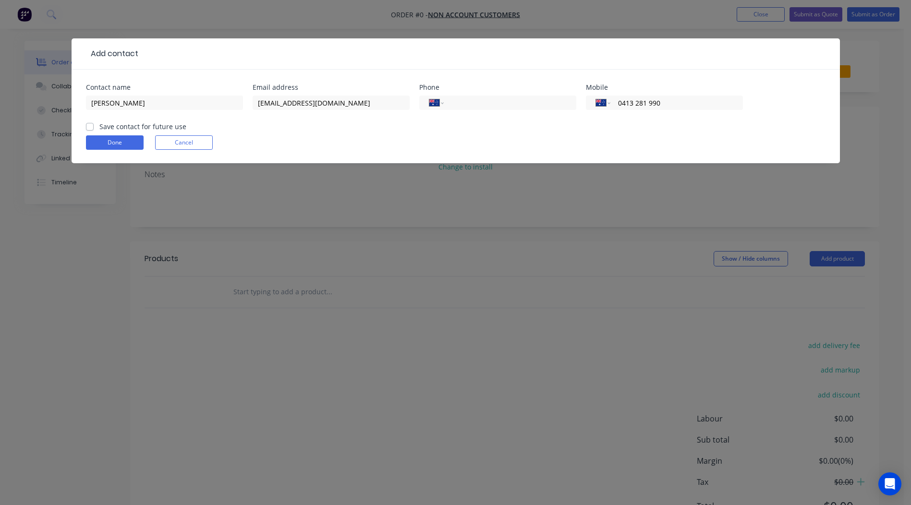
type input "0413 281 990"
click at [99, 124] on label "Save contact for future use" at bounding box center [142, 127] width 87 height 10
click at [90, 124] on input "Save contact for future use" at bounding box center [90, 126] width 8 height 9
checkbox input "true"
click at [98, 139] on button "Done" at bounding box center [115, 142] width 58 height 14
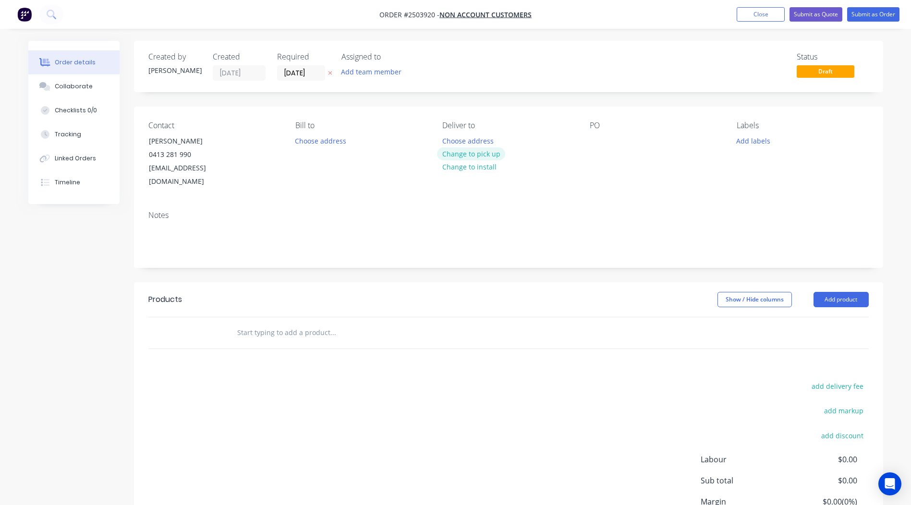
click at [464, 153] on button "Change to pick up" at bounding box center [471, 154] width 68 height 13
click at [608, 142] on div "PO" at bounding box center [656, 155] width 132 height 68
click at [599, 140] on div at bounding box center [597, 141] width 15 height 14
click at [751, 143] on button "Add labels" at bounding box center [754, 140] width 44 height 13
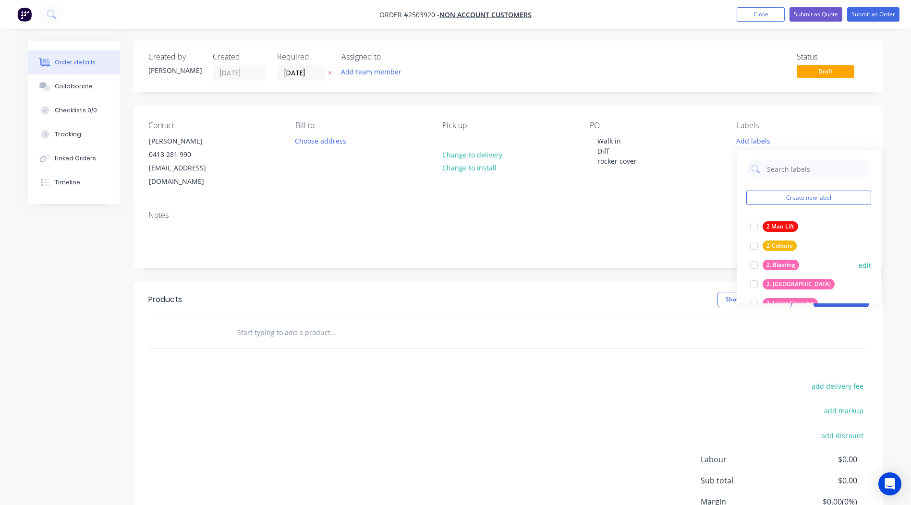
click at [755, 263] on div at bounding box center [754, 265] width 19 height 19
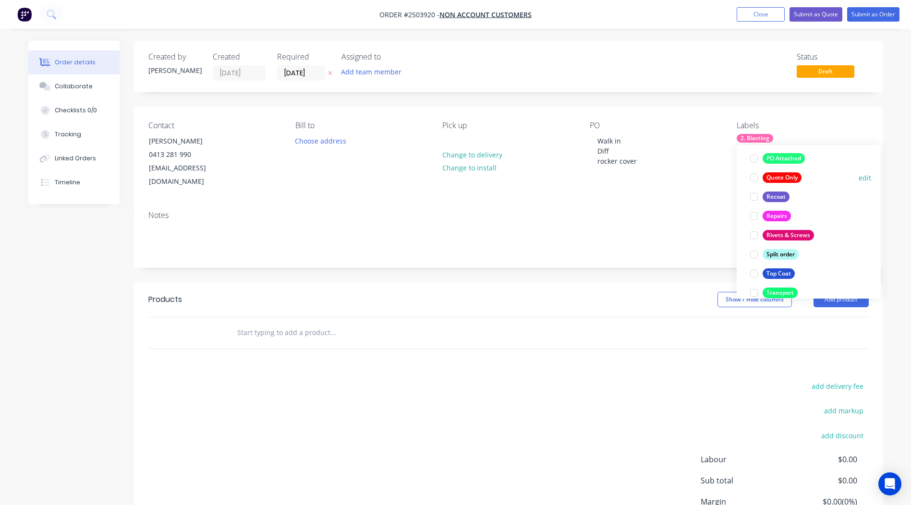
scroll to position [692, 0]
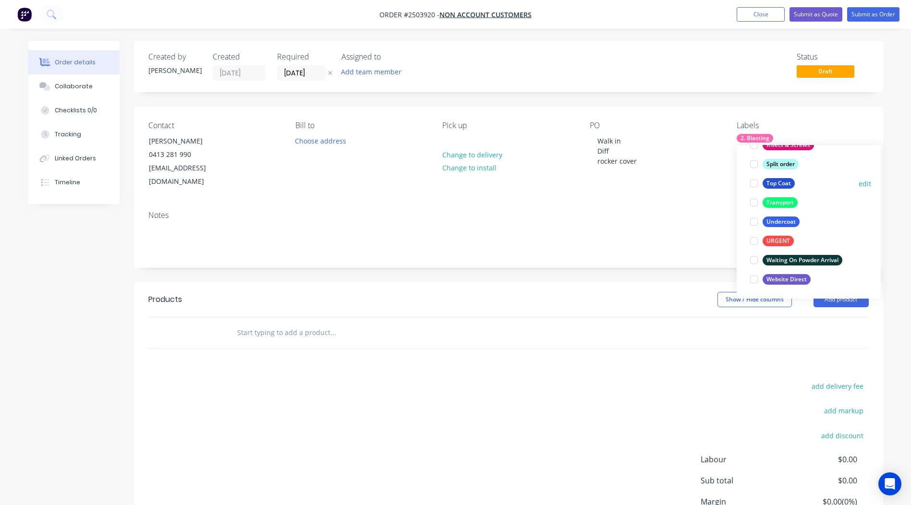
click at [753, 185] on div at bounding box center [754, 183] width 19 height 19
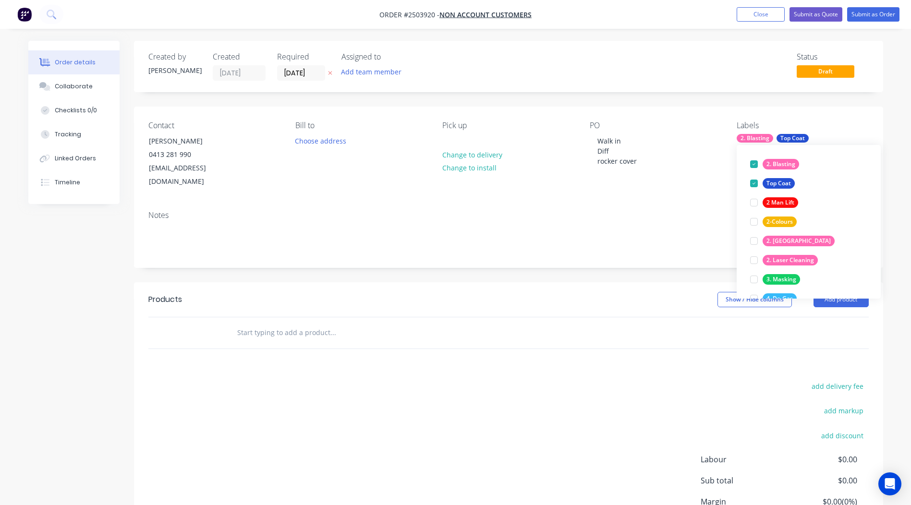
click at [571, 298] on header "Products Show / Hide columns Add product" at bounding box center [509, 300] width 750 height 35
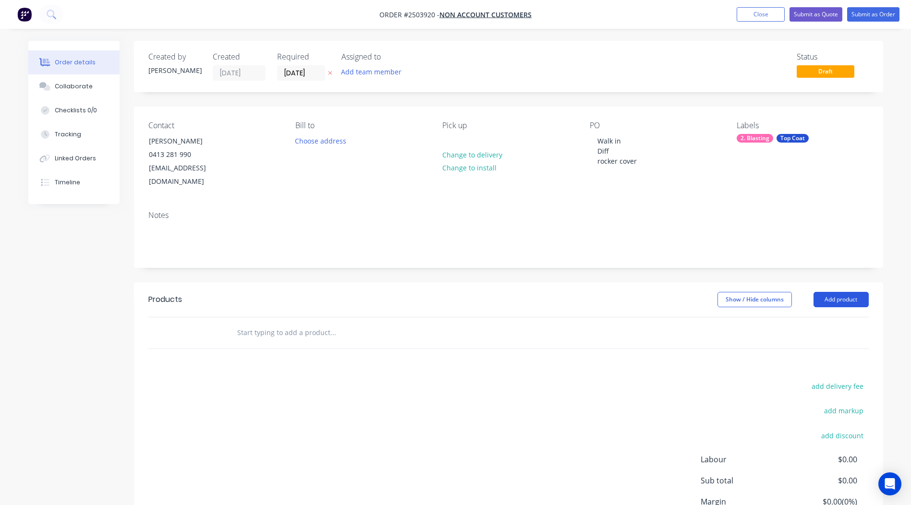
click at [842, 292] on button "Add product" at bounding box center [841, 299] width 55 height 15
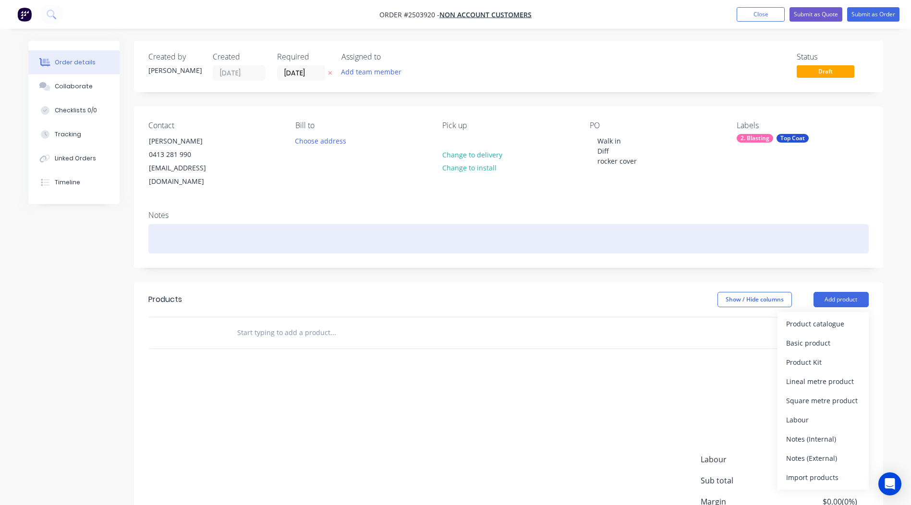
click at [618, 231] on div at bounding box center [508, 238] width 721 height 29
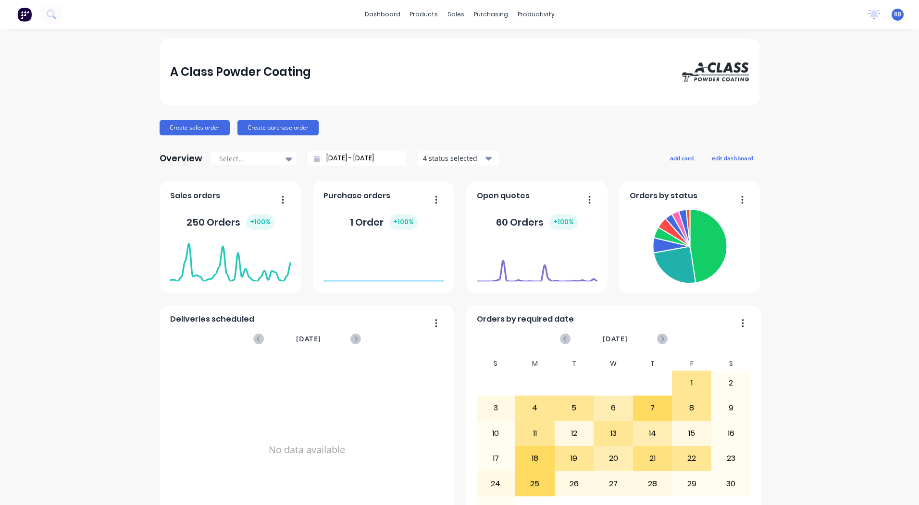
scroll to position [415, 0]
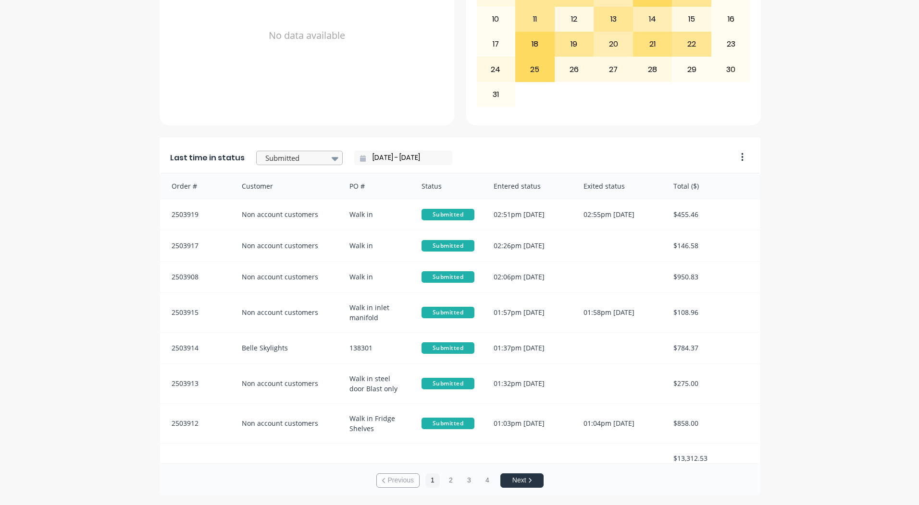
click at [309, 159] on div at bounding box center [294, 158] width 61 height 12
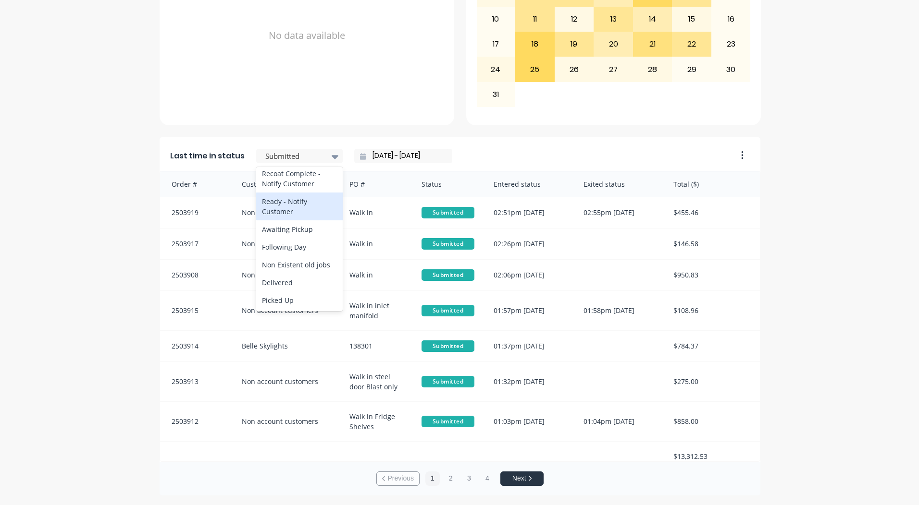
click at [292, 208] on div "Ready - Notify Customer" at bounding box center [299, 207] width 86 height 28
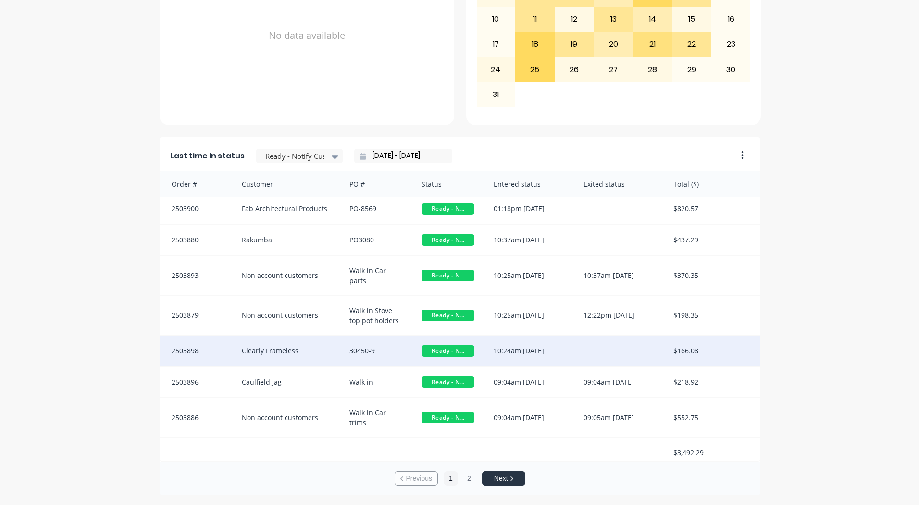
scroll to position [10, 0]
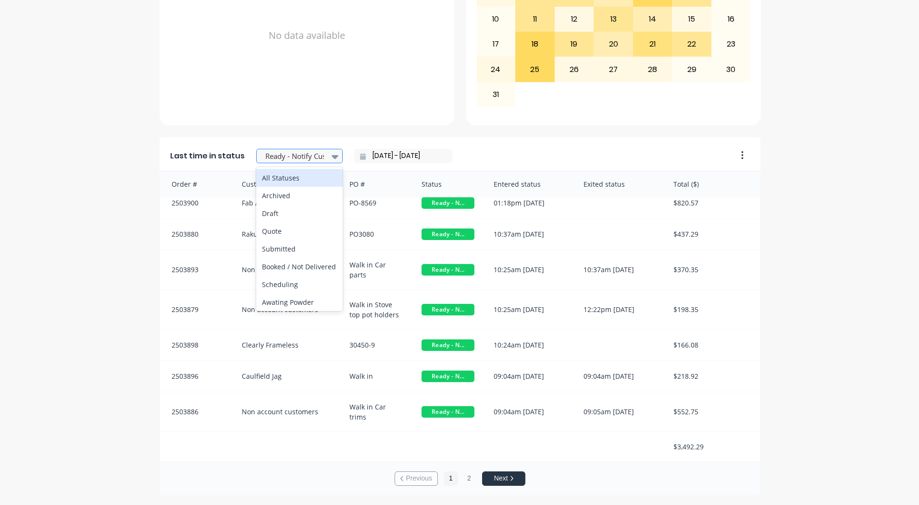
click at [301, 158] on div at bounding box center [294, 156] width 61 height 12
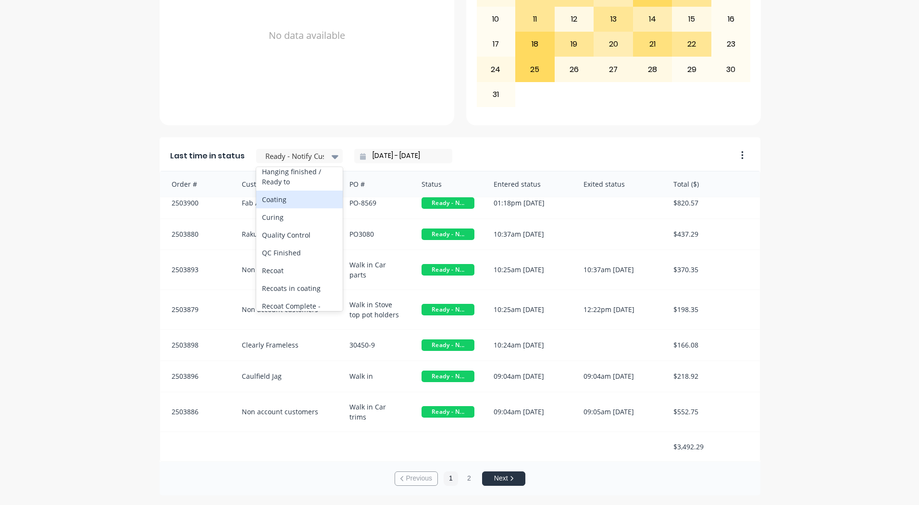
click at [283, 209] on div "Coating" at bounding box center [299, 200] width 86 height 18
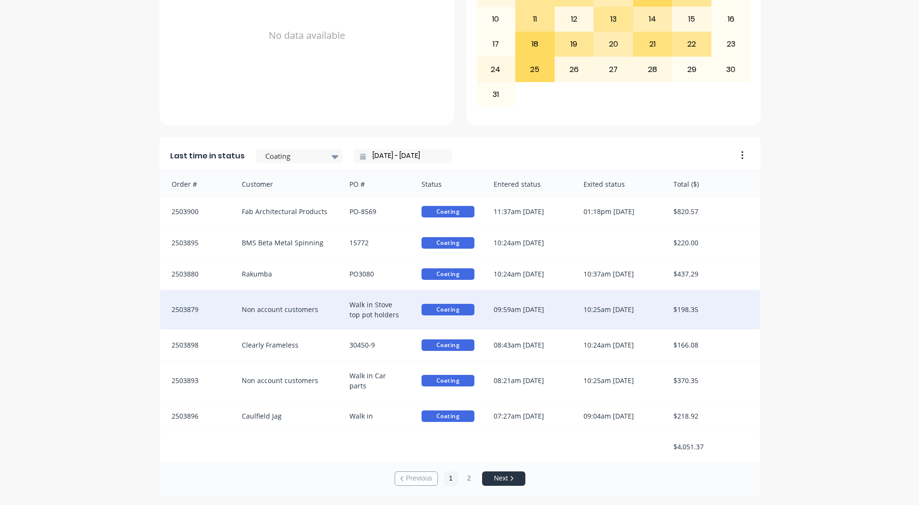
scroll to position [1, 0]
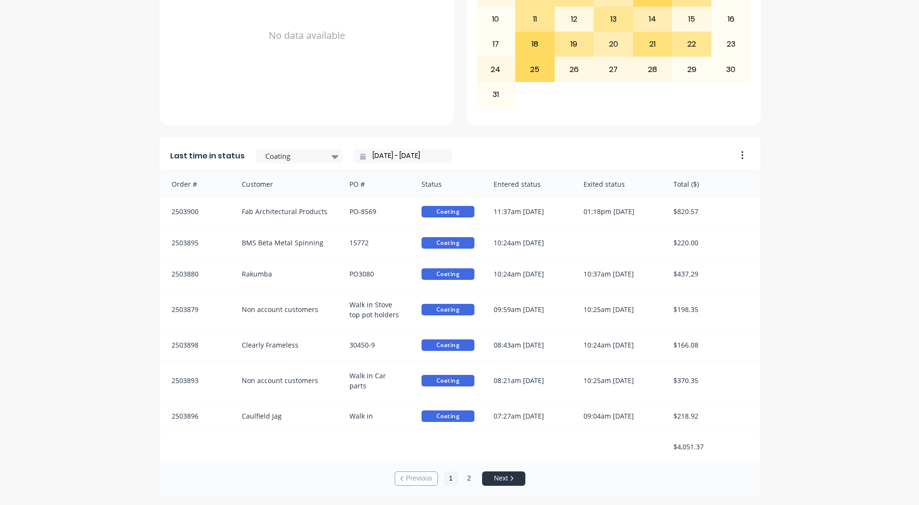
click at [466, 483] on button "2" at bounding box center [469, 479] width 14 height 14
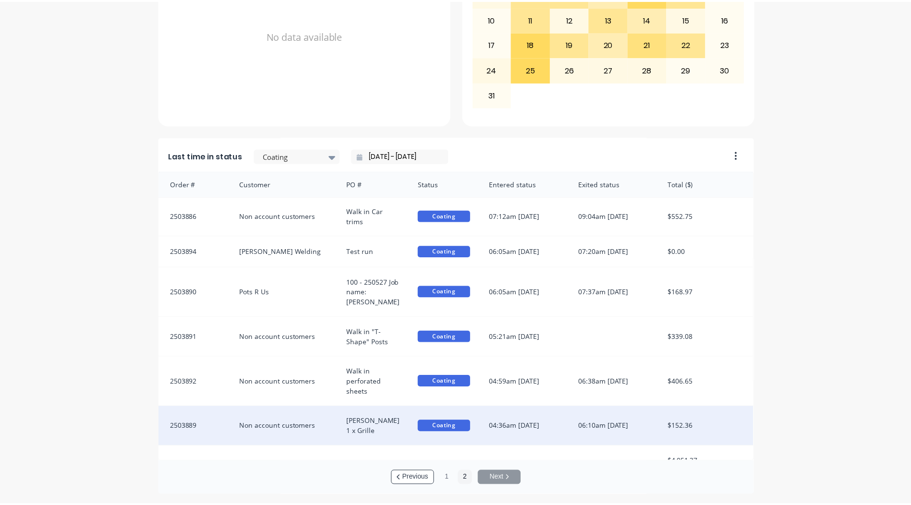
scroll to position [6, 0]
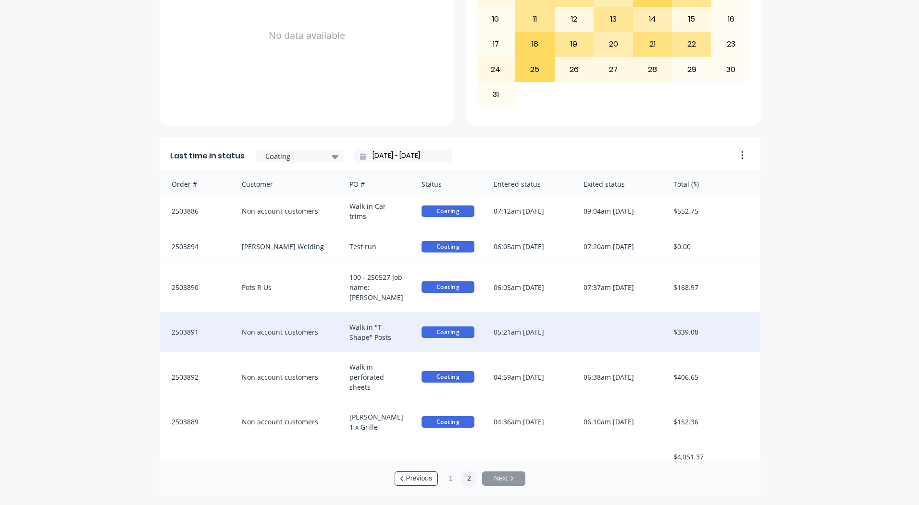
click at [549, 321] on div "05:21am [DATE]" at bounding box center [529, 332] width 90 height 39
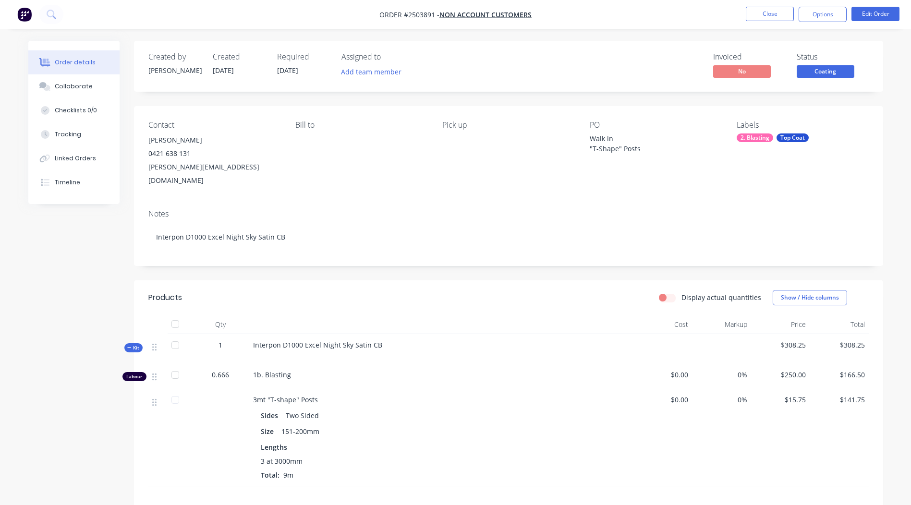
click at [824, 72] on span "Coating" at bounding box center [826, 71] width 58 height 12
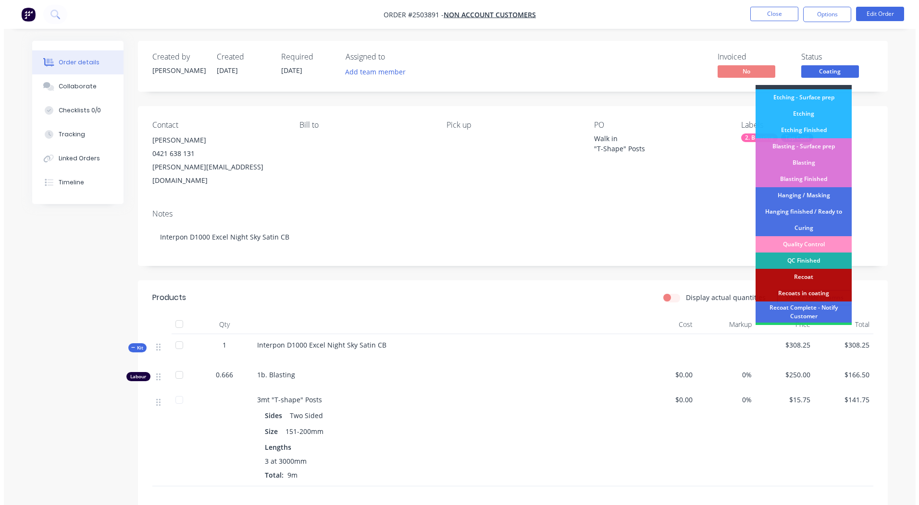
scroll to position [206, 0]
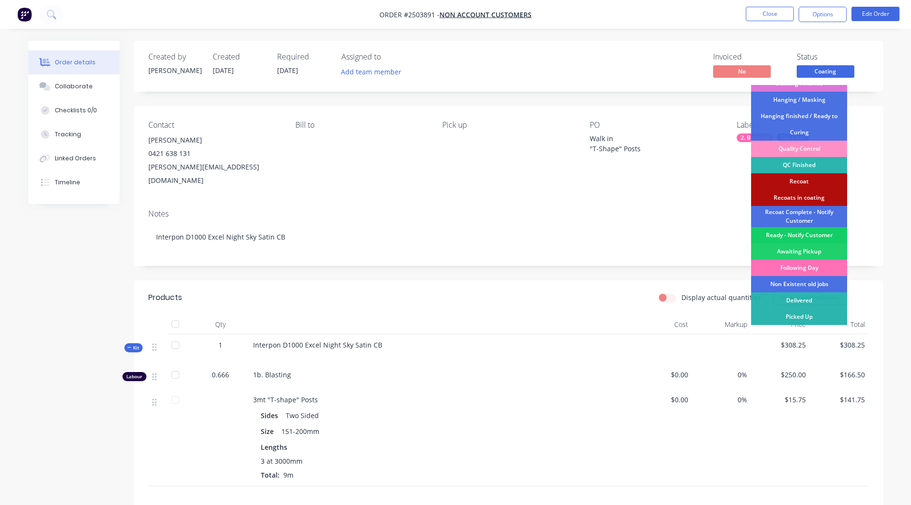
click at [802, 235] on div "Ready - Notify Customer" at bounding box center [799, 235] width 96 height 16
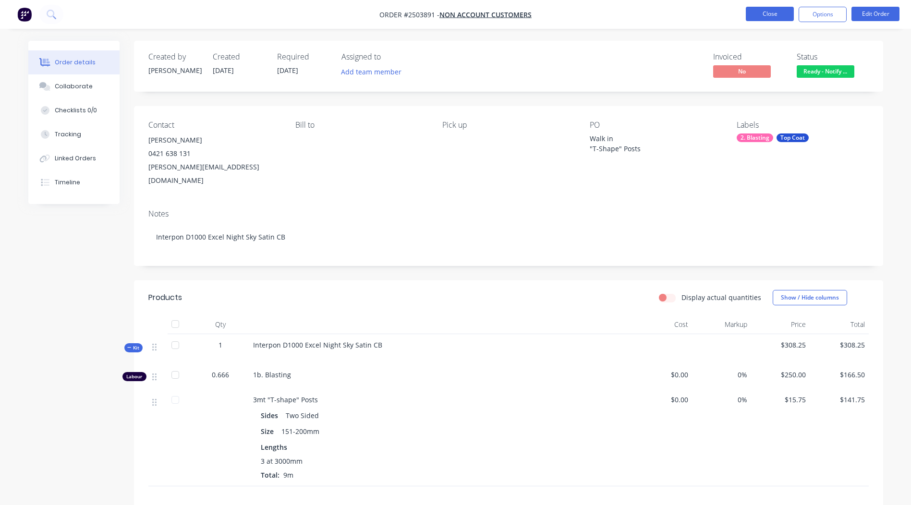
click at [775, 15] on button "Close" at bounding box center [770, 14] width 48 height 14
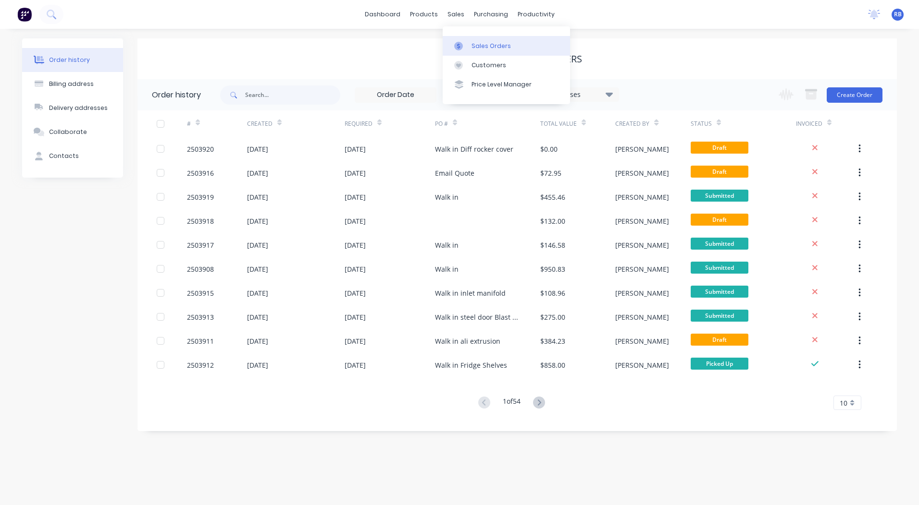
click at [463, 38] on link "Sales Orders" at bounding box center [506, 45] width 127 height 19
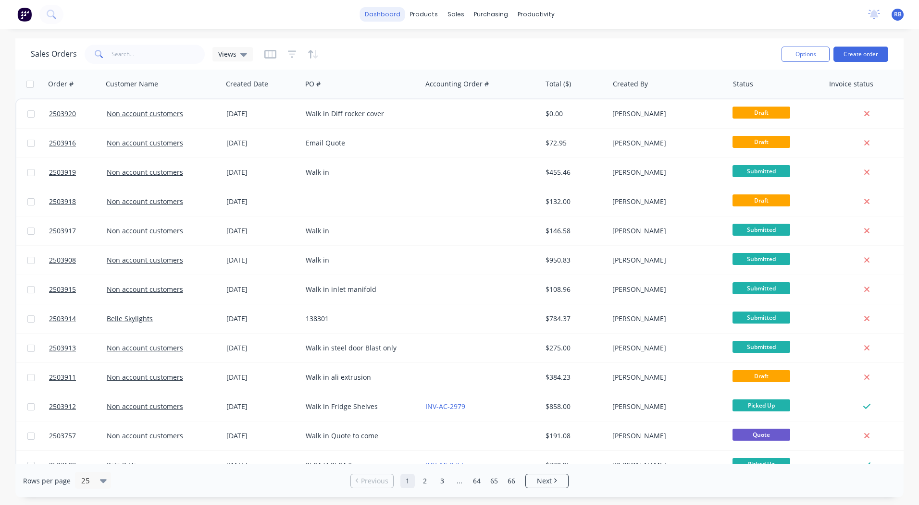
click at [380, 15] on link "dashboard" at bounding box center [382, 14] width 45 height 14
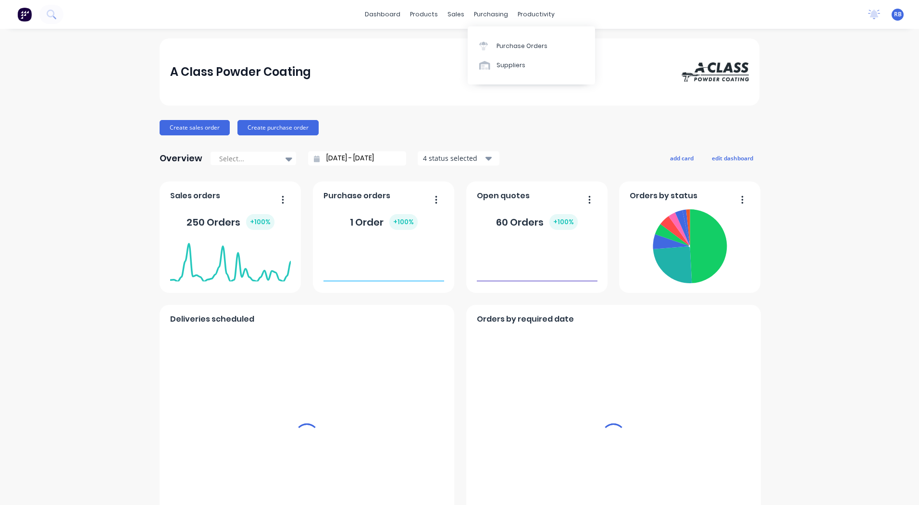
click at [800, 74] on div "A Class Powder Coating Create sales order Create purchase order Overview Select…" at bounding box center [459, 474] width 919 height 872
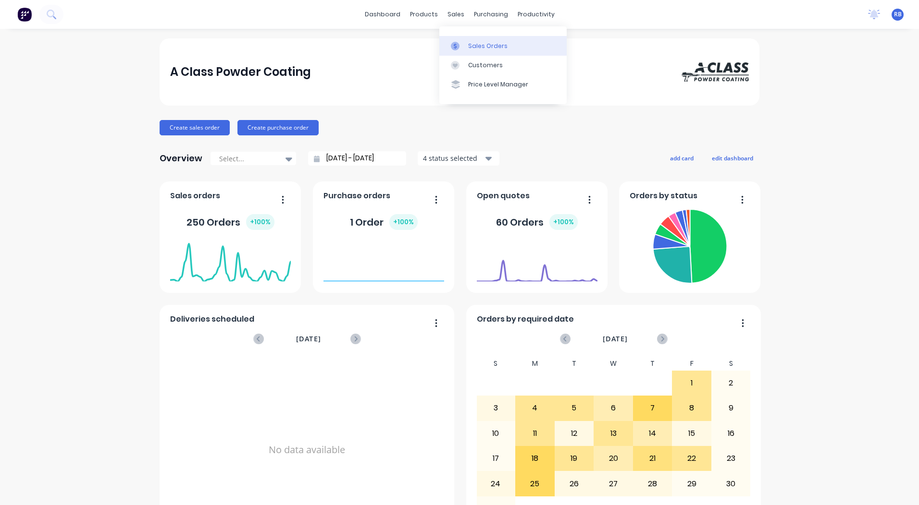
click at [475, 47] on div "Sales Orders" at bounding box center [487, 46] width 39 height 9
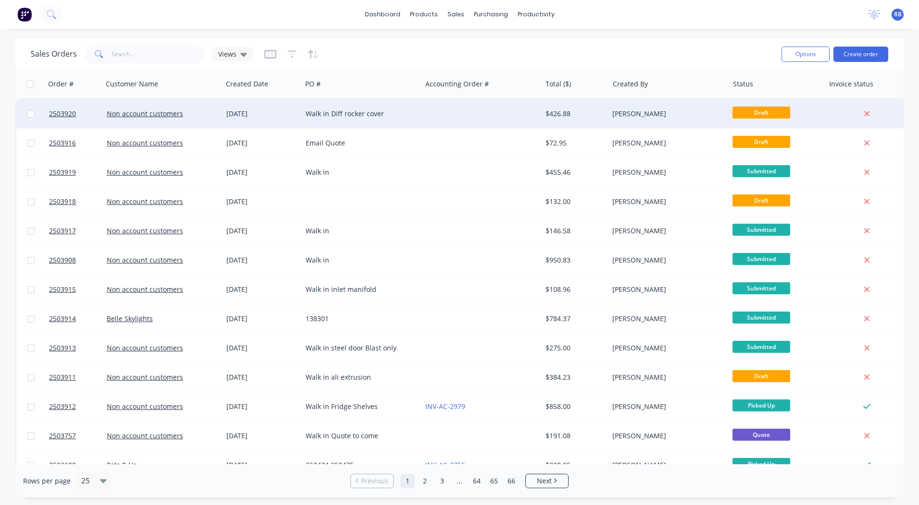
click at [411, 110] on div "Walk in Diff rocker cover" at bounding box center [359, 114] width 107 height 10
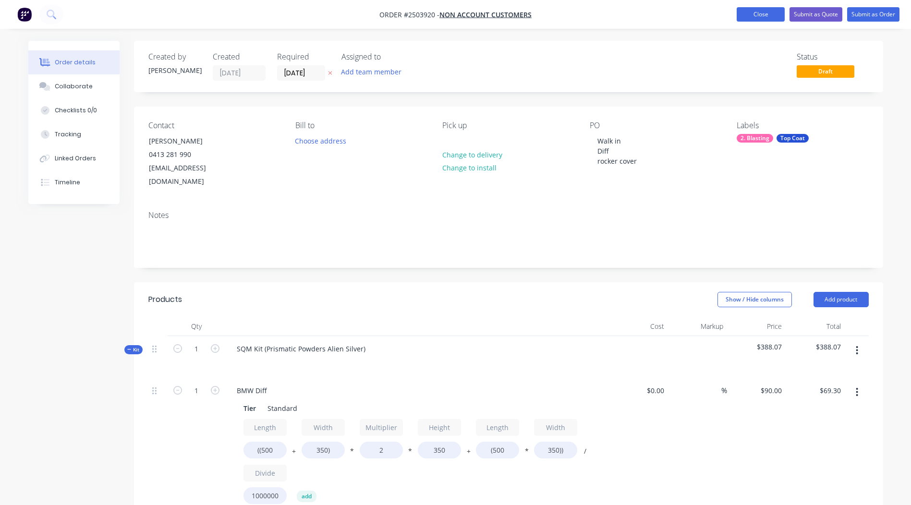
click at [750, 14] on button "Close" at bounding box center [761, 14] width 48 height 14
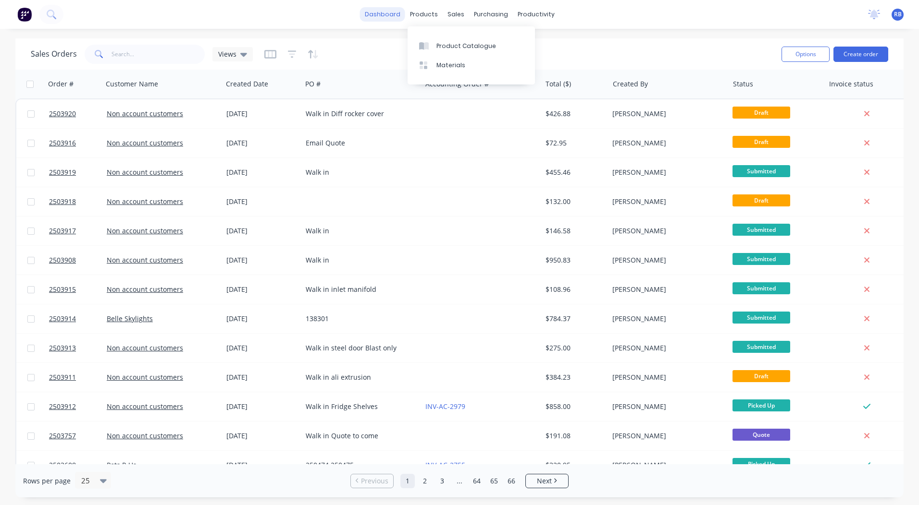
click at [389, 18] on link "dashboard" at bounding box center [382, 14] width 45 height 14
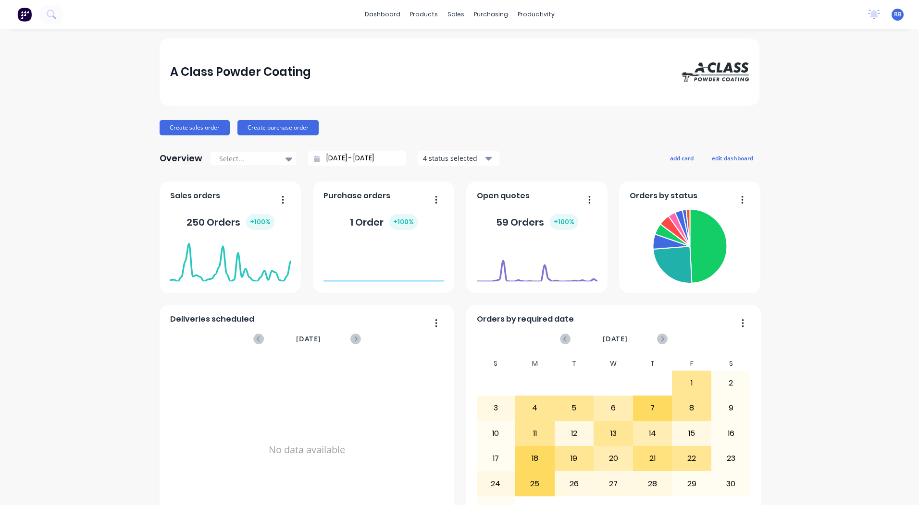
click at [891, 125] on div "A Class Powder Coating Create sales order Create purchase order Overview Select…" at bounding box center [459, 474] width 919 height 872
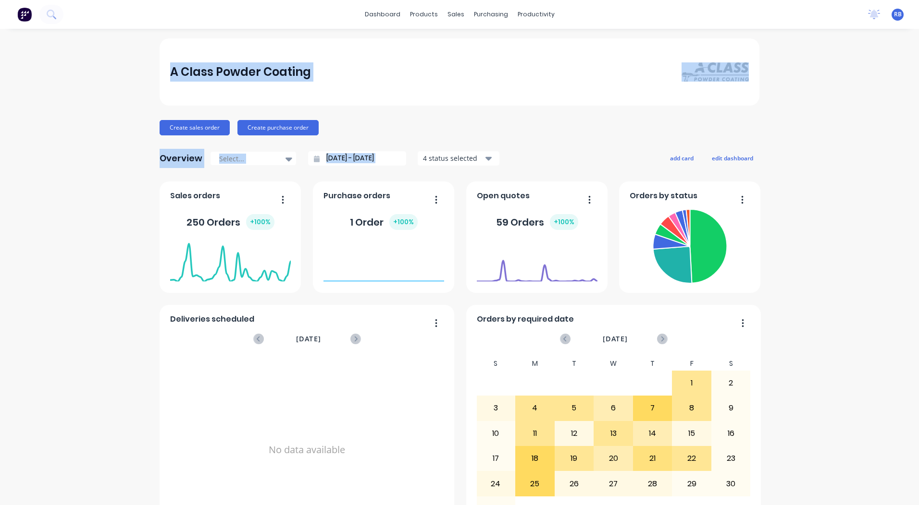
drag, startPoint x: 91, startPoint y: 49, endPoint x: 847, endPoint y: 316, distance: 801.6
click at [847, 316] on div "A Class Powder Coating Create sales order Create purchase order Overview Select…" at bounding box center [459, 474] width 919 height 872
drag, startPoint x: 847, startPoint y: 316, endPoint x: 851, endPoint y: 308, distance: 8.2
click at [851, 308] on div "A Class Powder Coating Create sales order Create purchase order Overview Select…" at bounding box center [459, 474] width 919 height 872
drag, startPoint x: 111, startPoint y: 40, endPoint x: 833, endPoint y: 456, distance: 832.6
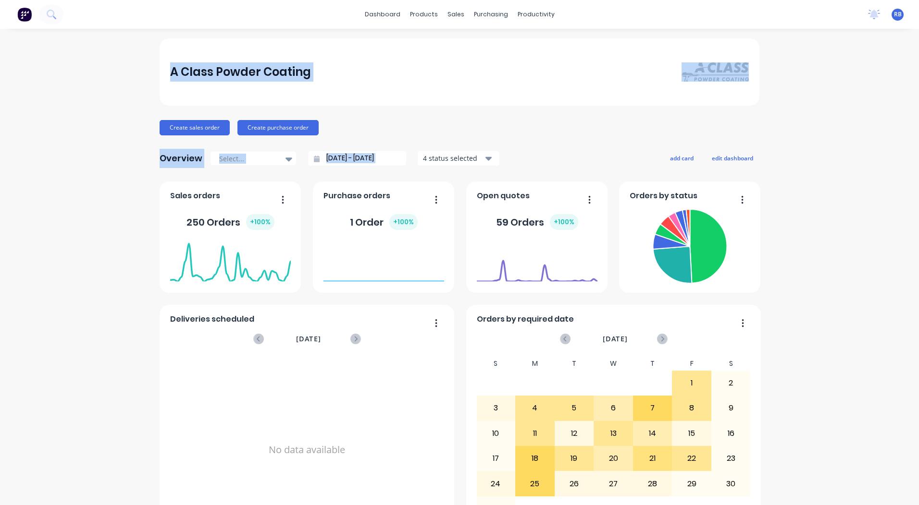
click at [833, 456] on div "A Class Powder Coating Create sales order Create purchase order Overview Select…" at bounding box center [459, 474] width 919 height 872
click at [810, 232] on div "A Class Powder Coating Create sales order Create purchase order Overview Select…" at bounding box center [459, 474] width 919 height 872
click at [597, 44] on div "A Class Powder Coating" at bounding box center [460, 71] width 600 height 67
drag, startPoint x: 144, startPoint y: 52, endPoint x: 898, endPoint y: 391, distance: 826.0
click at [898, 391] on div "A Class Powder Coating Create sales order Create purchase order Overview Select…" at bounding box center [459, 474] width 919 height 872
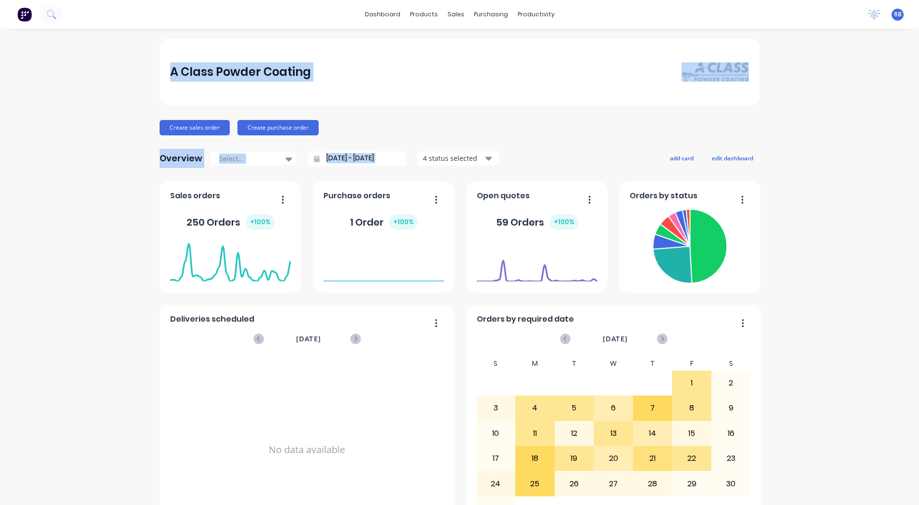
click at [881, 374] on div "A Class Powder Coating Create sales order Create purchase order Overview Select…" at bounding box center [459, 474] width 919 height 872
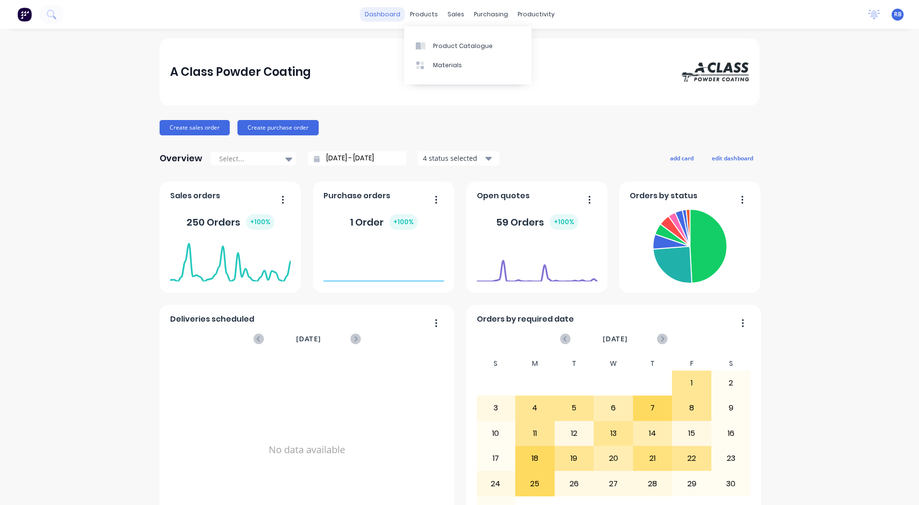
click at [389, 17] on link "dashboard" at bounding box center [382, 14] width 45 height 14
click at [823, 121] on div "A Class Powder Coating Create sales order Create purchase order Overview Select…" at bounding box center [459, 474] width 919 height 872
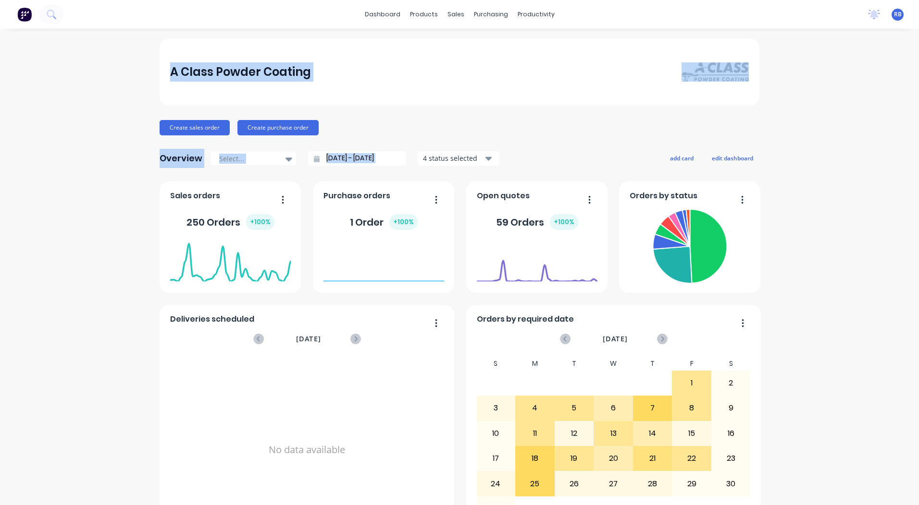
drag, startPoint x: 121, startPoint y: 48, endPoint x: 867, endPoint y: 306, distance: 789.5
click at [867, 306] on div "A Class Powder Coating Create sales order Create purchase order Overview Select…" at bounding box center [459, 474] width 919 height 872
drag, startPoint x: 142, startPoint y: 53, endPoint x: 902, endPoint y: 370, distance: 823.3
click at [902, 370] on div "A Class Powder Coating Create sales order Create purchase order Overview Select…" at bounding box center [459, 474] width 919 height 872
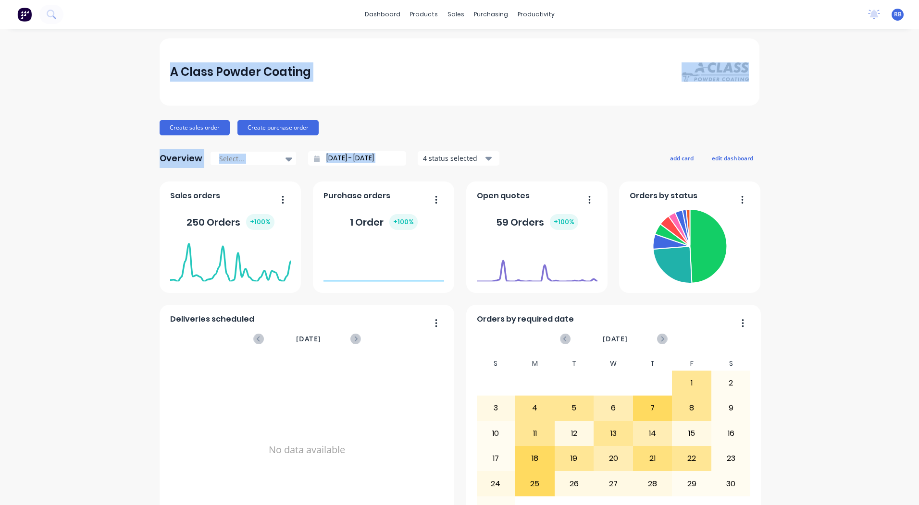
drag, startPoint x: 902, startPoint y: 370, endPoint x: 885, endPoint y: 361, distance: 19.8
click at [885, 361] on div "A Class Powder Coating Create sales order Create purchase order Overview Select…" at bounding box center [459, 474] width 919 height 872
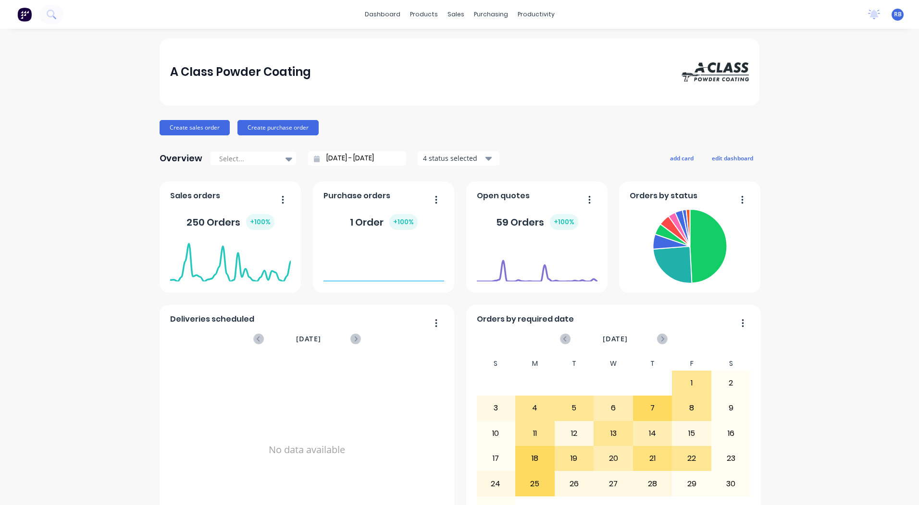
click at [381, 22] on div "dashboard" at bounding box center [382, 14] width 45 height 14
click at [386, 12] on link "dashboard" at bounding box center [382, 14] width 45 height 14
click at [487, 44] on div "Sales Orders" at bounding box center [487, 46] width 39 height 9
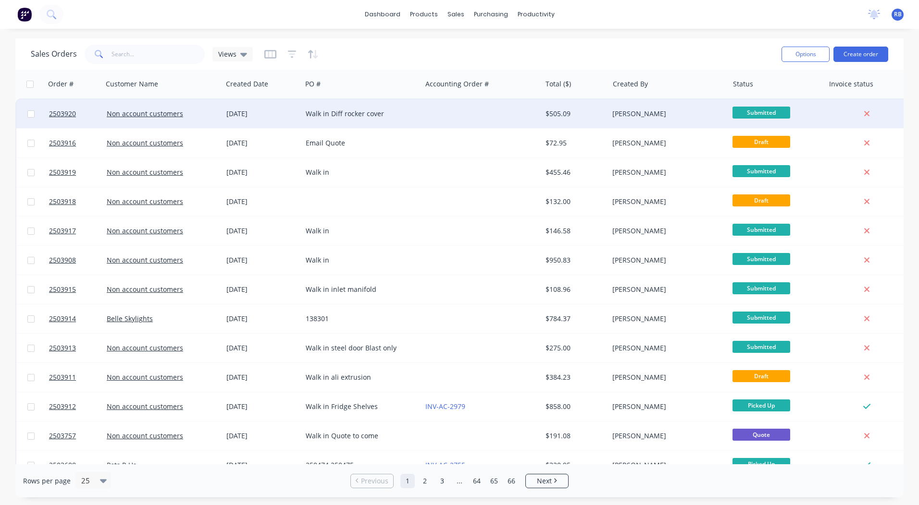
click at [398, 125] on div "Walk in Diff rocker cover" at bounding box center [362, 113] width 120 height 29
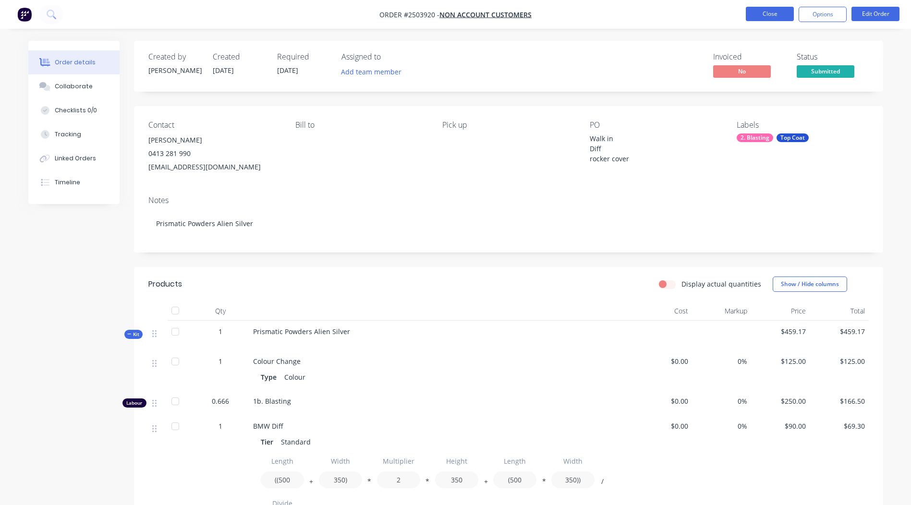
click at [775, 13] on button "Close" at bounding box center [770, 14] width 48 height 14
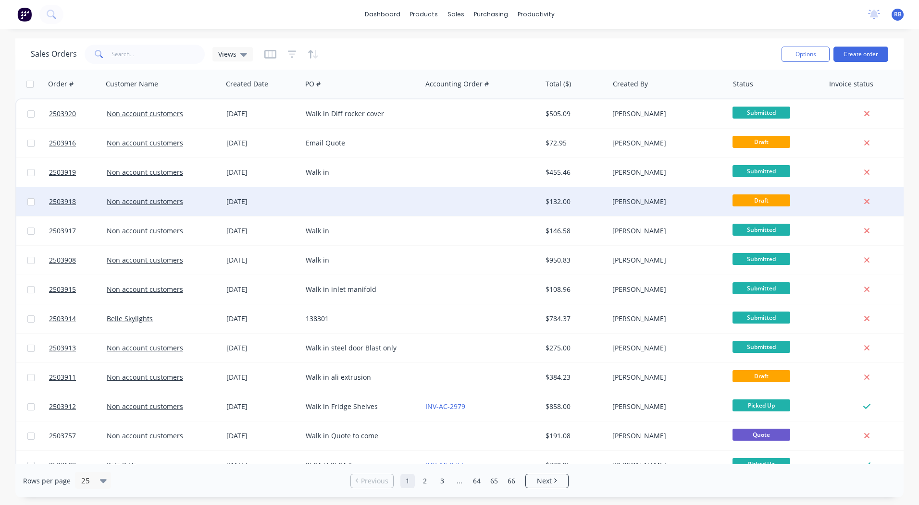
click at [508, 201] on div at bounding box center [481, 201] width 120 height 29
